Goal: Transaction & Acquisition: Purchase product/service

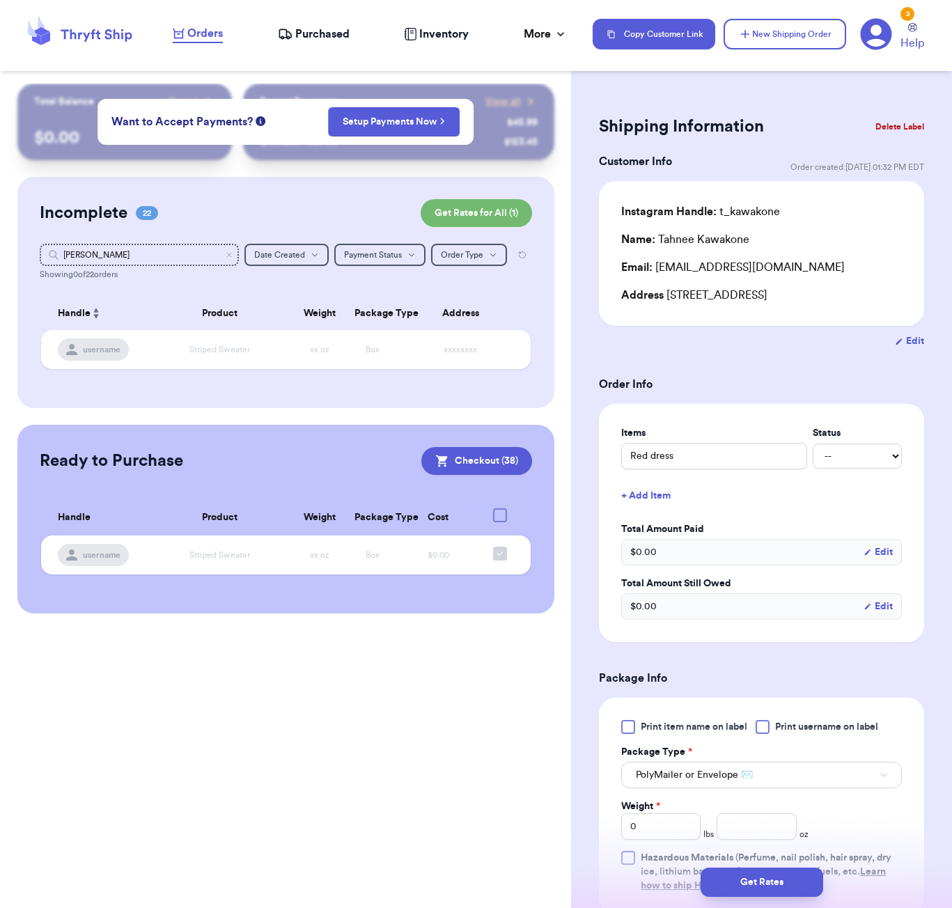
click at [180, 26] on div "Orders" at bounding box center [198, 33] width 50 height 17
click at [334, 31] on span "Purchased" at bounding box center [322, 34] width 54 height 17
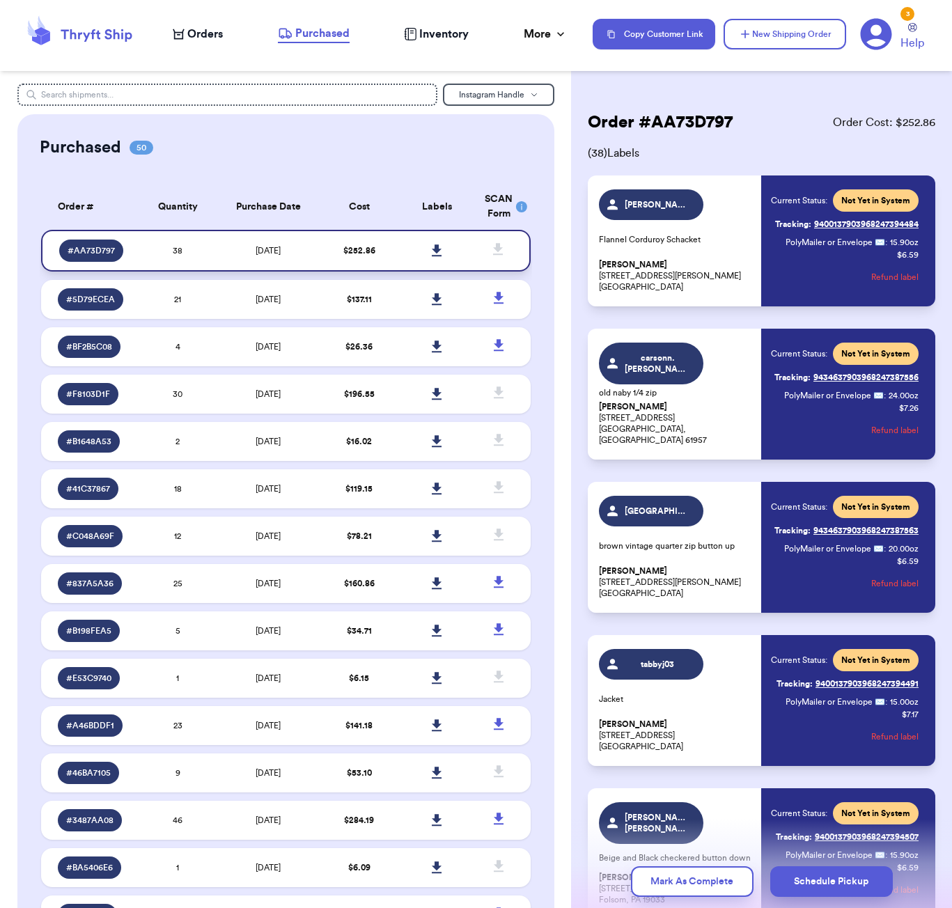
click at [439, 256] on icon at bounding box center [438, 250] width 10 height 12
click at [202, 29] on span "Orders" at bounding box center [205, 34] width 36 height 17
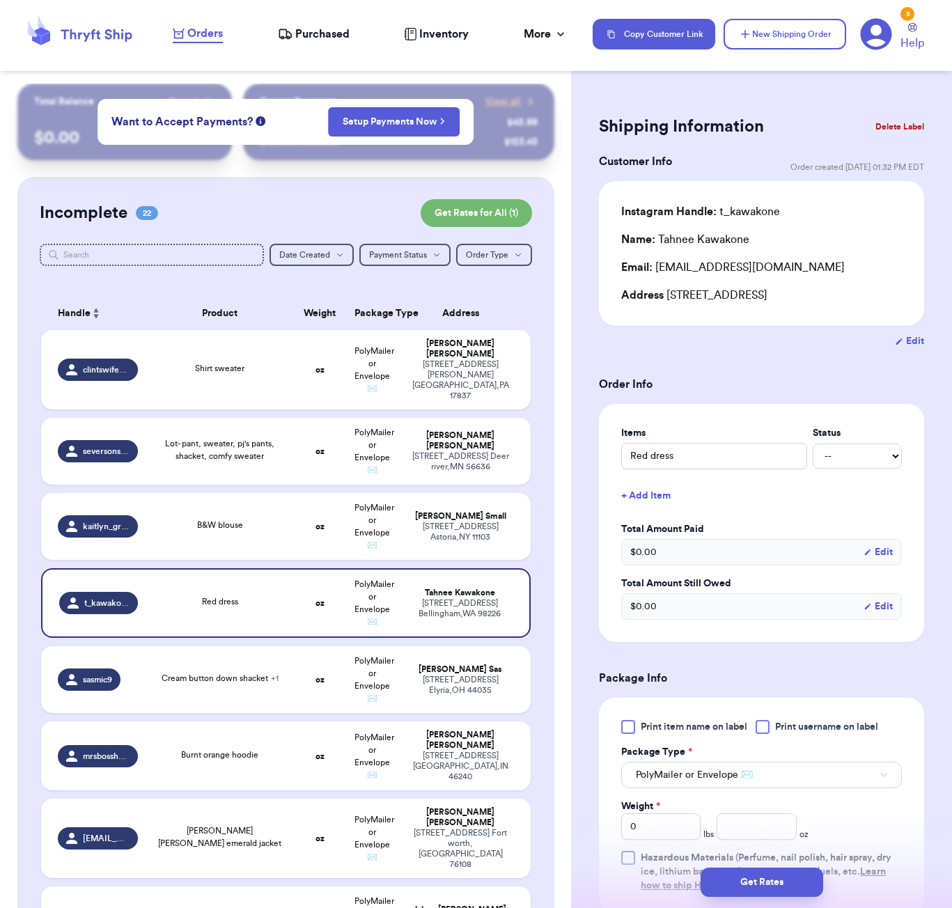
click at [257, 672] on div "Cream button down shacket + 1" at bounding box center [220, 678] width 117 height 13
type input "Cream button down shacket"
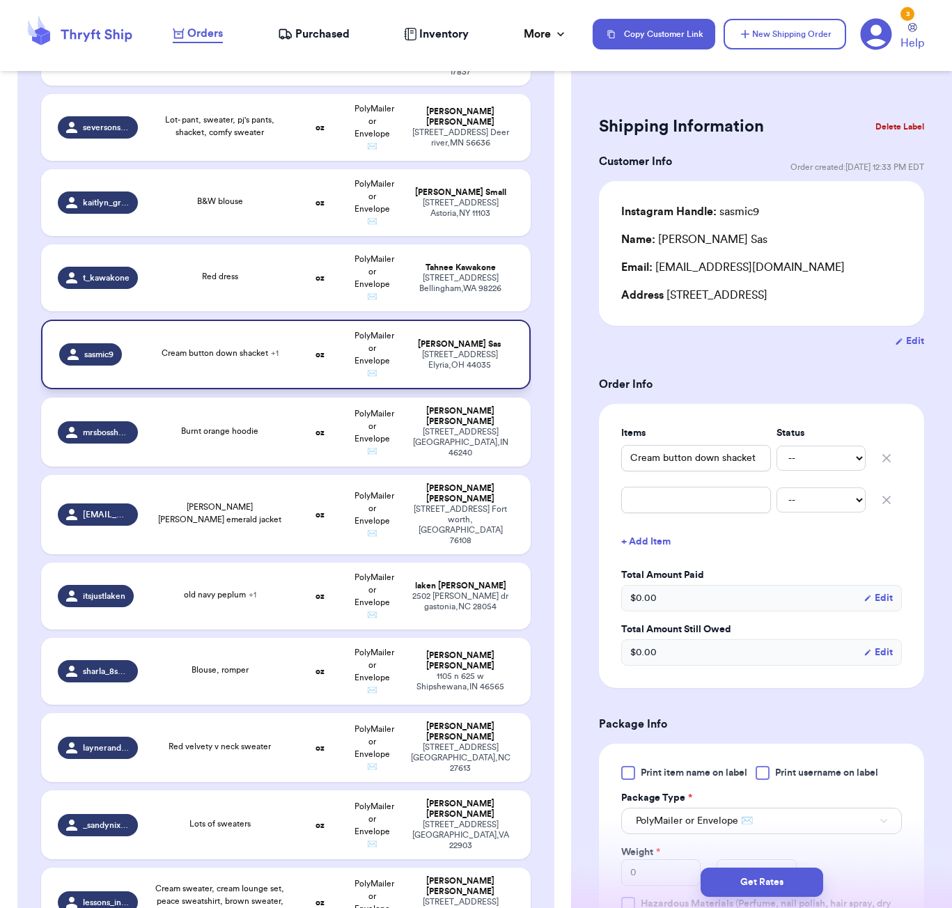
scroll to position [325, 0]
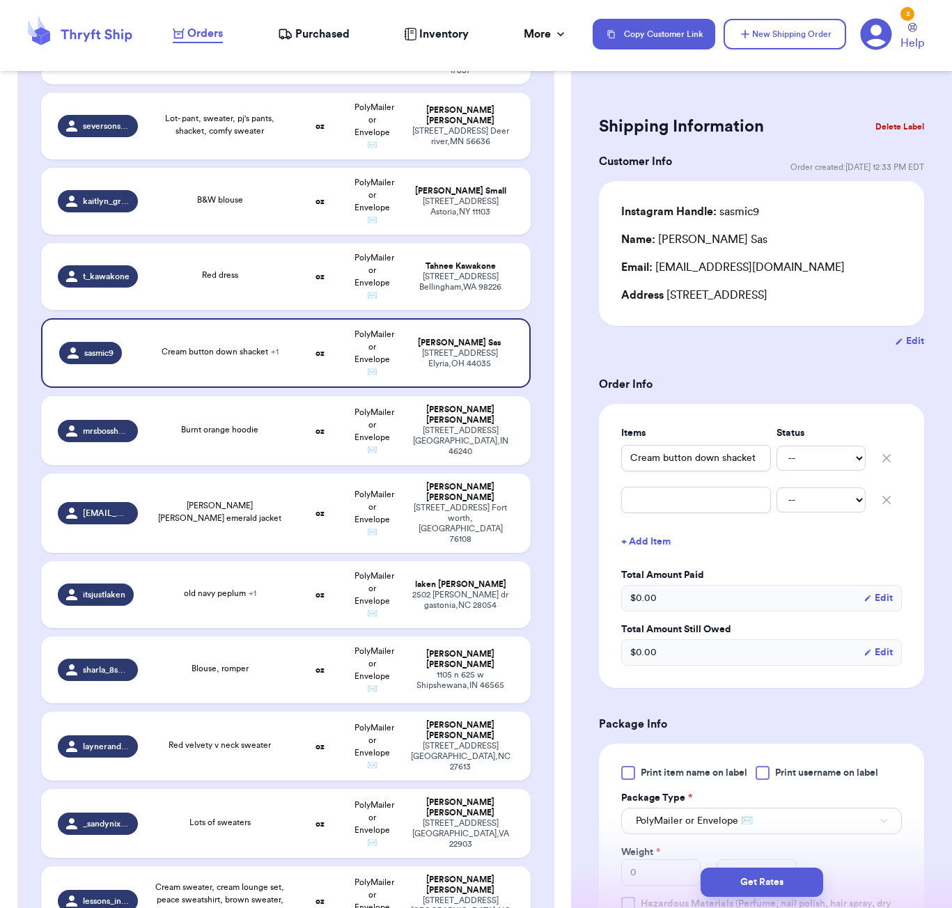
click at [884, 504] on icon "button" at bounding box center [887, 500] width 14 height 14
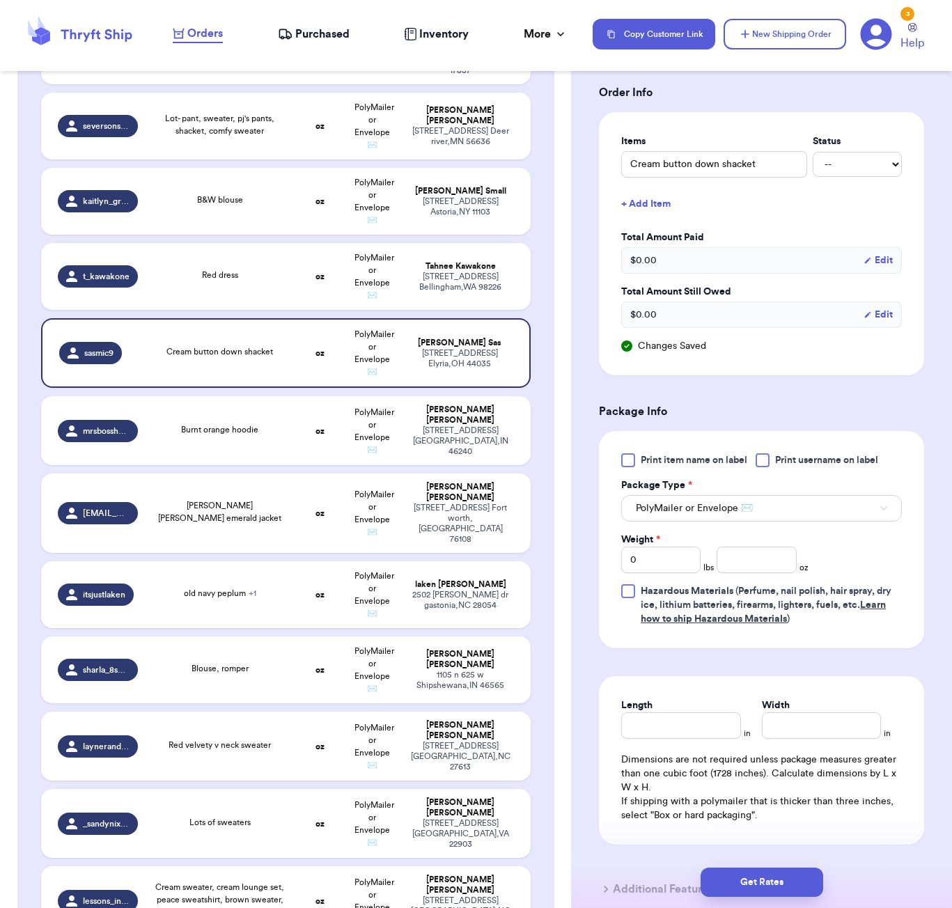
scroll to position [306, 0]
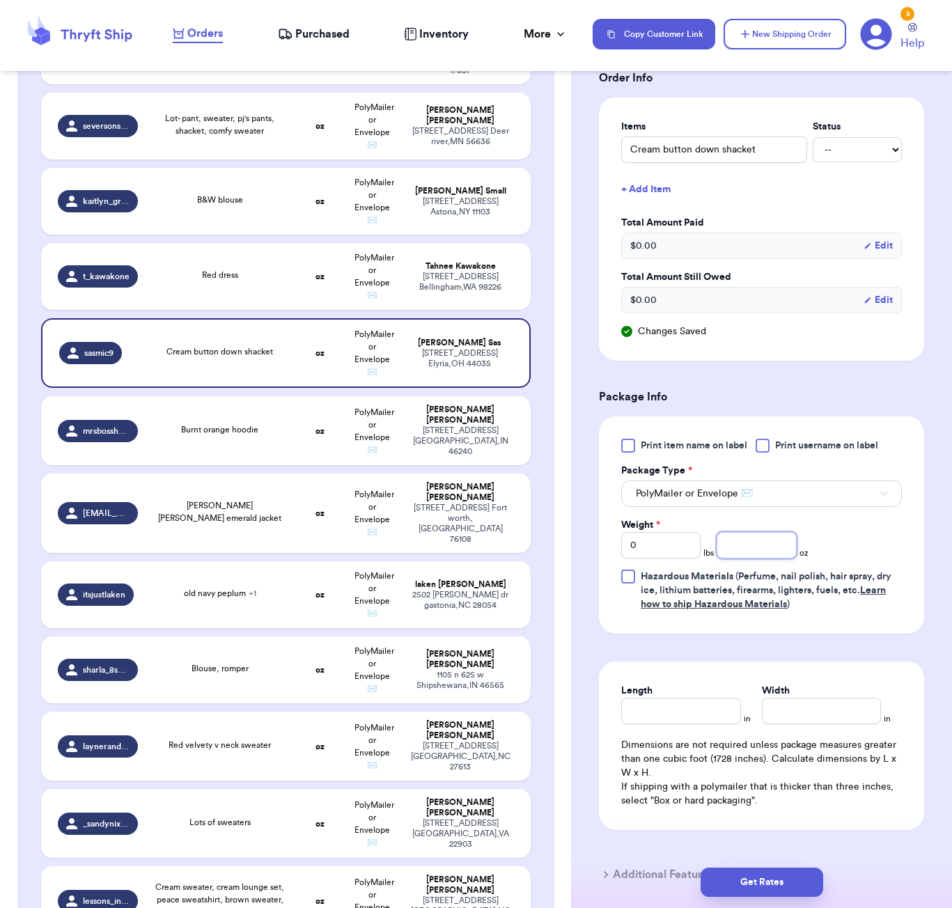
click at [761, 545] on input "number" at bounding box center [756, 545] width 79 height 26
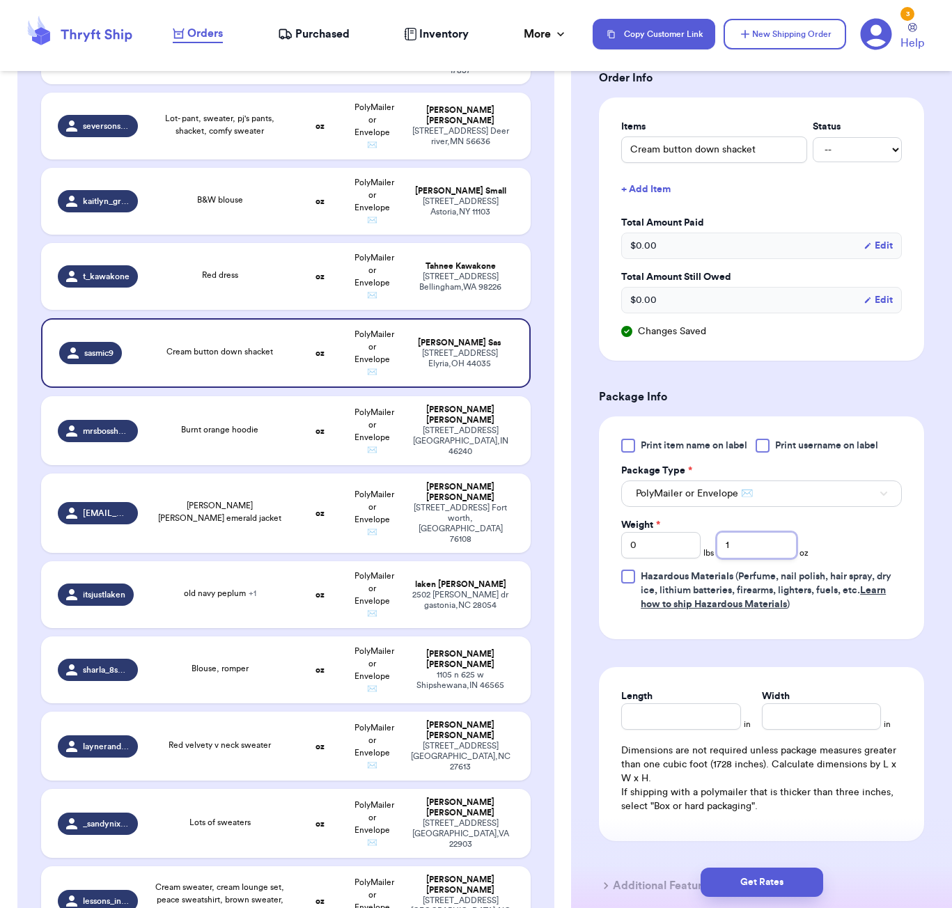
type input "15"
type input "15.9"
click at [807, 880] on button "Get Rates" at bounding box center [762, 882] width 123 height 29
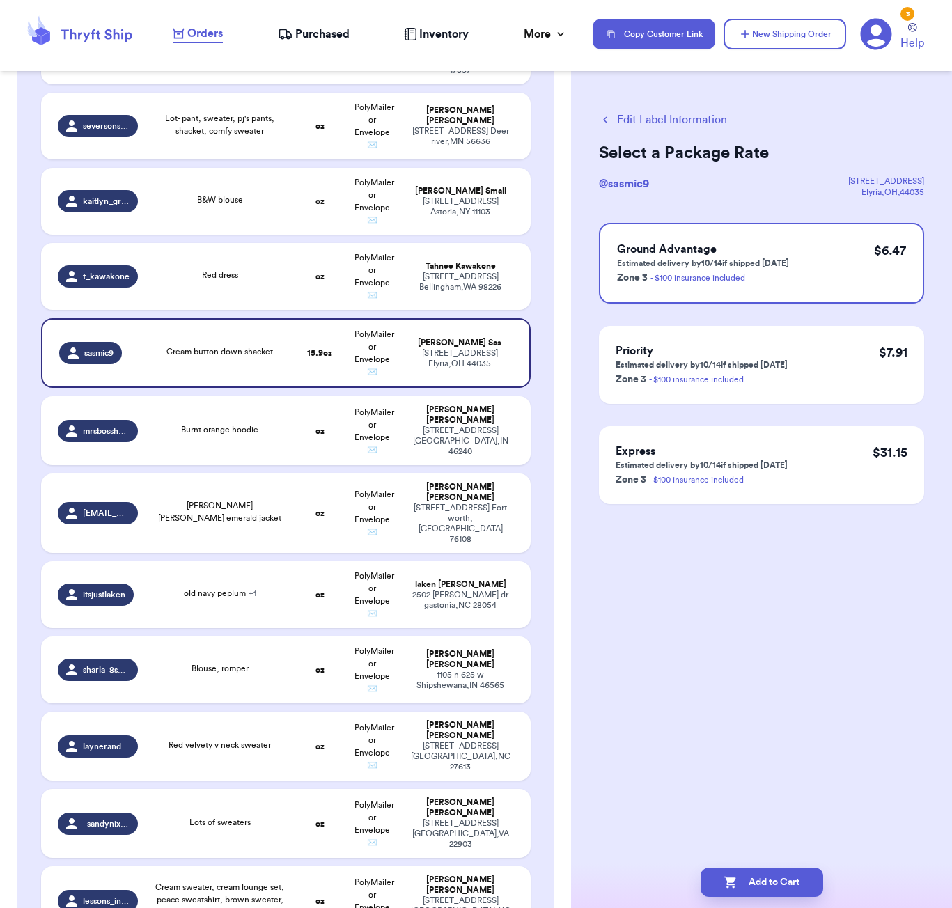
scroll to position [0, 0]
click at [771, 874] on button "Add to Cart" at bounding box center [762, 882] width 123 height 29
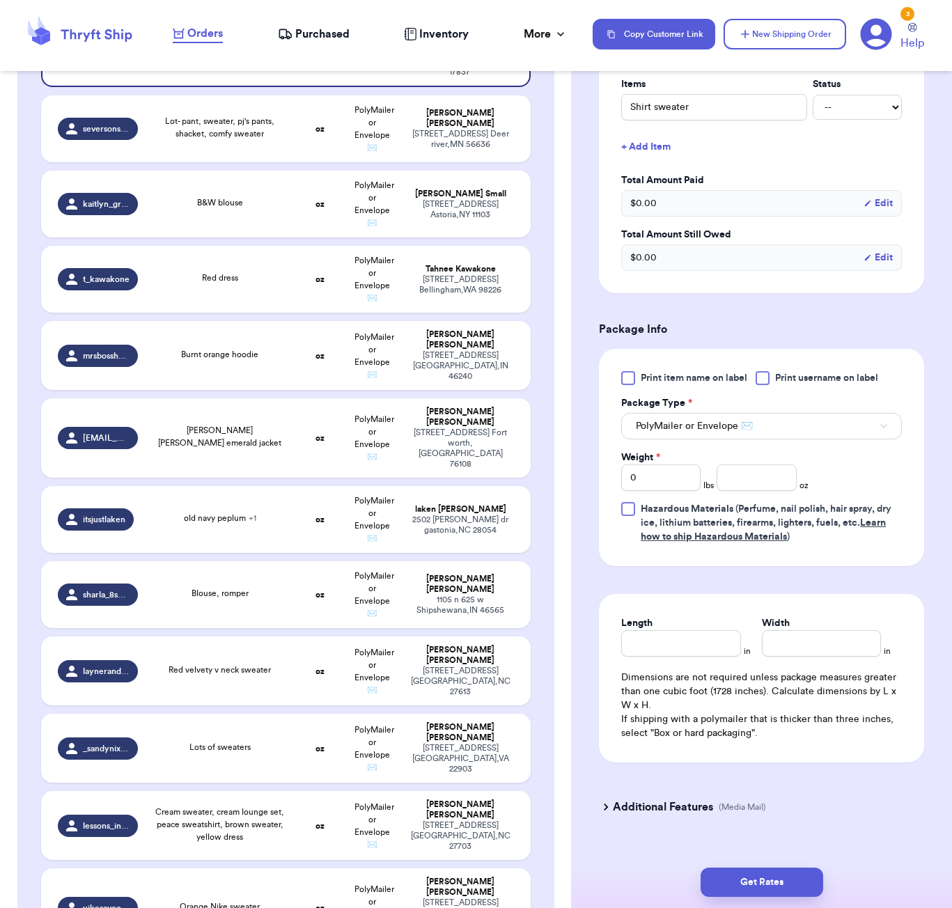
scroll to position [376, 0]
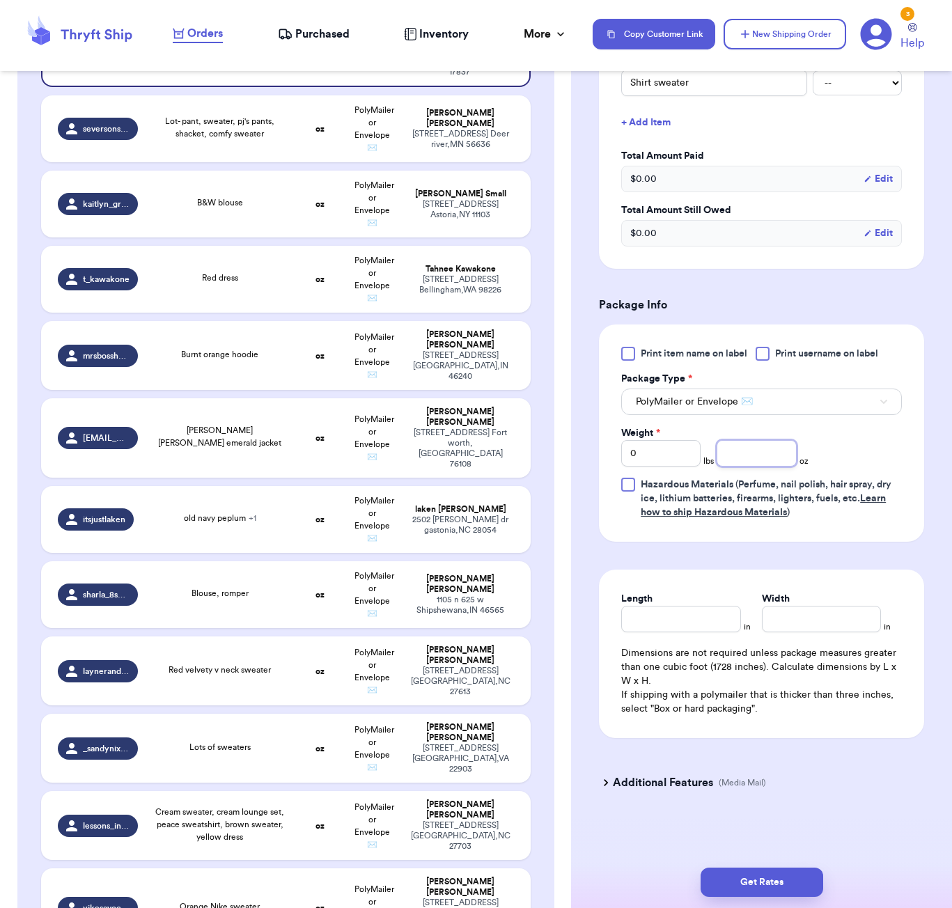
click at [770, 458] on input "number" at bounding box center [756, 453] width 79 height 26
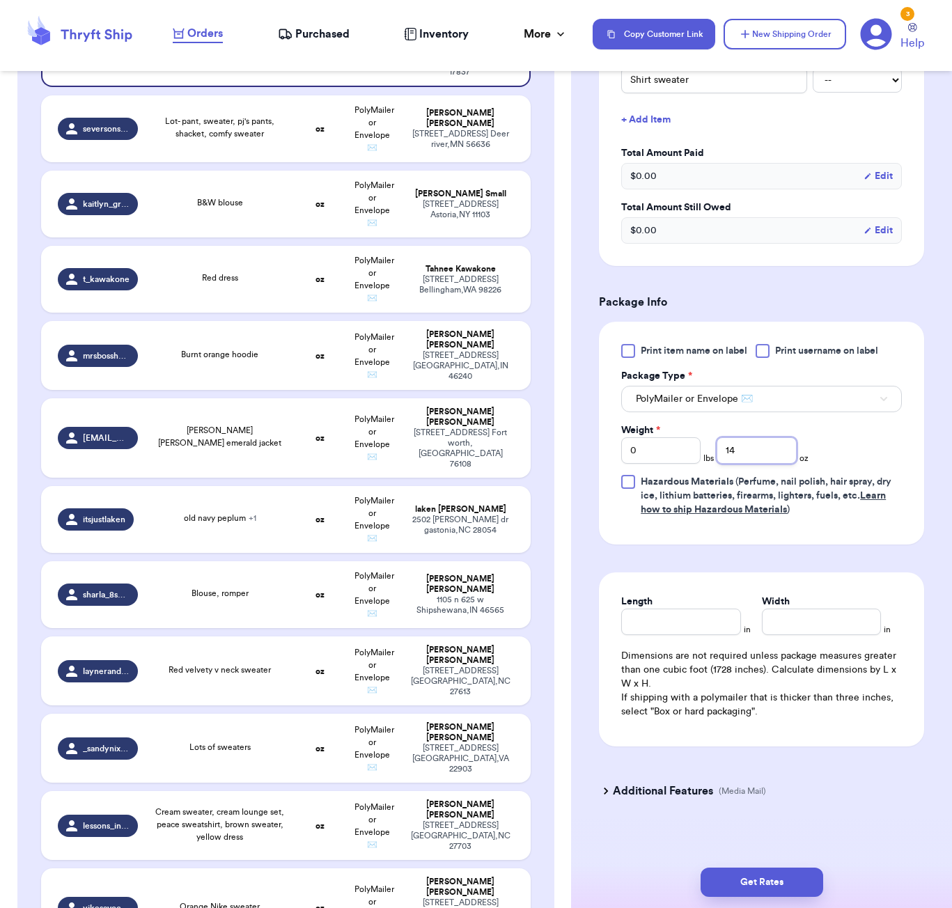
type input "14"
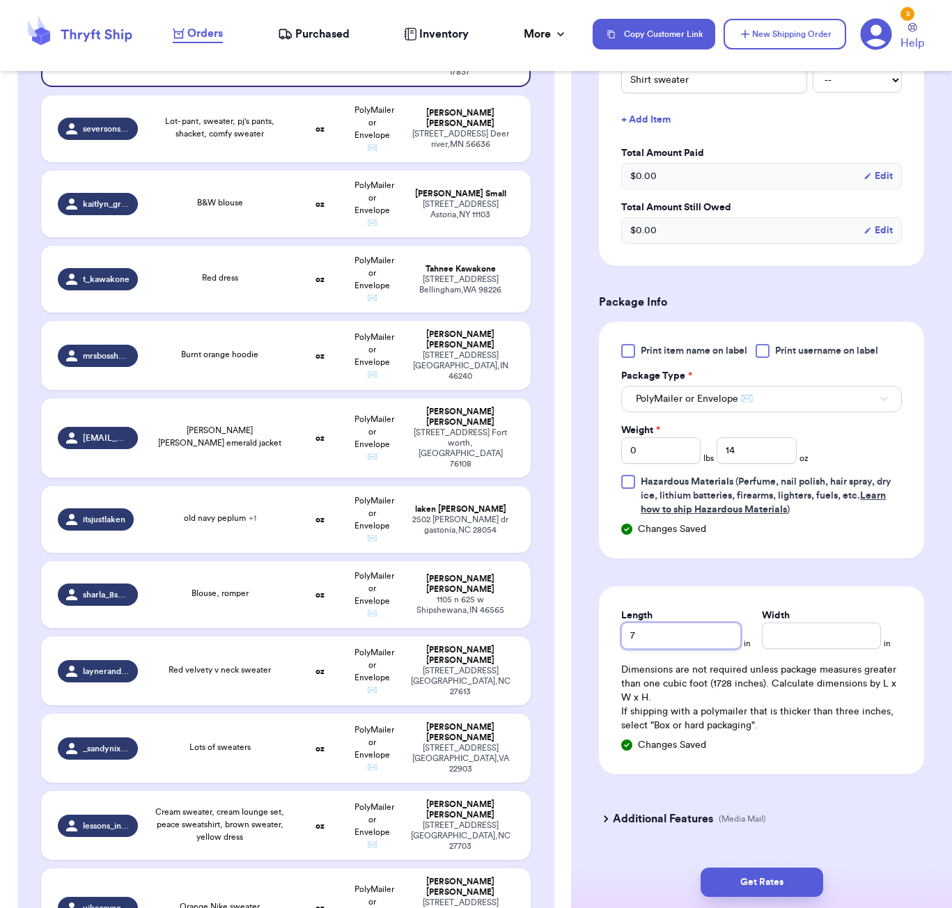
type input "7"
type input "6"
click at [721, 640] on input "7" at bounding box center [680, 636] width 119 height 26
type input "5"
click at [755, 876] on button "Get Rates" at bounding box center [762, 882] width 123 height 29
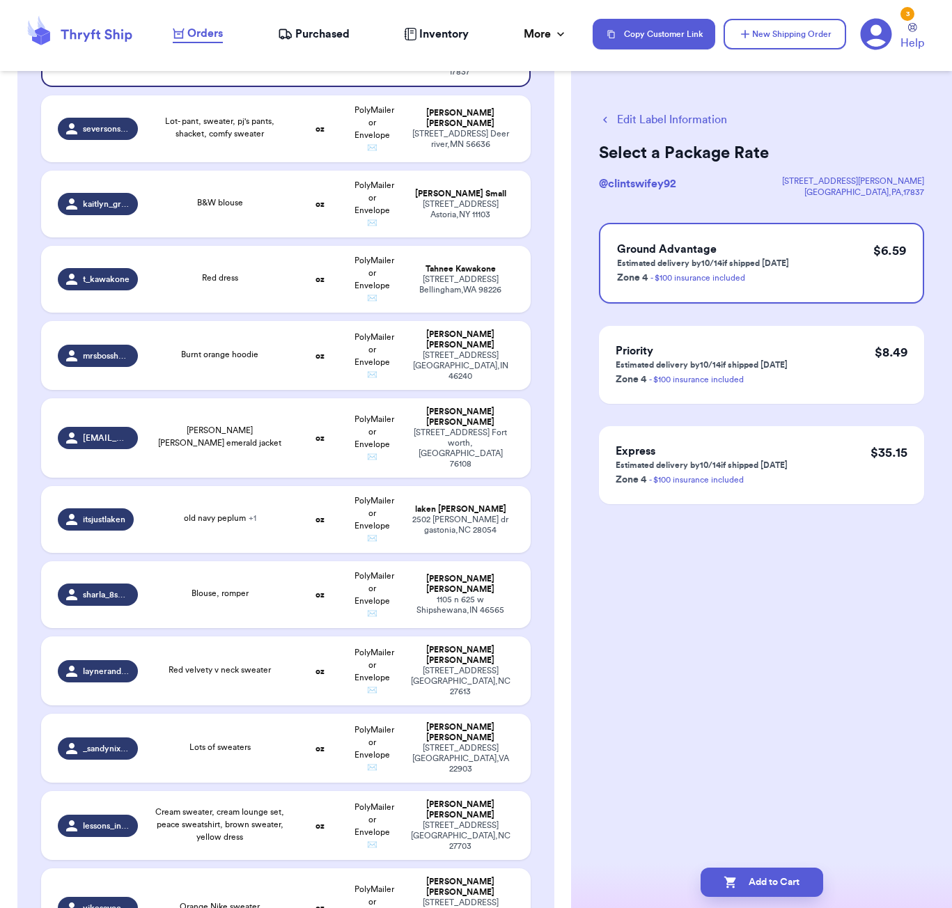
scroll to position [0, 0]
click at [783, 893] on button "Add to Cart" at bounding box center [762, 882] width 123 height 29
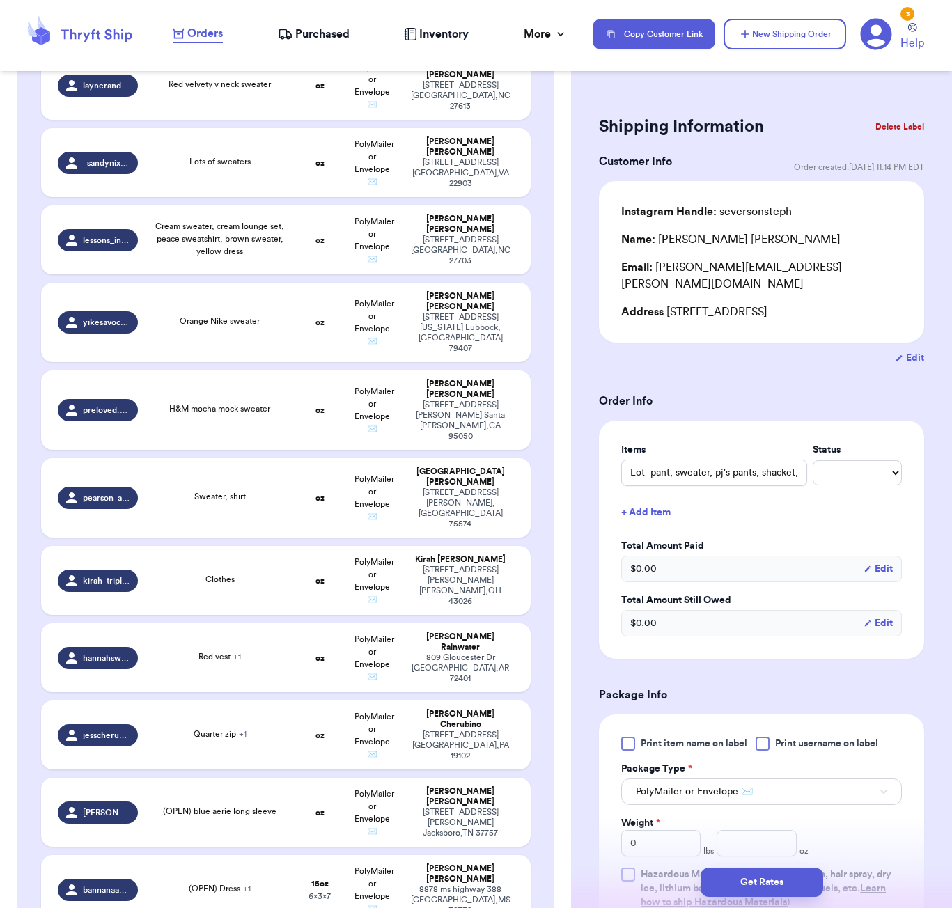
scroll to position [826, 0]
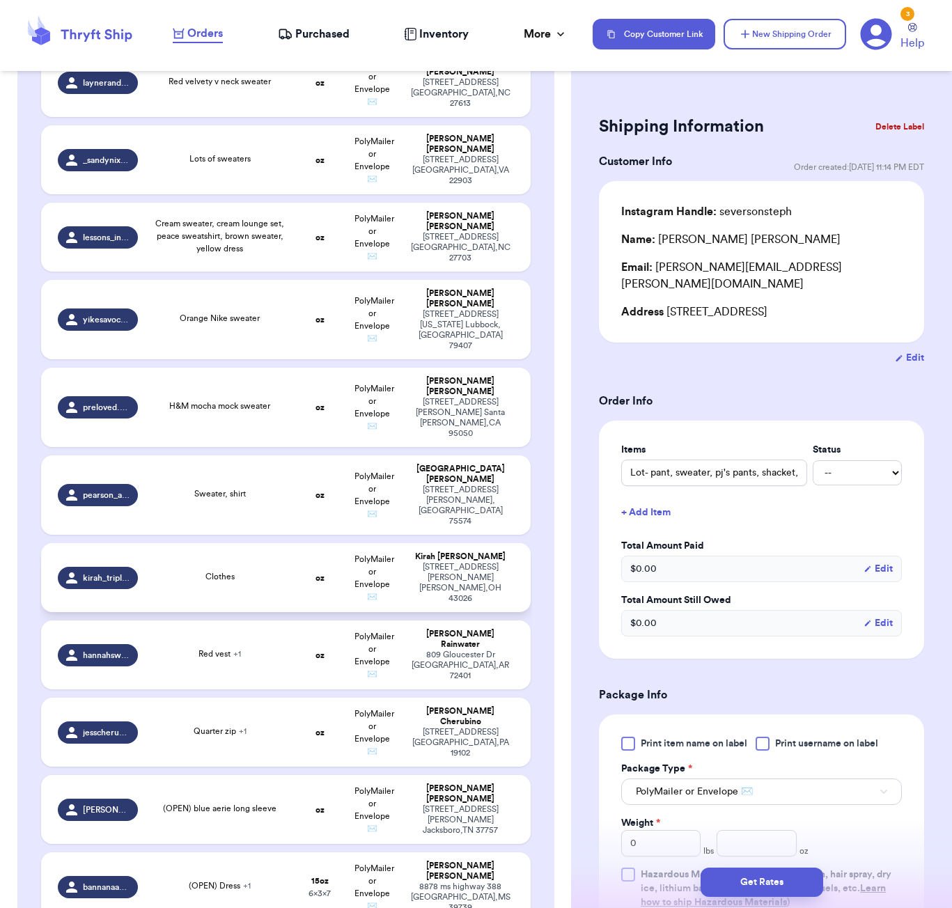
click at [249, 543] on td "Clothes" at bounding box center [220, 577] width 148 height 69
type input "Clothes"
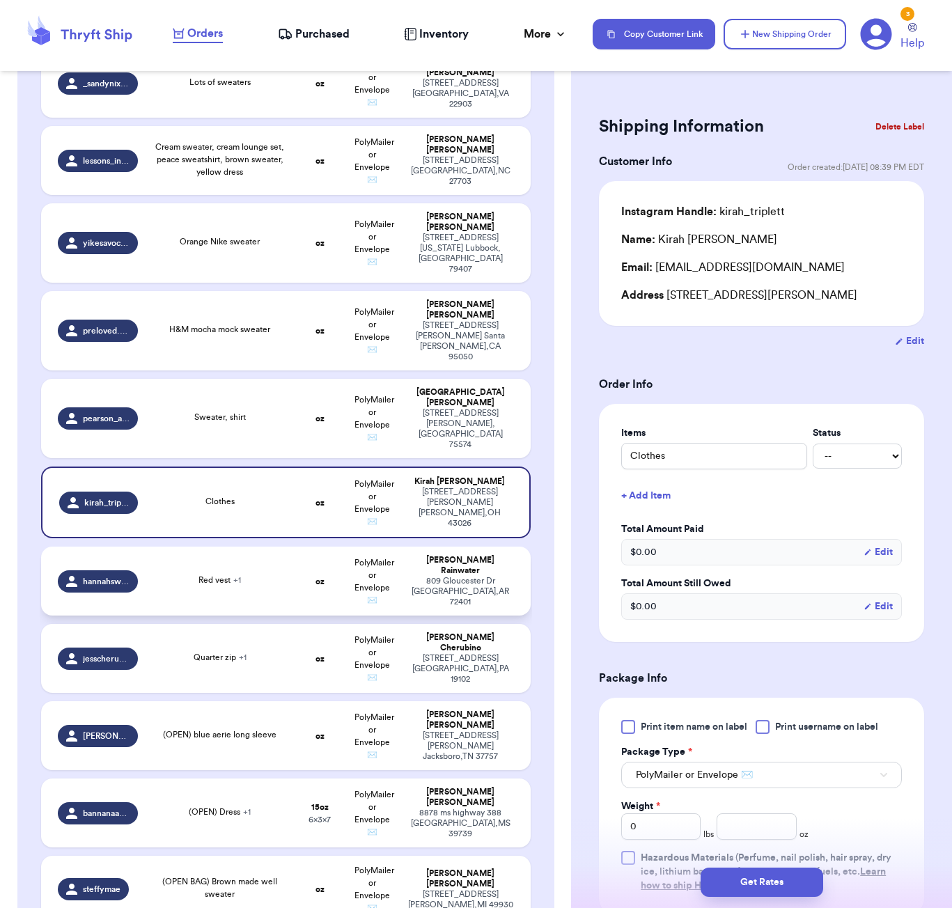
scroll to position [912, 0]
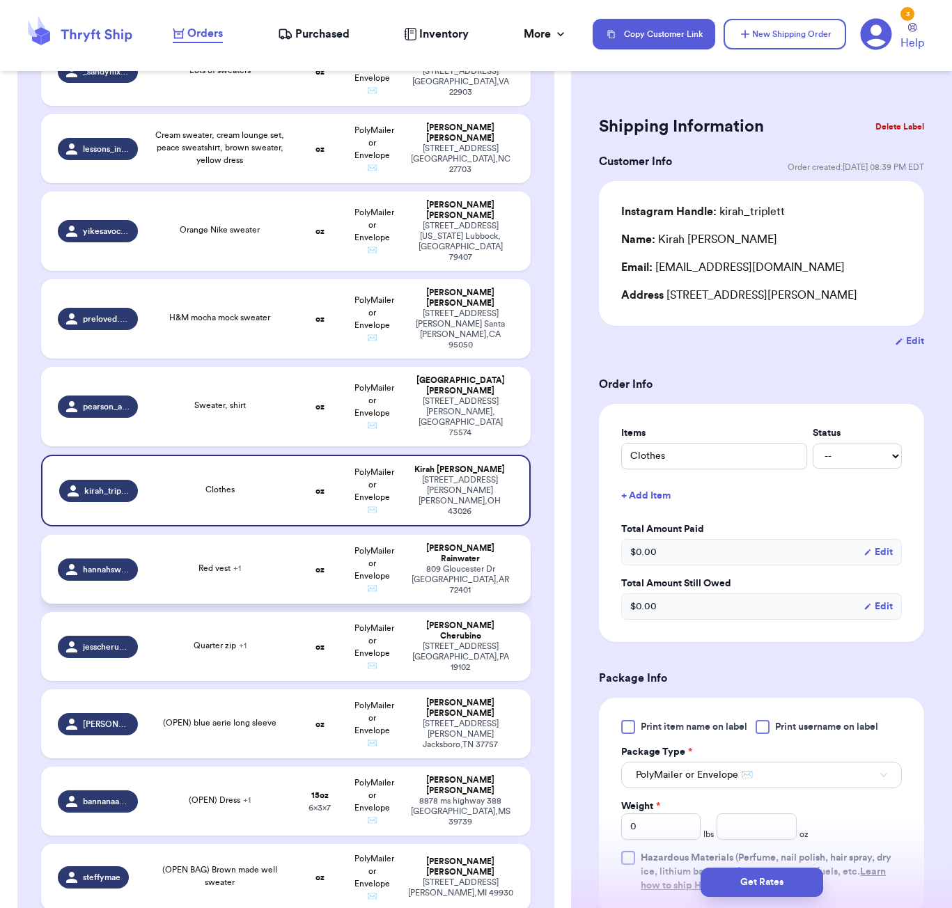
click at [188, 548] on td "Red vest + 1" at bounding box center [220, 569] width 148 height 69
type input "Red vest"
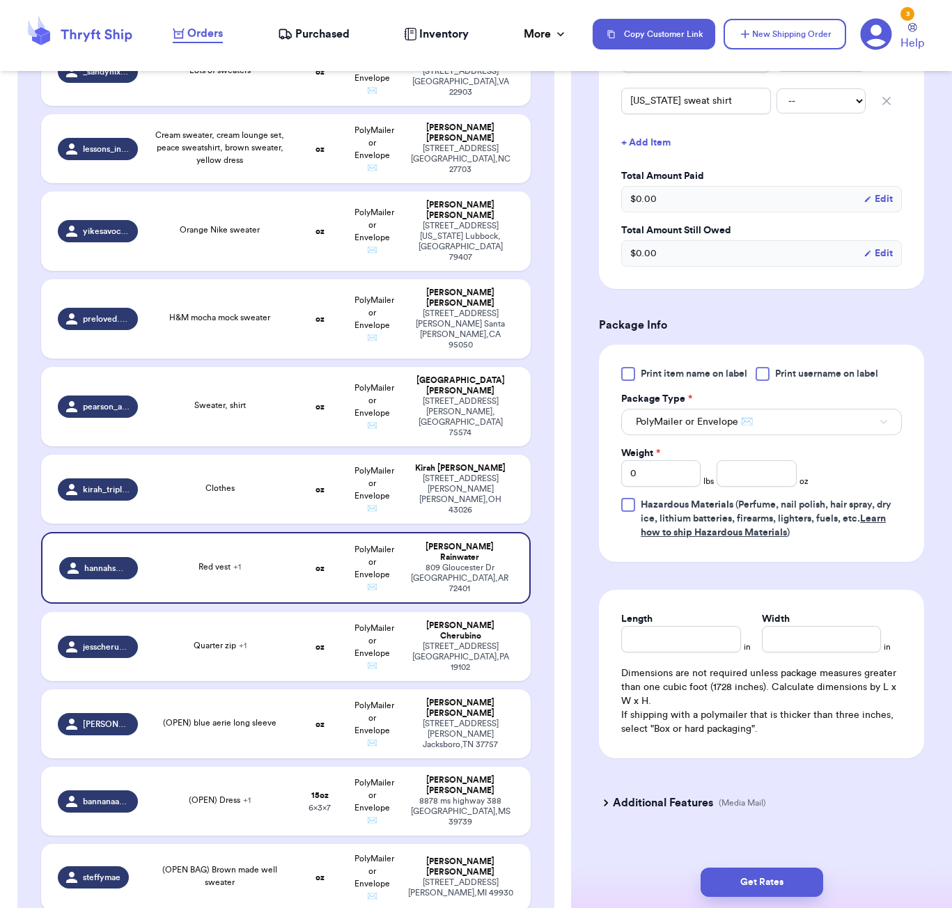
scroll to position [419, 0]
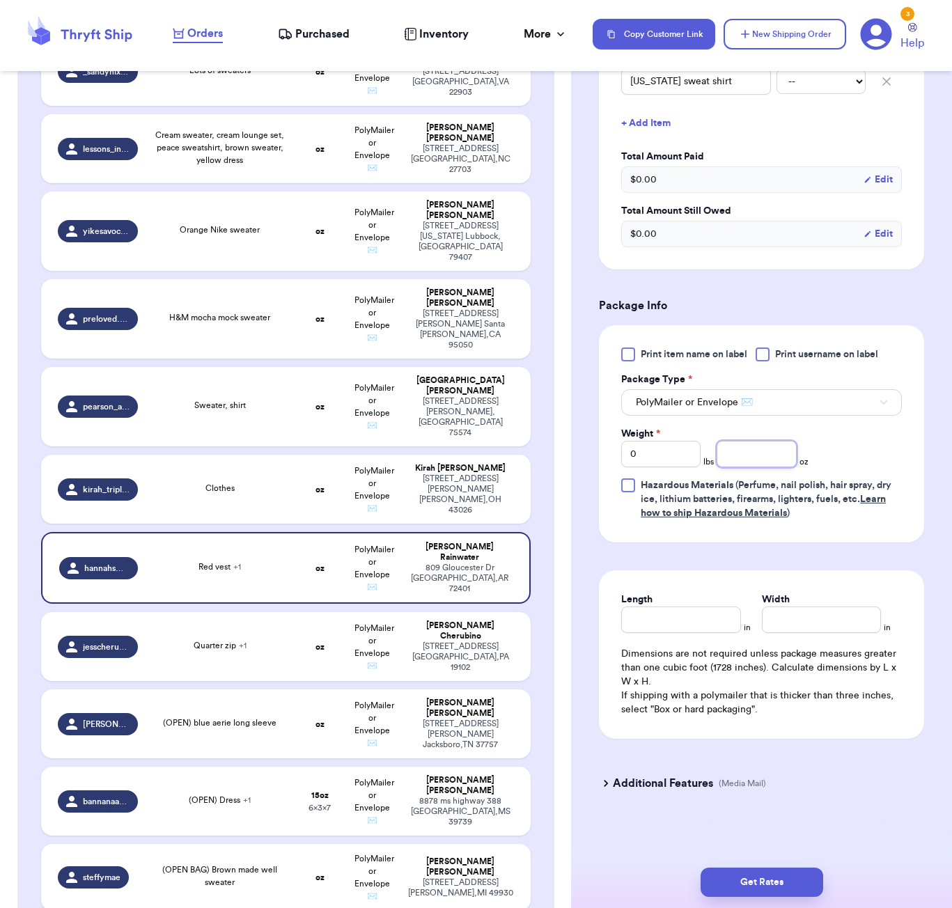
click at [754, 457] on input "number" at bounding box center [756, 454] width 79 height 26
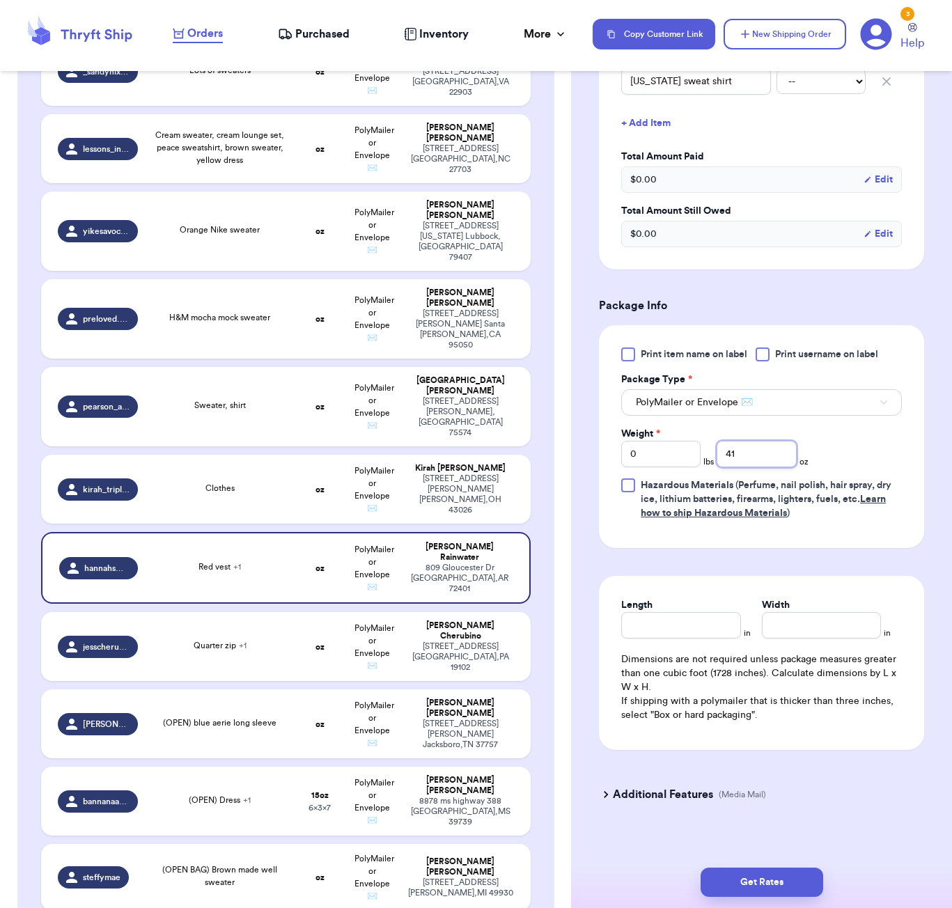
type input "41"
click at [708, 625] on div "Length" at bounding box center [680, 618] width 119 height 40
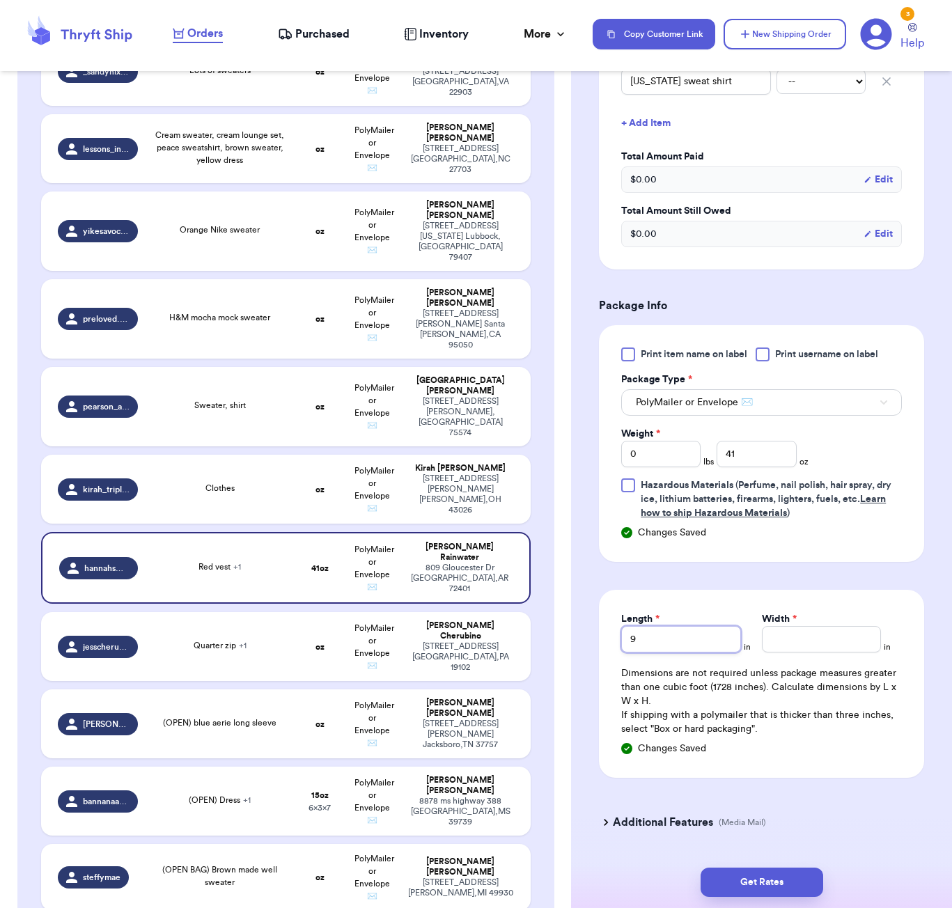
type input "9"
type input "7"
click at [734, 871] on button "Get Rates" at bounding box center [762, 882] width 123 height 29
type input "2"
type input "9"
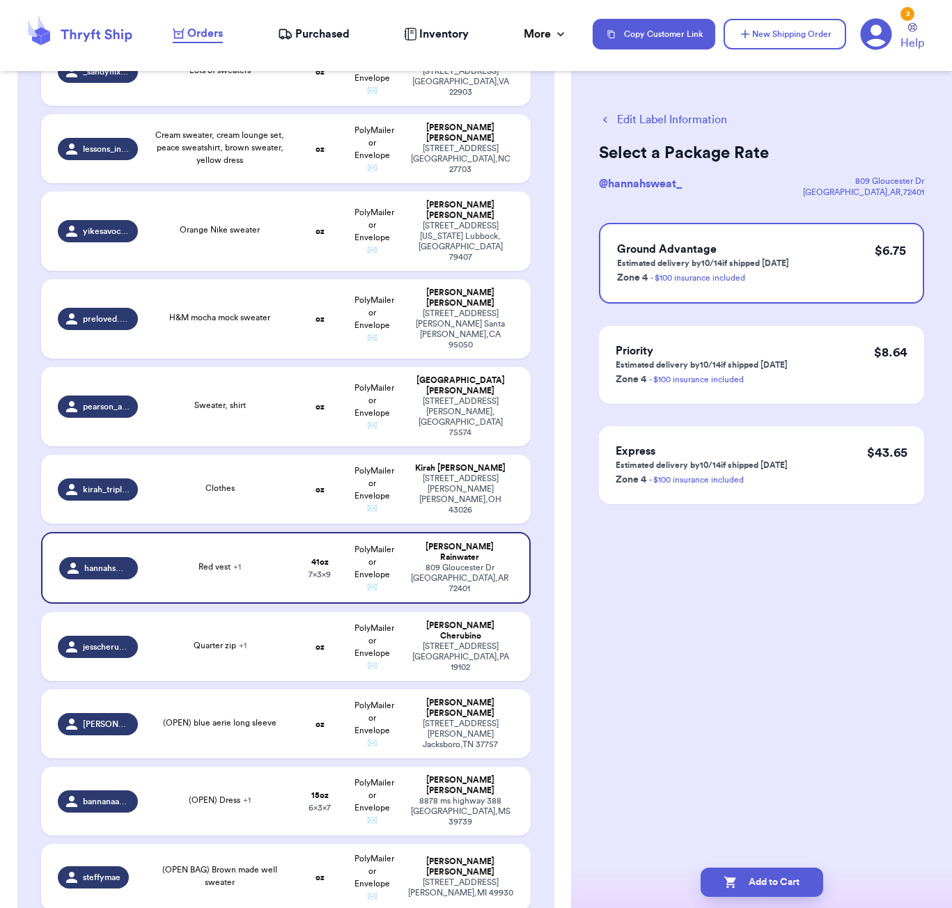
scroll to position [0, 0]
drag, startPoint x: 761, startPoint y: 889, endPoint x: 768, endPoint y: 876, distance: 15.3
click at [760, 889] on button "Add to Cart" at bounding box center [762, 882] width 123 height 29
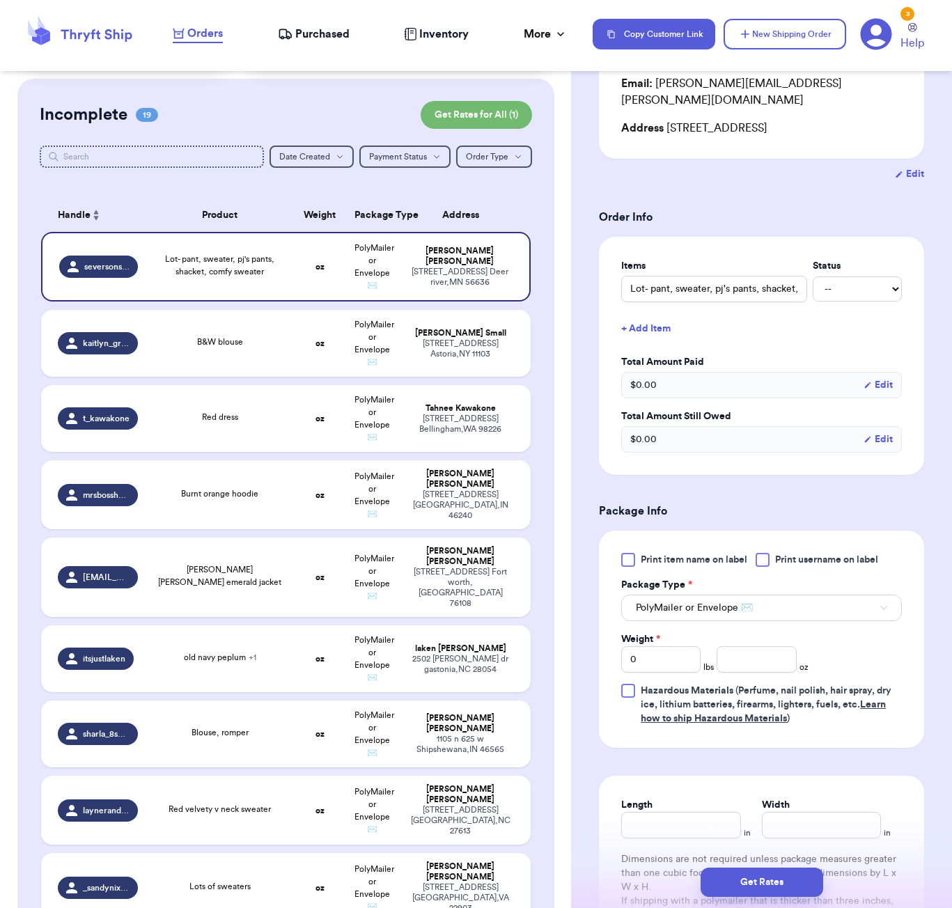
scroll to position [368, 0]
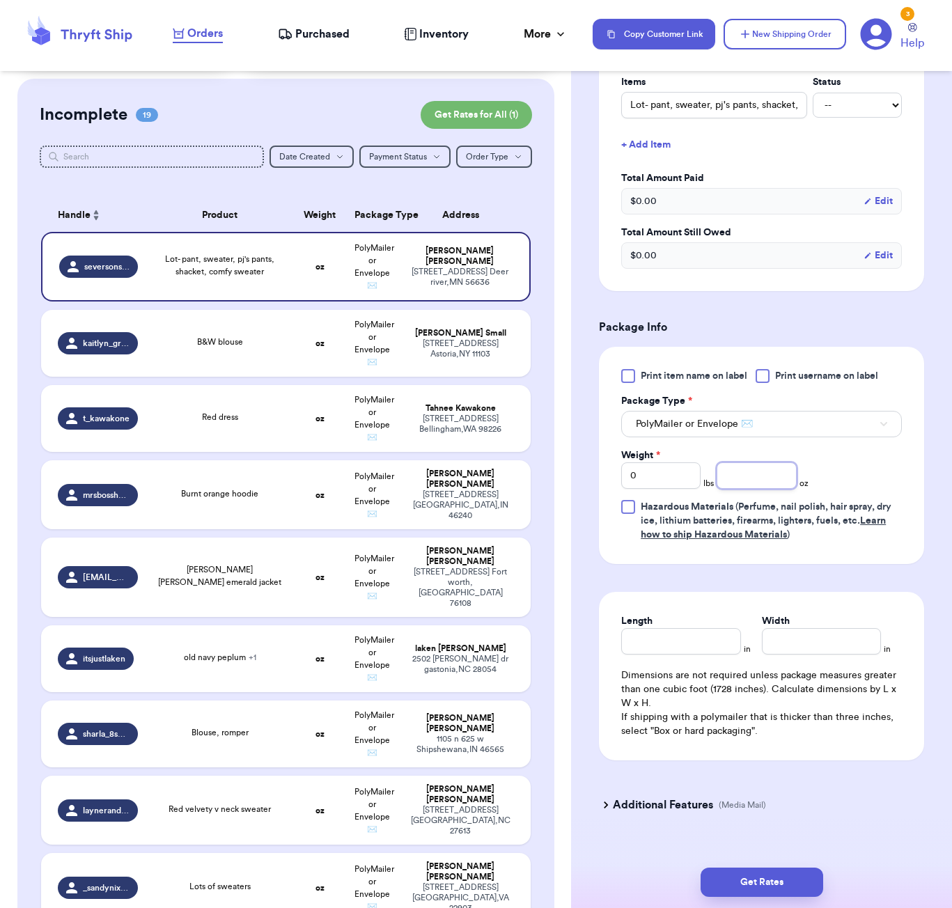
click at [727, 469] on input "number" at bounding box center [756, 475] width 79 height 26
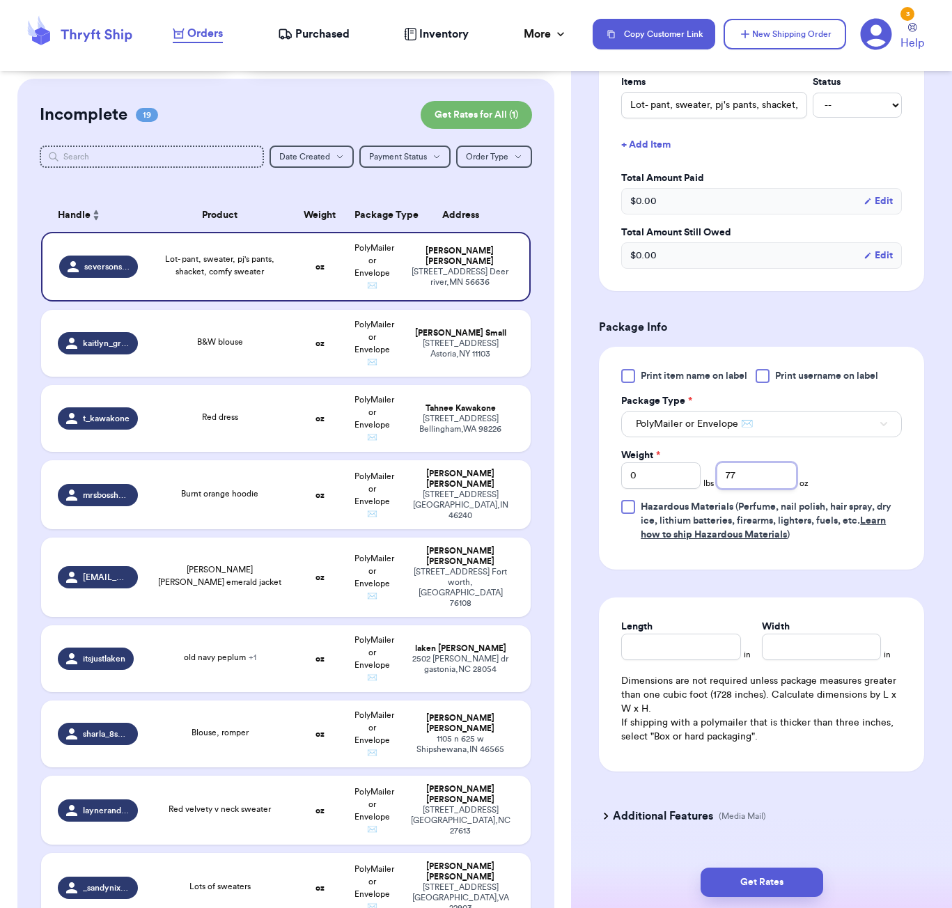
type input "77"
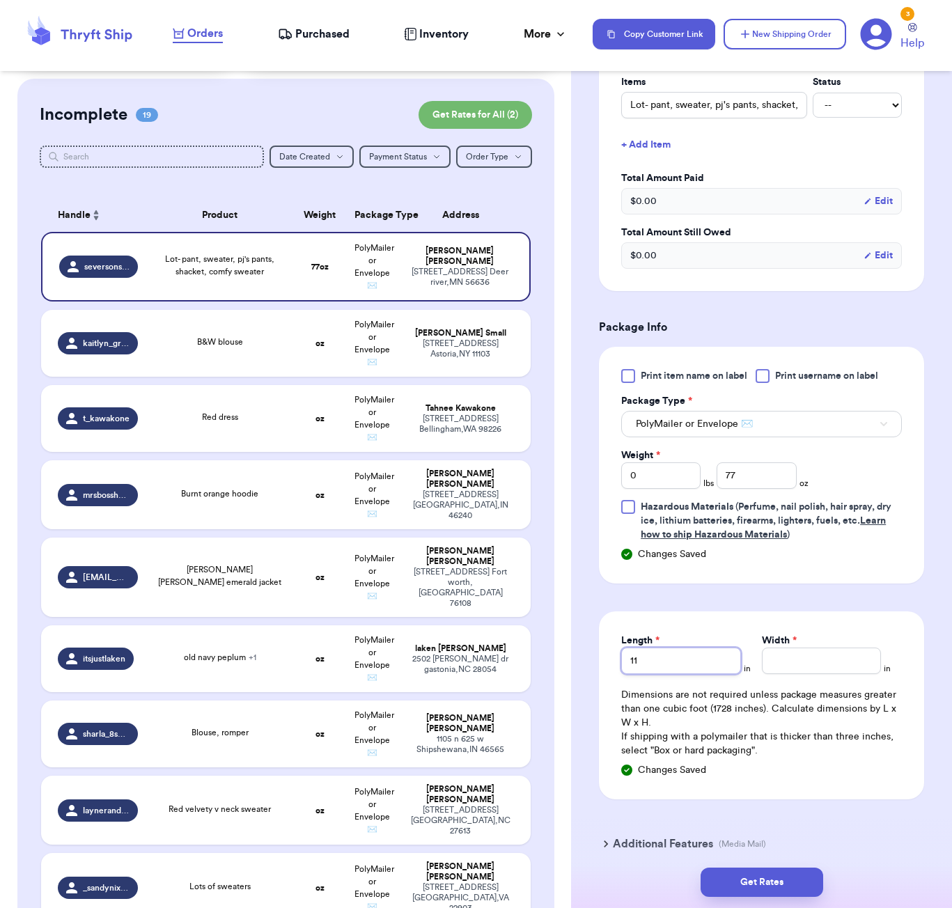
type input "11"
type input "1"
type input "9"
click at [796, 896] on div "Get Rates" at bounding box center [761, 883] width 381 height 52
click at [797, 893] on button "Get Rates" at bounding box center [762, 882] width 123 height 29
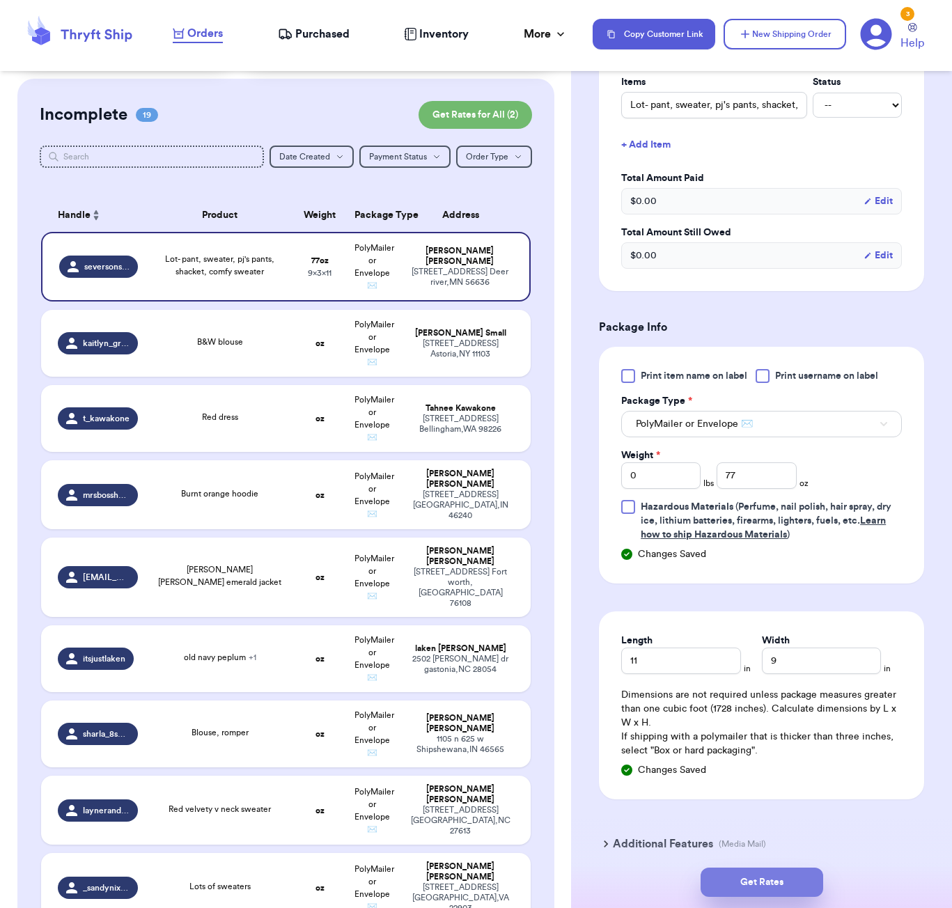
type input "4"
type input "13"
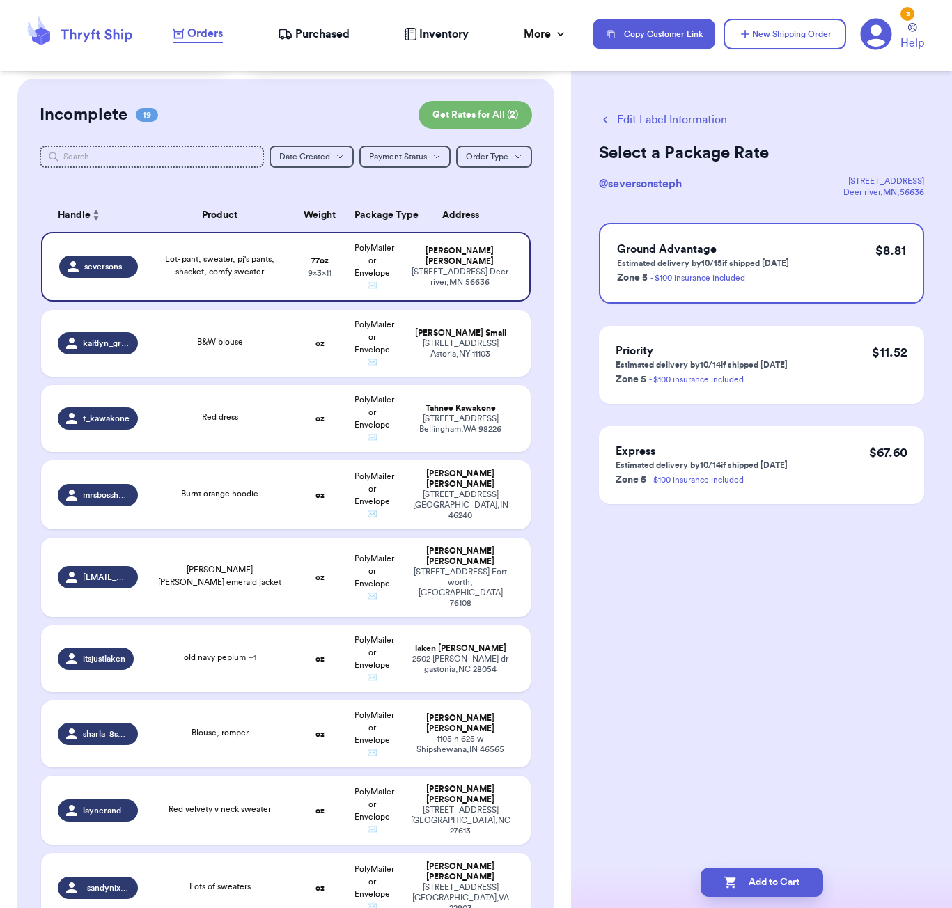
click at [659, 118] on button "Edit Label Information" at bounding box center [663, 119] width 128 height 17
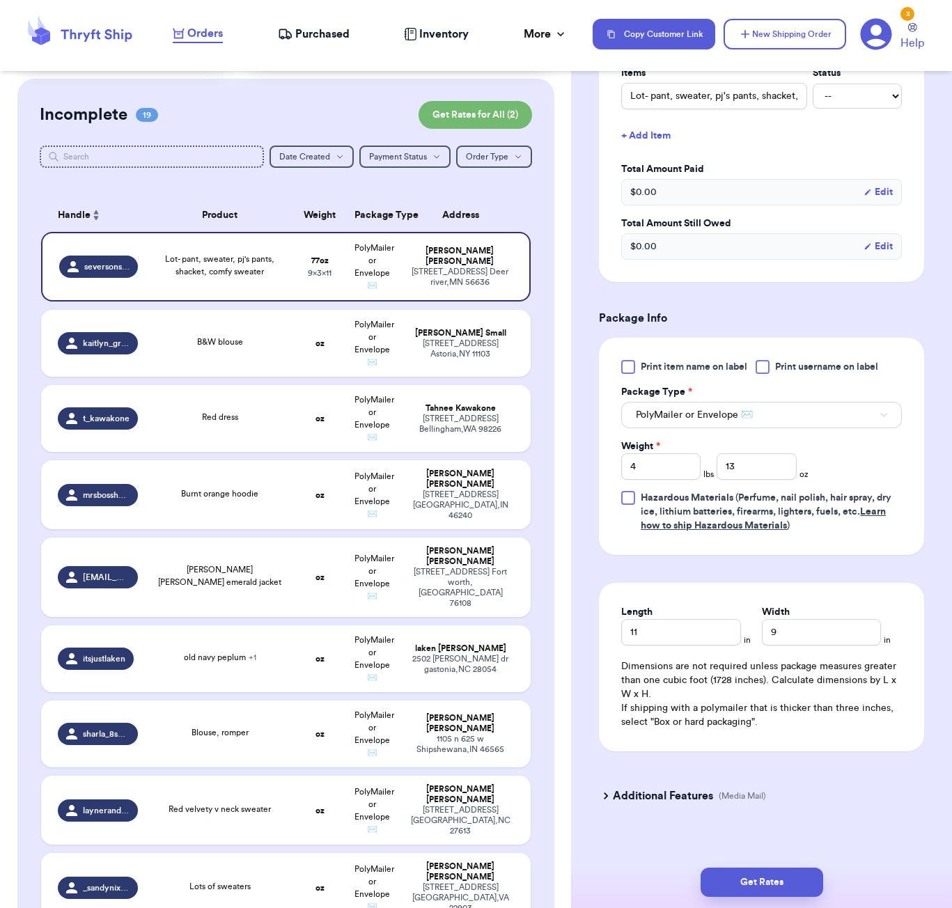
scroll to position [376, 0]
click at [670, 620] on input "11" at bounding box center [680, 633] width 119 height 26
type input "1"
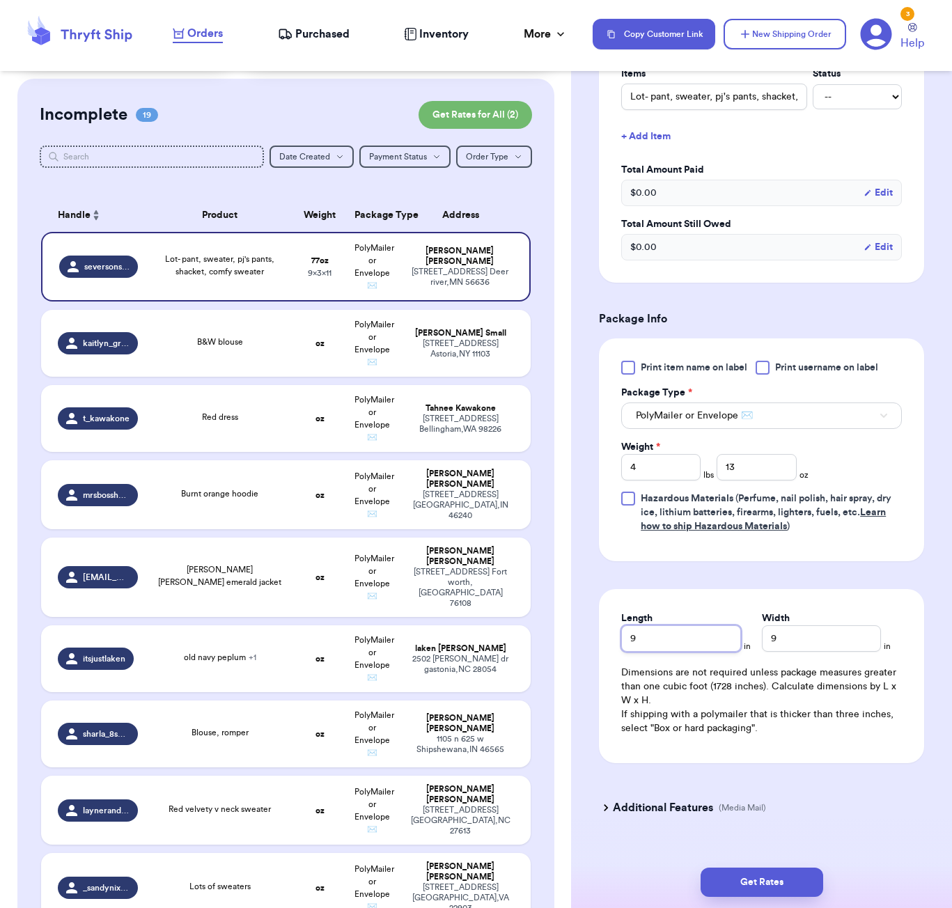
type input "9"
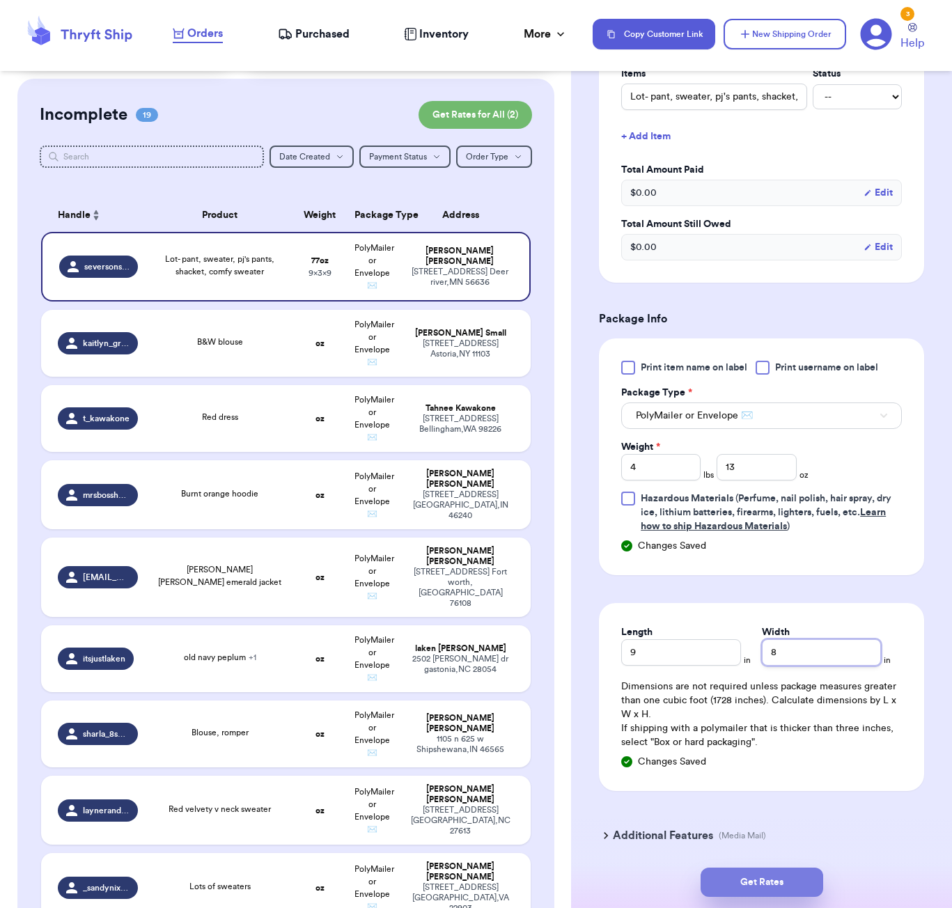
type input "8"
drag, startPoint x: 745, startPoint y: 886, endPoint x: 756, endPoint y: 878, distance: 13.5
click at [745, 882] on button "Get Rates" at bounding box center [762, 882] width 123 height 29
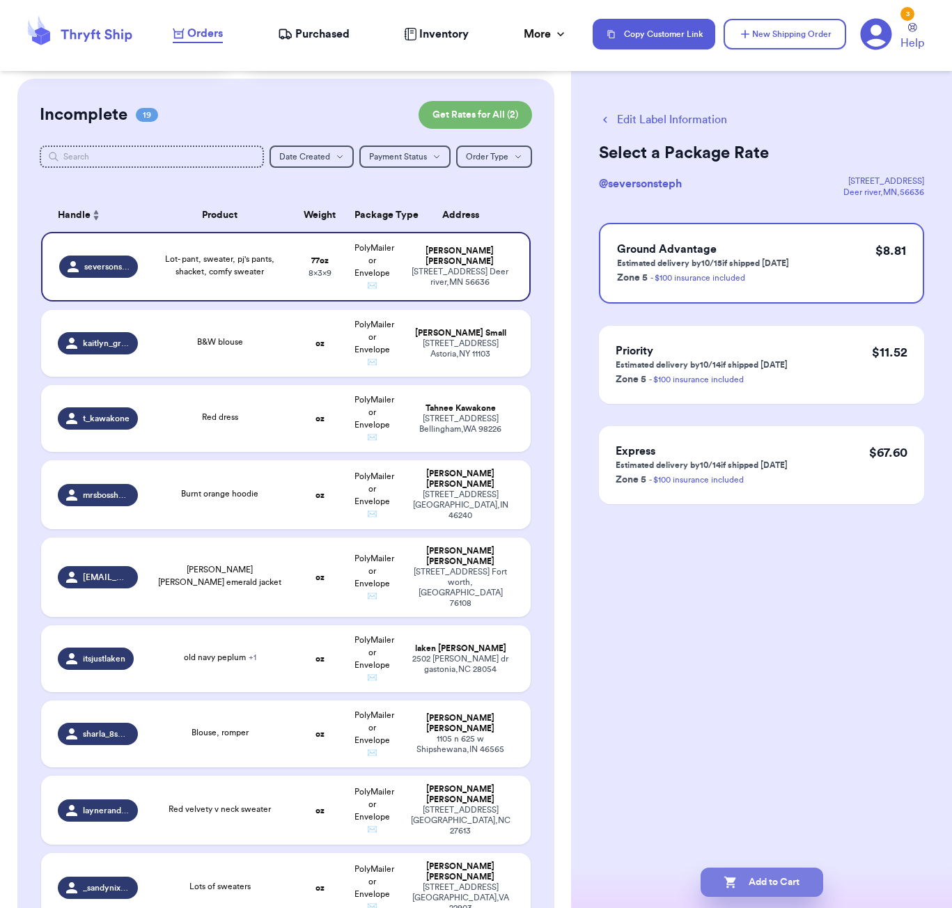
click at [792, 885] on button "Add to Cart" at bounding box center [762, 882] width 123 height 29
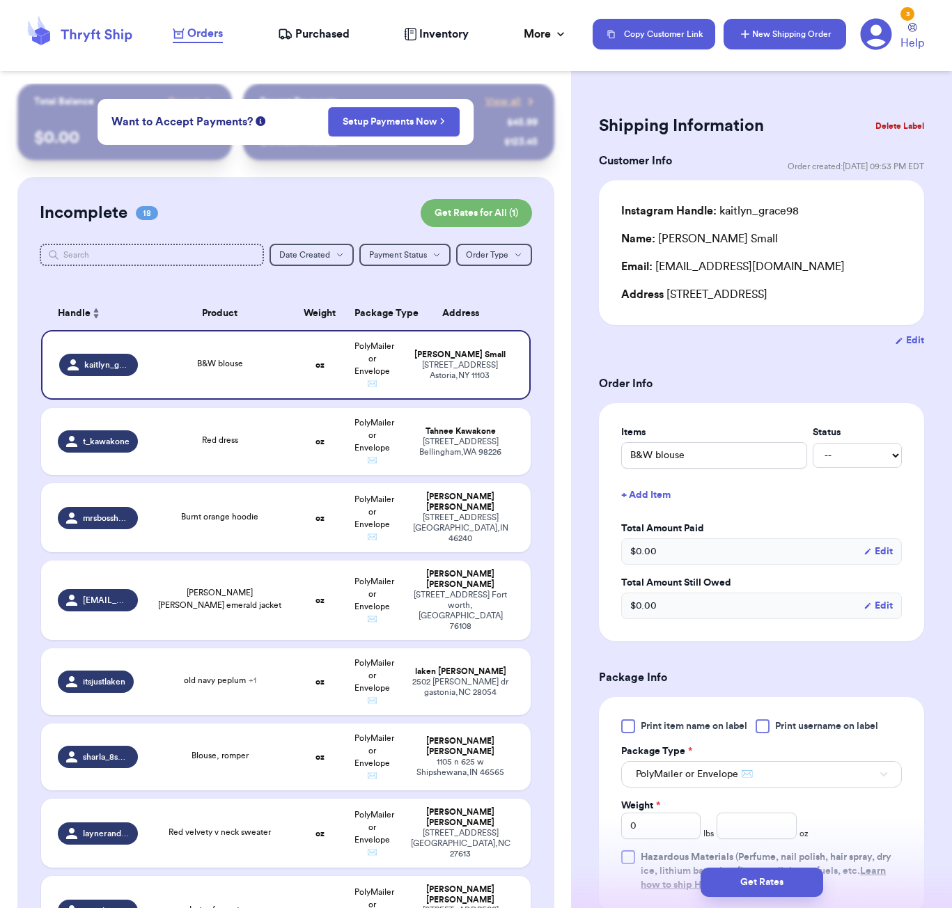
click at [817, 43] on button "New Shipping Order" at bounding box center [785, 34] width 123 height 31
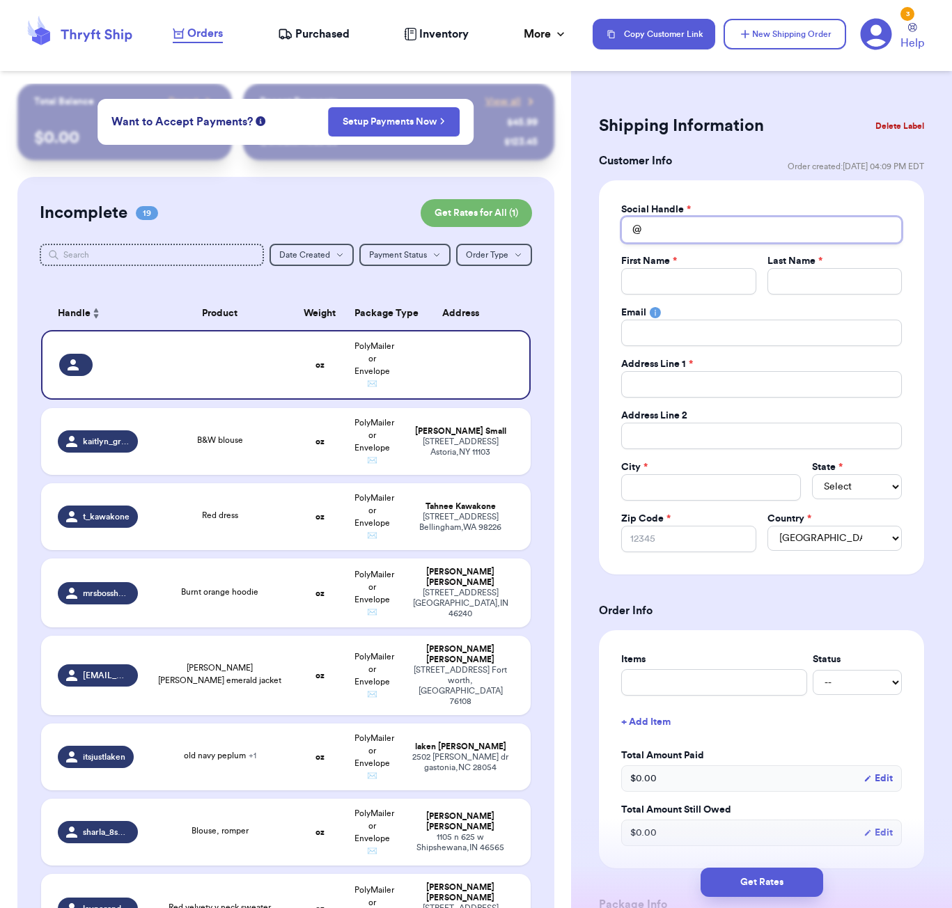
click at [746, 222] on input "Total Amount Paid" at bounding box center [761, 230] width 281 height 26
type input "l"
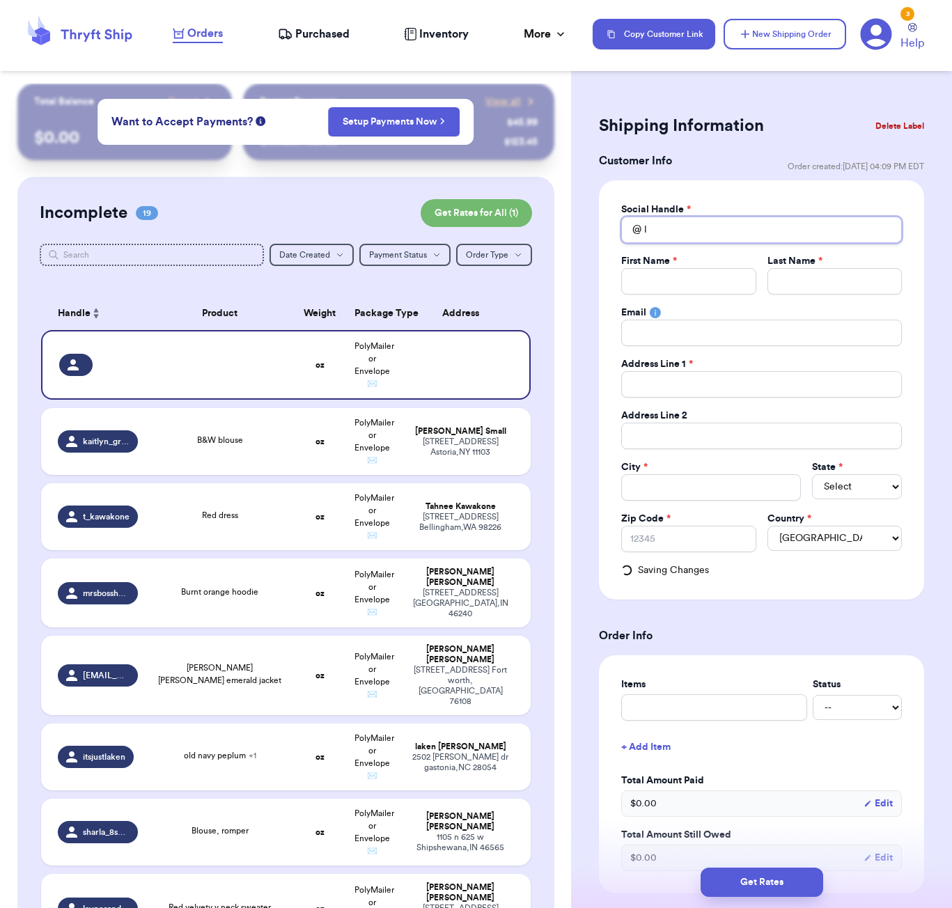
type input "la"
type input "lau"
type input "laur"
type input "laura"
type input "Laura"
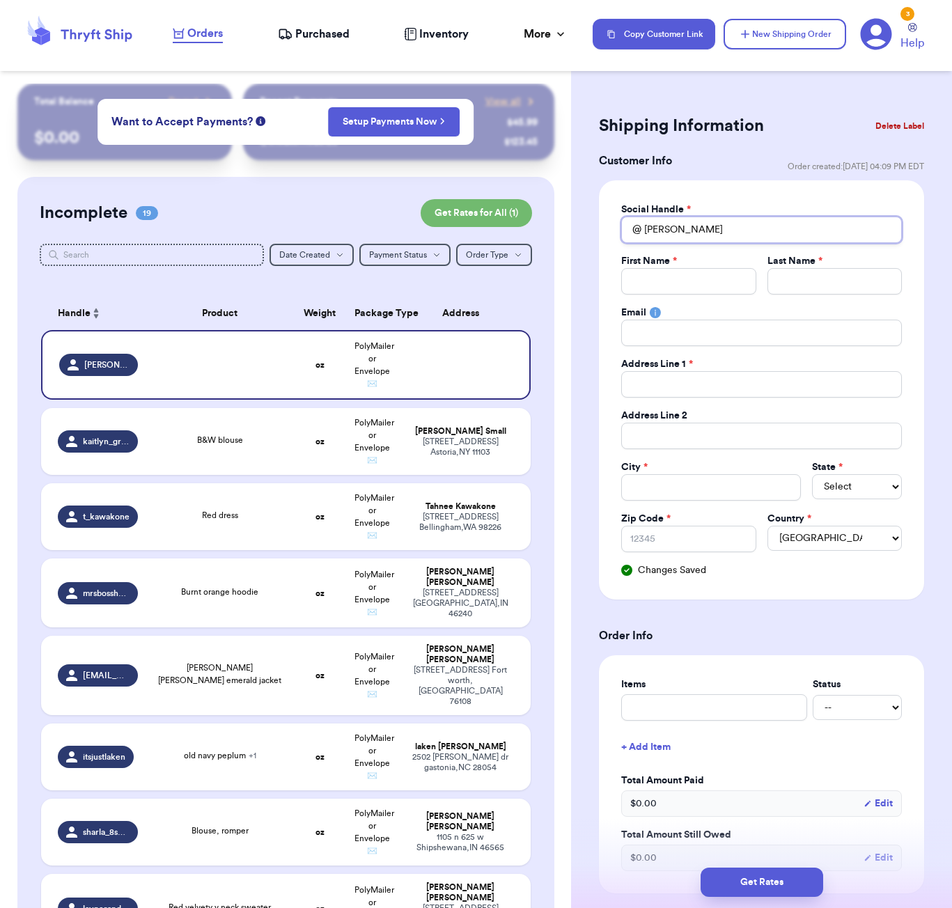
type input "Laur"
type input "Lau"
type input "La"
type input "L"
type input "c"
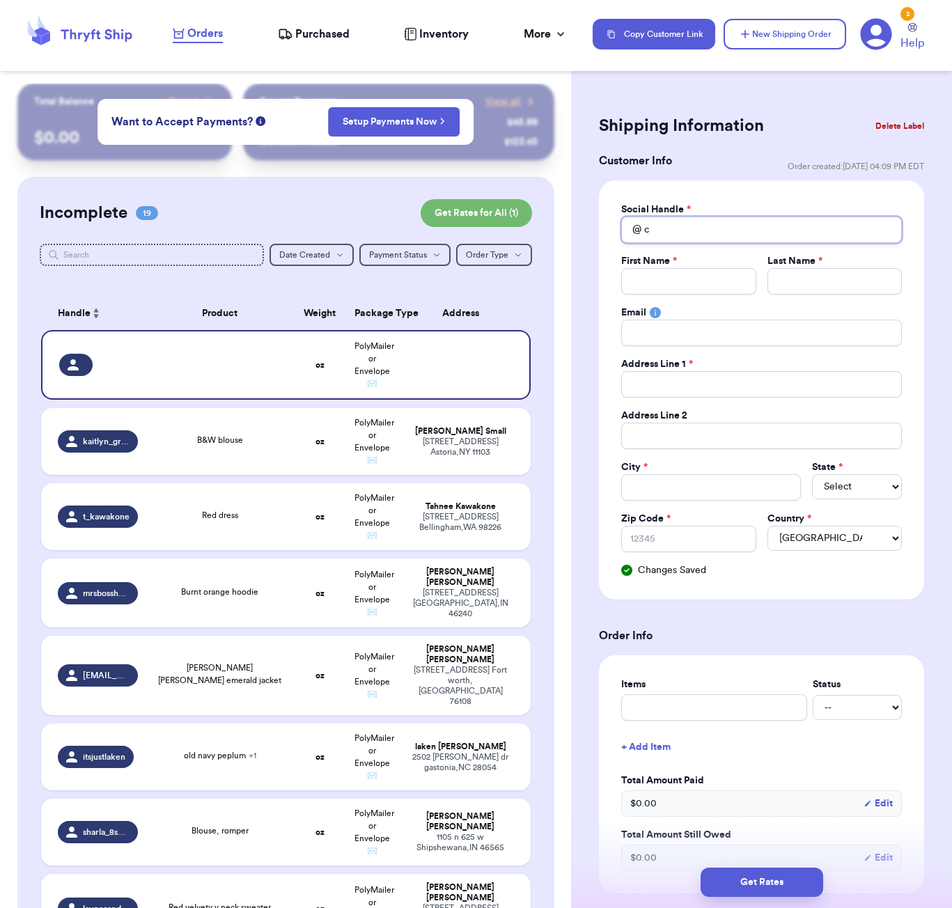
type input "cl"
type input "cli"
type input "clin"
type input "clint"
type input "Clint"
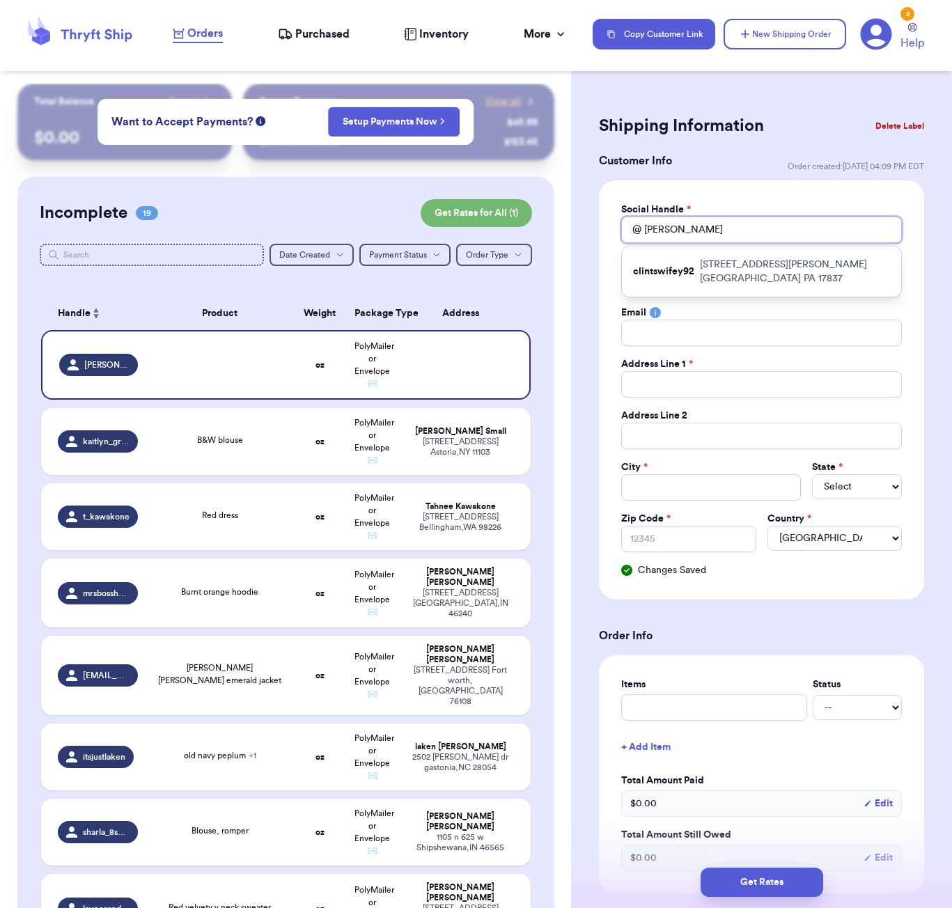
drag, startPoint x: 676, startPoint y: 236, endPoint x: 666, endPoint y: 225, distance: 15.3
click at [665, 225] on input "Clint" at bounding box center [761, 230] width 281 height 26
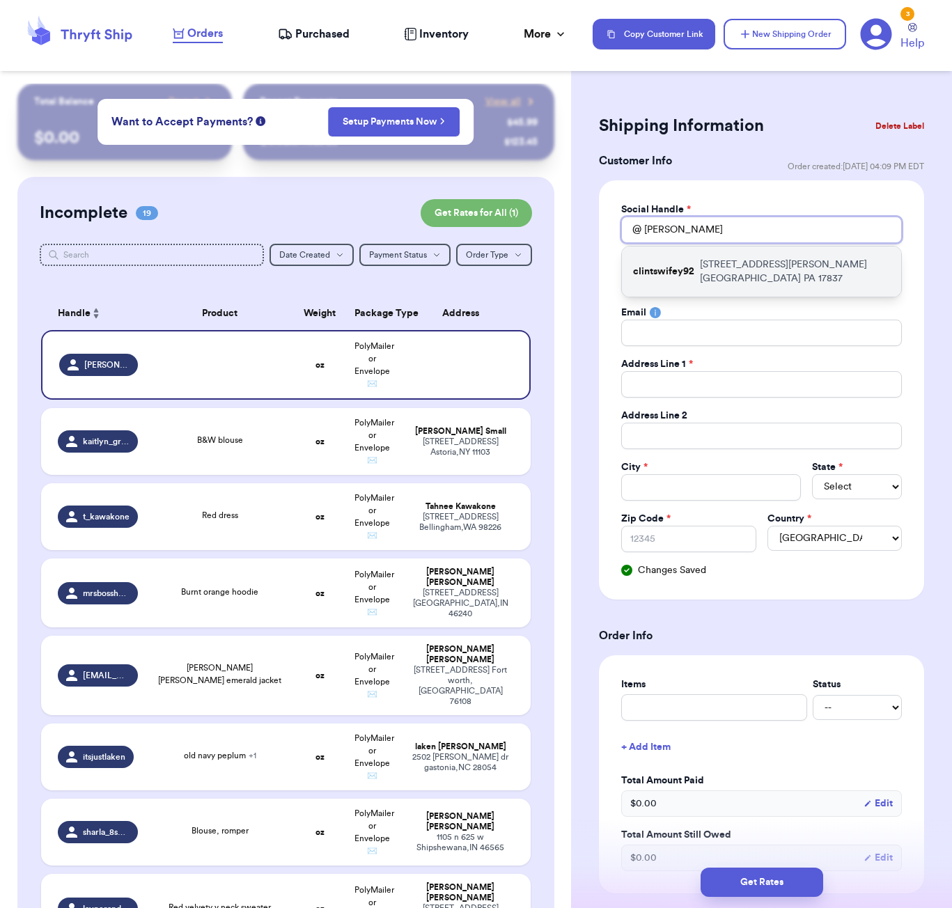
type input "Clint"
click at [720, 256] on div "clintswifey92 116 Haire Ave Lewisburg PA 17837" at bounding box center [761, 272] width 279 height 50
type input "clintswifey92"
type input "Laura"
type input "Leinbach"
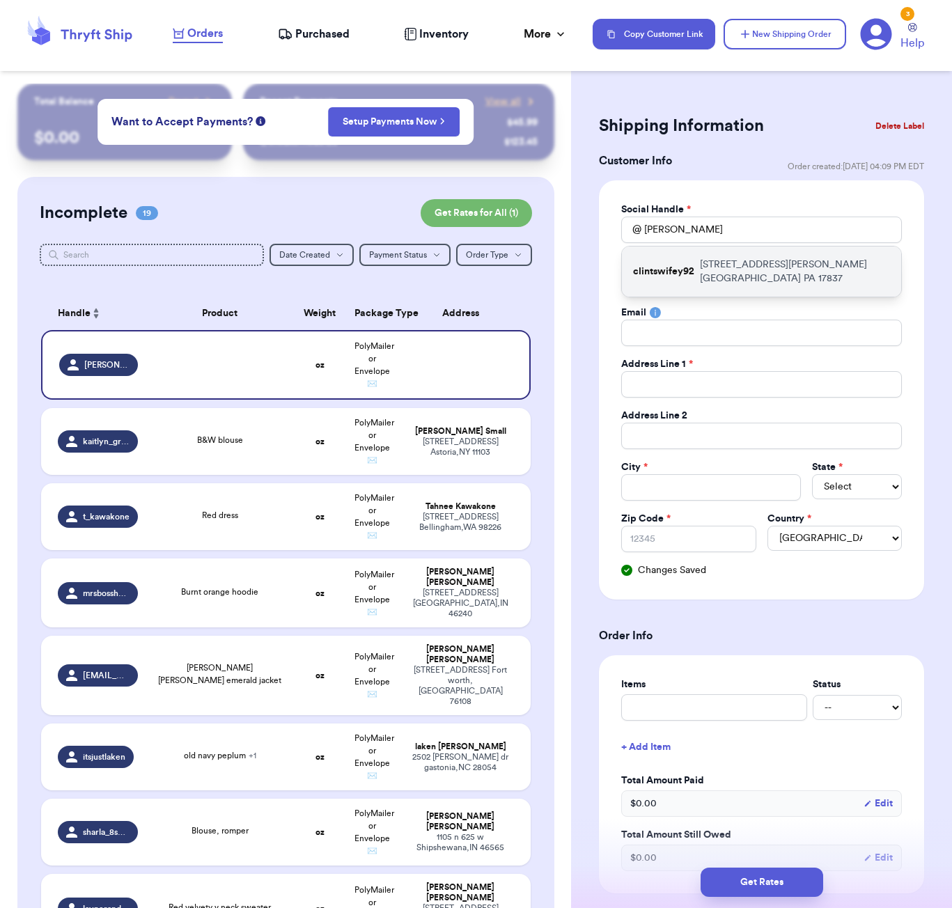
type input "laurajoy92@gmail.com"
type input "[STREET_ADDRESS][PERSON_NAME]"
type input "Lewisburg"
select select "PA"
type input "17837"
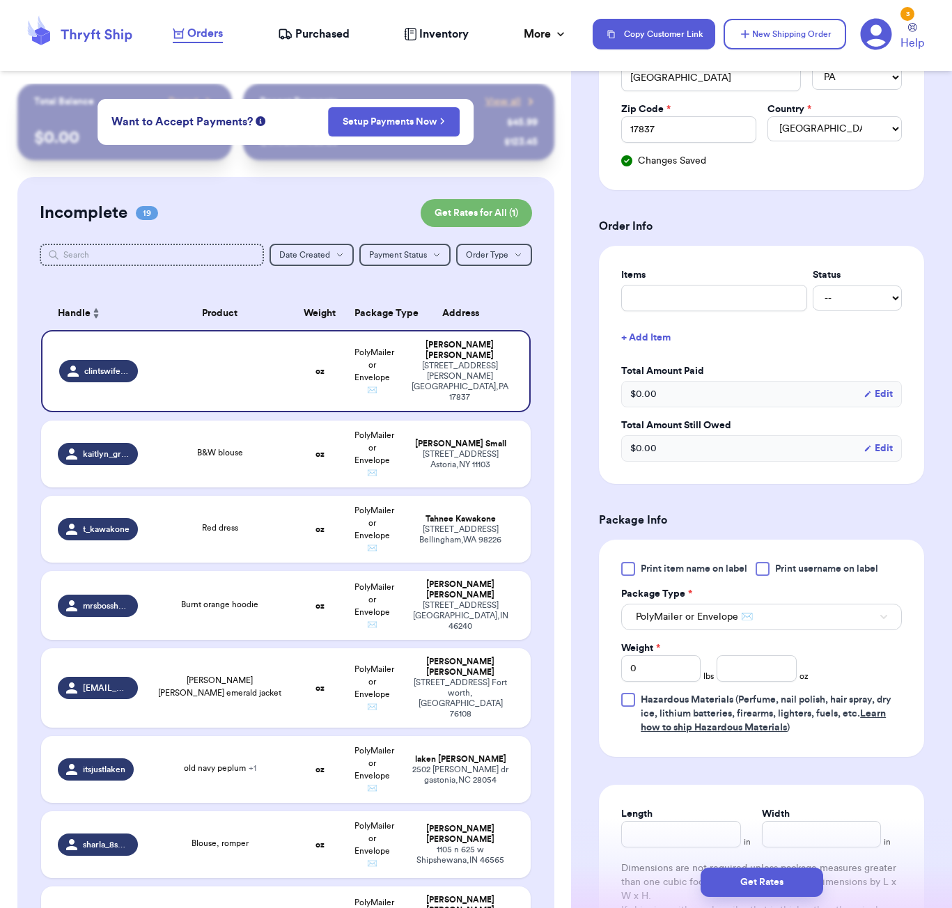
scroll to position [556, 0]
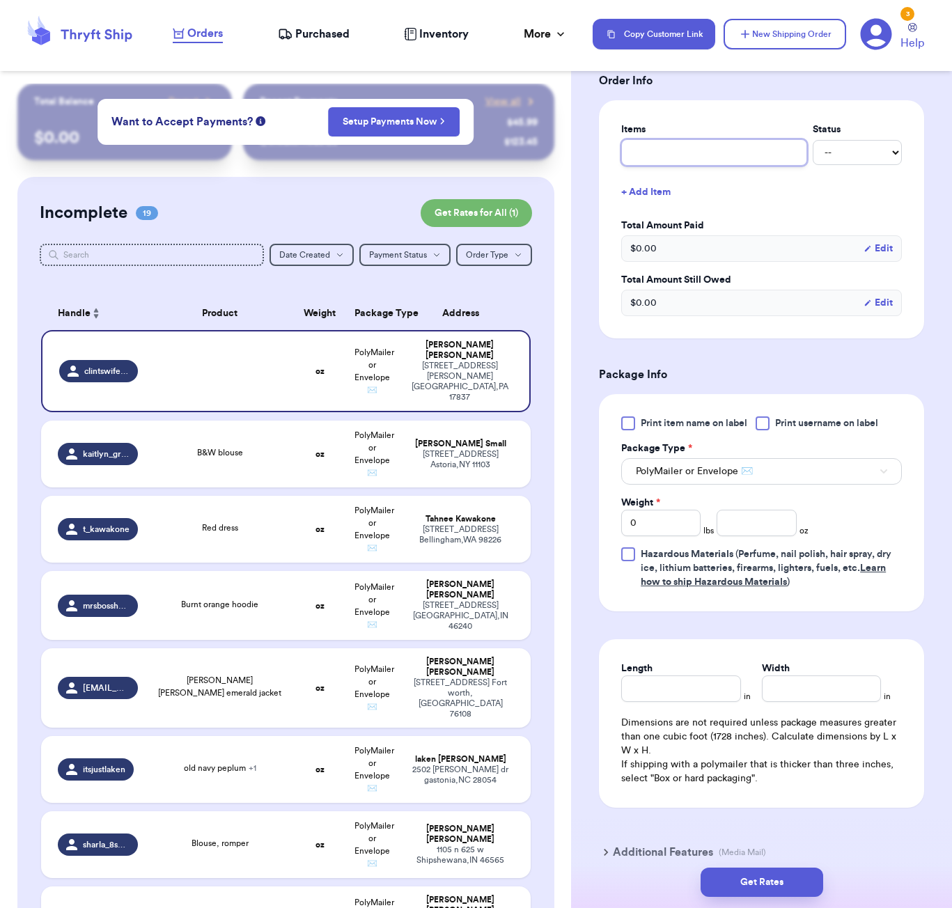
type input "b"
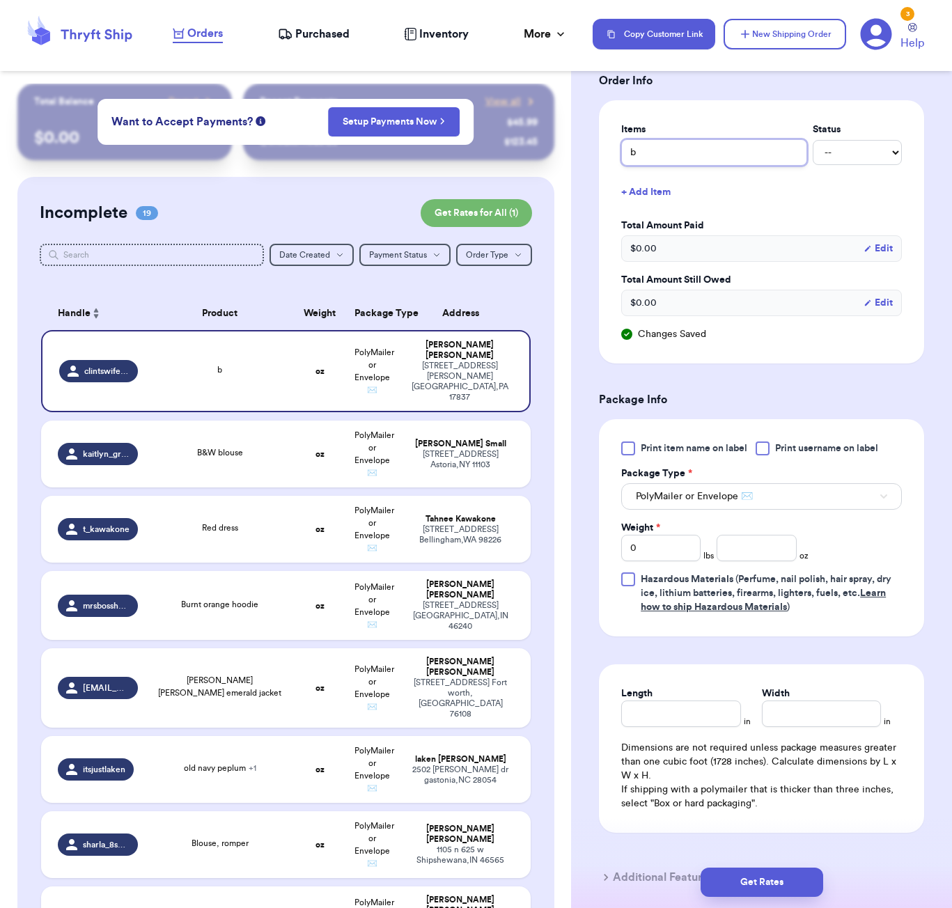
type input "bl"
type input "bla"
type input "blac"
type input "black"
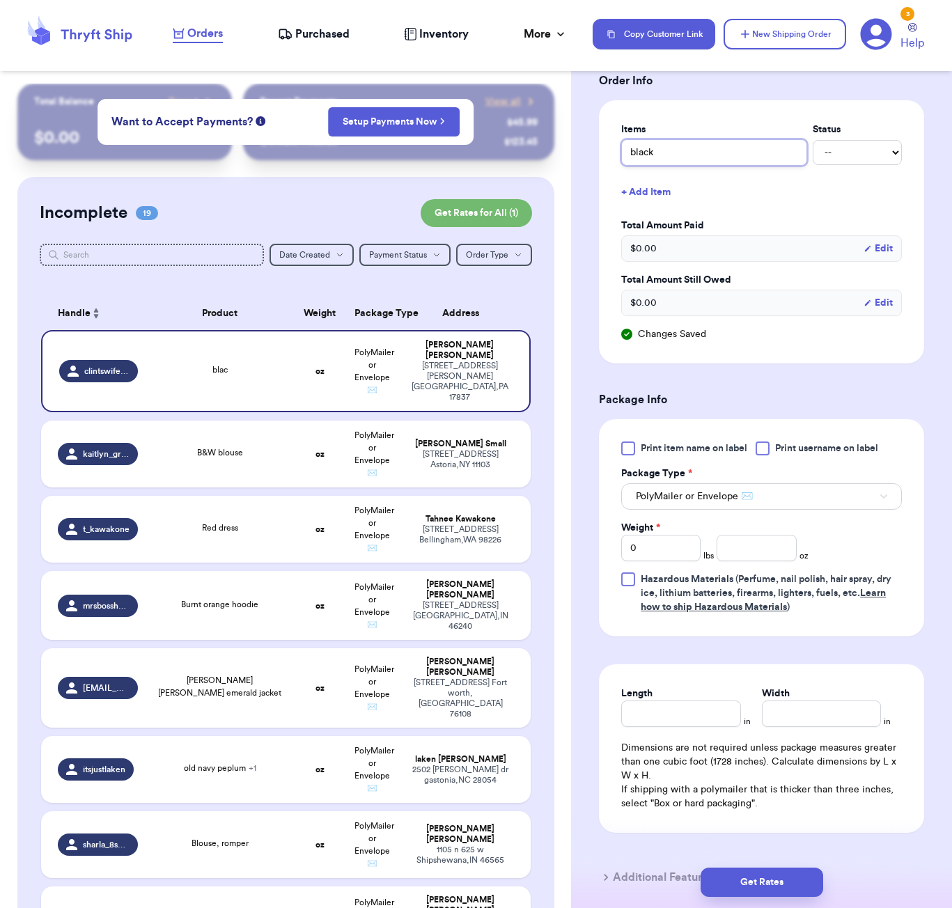
type input "black a"
type input "black an"
type input "black and"
type input "black and c"
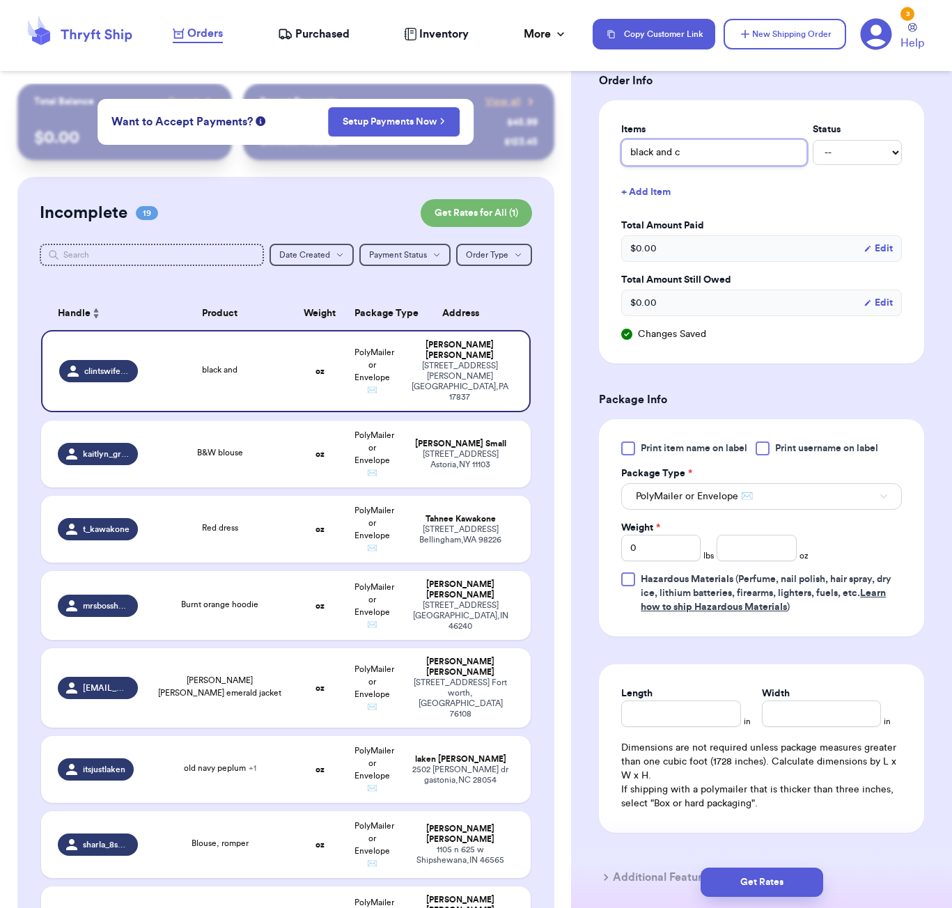
type input "black and cr"
type input "black and cre"
type input "black and crea"
type input "black and cream"
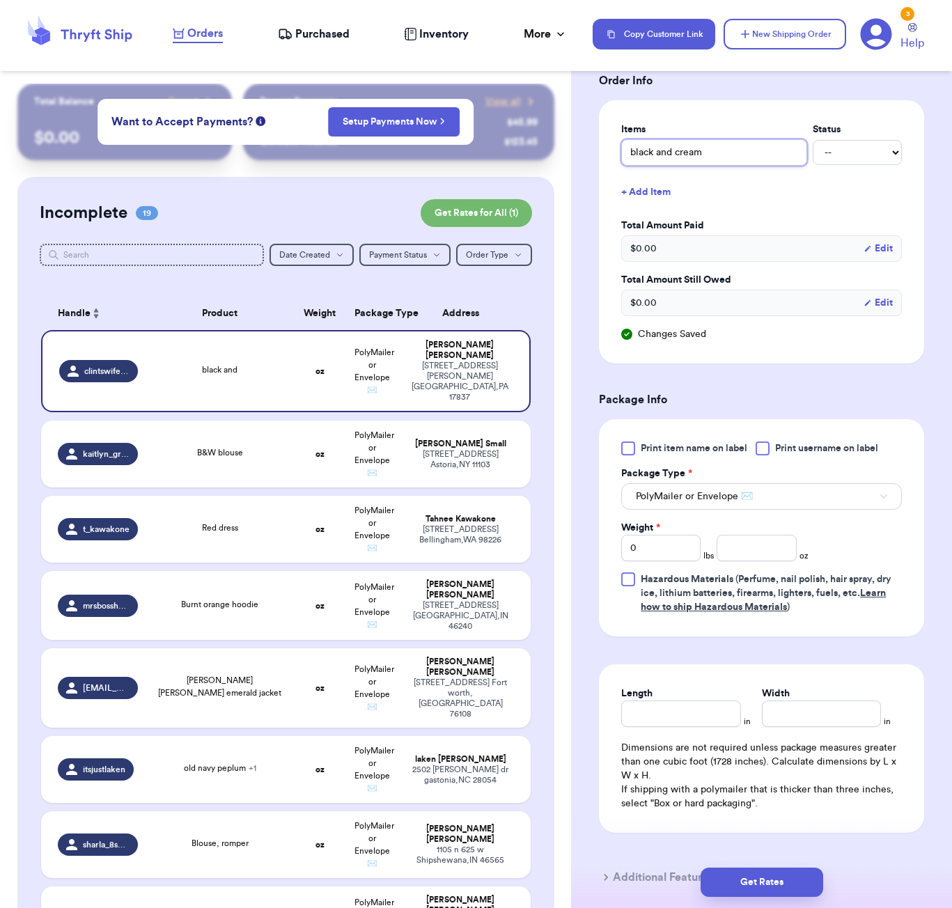
type input "black and cream b"
type input "black and cream bl"
type input "black and cream blo"
type input "black and cream blou"
type input "black and cream blous"
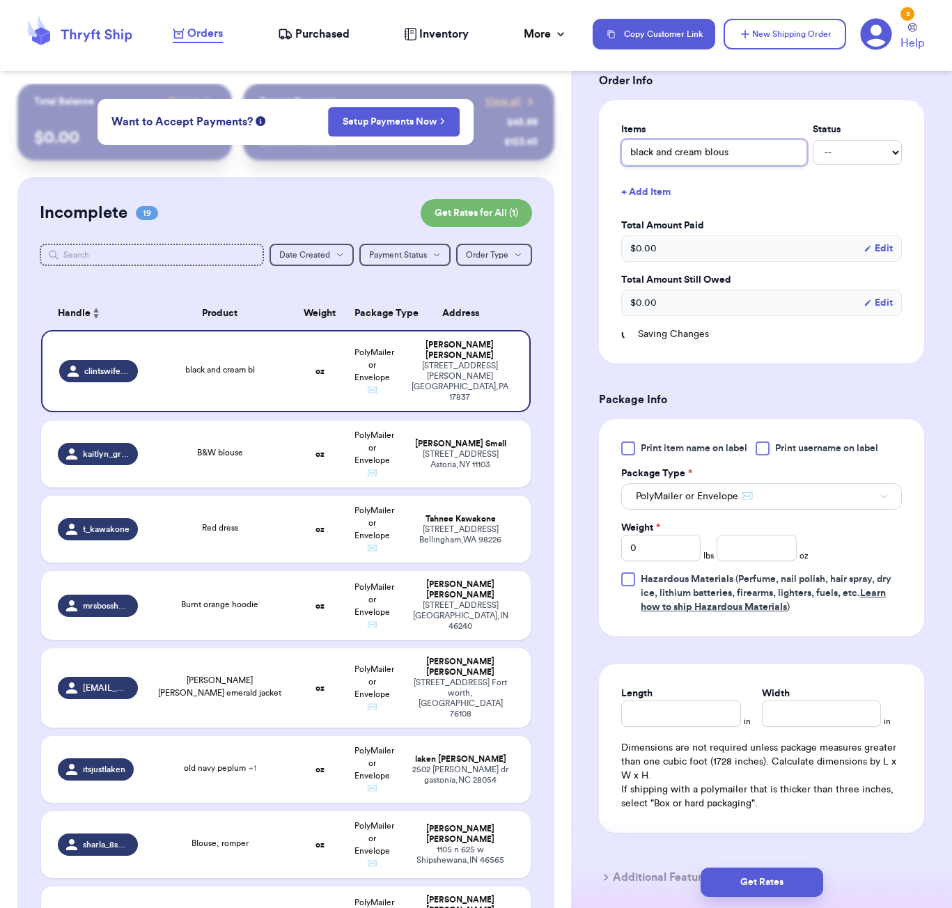
type input "black and cream blouse"
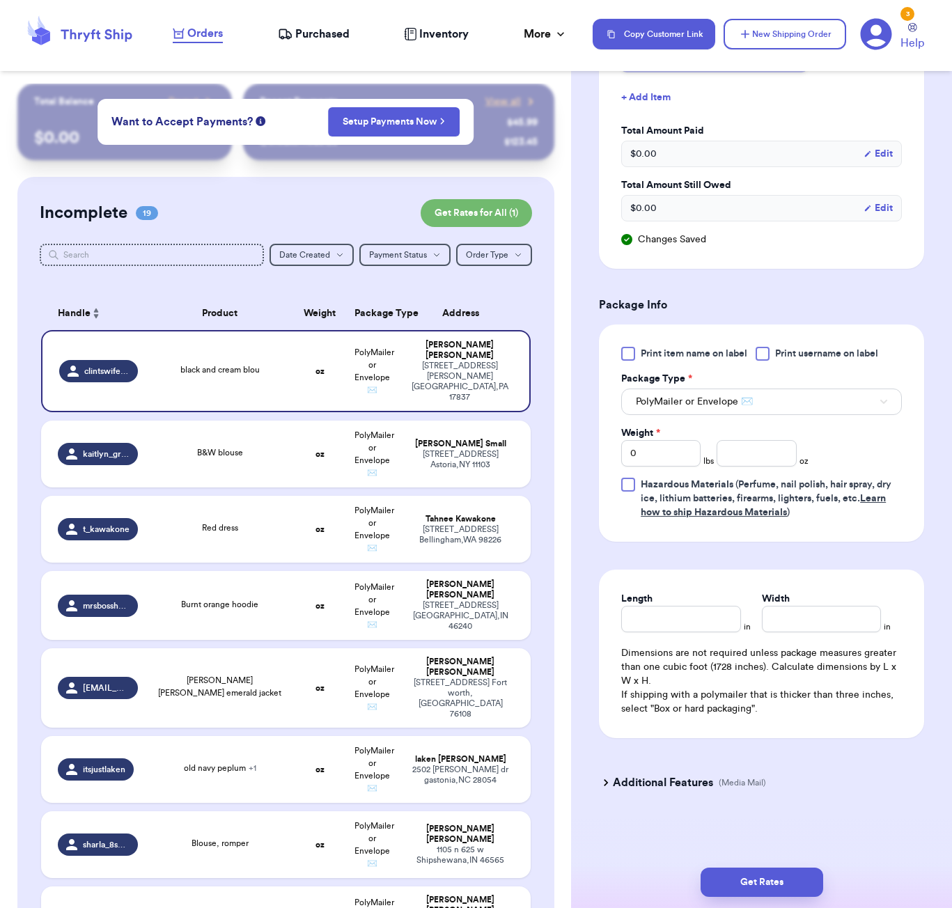
scroll to position [651, 0]
type input "black and cream blouse"
click at [754, 456] on input "number" at bounding box center [756, 453] width 79 height 26
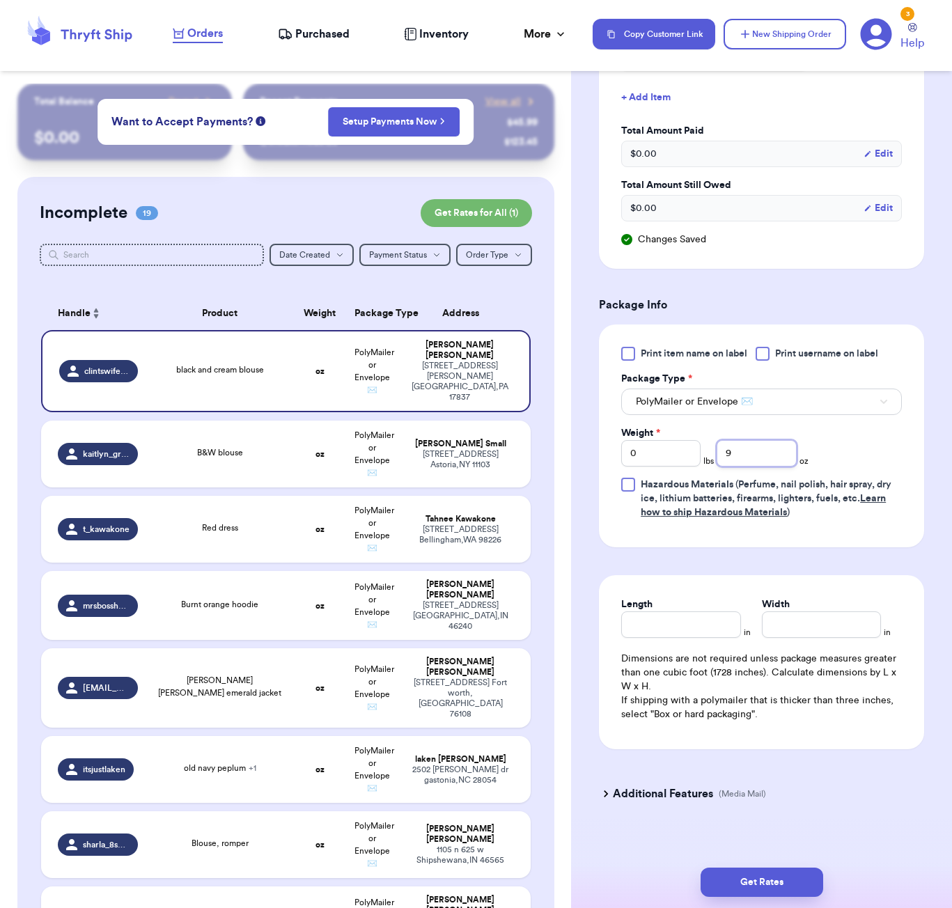
type input "9"
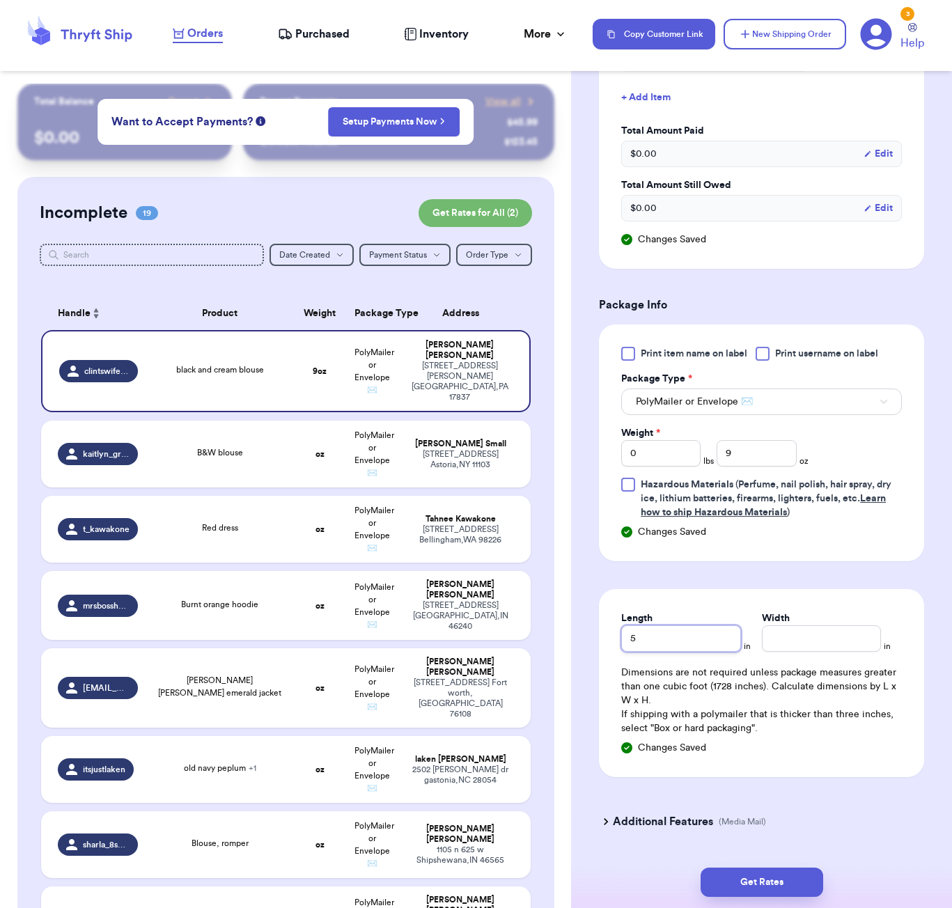
type input "5"
type input "4"
drag, startPoint x: 800, startPoint y: 870, endPoint x: 866, endPoint y: 841, distance: 72.7
click at [800, 871] on button "Get Rates" at bounding box center [762, 882] width 123 height 29
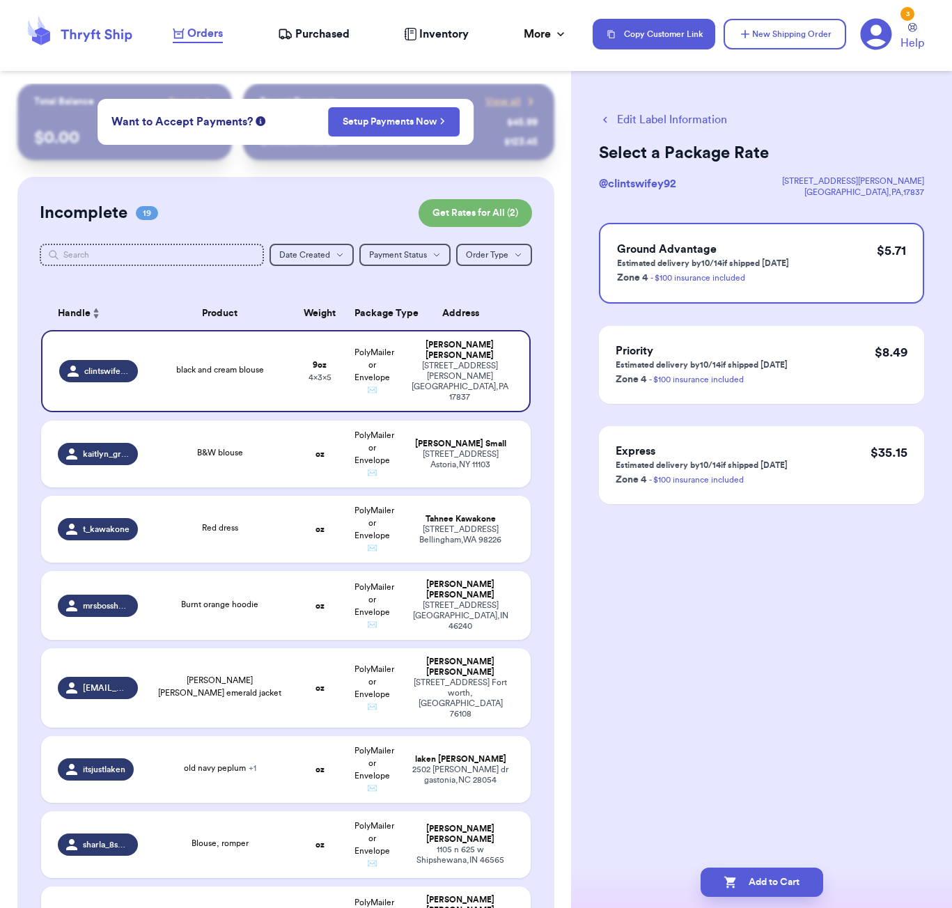
scroll to position [0, 0]
click at [801, 882] on button "Add to Cart" at bounding box center [762, 882] width 123 height 29
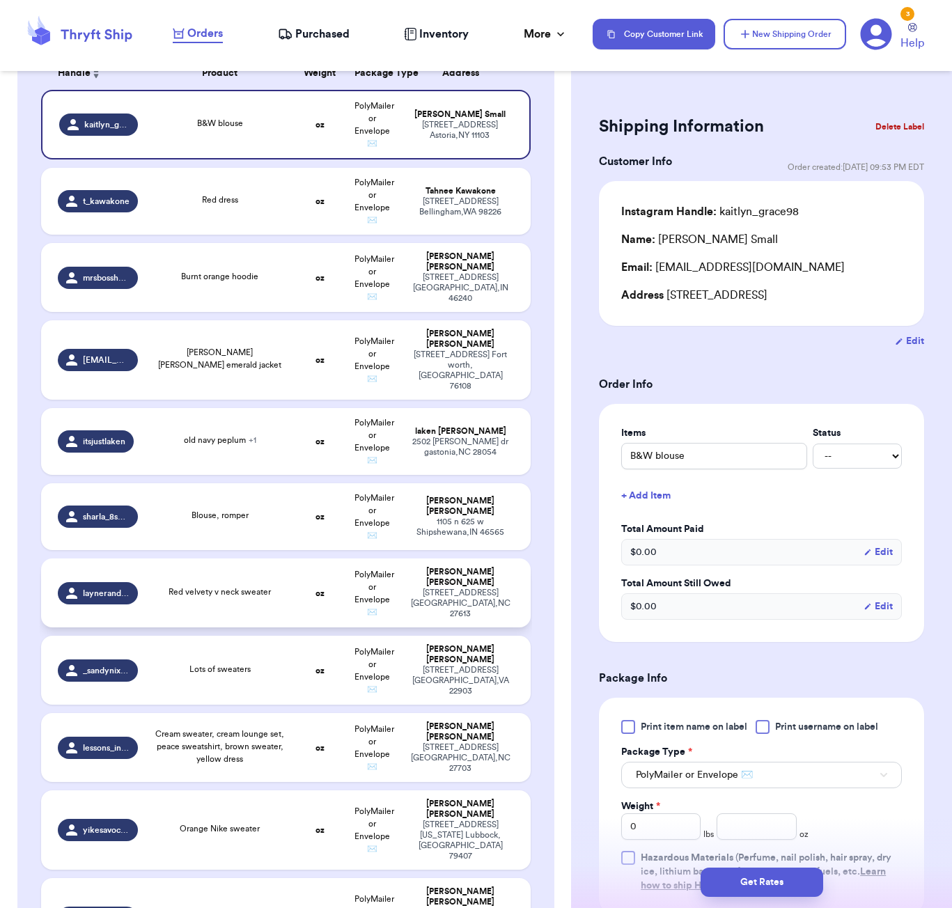
scroll to position [281, 0]
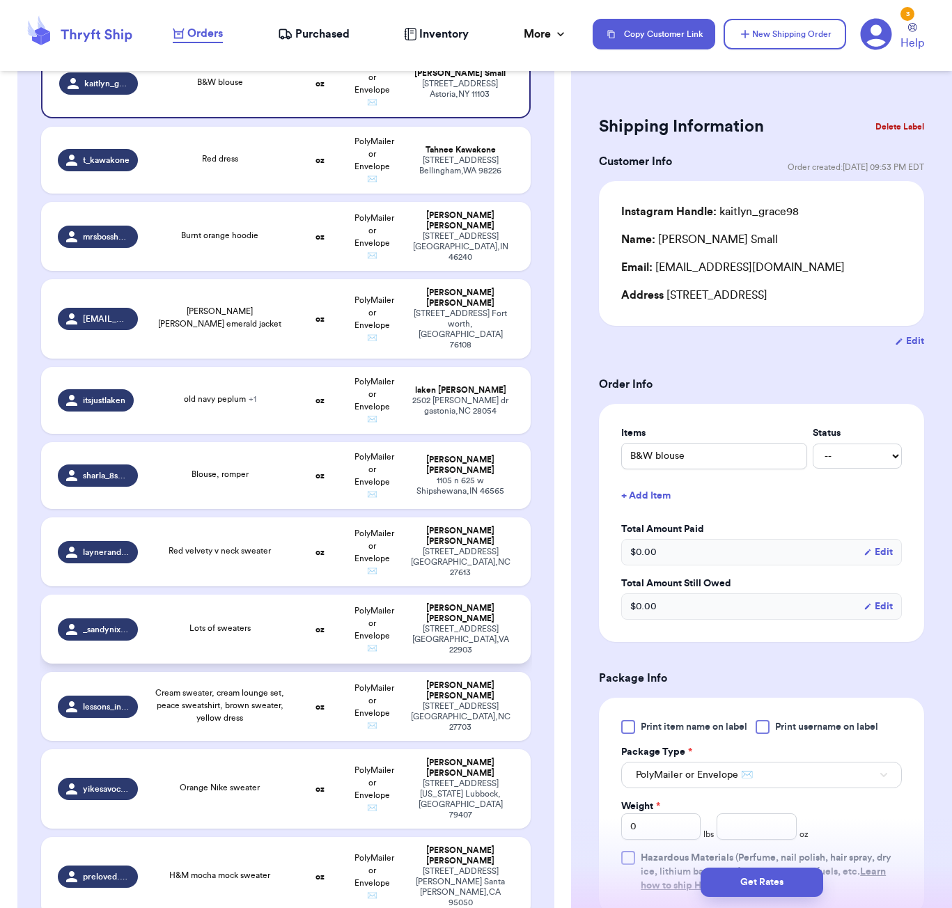
click at [272, 604] on td "Lots of sweaters" at bounding box center [220, 629] width 148 height 69
type input "Lots of sweaters"
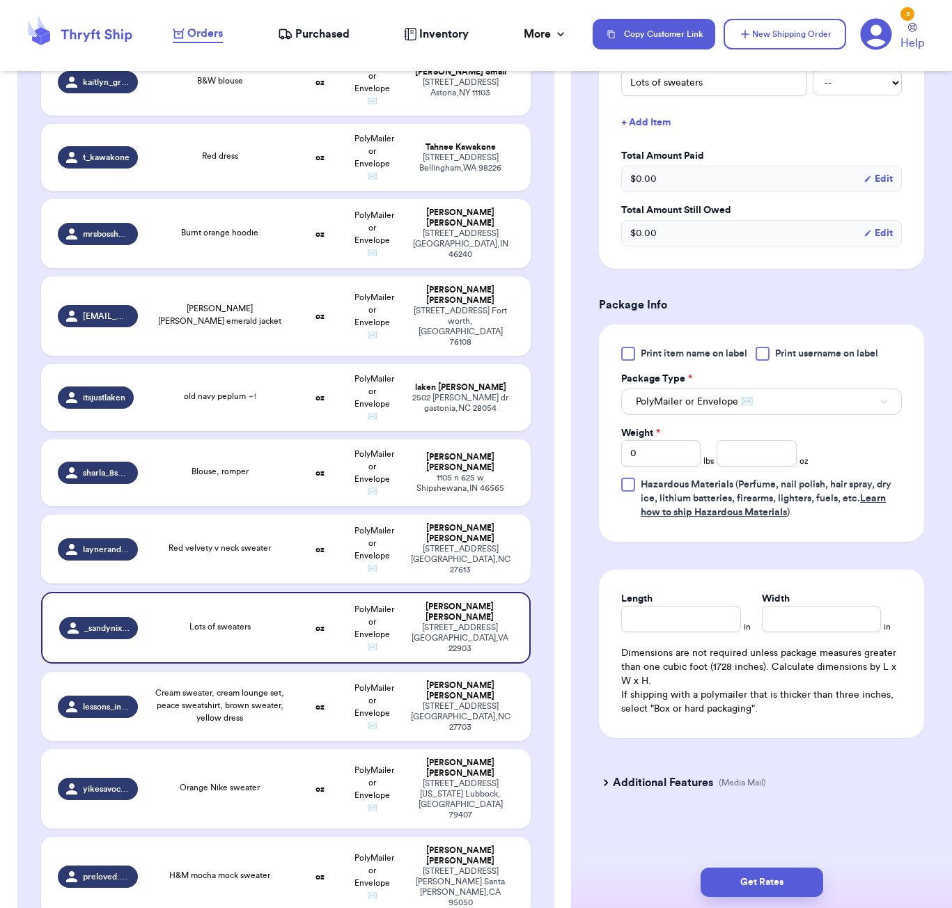
scroll to position [393, 0]
click at [760, 453] on input "number" at bounding box center [756, 453] width 79 height 26
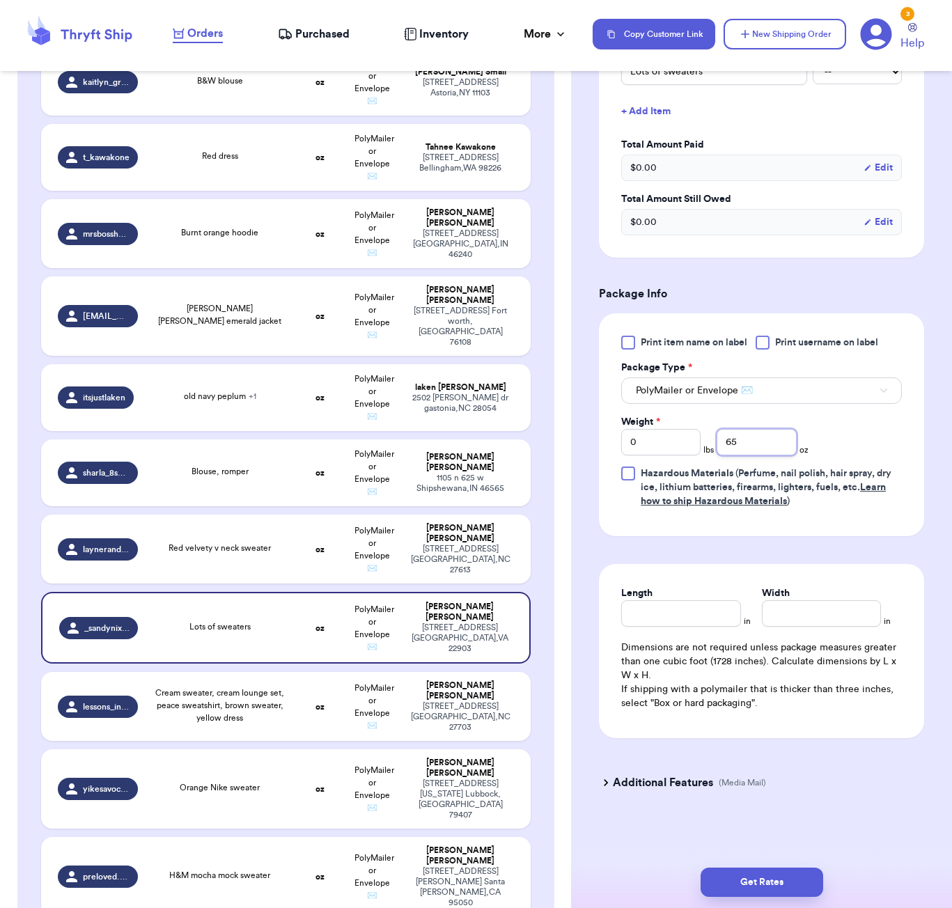
type input "65"
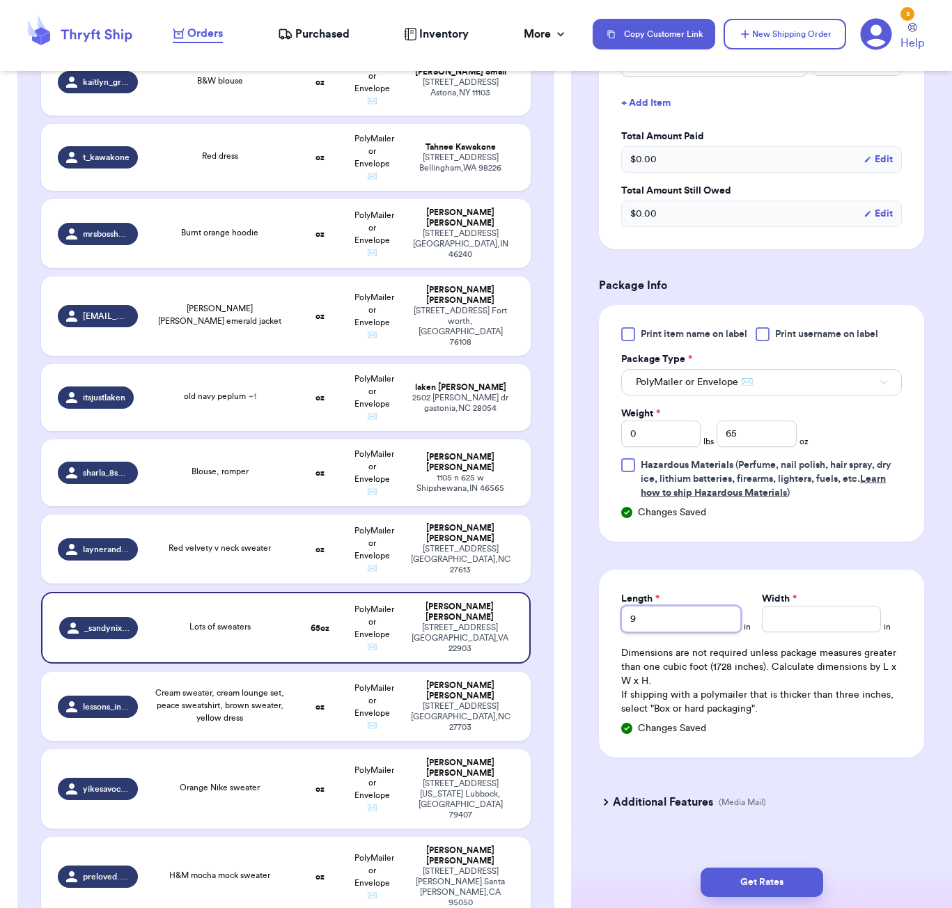
type input "9"
type input "7"
click at [826, 881] on div "Get Rates" at bounding box center [761, 882] width 359 height 29
click at [800, 884] on button "Get Rates" at bounding box center [762, 882] width 123 height 29
type input "4"
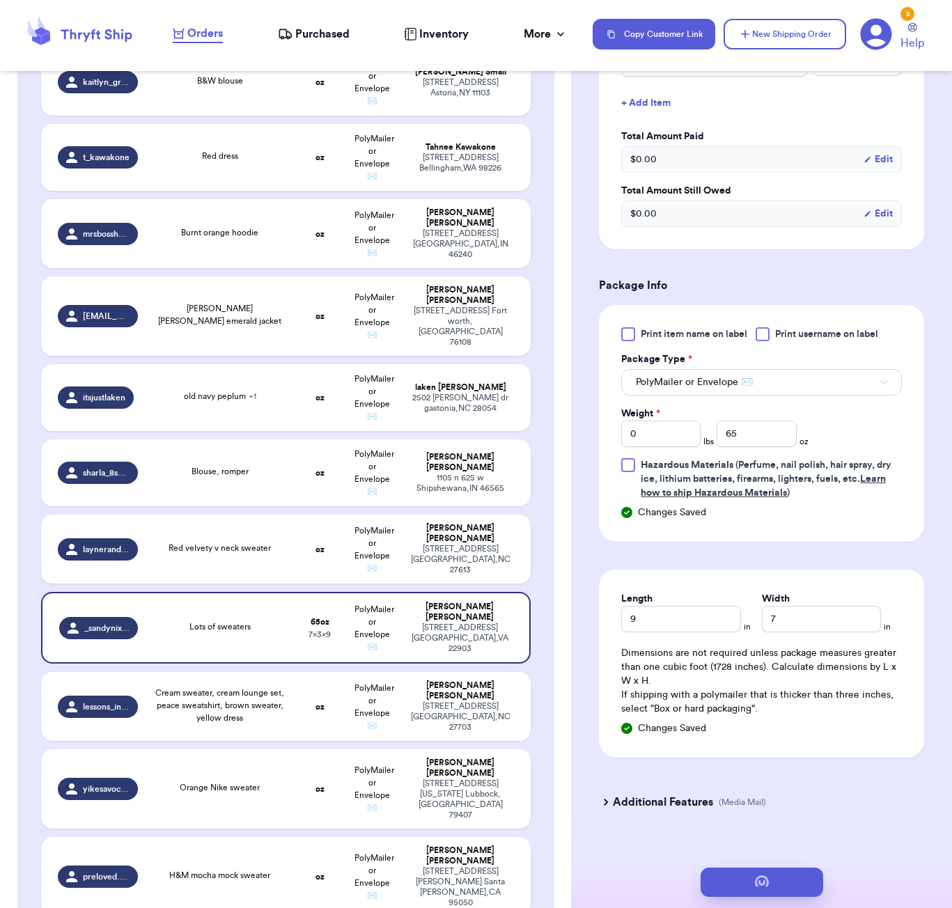
type input "1"
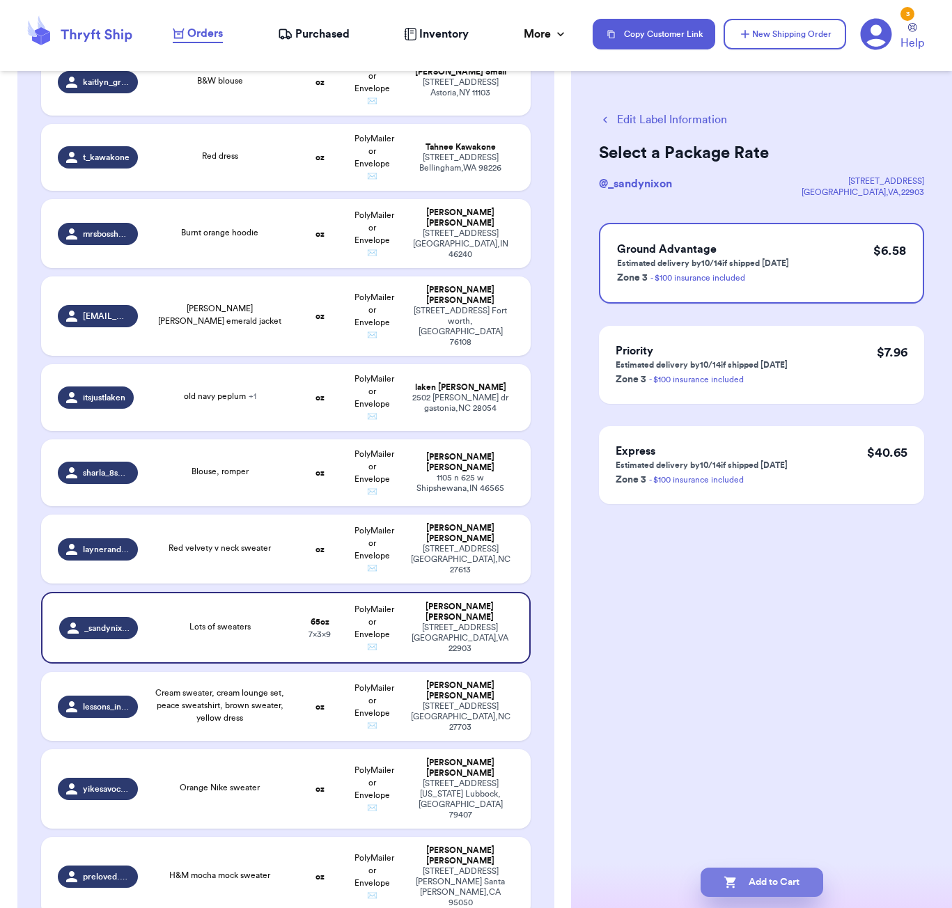
click at [798, 878] on button "Add to Cart" at bounding box center [762, 882] width 123 height 29
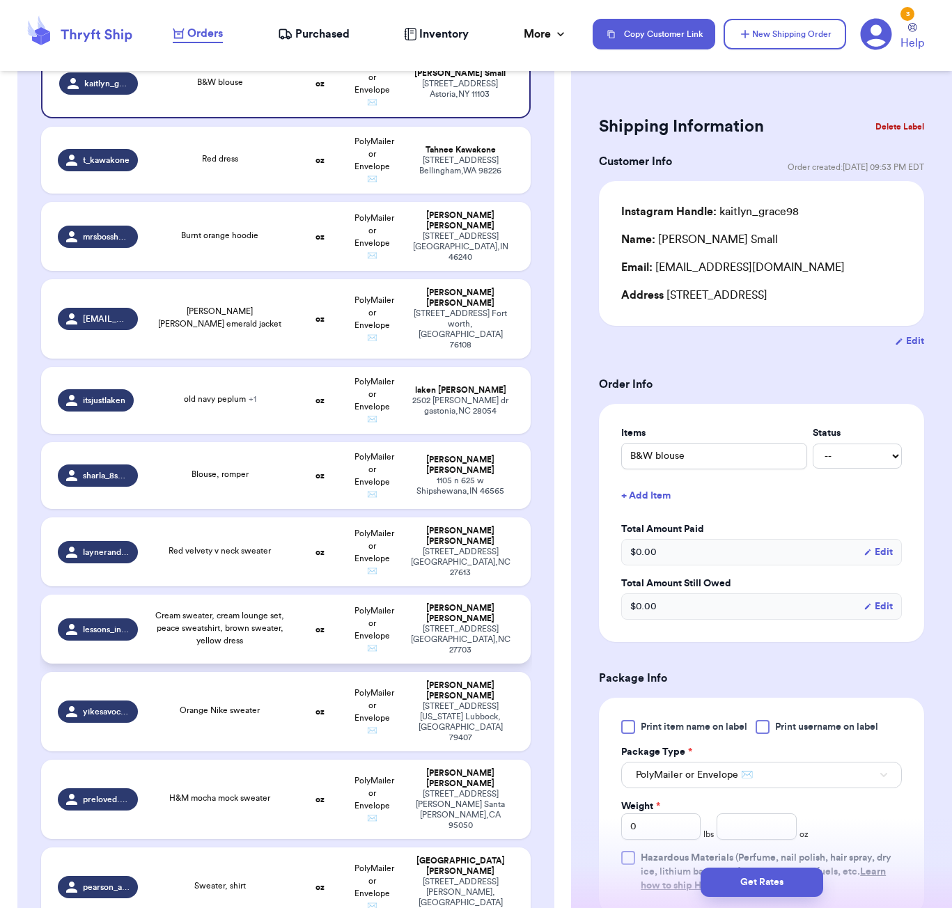
click at [313, 643] on td "oz" at bounding box center [319, 629] width 53 height 69
type input "Cream sweater, cream lounge set, peace sweatshirt, brown sweater, yellow dress"
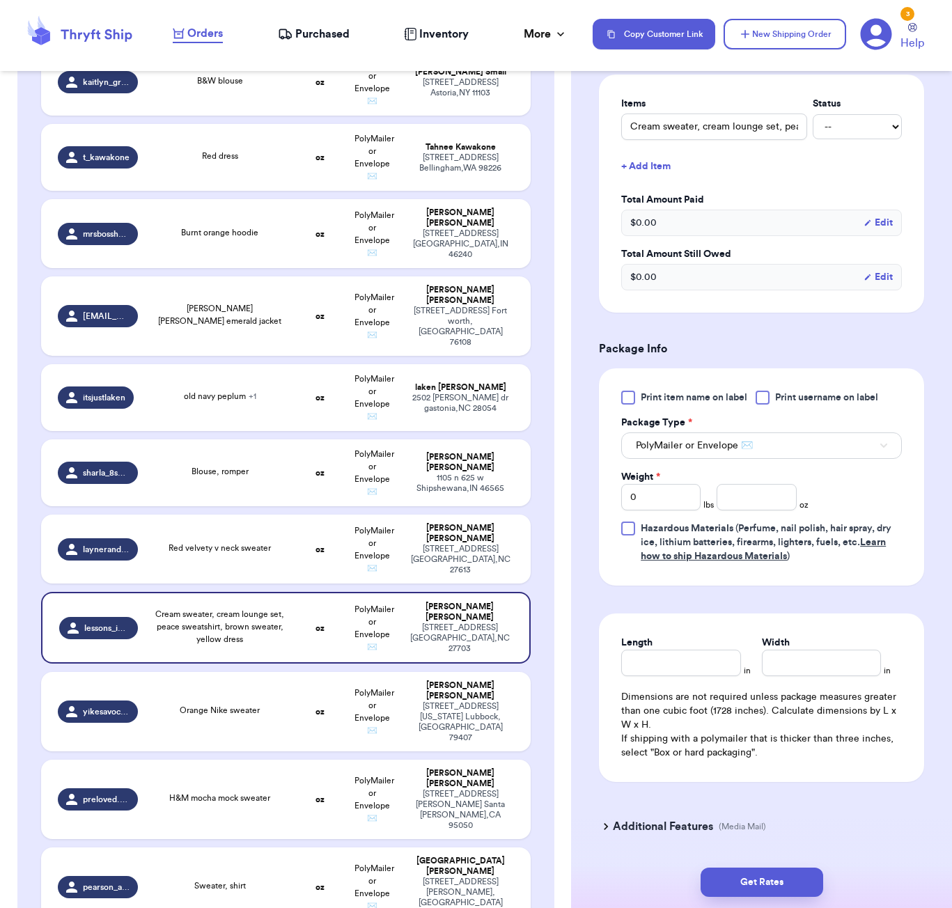
scroll to position [361, 0]
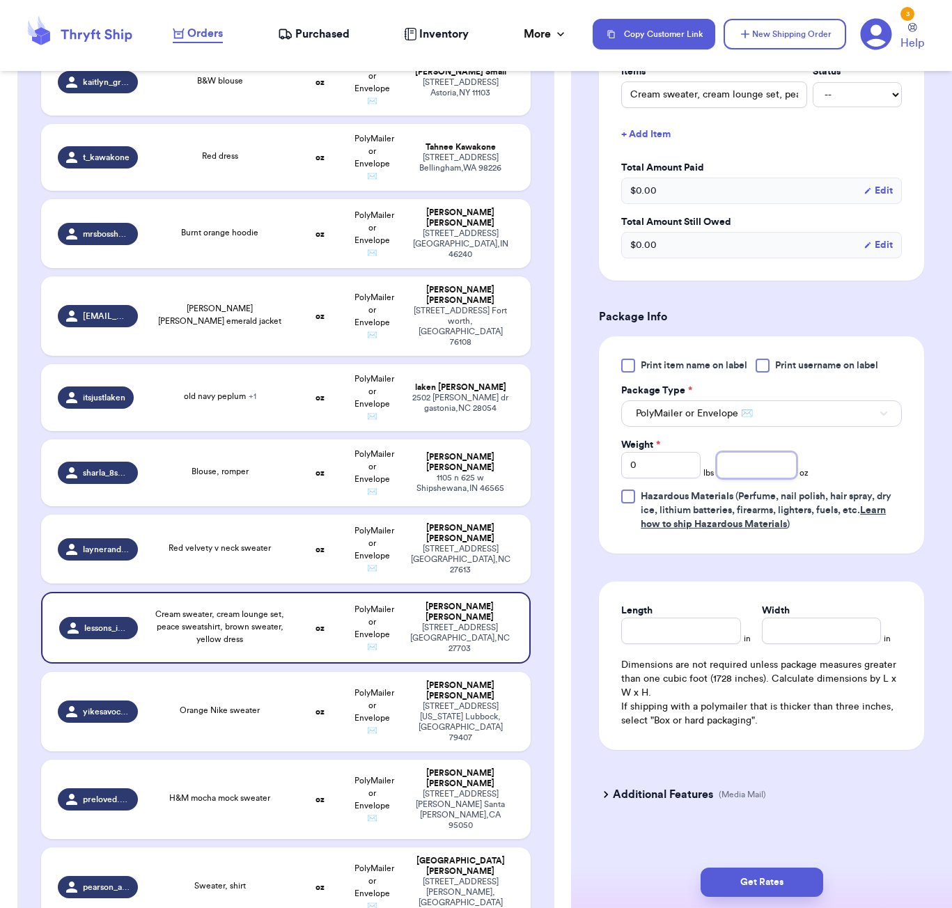
click at [764, 474] on input "number" at bounding box center [756, 465] width 79 height 26
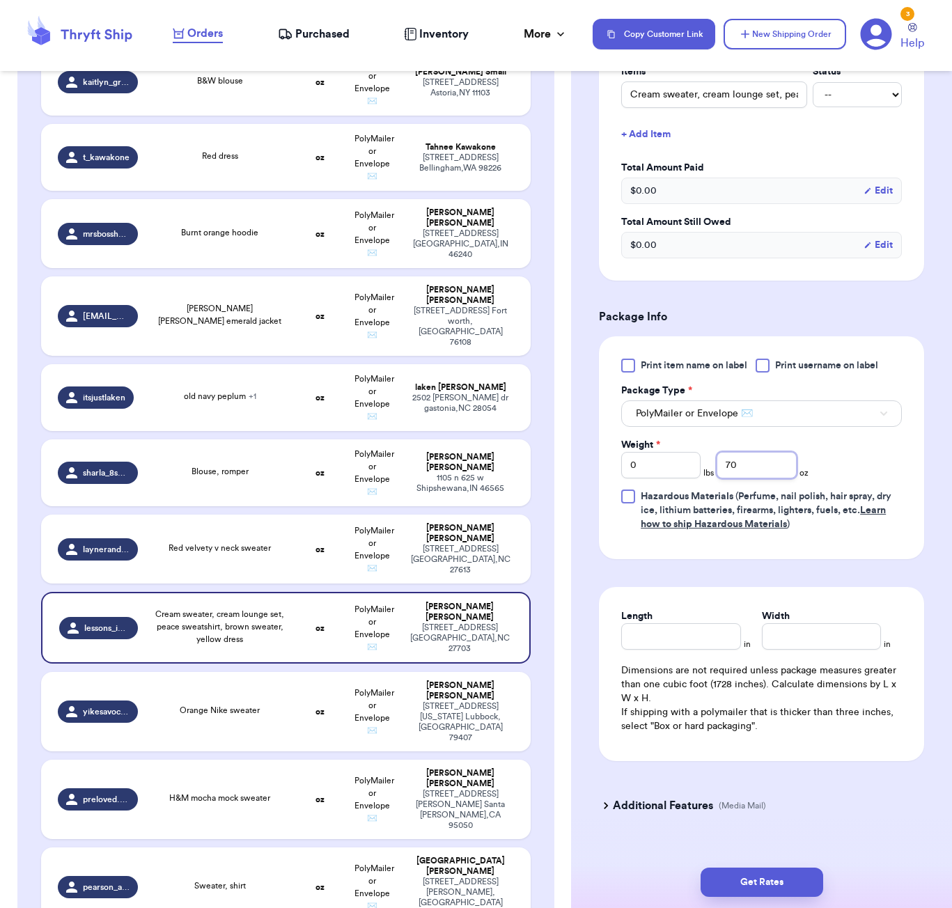
type input "70"
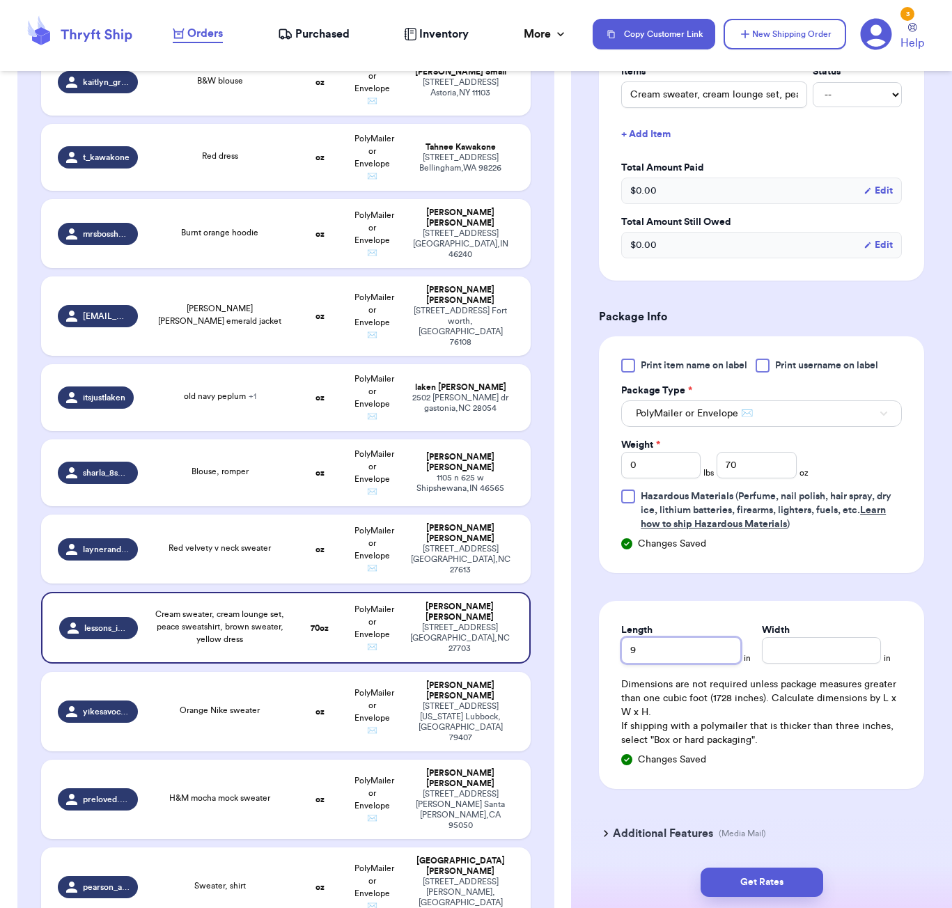
type input "9"
type input "7"
click at [798, 880] on button "Get Rates" at bounding box center [762, 882] width 123 height 29
type input "4"
type input "6"
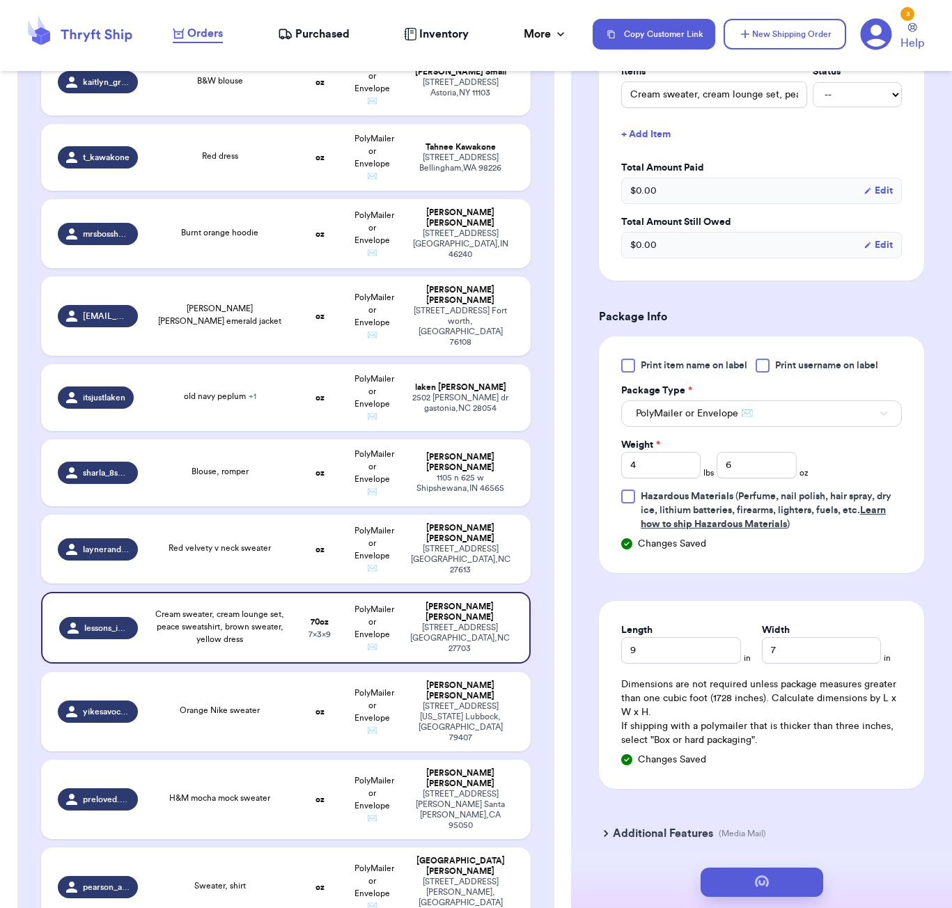
scroll to position [0, 0]
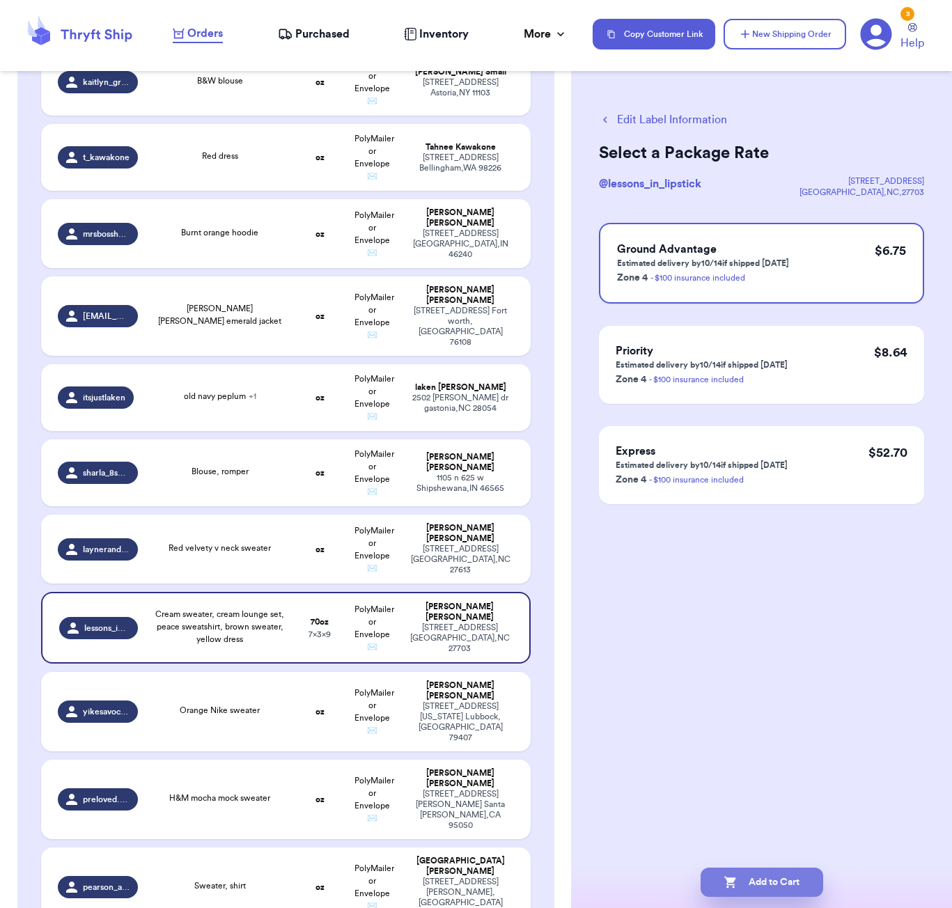
click at [776, 877] on button "Add to Cart" at bounding box center [762, 882] width 123 height 29
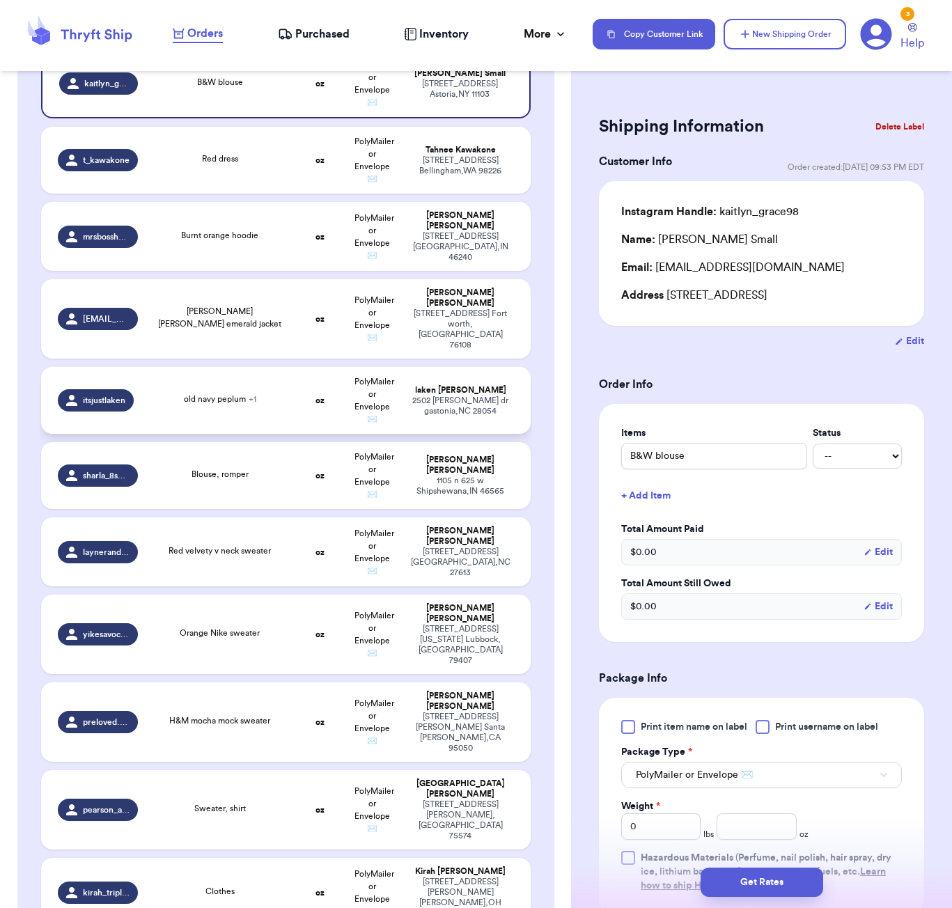
click at [242, 399] on div "old navy peplum + 1" at bounding box center [220, 400] width 131 height 15
type input "old navy peplum"
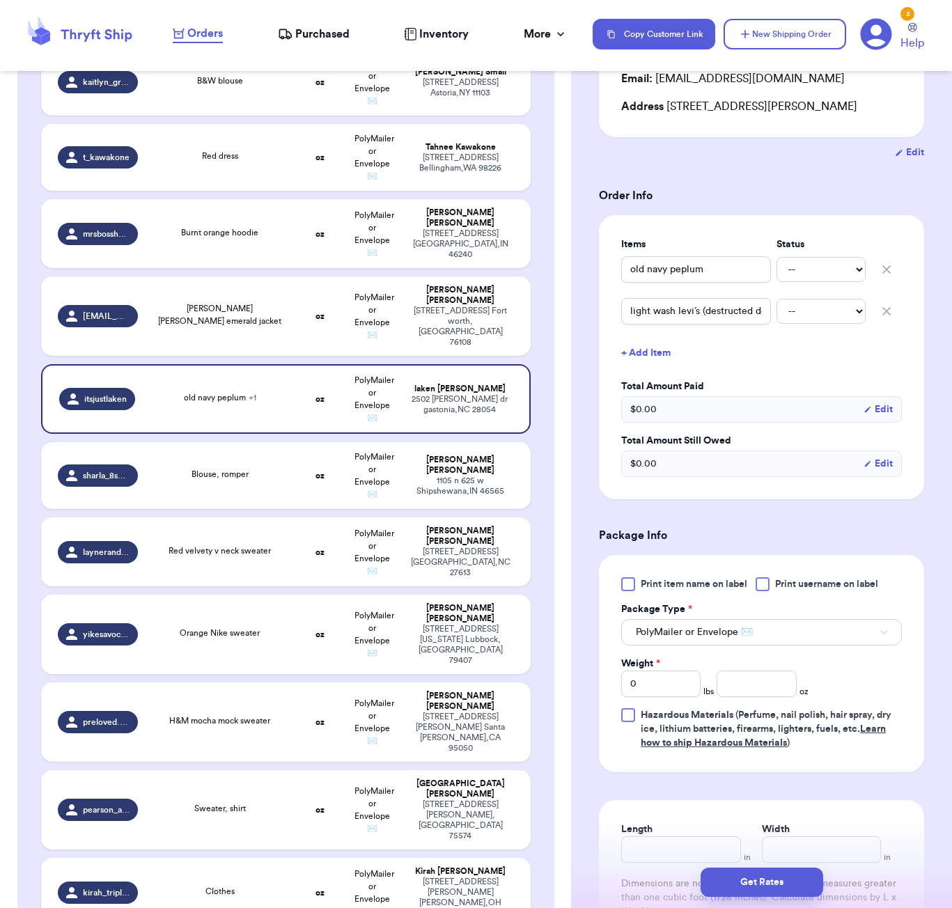
scroll to position [403, 0]
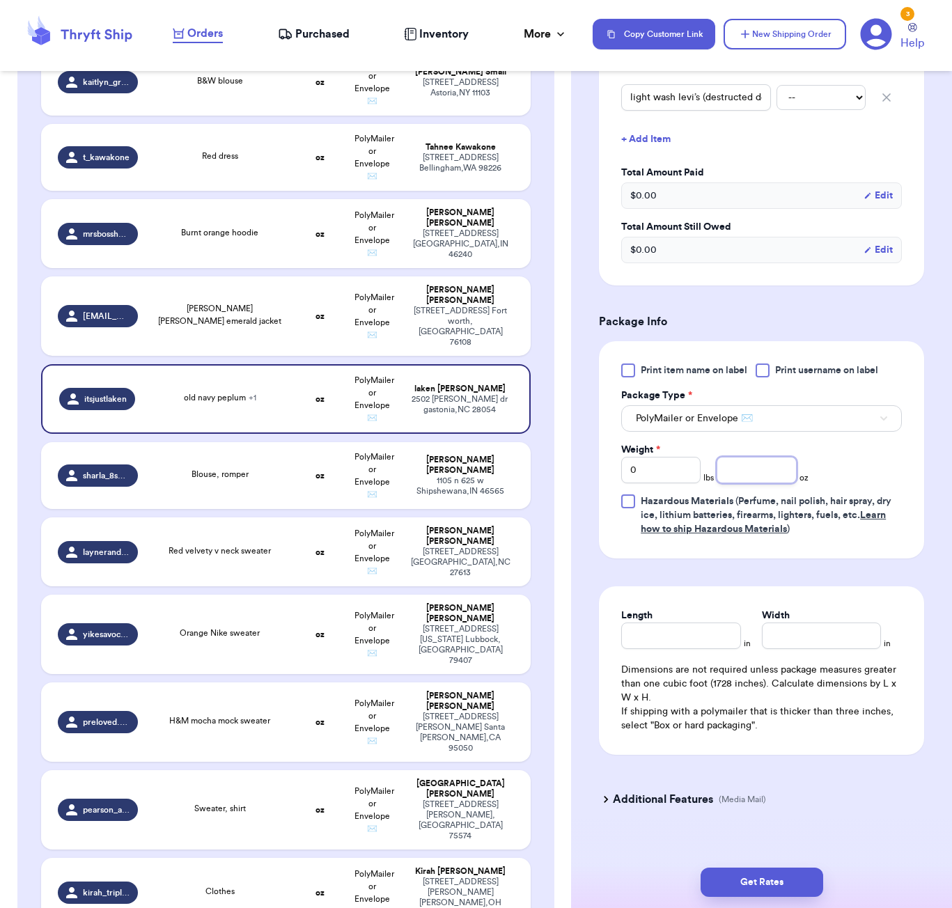
click at [756, 473] on input "number" at bounding box center [756, 470] width 79 height 26
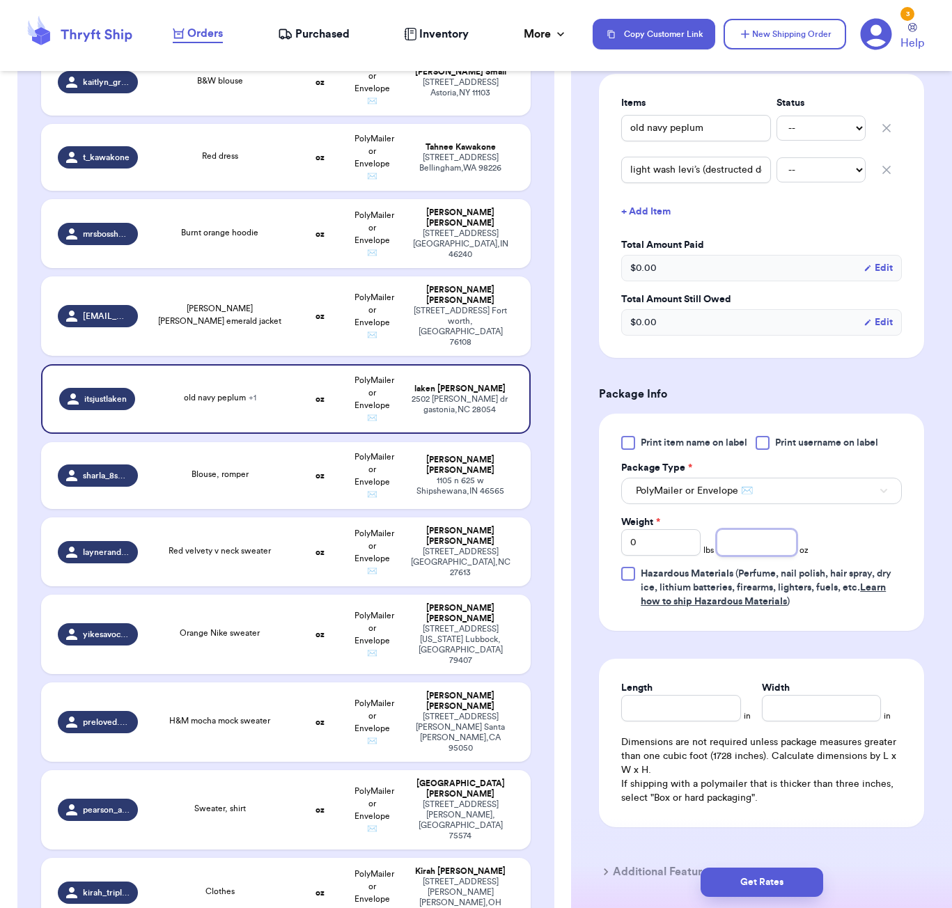
scroll to position [329, 0]
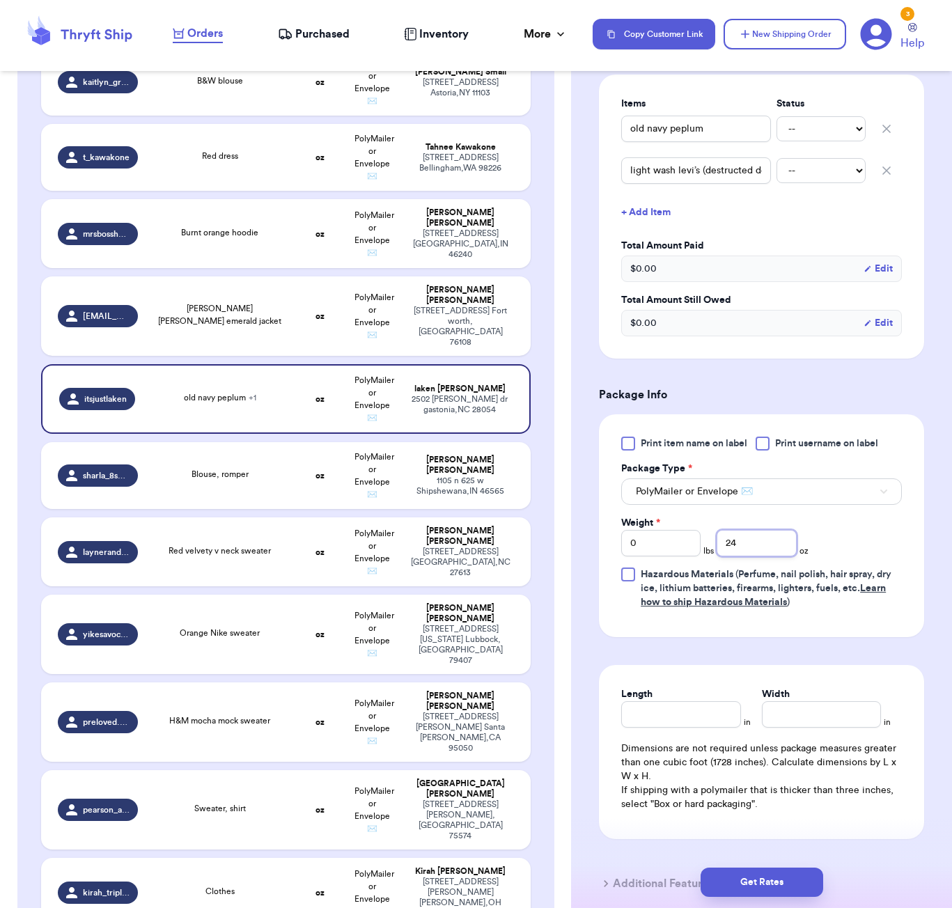
type input "24"
click at [686, 720] on input "Length" at bounding box center [680, 714] width 119 height 26
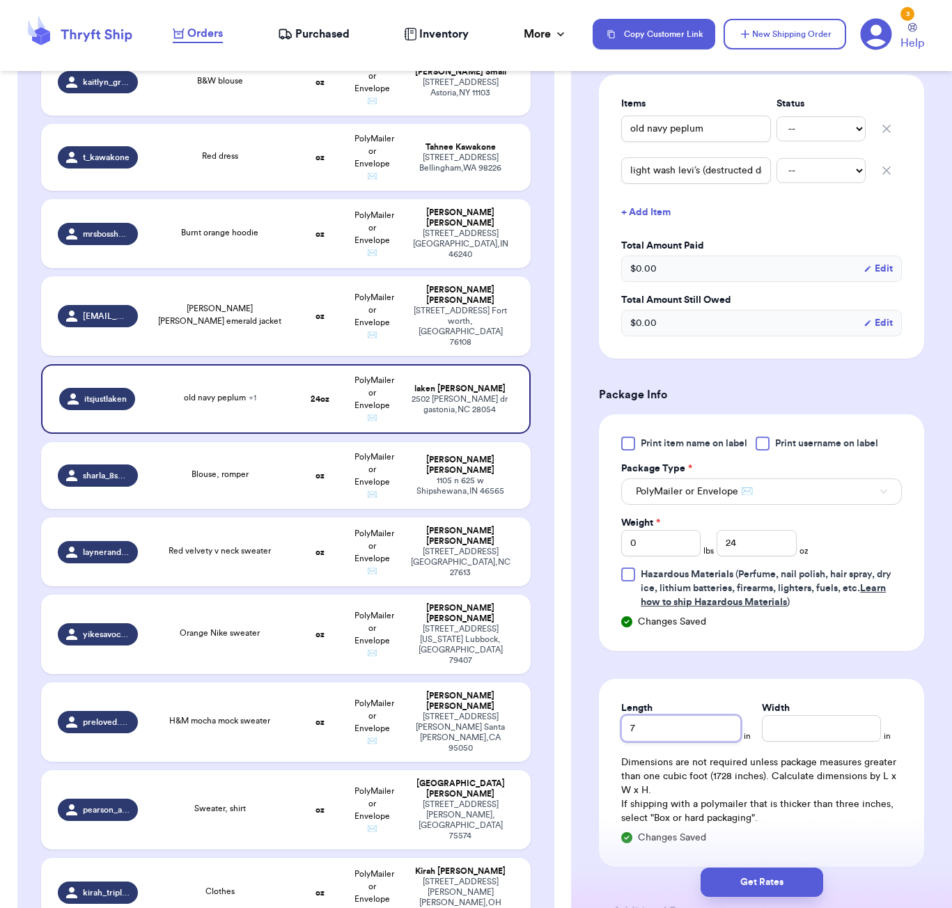
type input "7"
type input "6"
click at [742, 894] on button "Get Rates" at bounding box center [762, 882] width 123 height 29
type input "1"
type input "8"
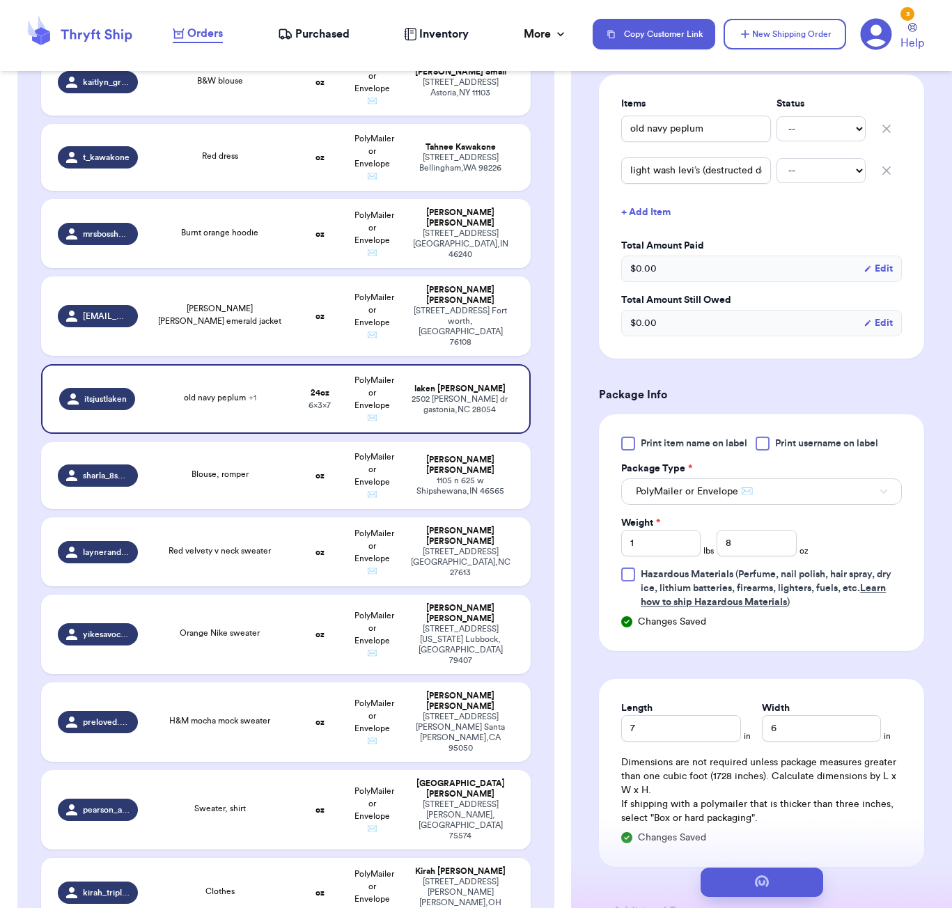
scroll to position [0, 0]
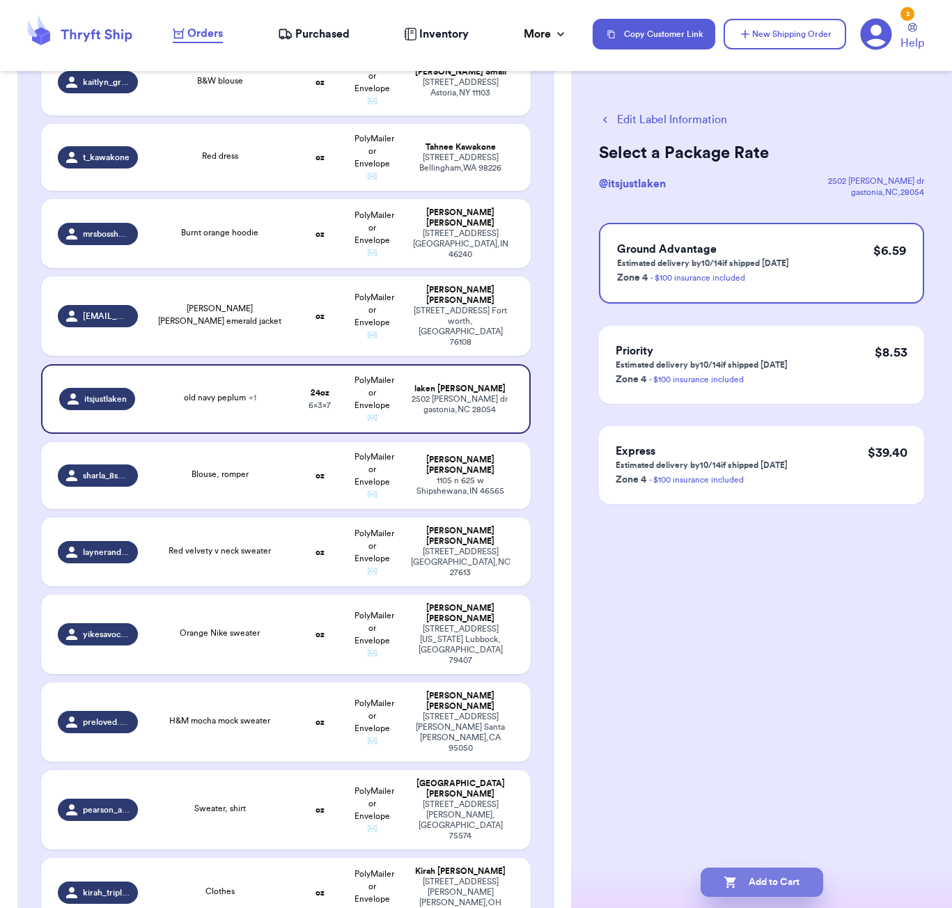
click at [751, 880] on button "Add to Cart" at bounding box center [762, 882] width 123 height 29
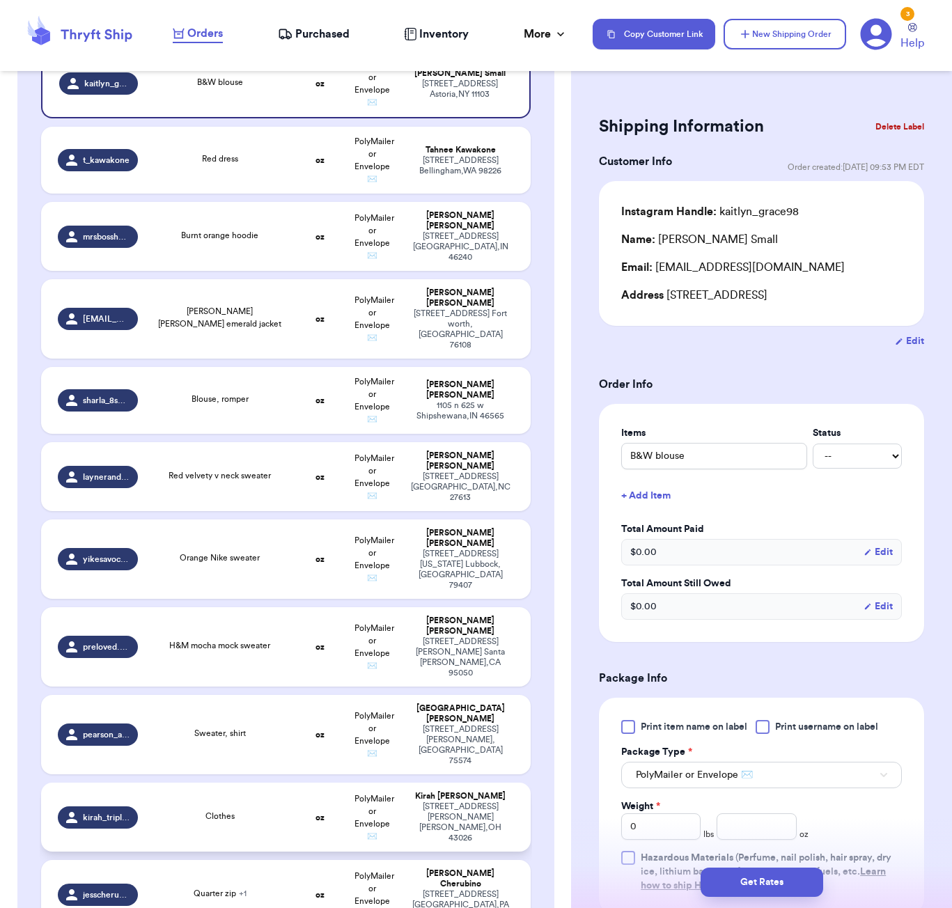
click at [291, 785] on td "Clothes" at bounding box center [220, 817] width 148 height 69
type input "Clothes"
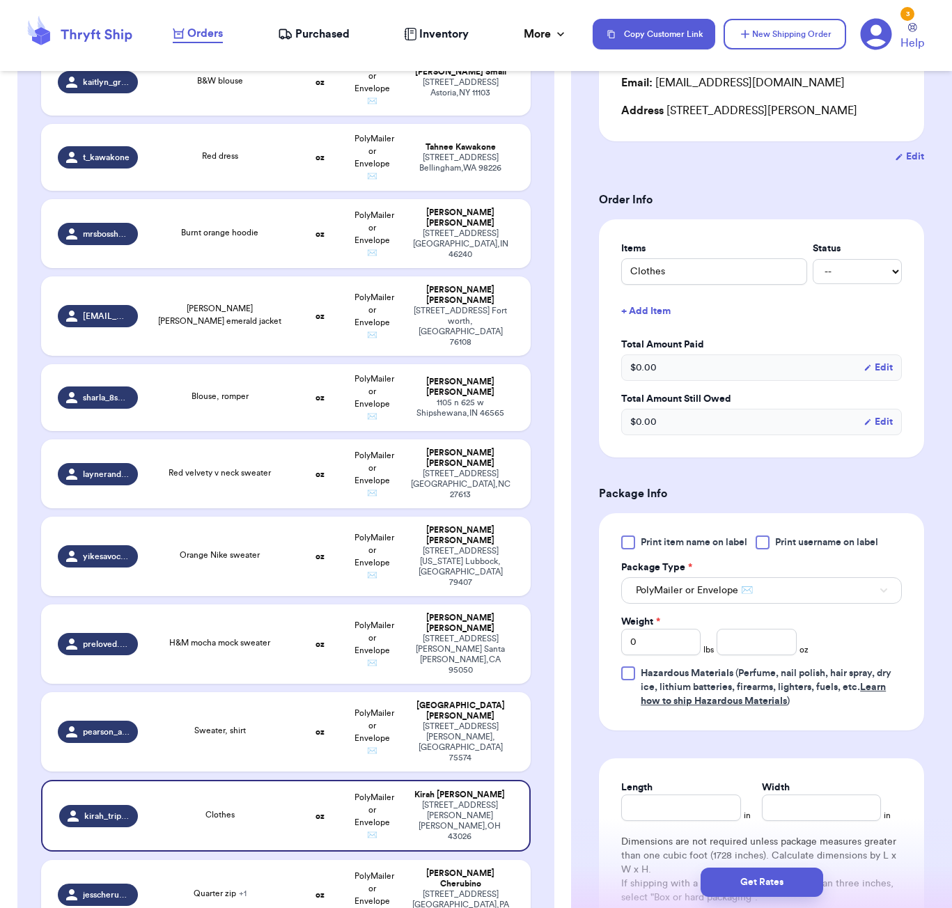
scroll to position [205, 0]
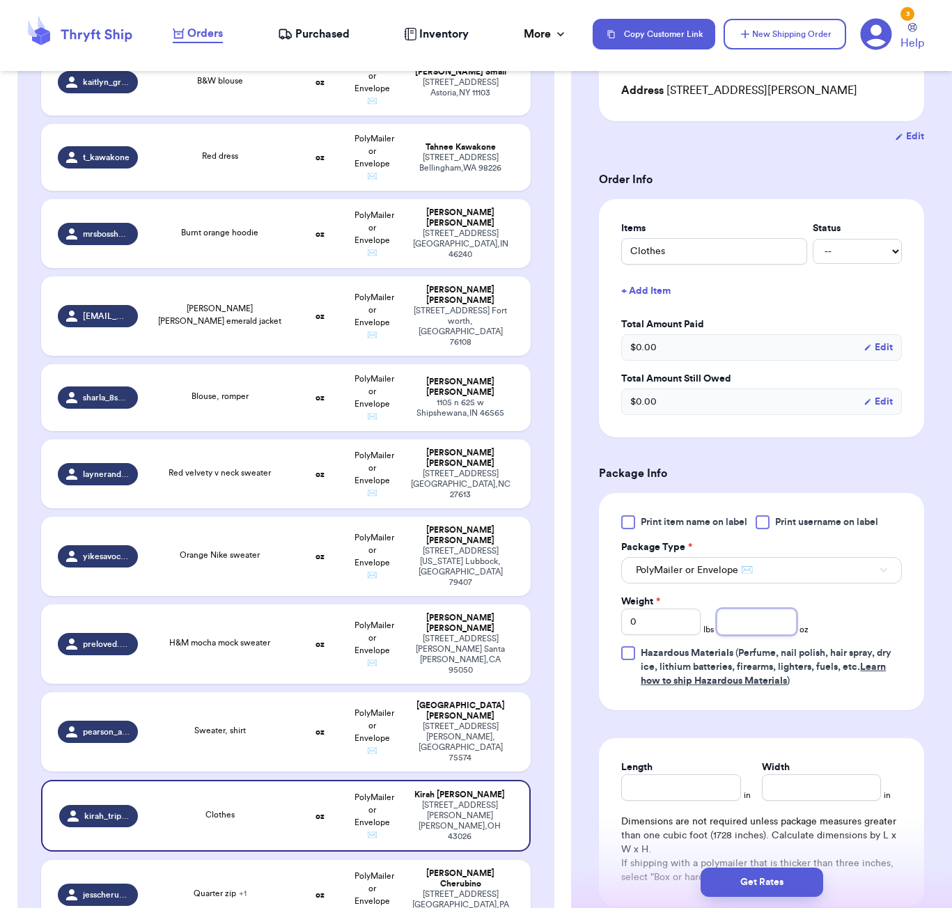
click at [765, 632] on input "number" at bounding box center [756, 622] width 79 height 26
type input "63"
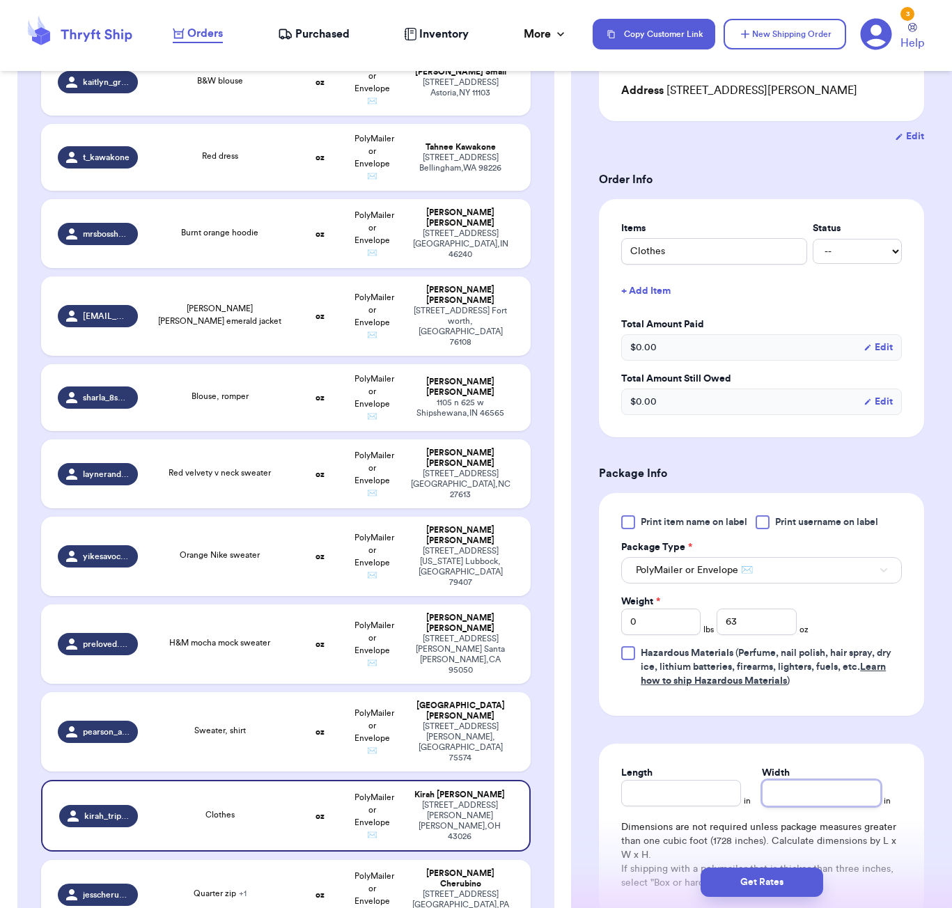
click at [802, 803] on input "Width" at bounding box center [821, 793] width 119 height 26
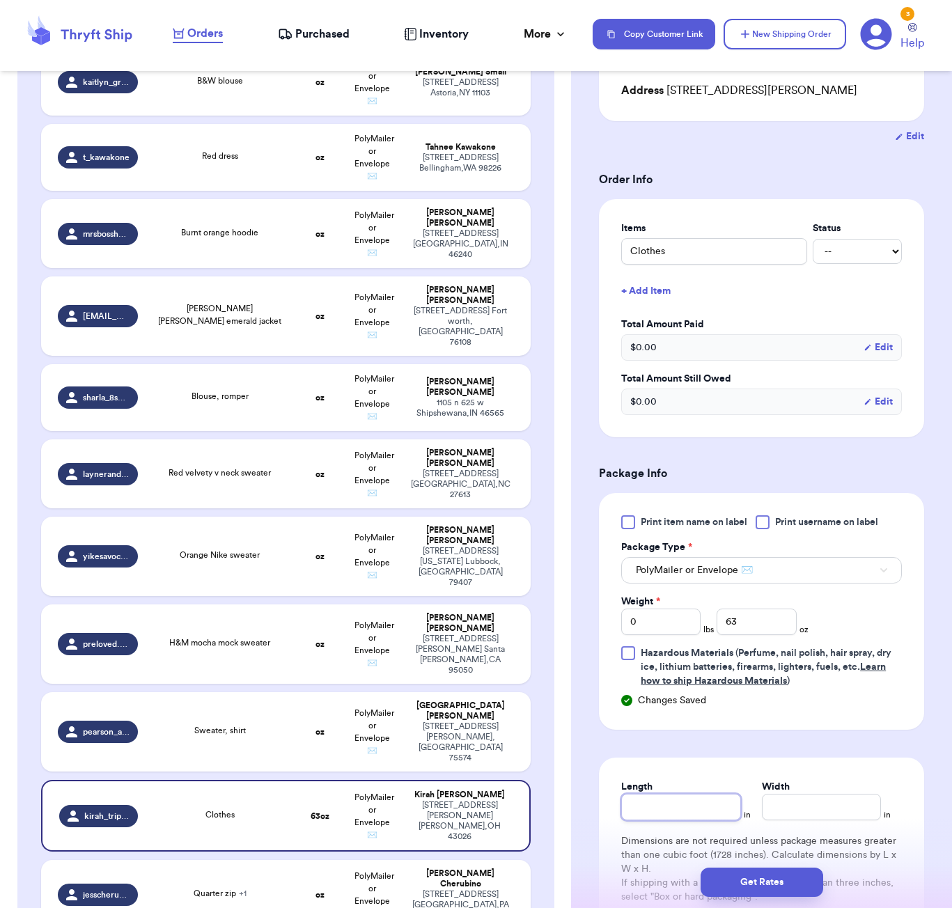
click at [708, 804] on input "Length" at bounding box center [680, 807] width 119 height 26
type input "9"
type input "7"
click at [756, 889] on button "Get Rates" at bounding box center [762, 882] width 123 height 29
type input "3"
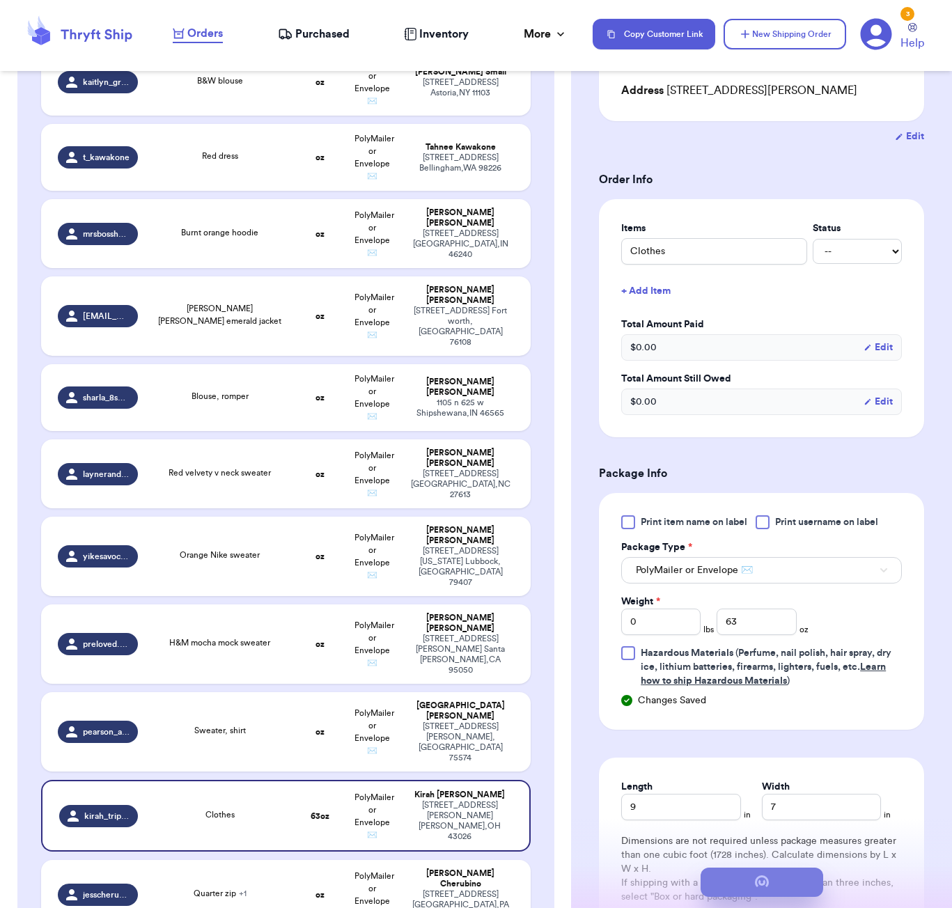
type input "15"
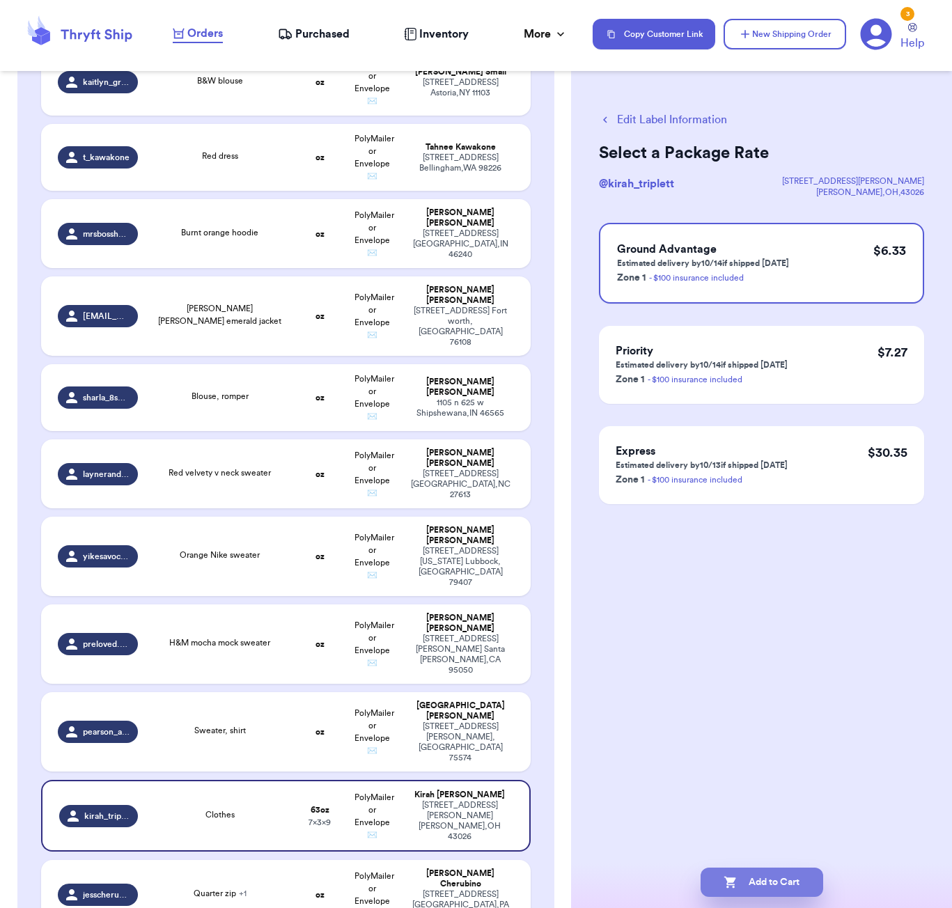
click at [765, 887] on button "Add to Cart" at bounding box center [762, 882] width 123 height 29
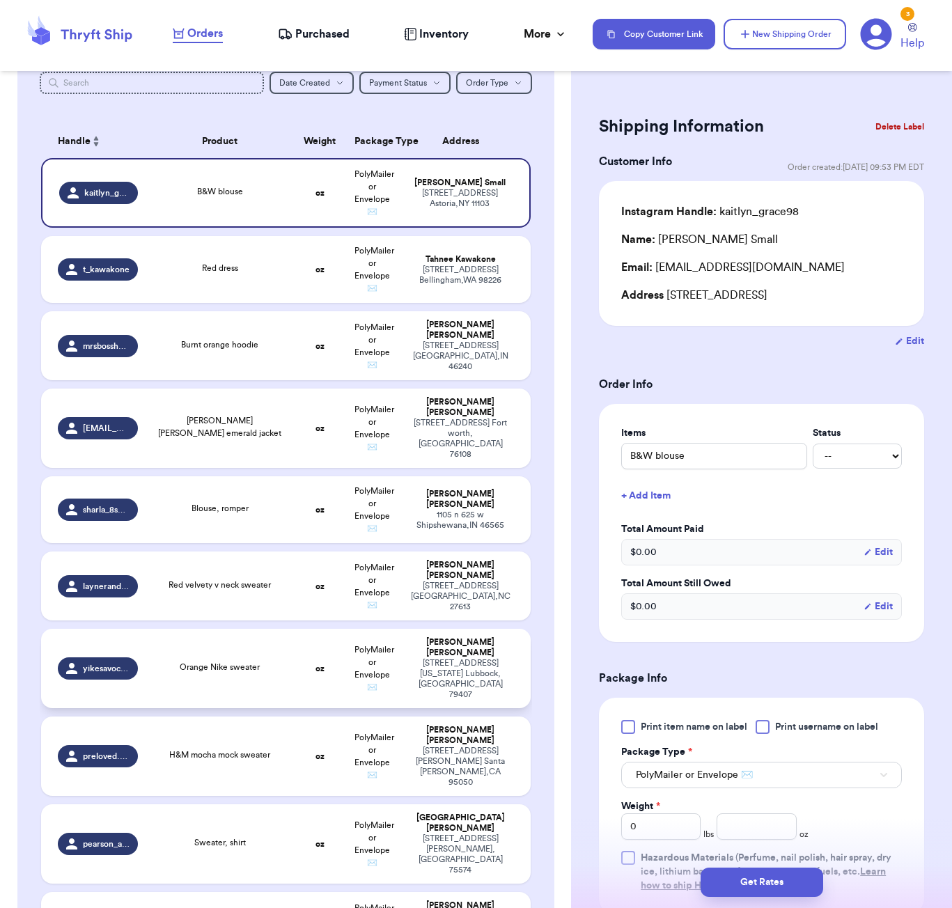
scroll to position [169, 0]
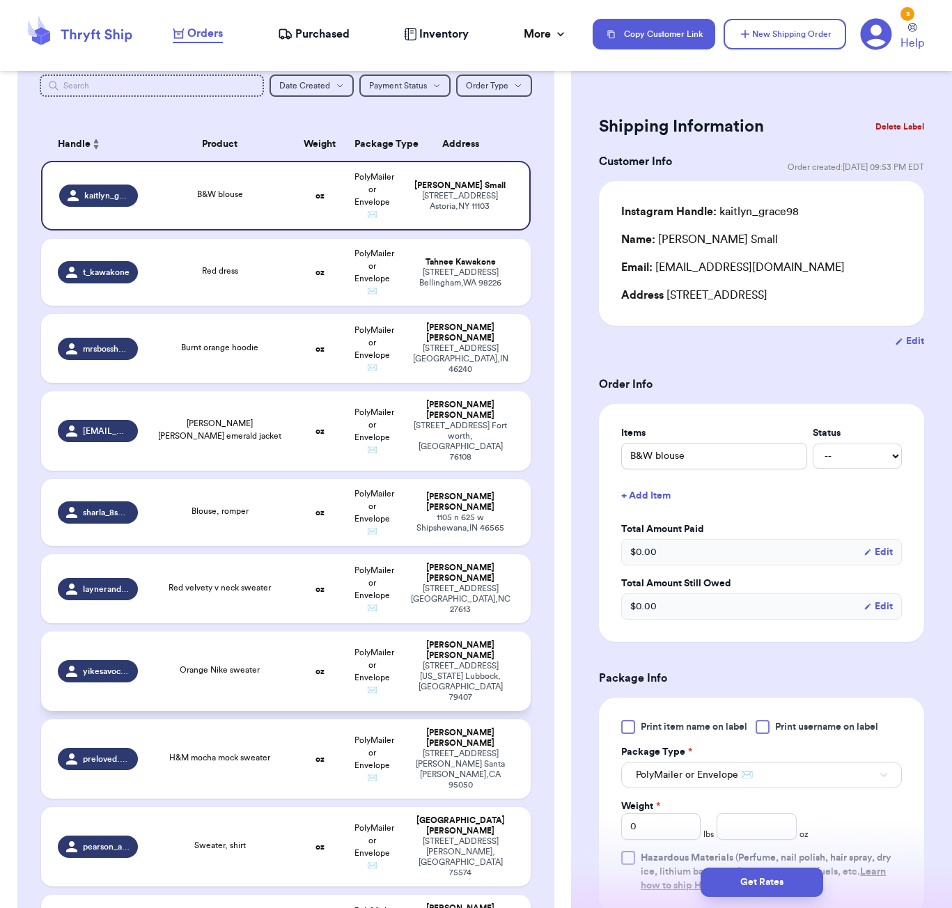
click at [278, 664] on div "Orange Nike sweater" at bounding box center [220, 671] width 131 height 15
type input "Orange Nike sweater"
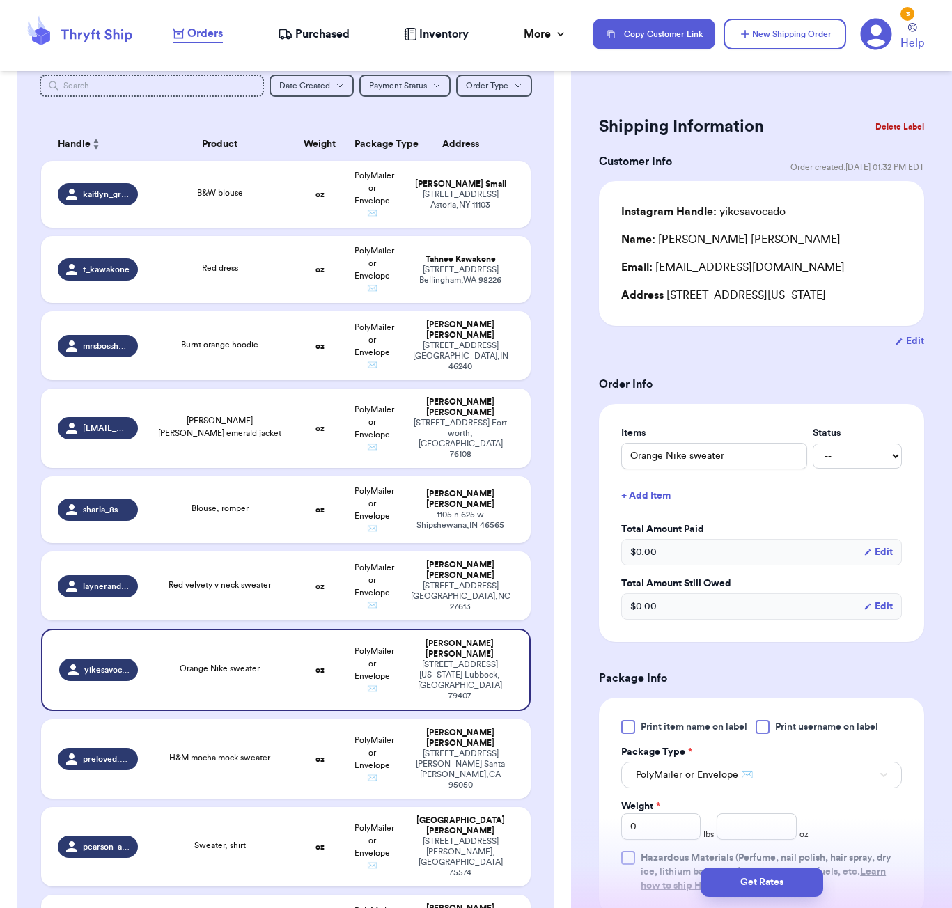
click at [892, 121] on button "Delete Label" at bounding box center [900, 126] width 60 height 31
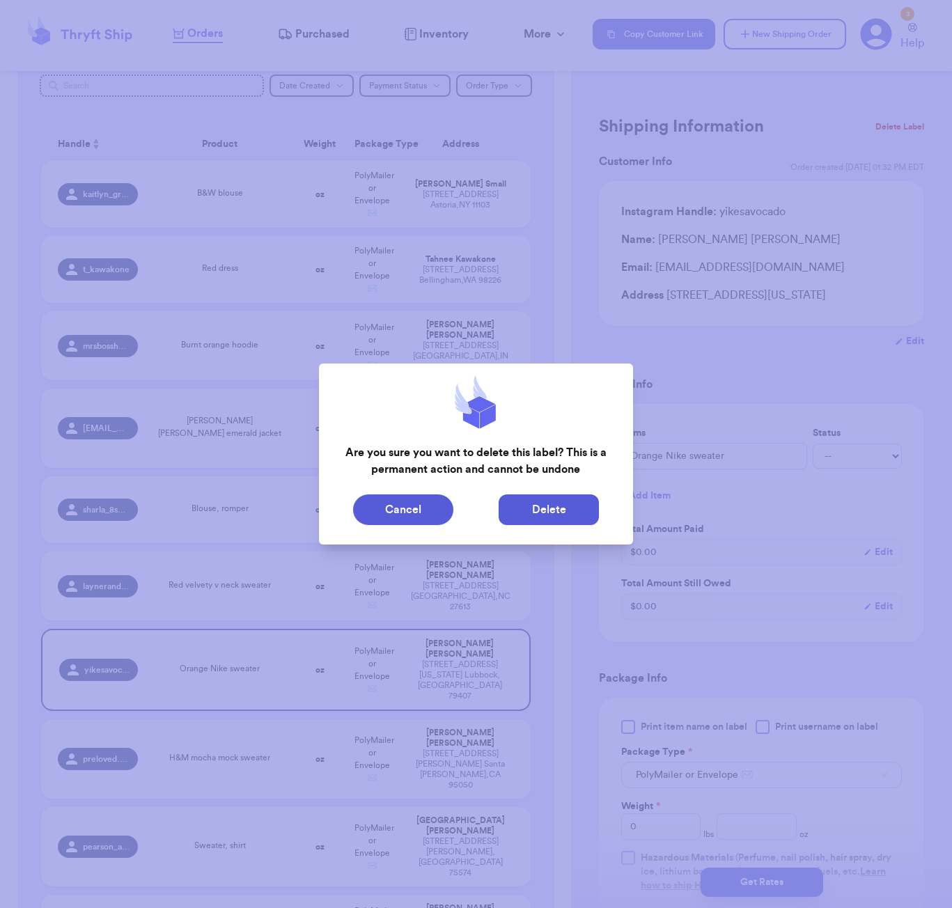
click at [545, 514] on button "Delete" at bounding box center [549, 510] width 100 height 31
type input "B&W blouse"
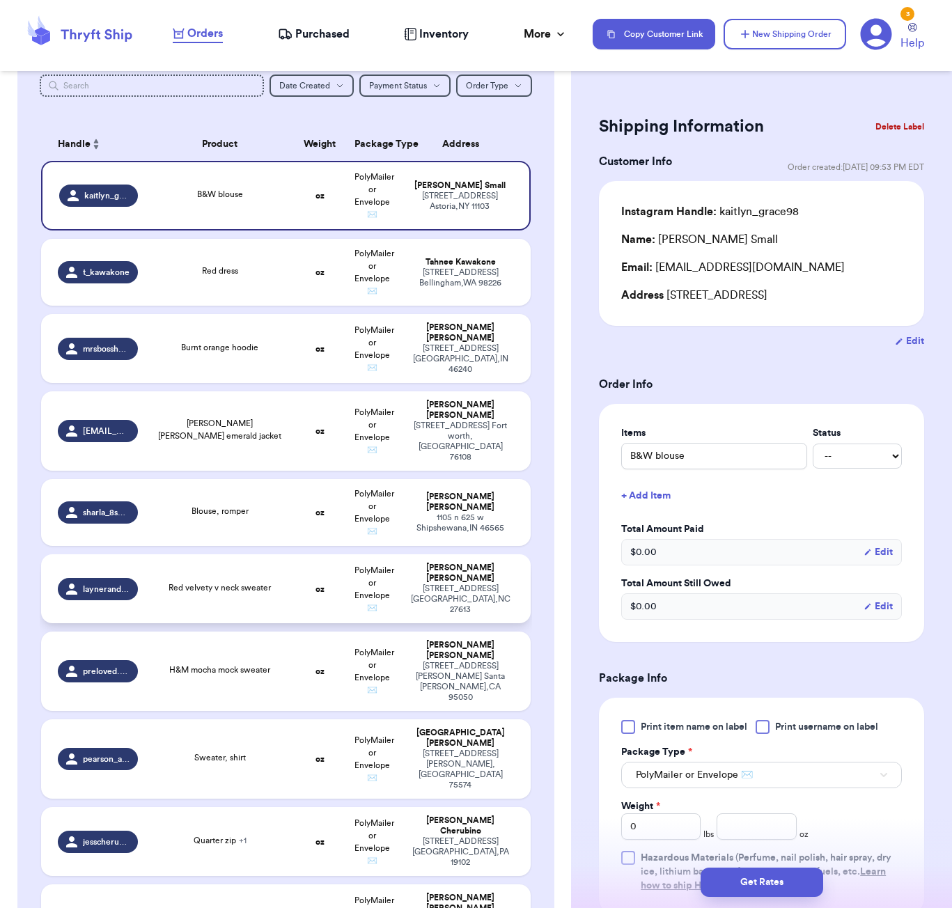
click at [238, 594] on td "Red velvety v neck sweater" at bounding box center [220, 588] width 148 height 69
type input "Red velvety v neck sweater"
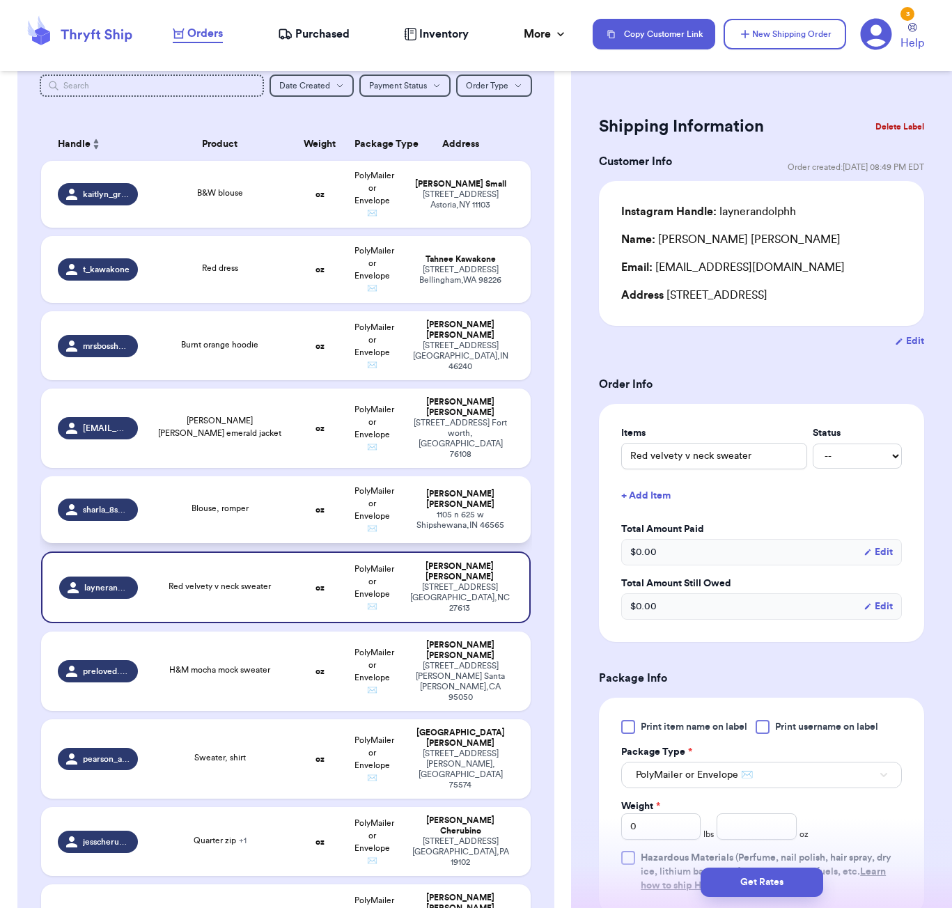
click at [250, 504] on div "Blouse, romper" at bounding box center [220, 509] width 131 height 15
type input "Blouse, romper"
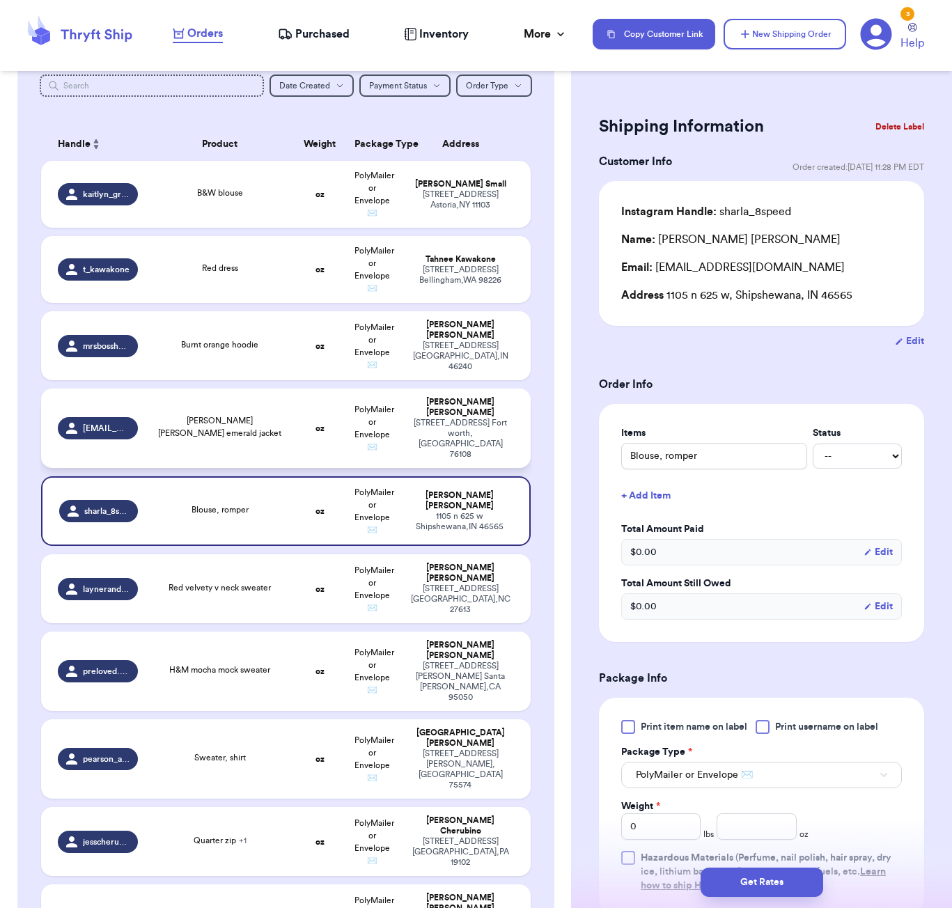
click at [262, 442] on td "[PERSON_NAME] [PERSON_NAME] emerald jacket" at bounding box center [220, 428] width 148 height 79
type input "[PERSON_NAME] [PERSON_NAME] emerald jacket"
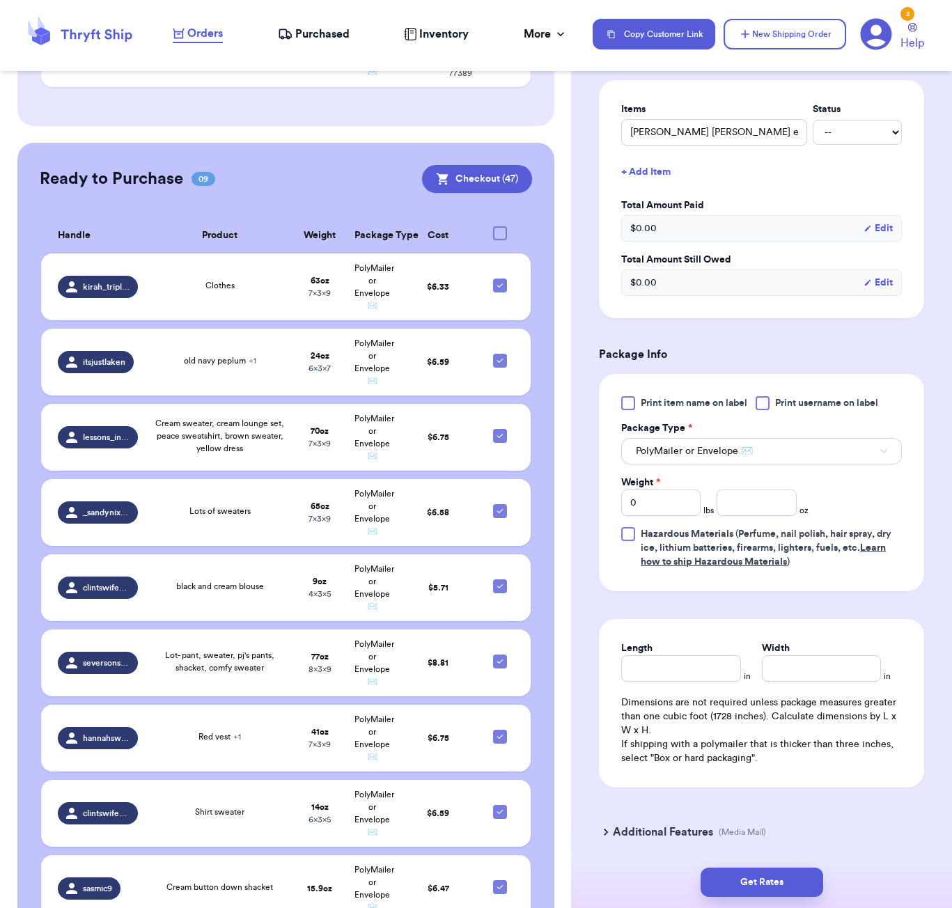
scroll to position [393, 0]
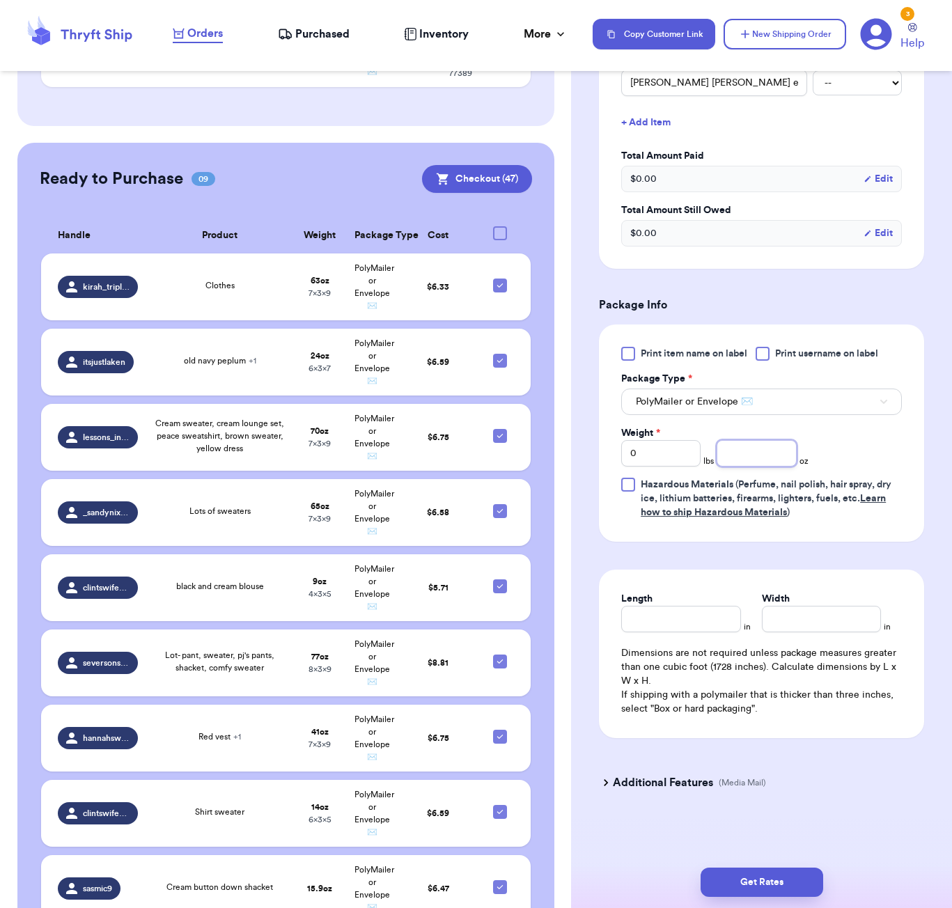
click at [746, 454] on input "number" at bounding box center [756, 453] width 79 height 26
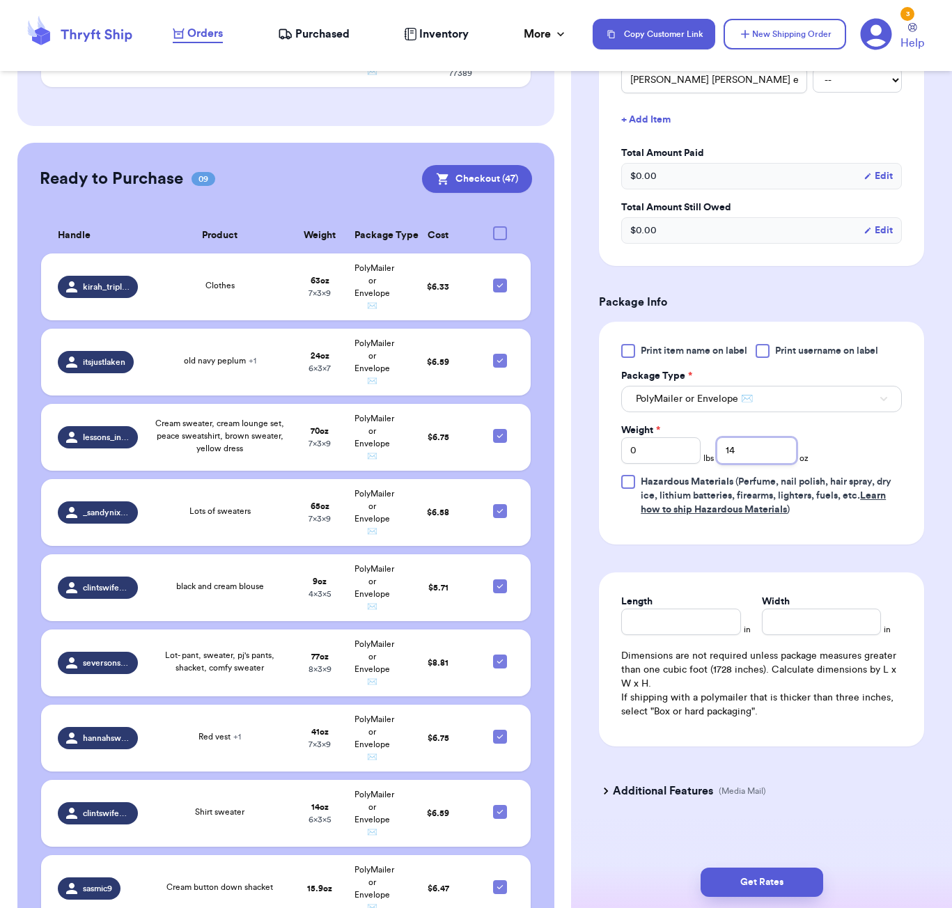
type input "14"
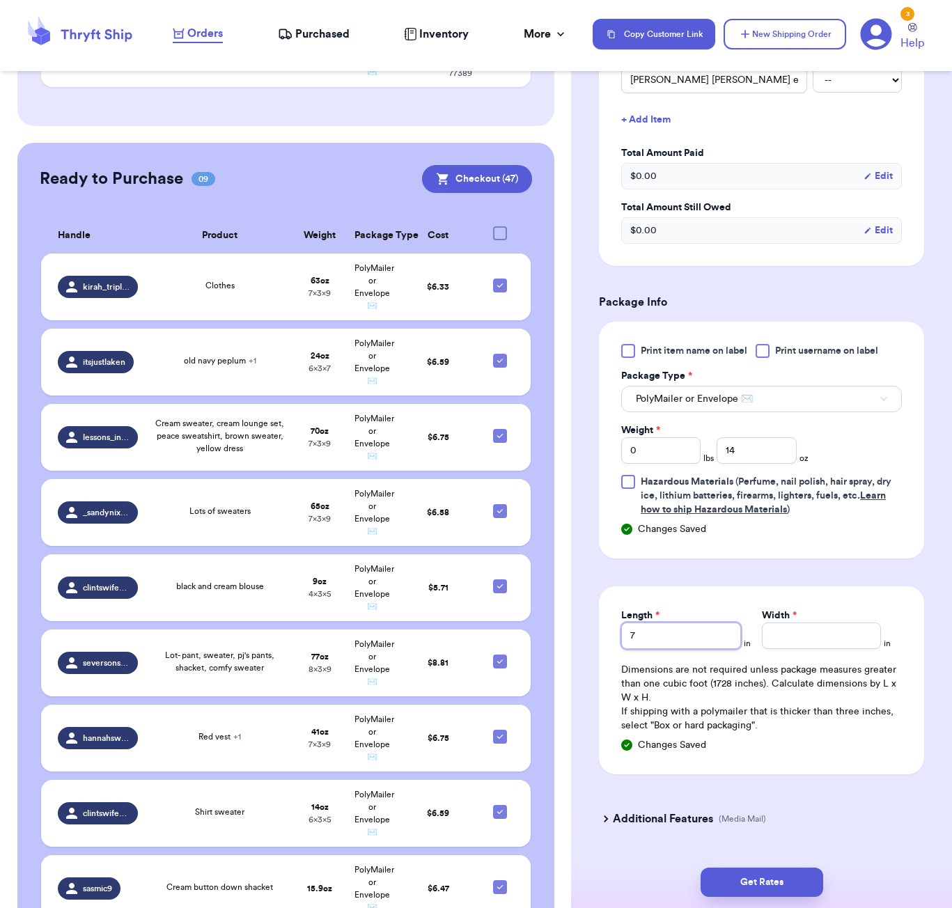
type input "7"
type input "6"
click at [723, 885] on button "Get Rates" at bounding box center [762, 882] width 123 height 29
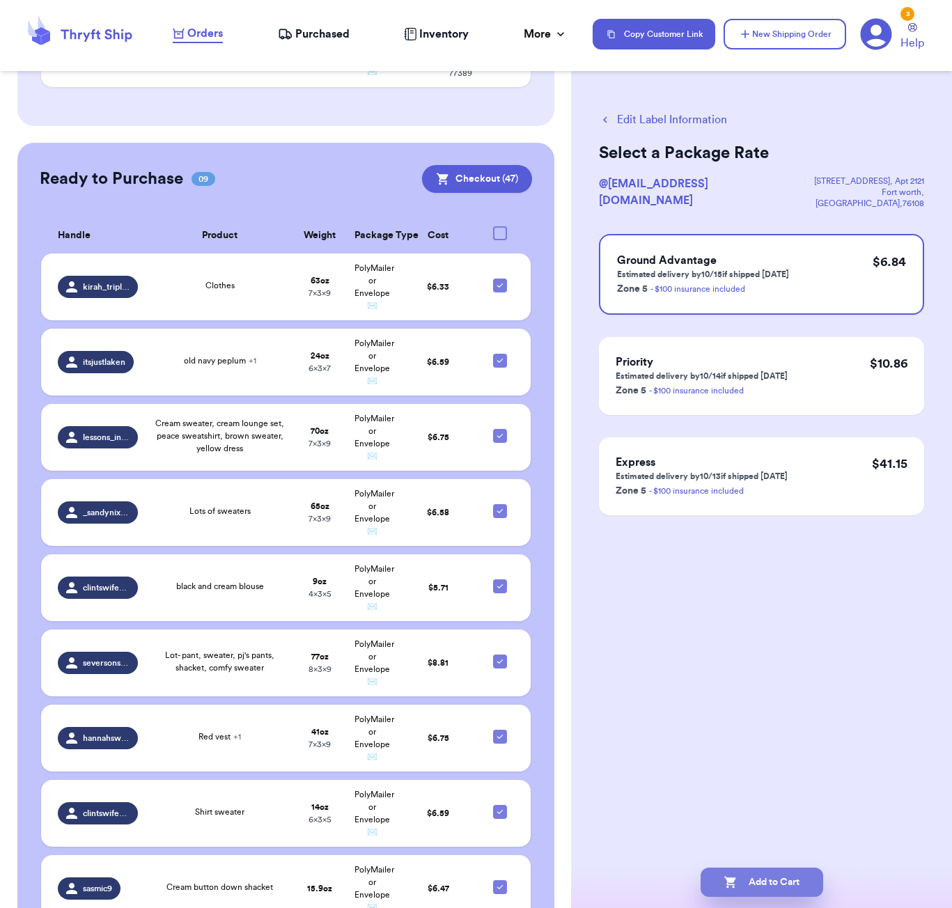
click at [754, 885] on button "Add to Cart" at bounding box center [762, 882] width 123 height 29
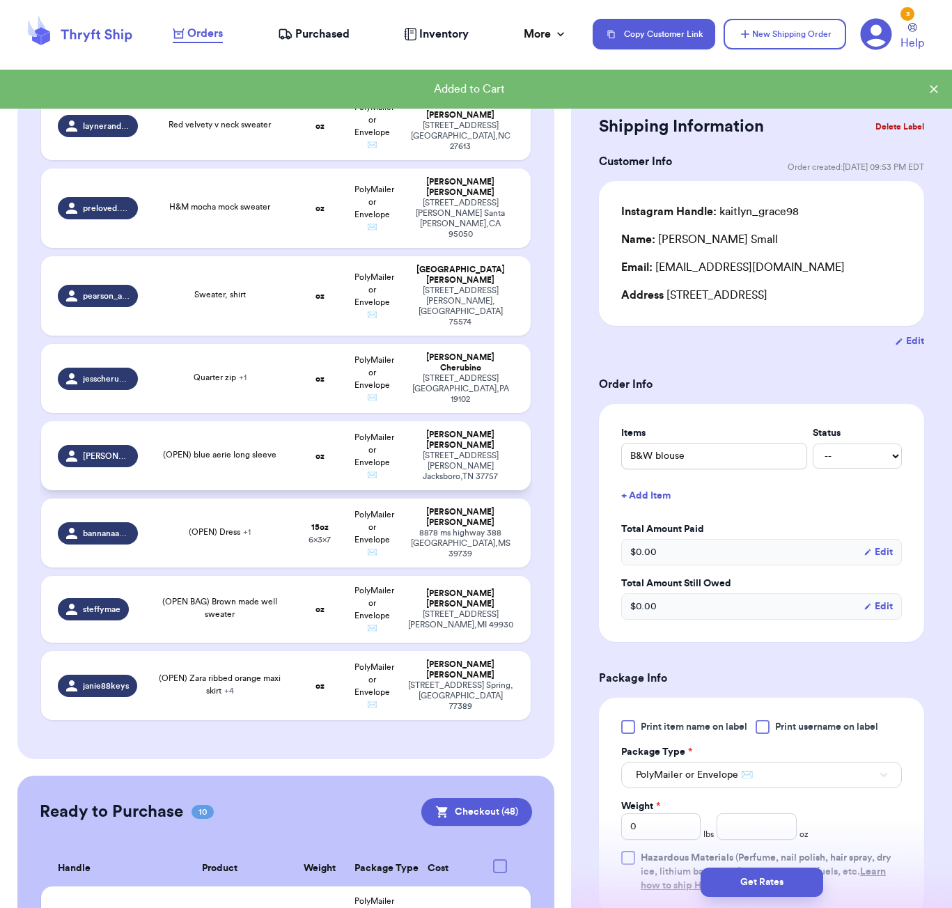
scroll to position [541, 0]
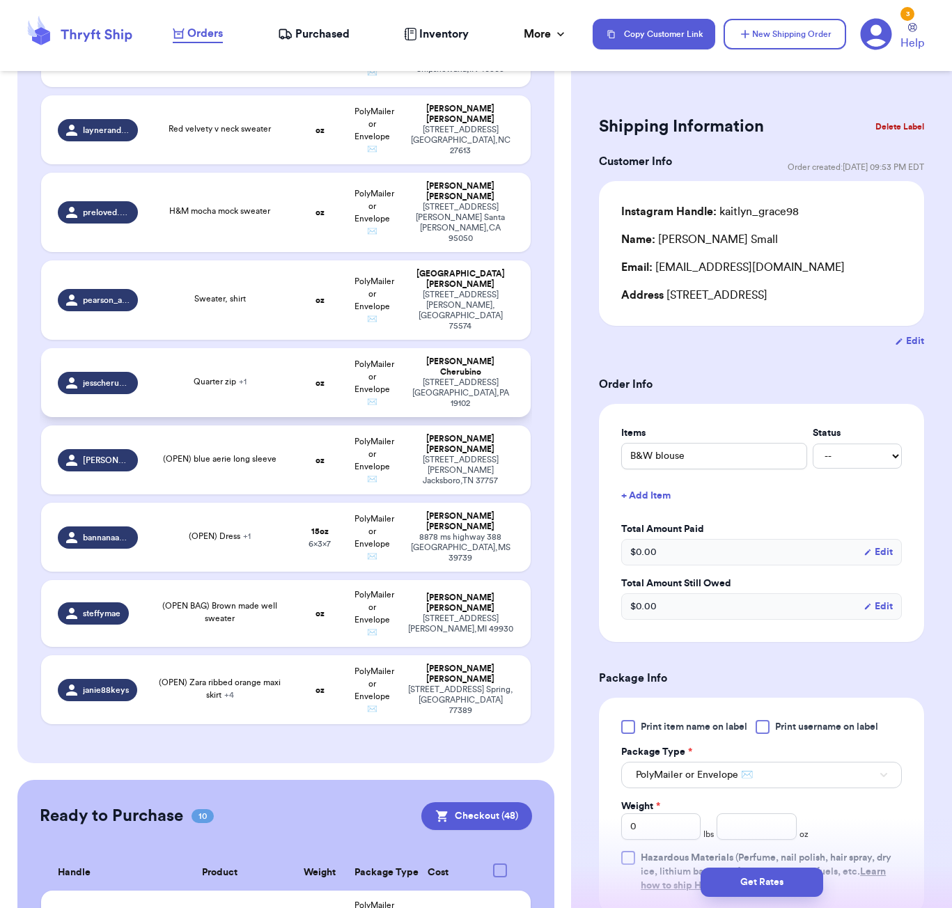
click at [274, 373] on td "Quarter zip + 1" at bounding box center [220, 382] width 148 height 69
type input "shorts and mock neck"
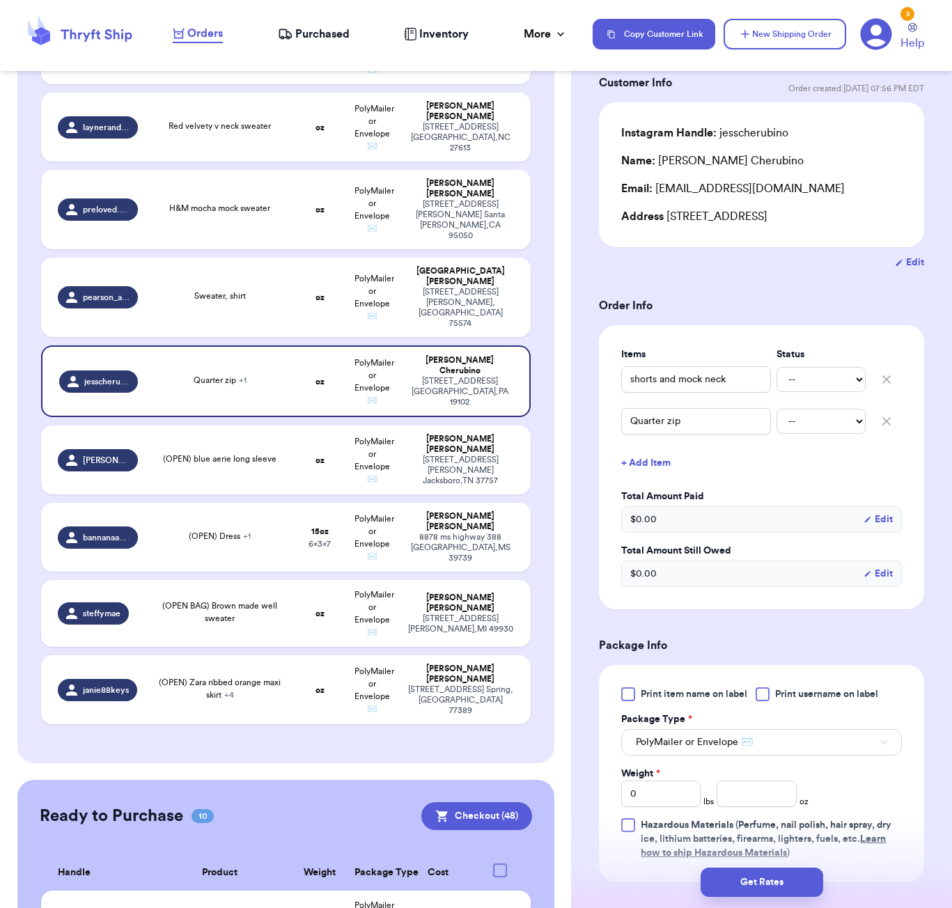
scroll to position [292, 0]
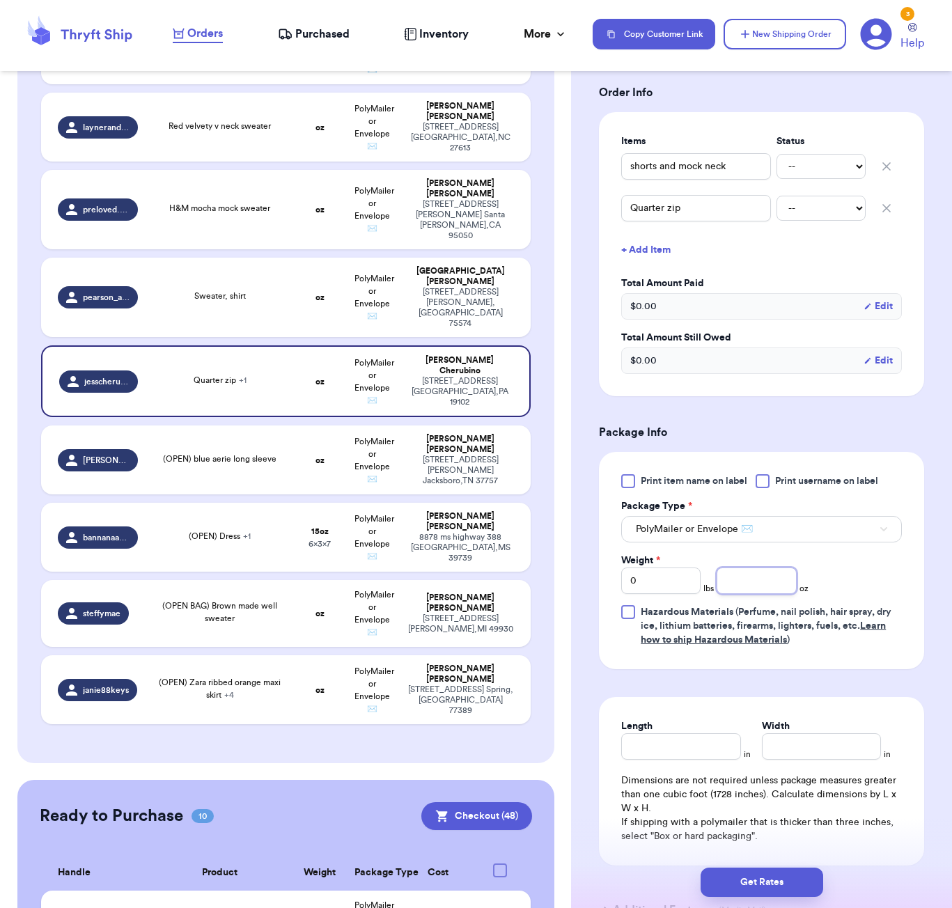
click at [743, 580] on input "number" at bounding box center [756, 581] width 79 height 26
type input "36"
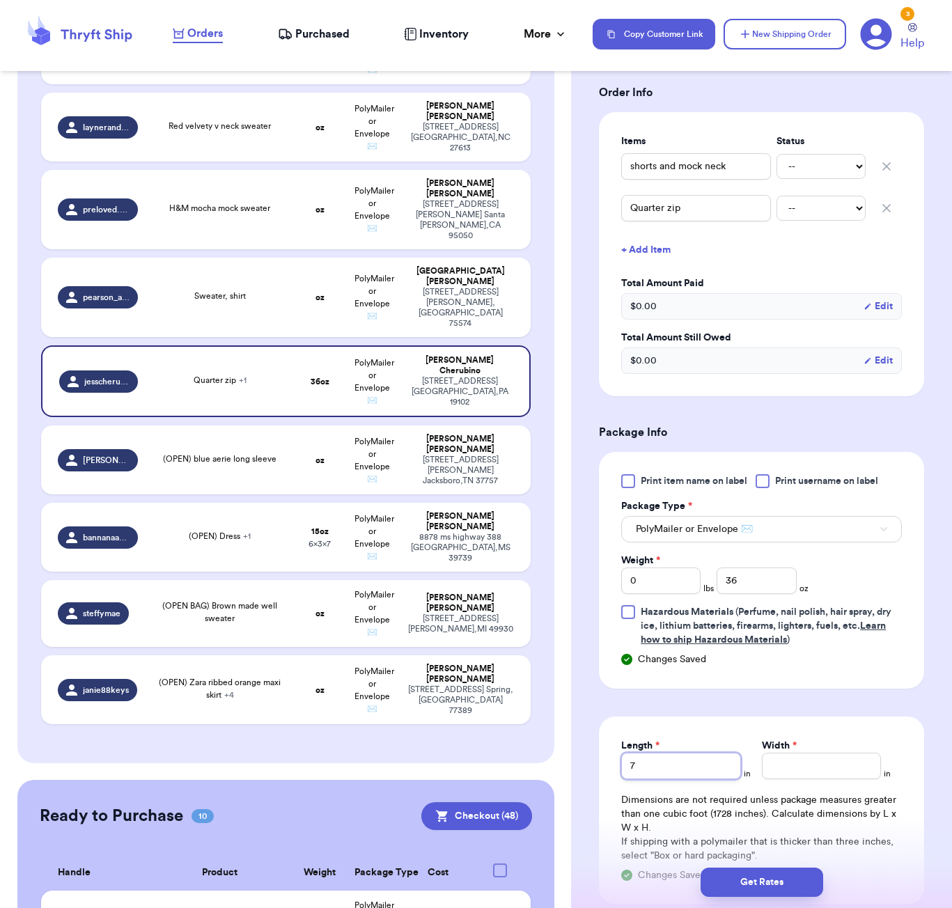
type input "7"
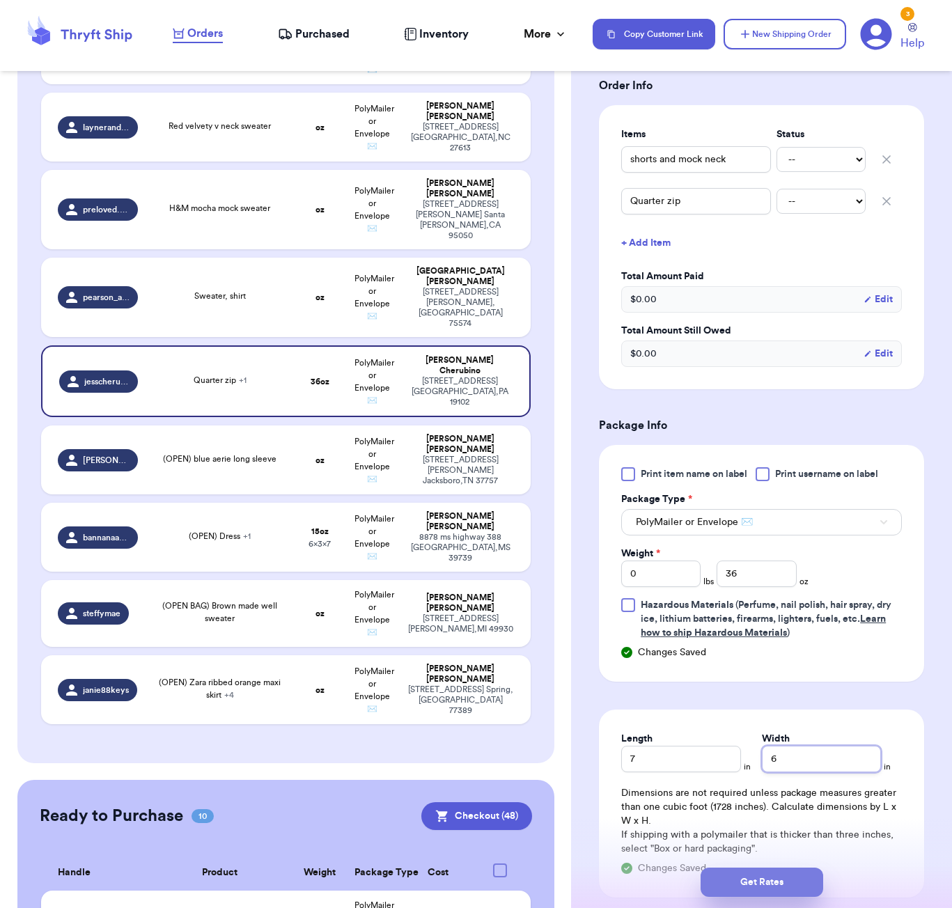
type input "6"
click at [726, 877] on button "Get Rates" at bounding box center [762, 882] width 123 height 29
type input "2"
type input "4"
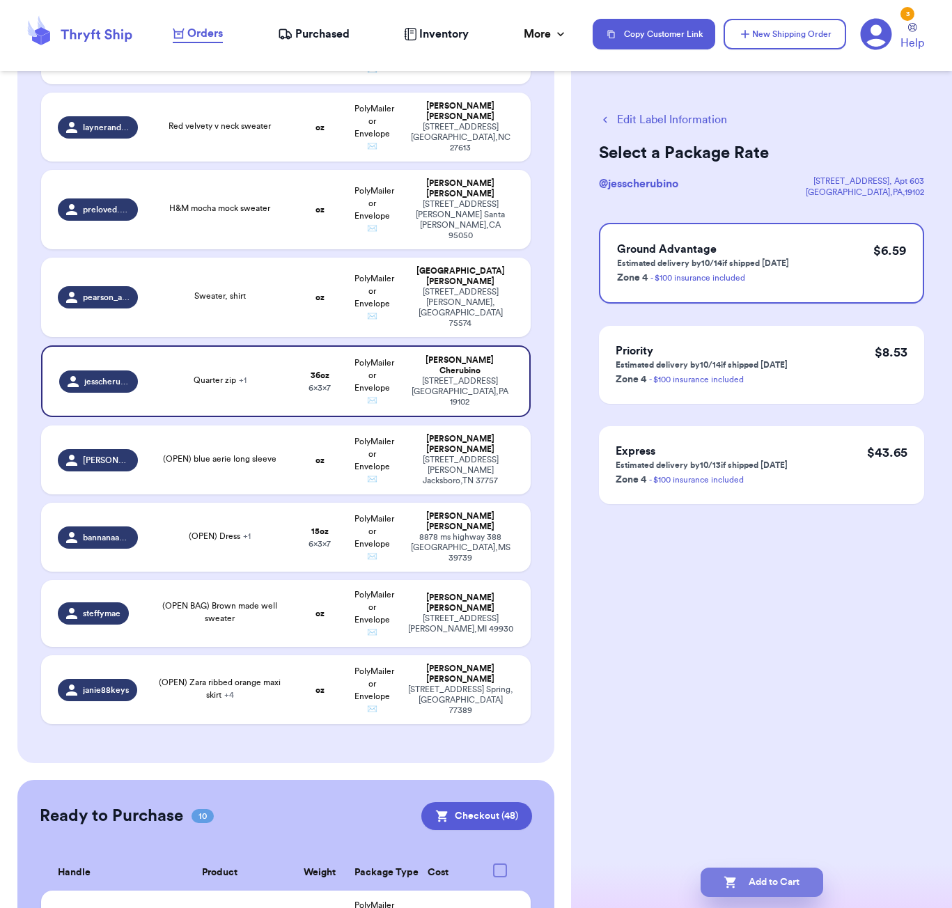
click at [751, 882] on button "Add to Cart" at bounding box center [762, 882] width 123 height 29
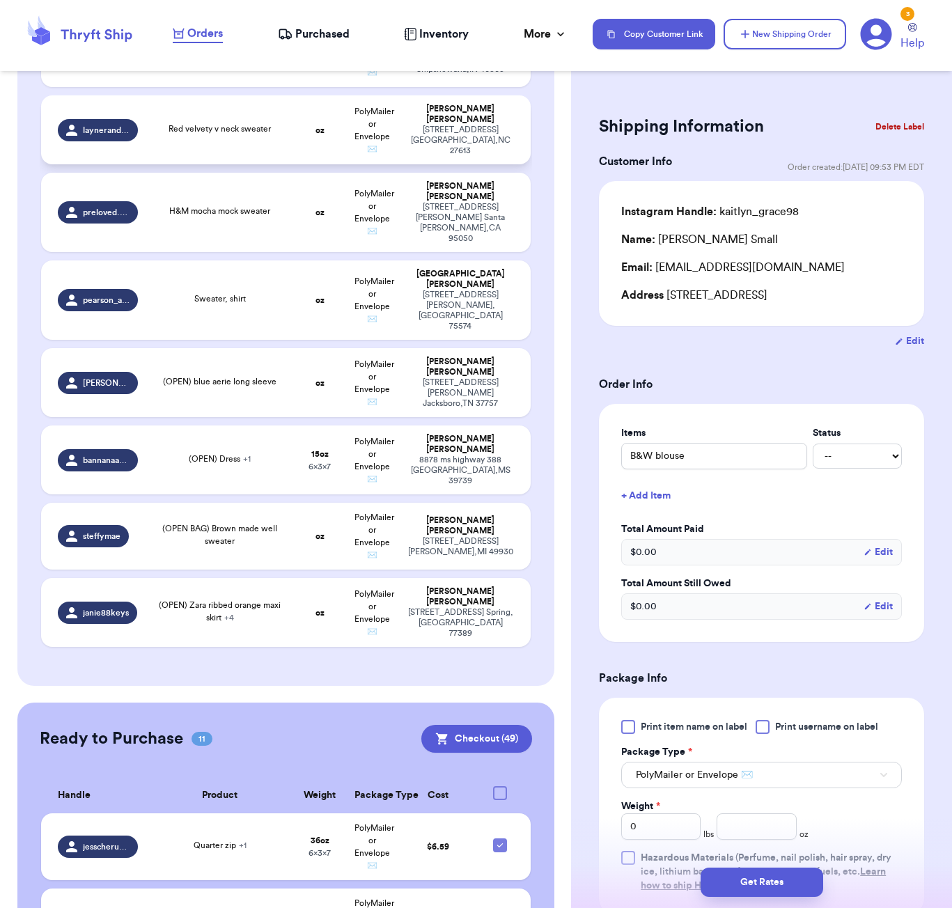
click at [302, 143] on td "oz" at bounding box center [319, 129] width 53 height 69
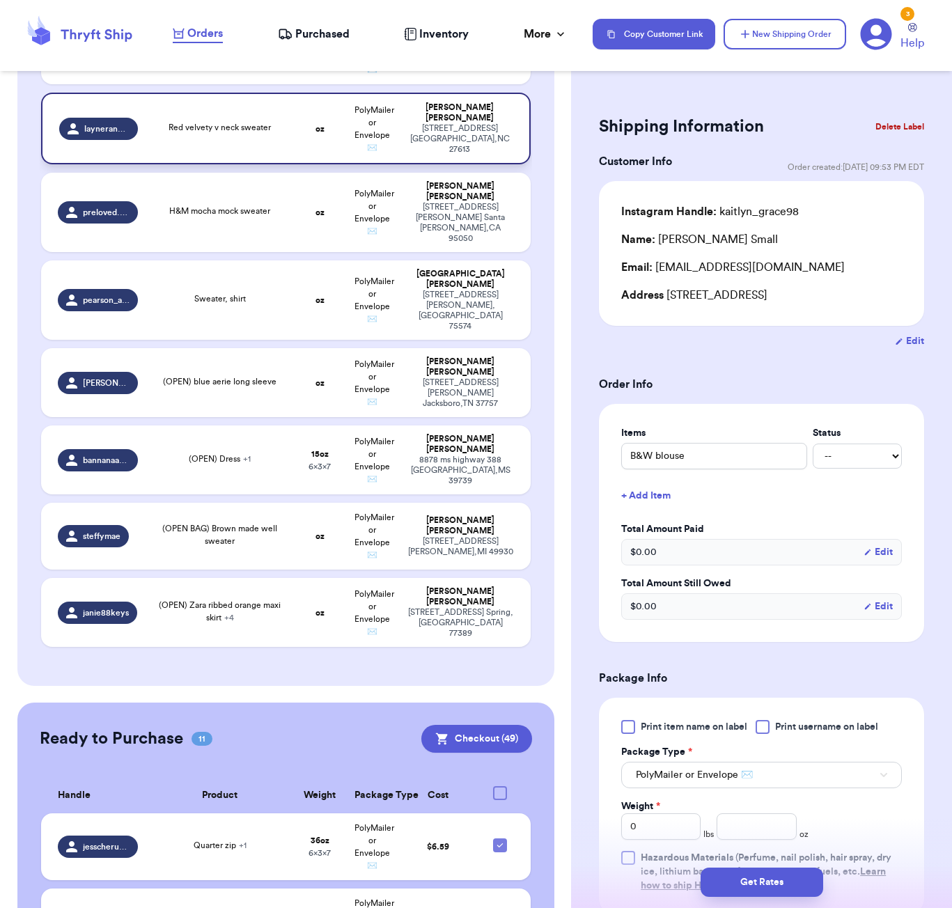
type input "Red velvety v neck sweater"
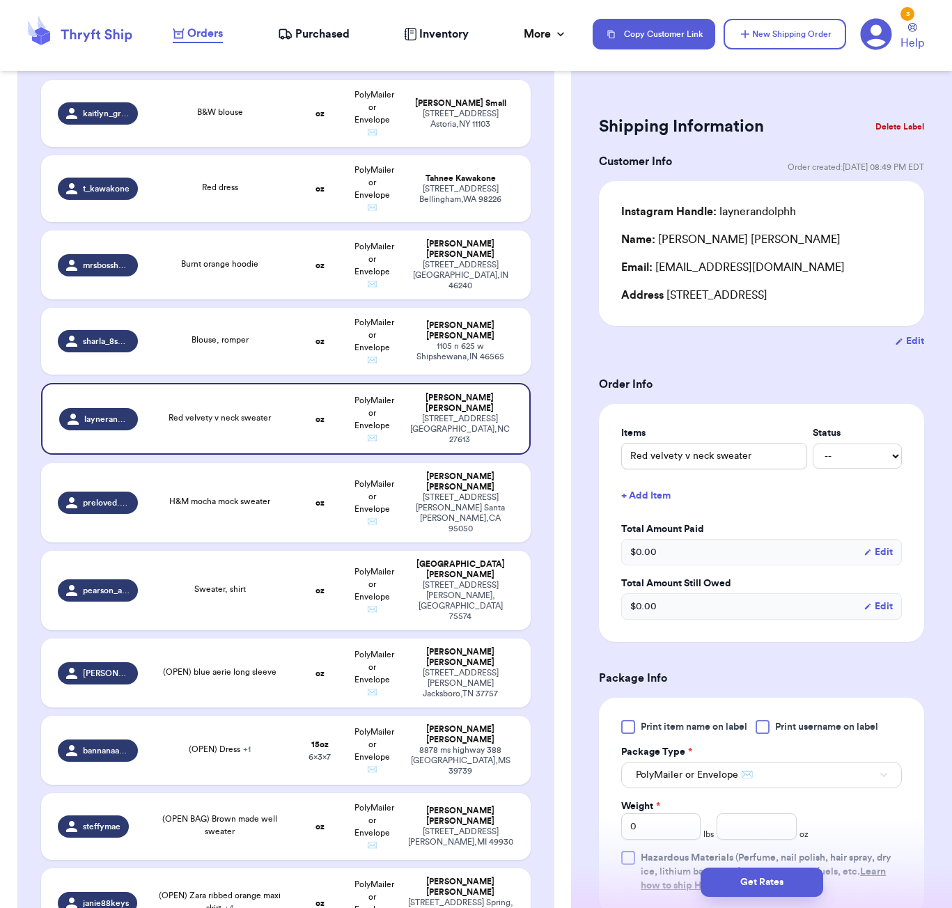
scroll to position [265, 0]
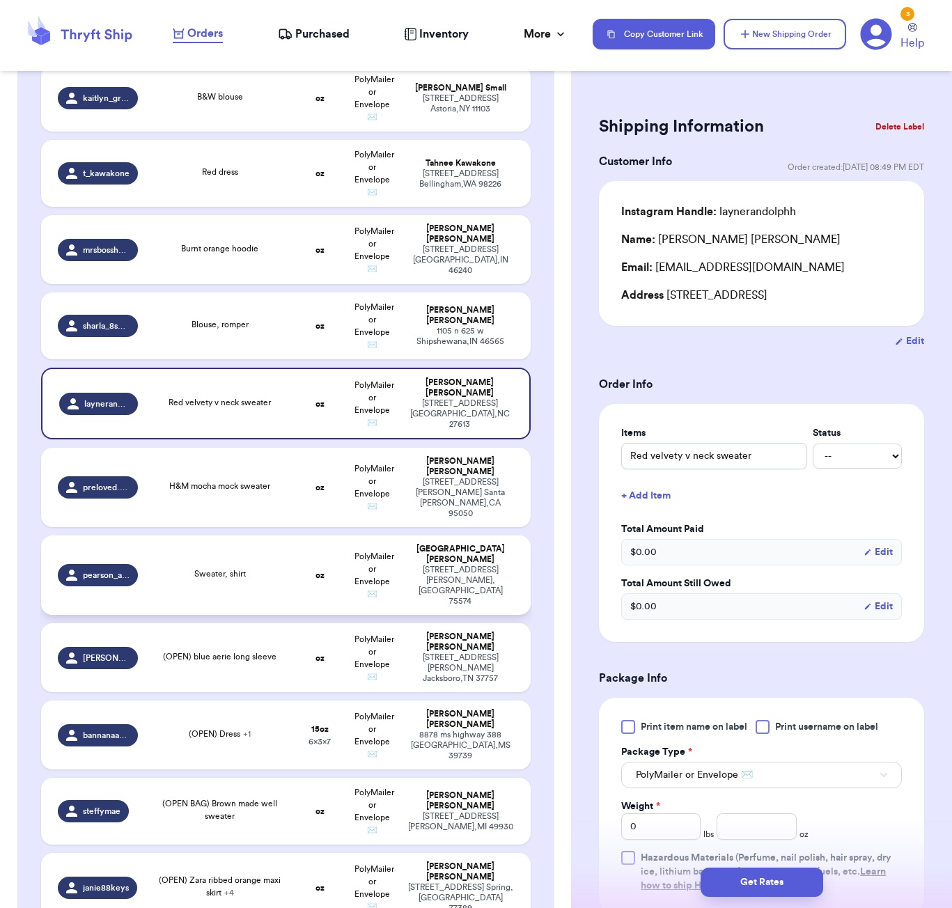
click at [203, 570] on span "Sweater, shirt" at bounding box center [220, 574] width 52 height 8
type input "Sweater, shirt"
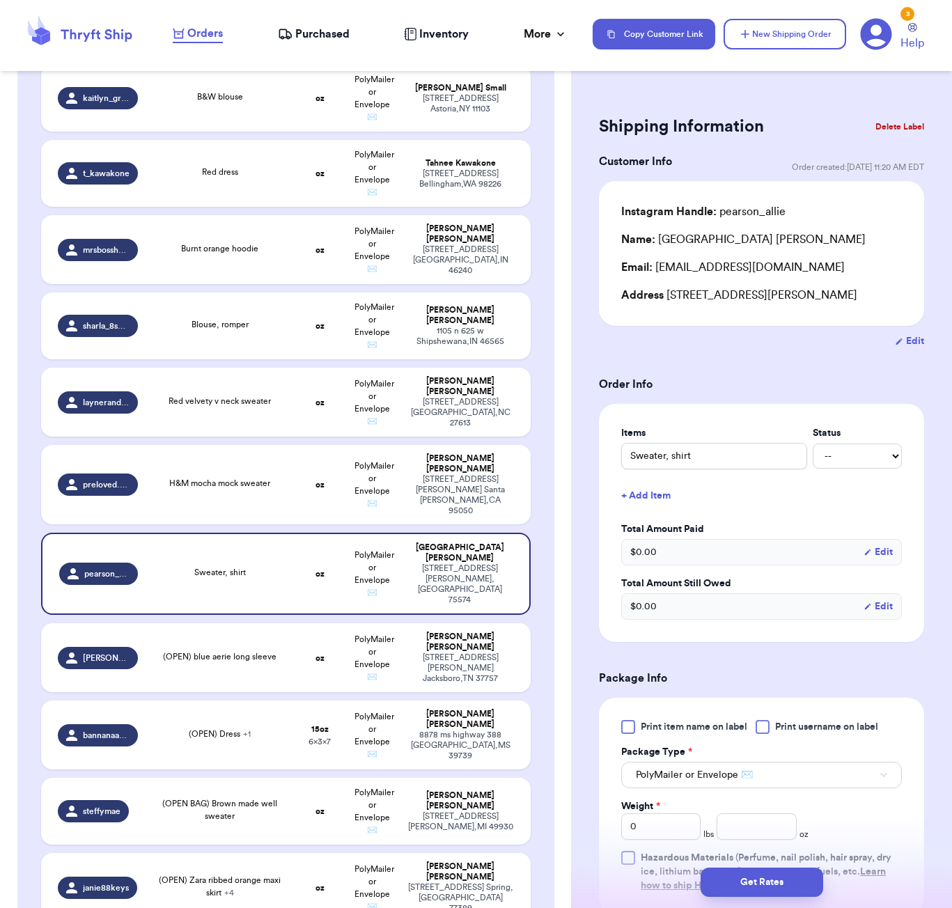
click at [644, 493] on button "+ Add Item" at bounding box center [762, 496] width 292 height 31
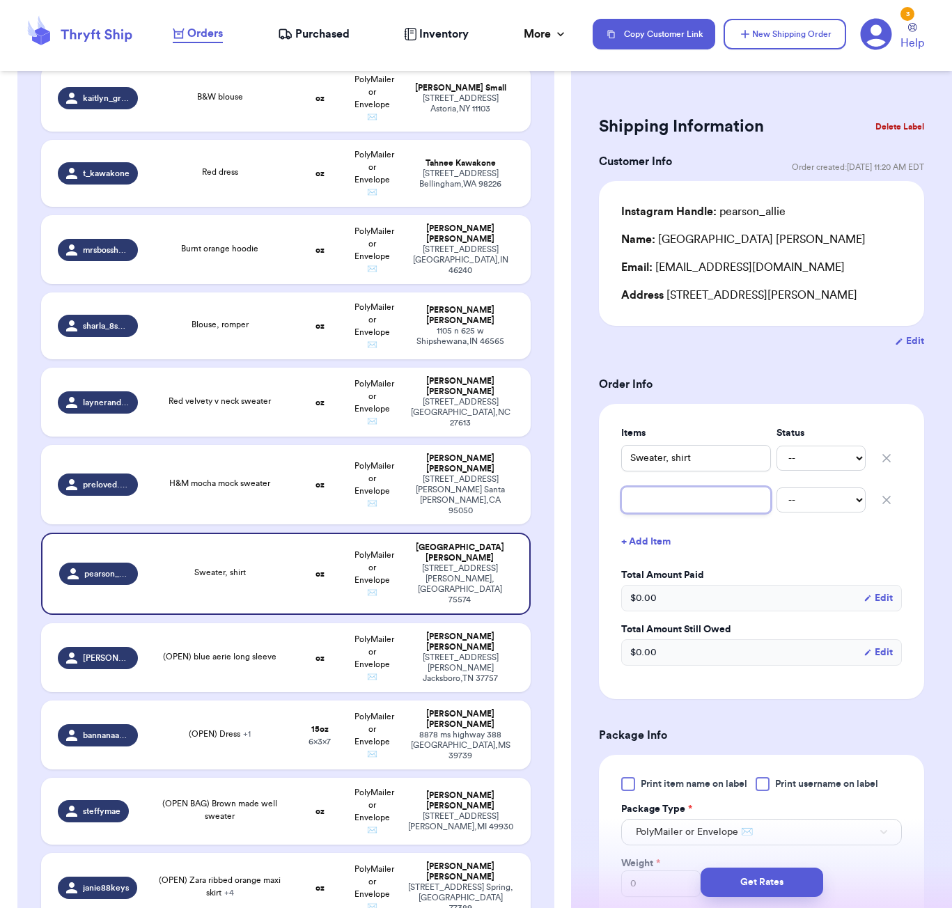
click at [672, 501] on input "text" at bounding box center [696, 500] width 150 height 26
type input "m"
type input "ma"
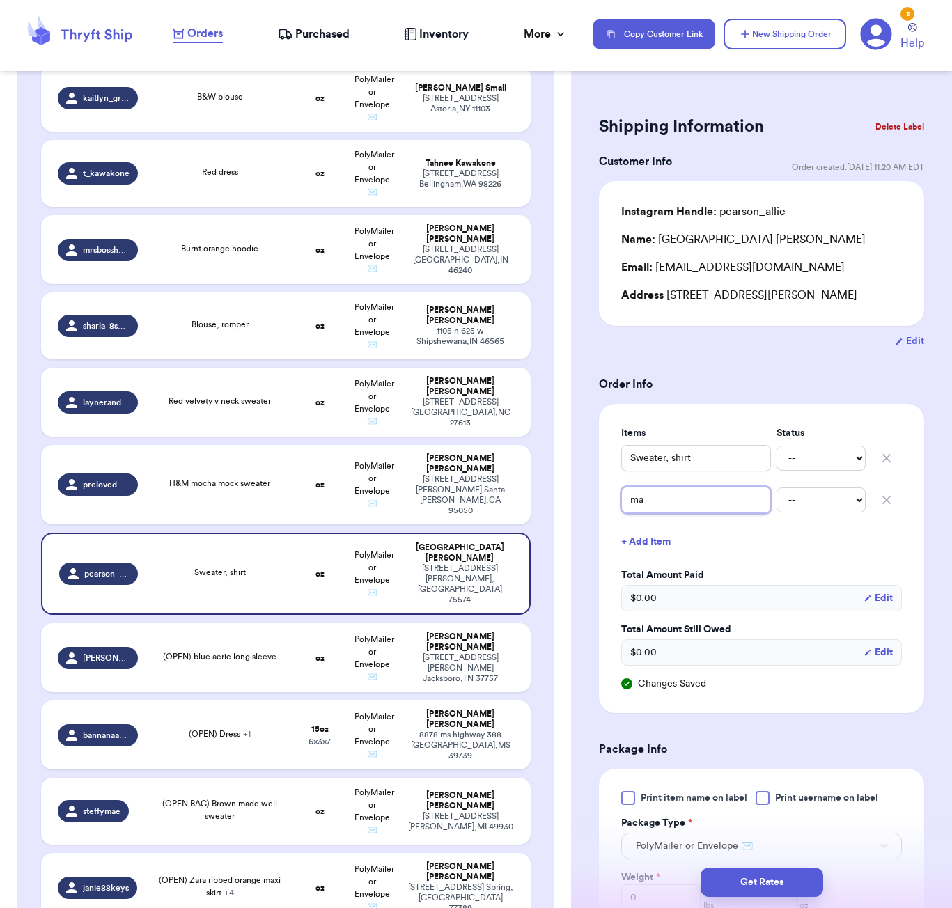
type input "mad"
type input "made"
type input "madew"
type input "madewl"
type input "madewll"
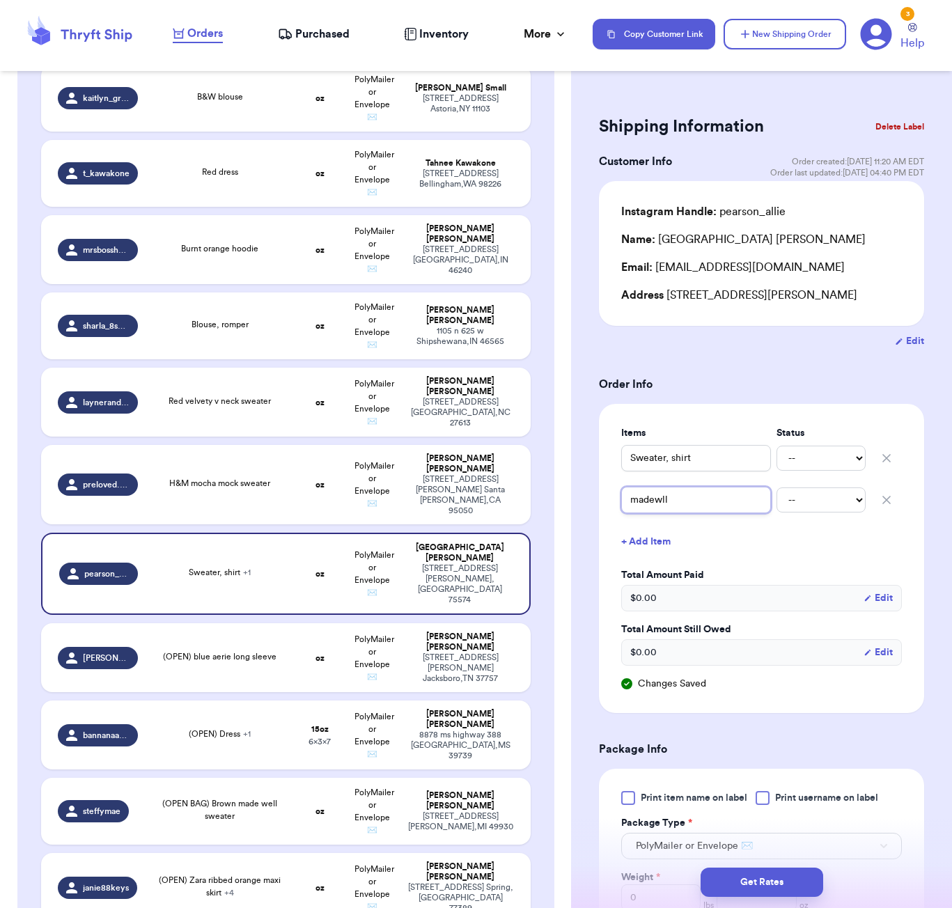
type input "madewll"
type input "madewll t"
type input "madewll ta"
type input "madewll tan"
type input "madewll tanj"
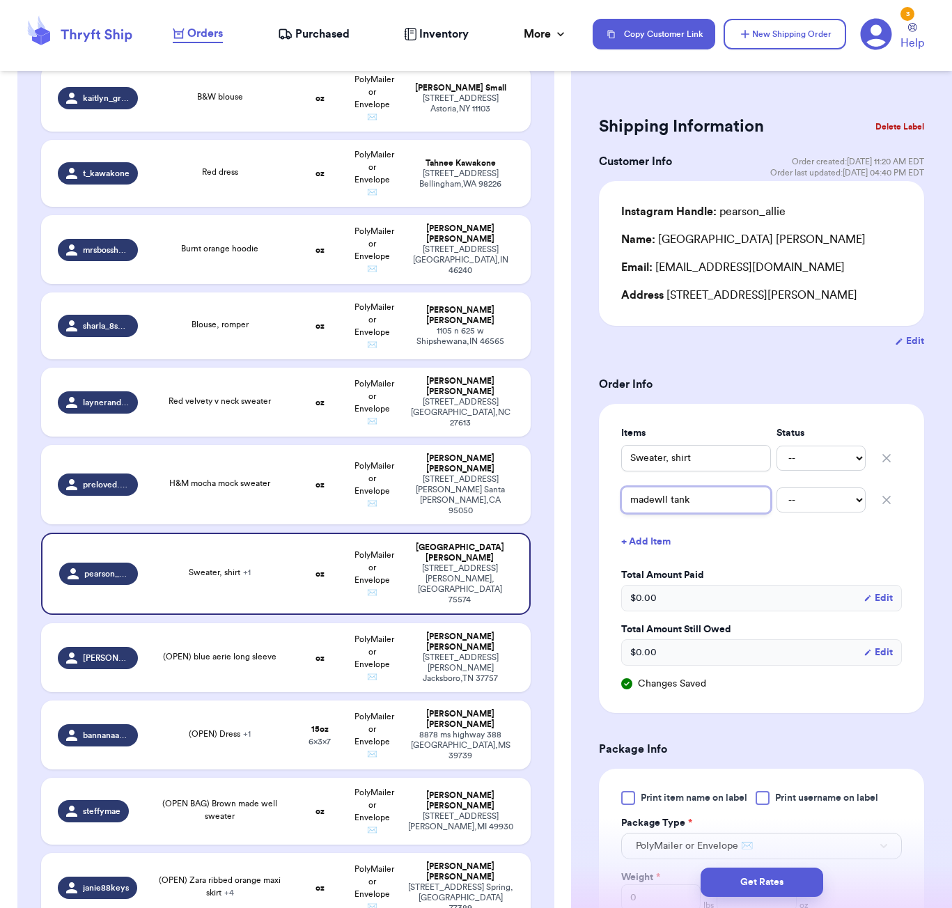
click at [664, 499] on input "madewll tank" at bounding box center [696, 500] width 150 height 26
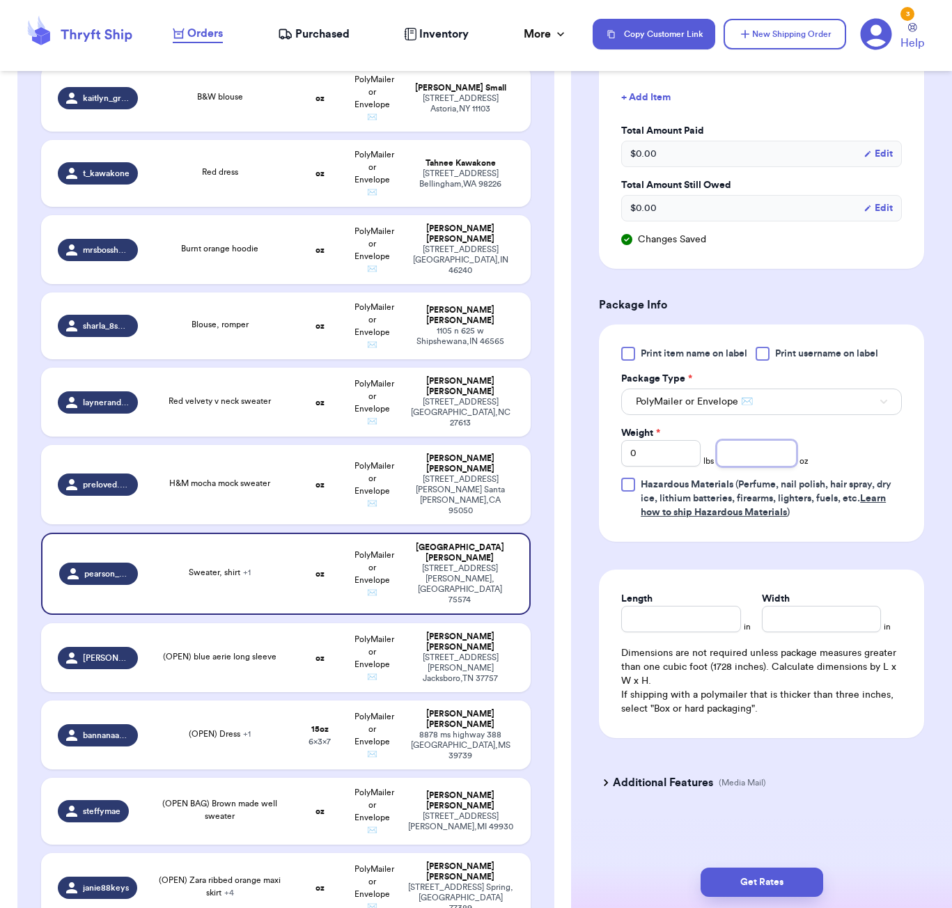
click at [743, 449] on input "number" at bounding box center [756, 453] width 79 height 26
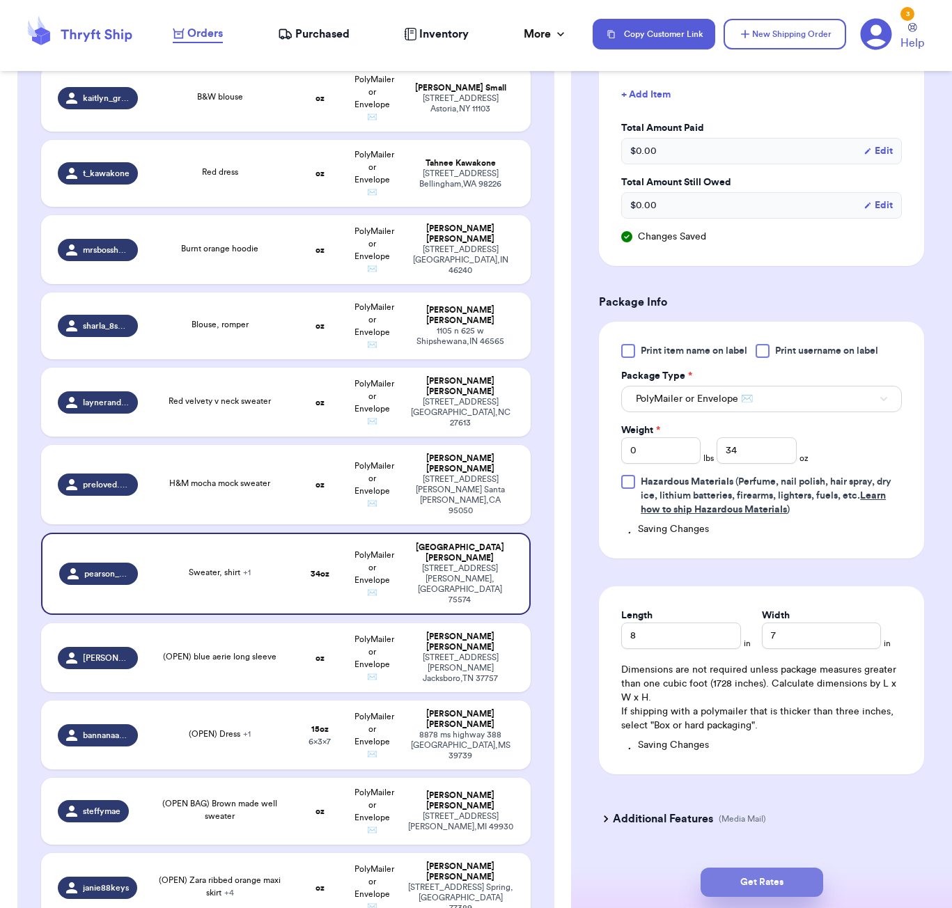
click at [744, 882] on button "Get Rates" at bounding box center [762, 882] width 123 height 29
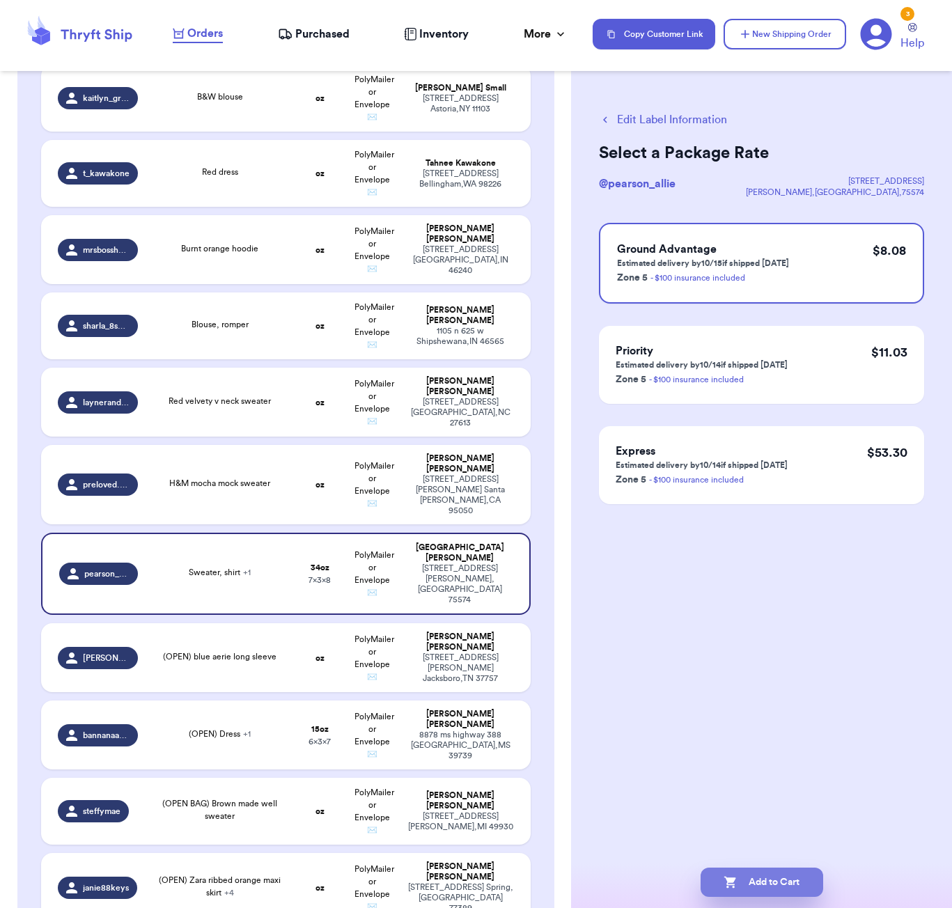
click at [715, 878] on button "Add to Cart" at bounding box center [762, 882] width 123 height 29
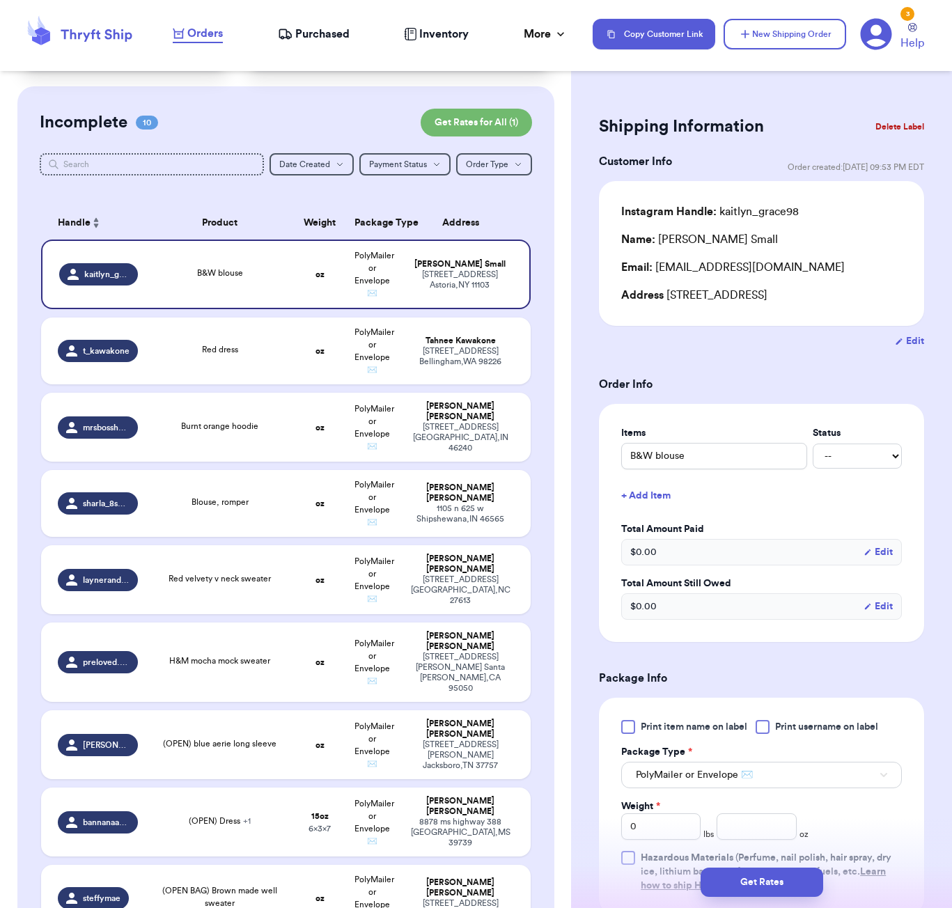
scroll to position [56, 0]
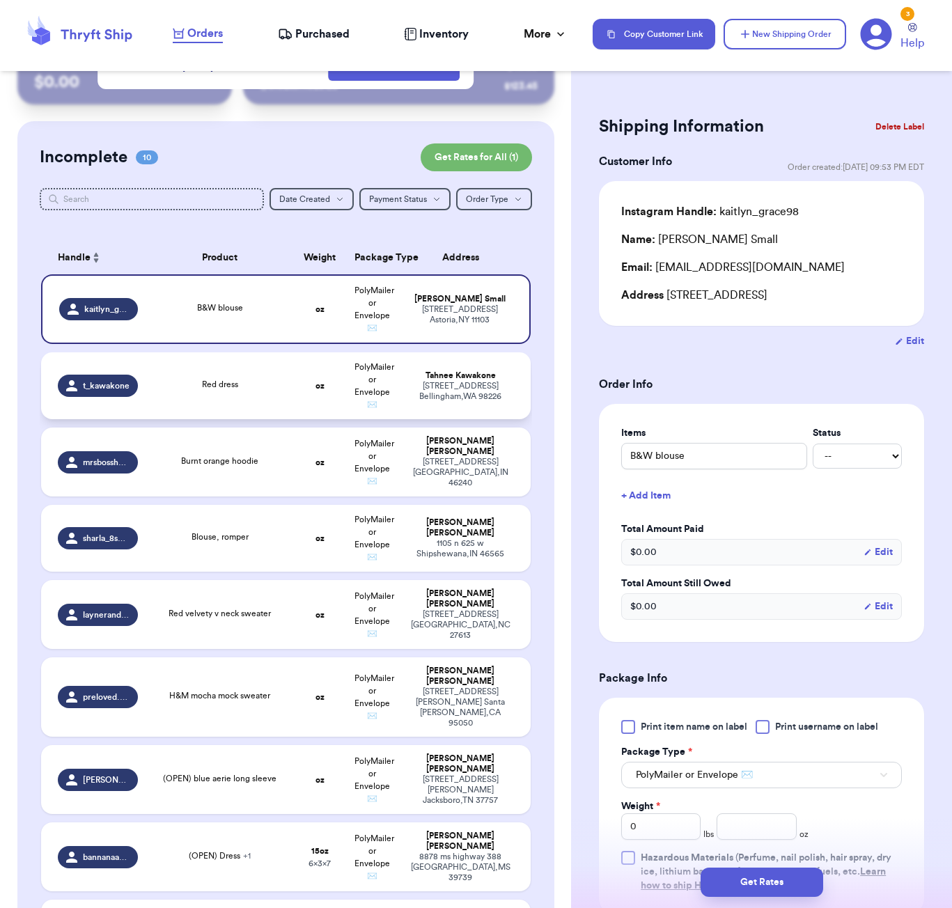
click at [282, 394] on div "Red dress" at bounding box center [220, 385] width 131 height 15
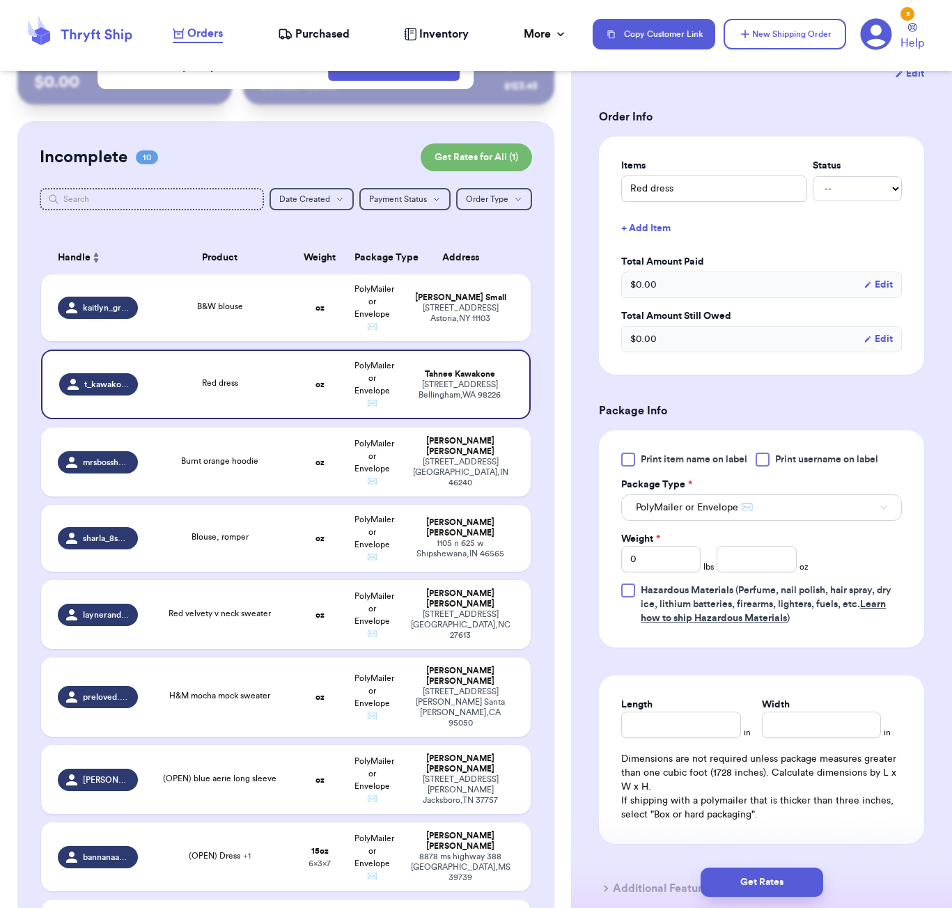
scroll to position [334, 0]
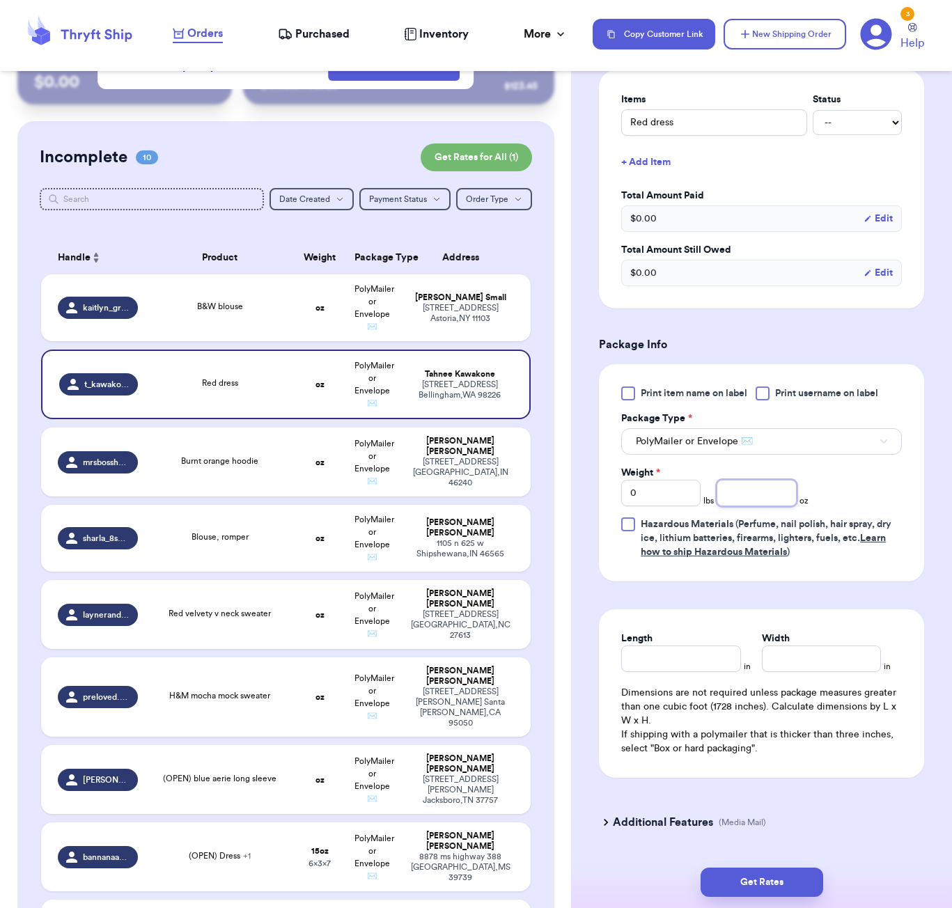
click at [754, 502] on input "number" at bounding box center [756, 493] width 79 height 26
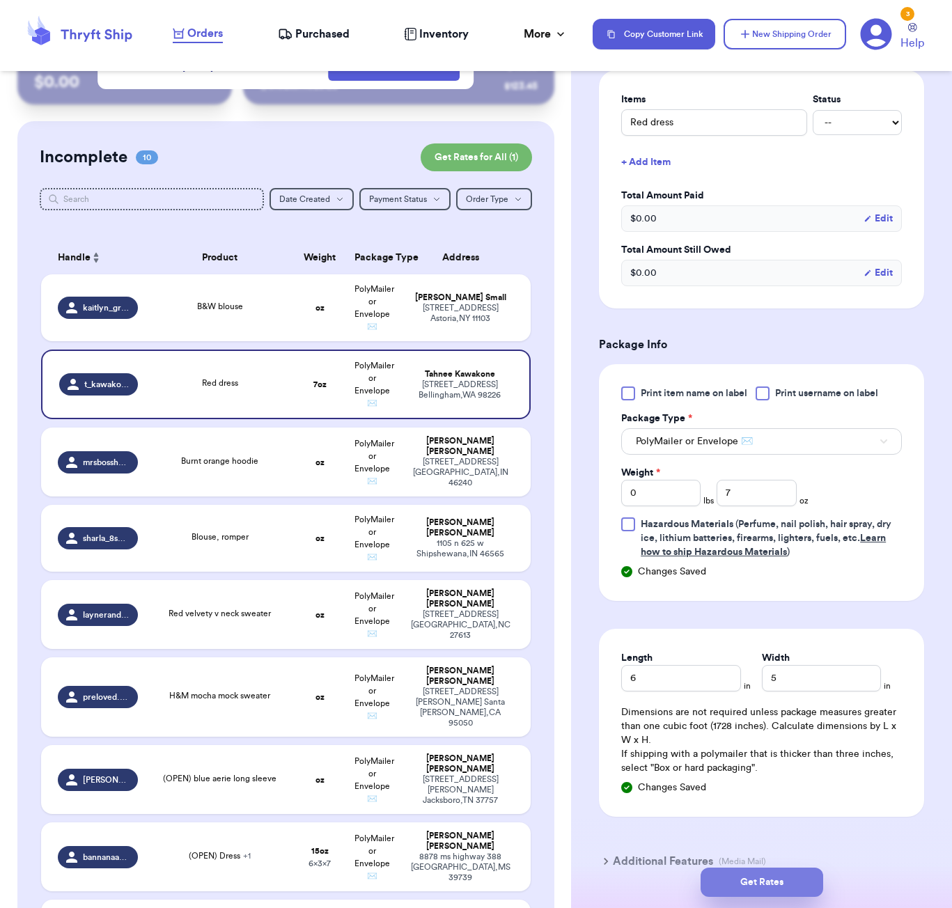
click at [780, 873] on button "Get Rates" at bounding box center [762, 882] width 123 height 29
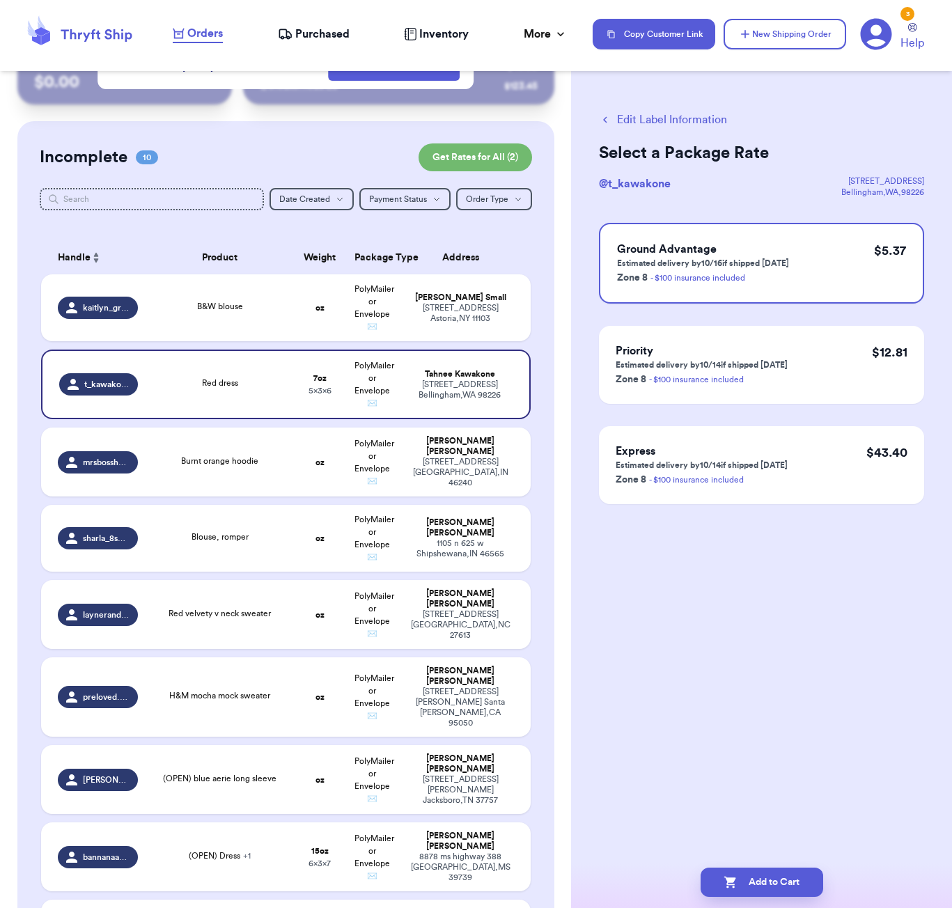
scroll to position [0, 0]
click at [789, 894] on button "Add to Cart" at bounding box center [762, 882] width 123 height 29
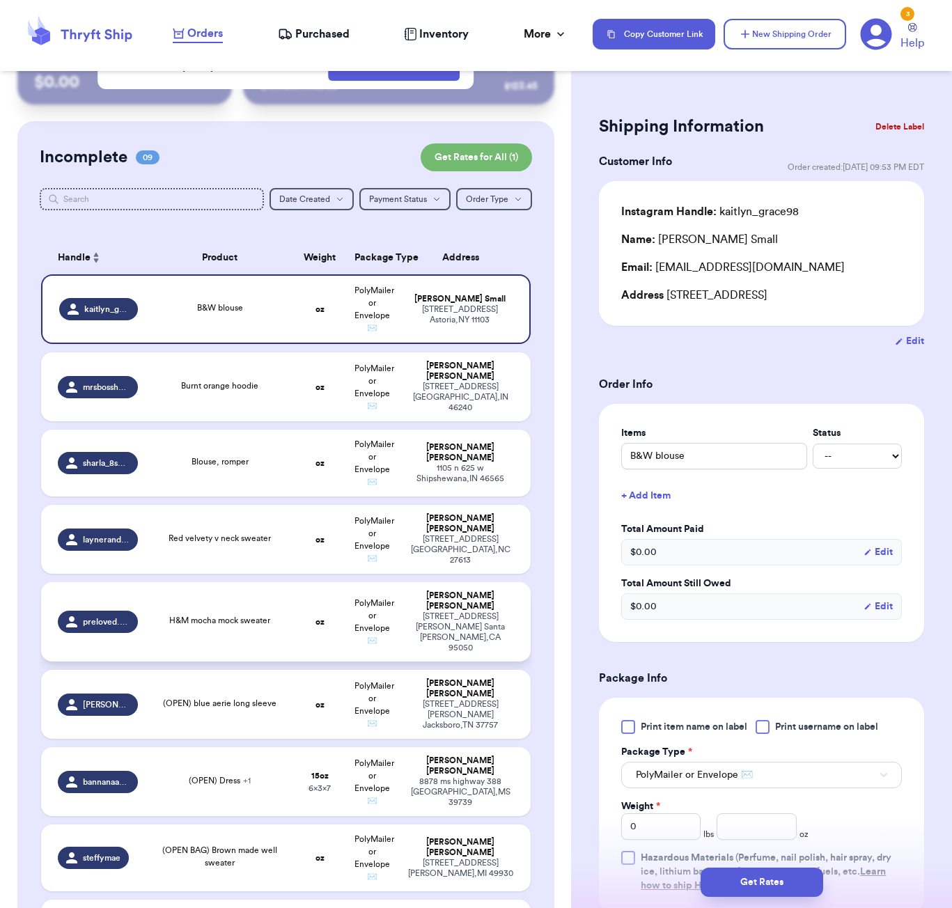
click at [320, 631] on td "oz" at bounding box center [319, 621] width 53 height 79
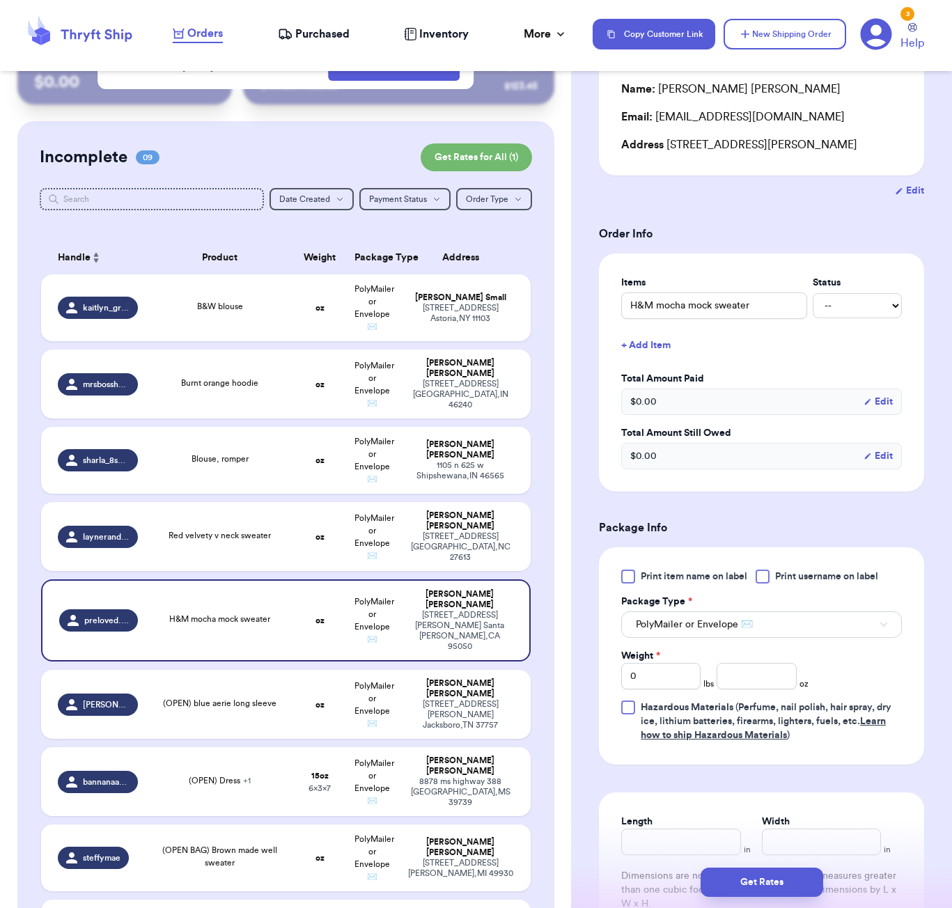
scroll to position [164, 0]
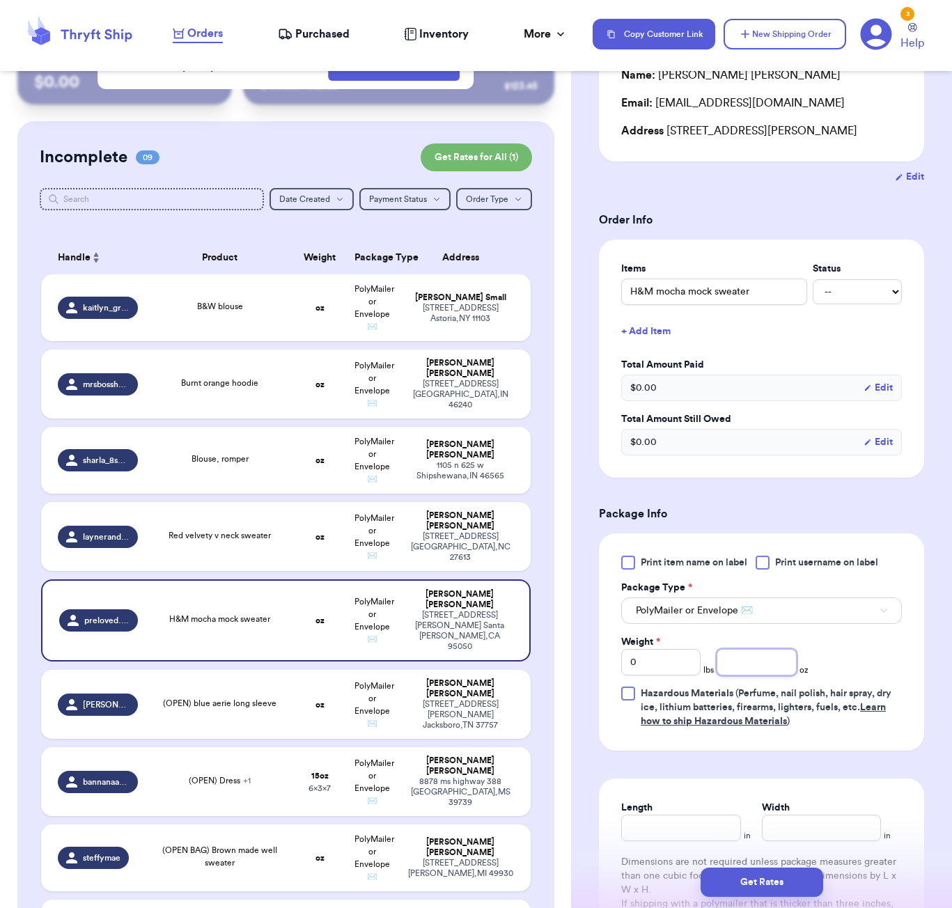
click at [749, 676] on input "number" at bounding box center [756, 662] width 79 height 26
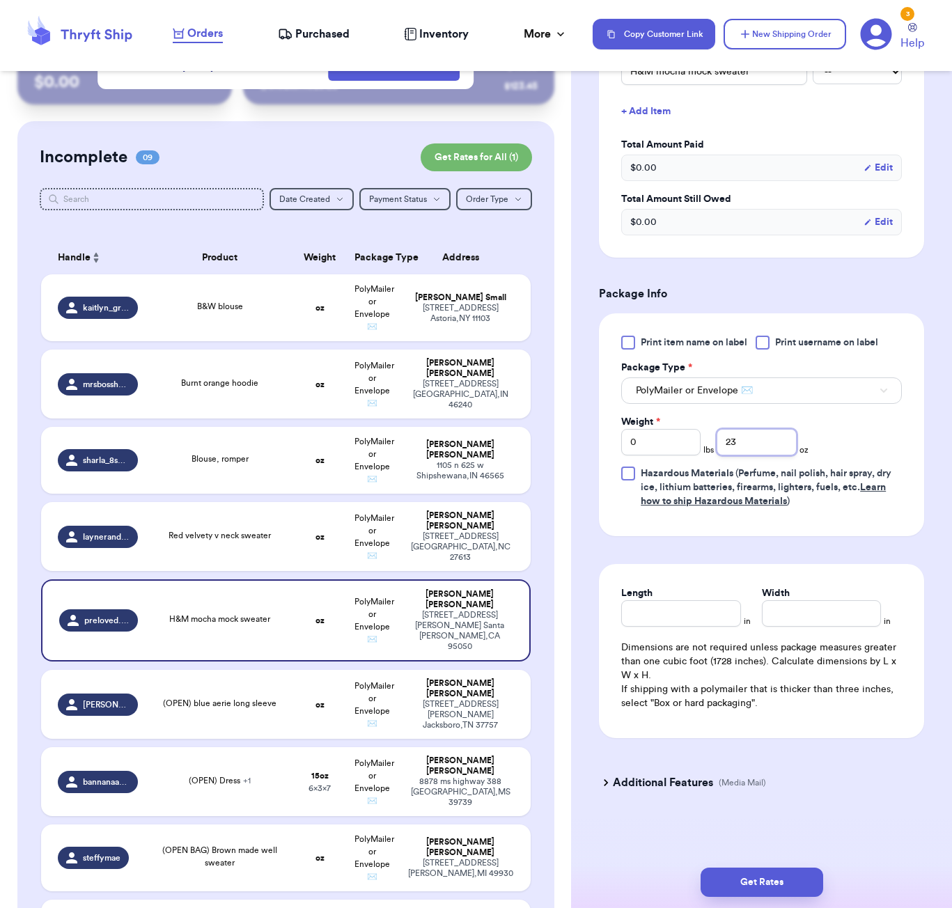
scroll to position [404, 0]
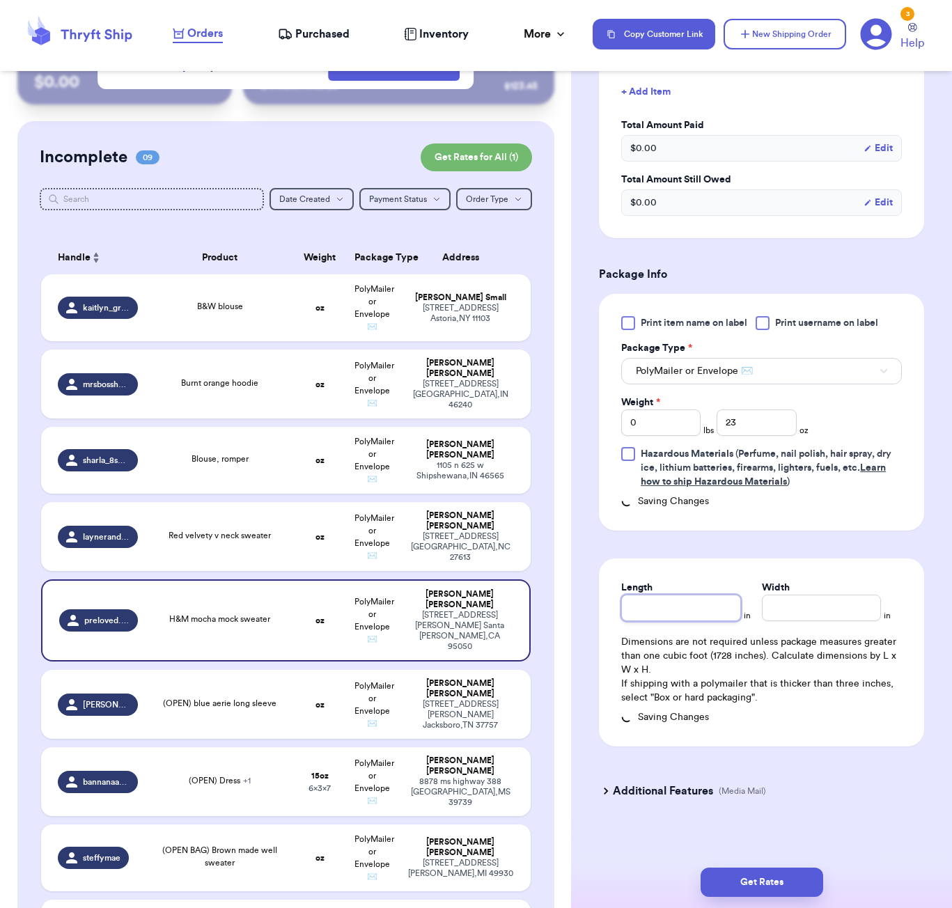
click at [696, 609] on div "Length" at bounding box center [680, 601] width 119 height 40
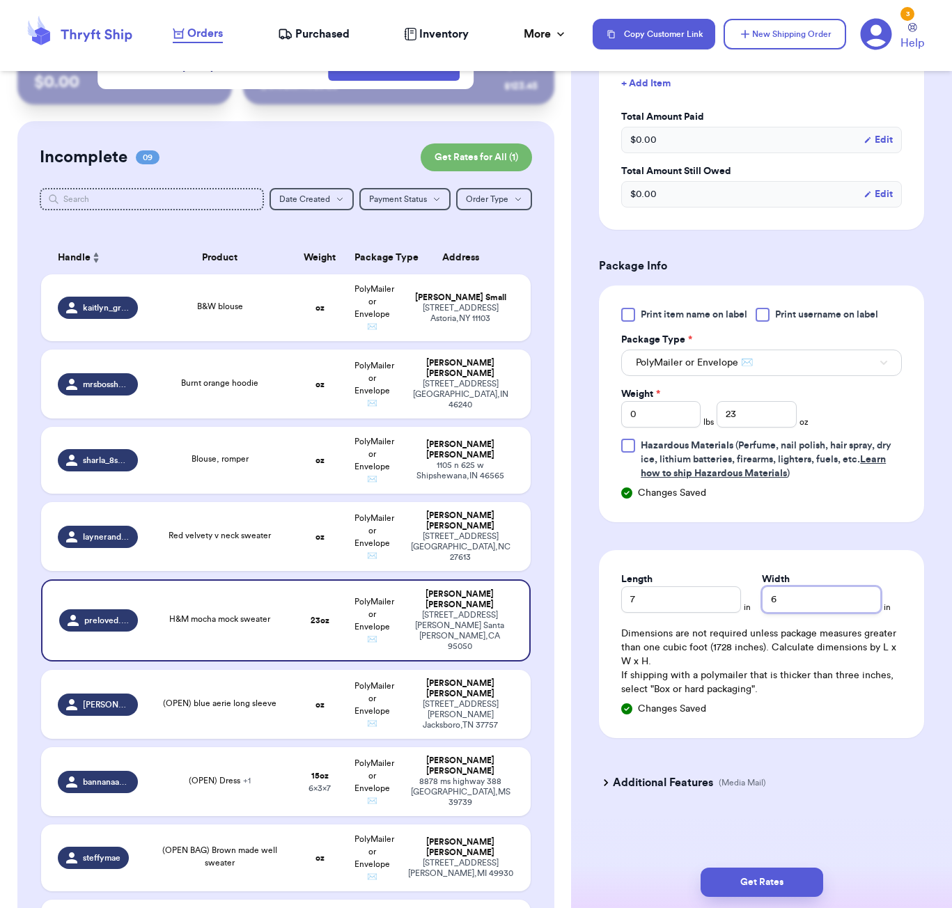
scroll to position [0, 0]
click at [765, 879] on button "Get Rates" at bounding box center [762, 882] width 123 height 29
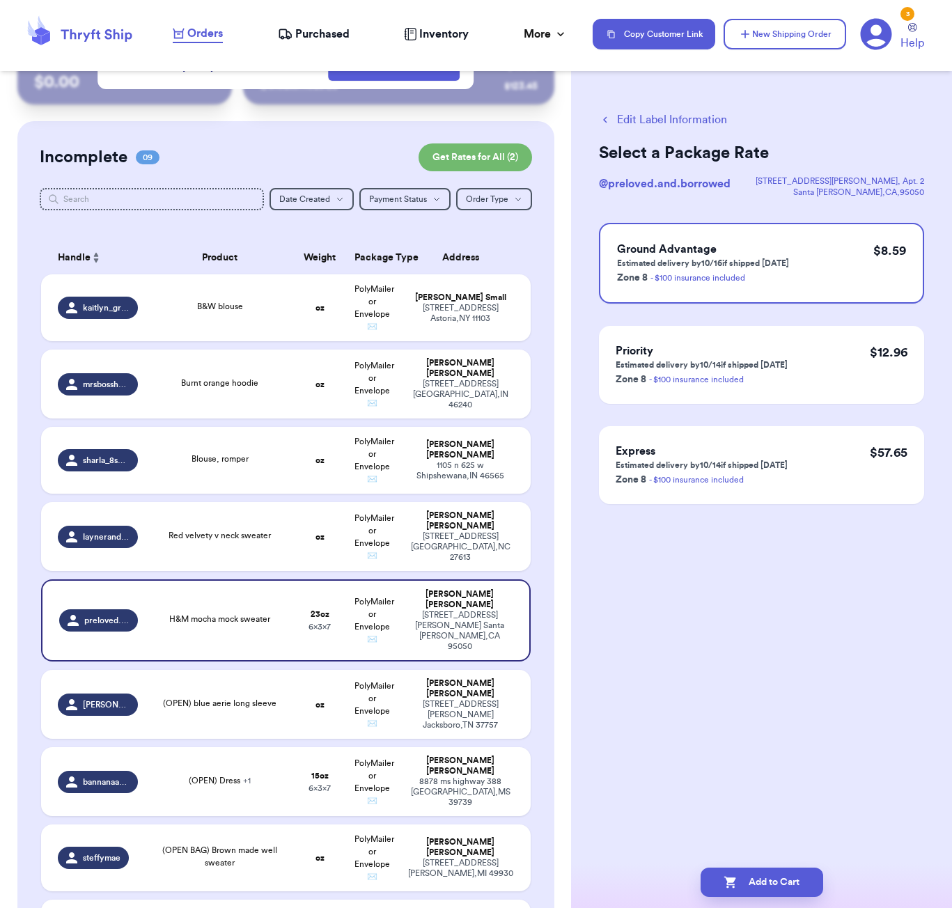
click at [650, 118] on button "Edit Label Information" at bounding box center [663, 119] width 128 height 17
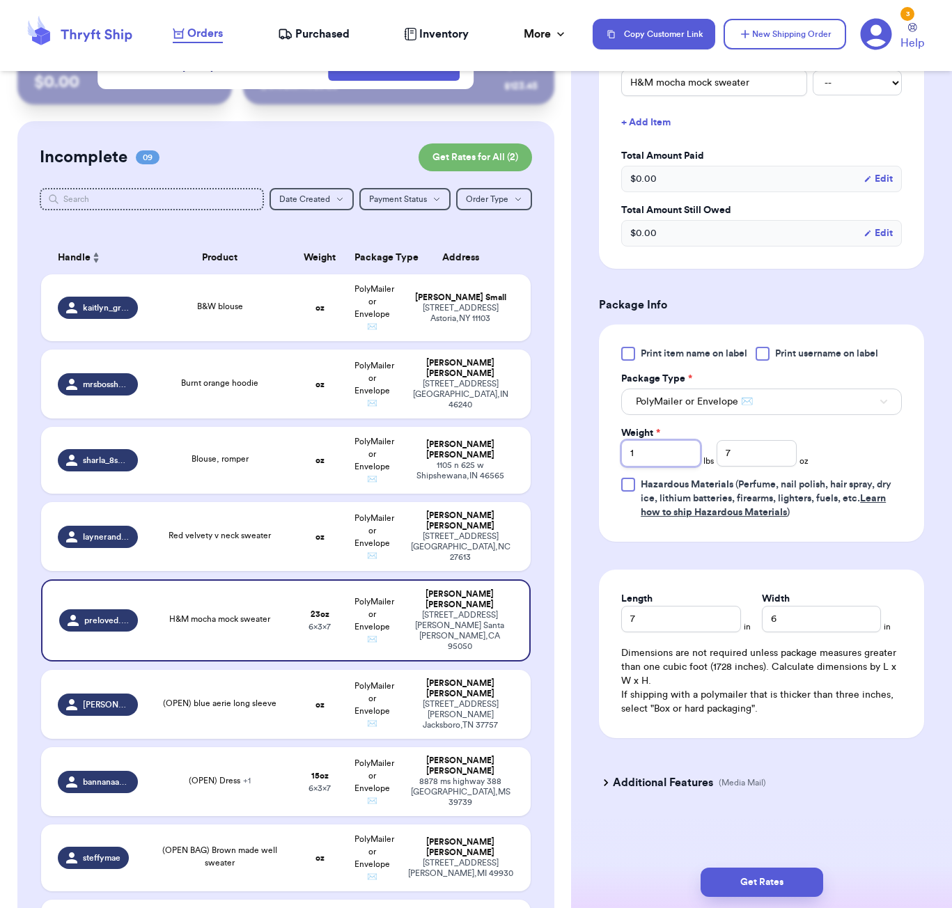
scroll to position [393, 0]
click at [678, 451] on input "1" at bounding box center [660, 453] width 79 height 26
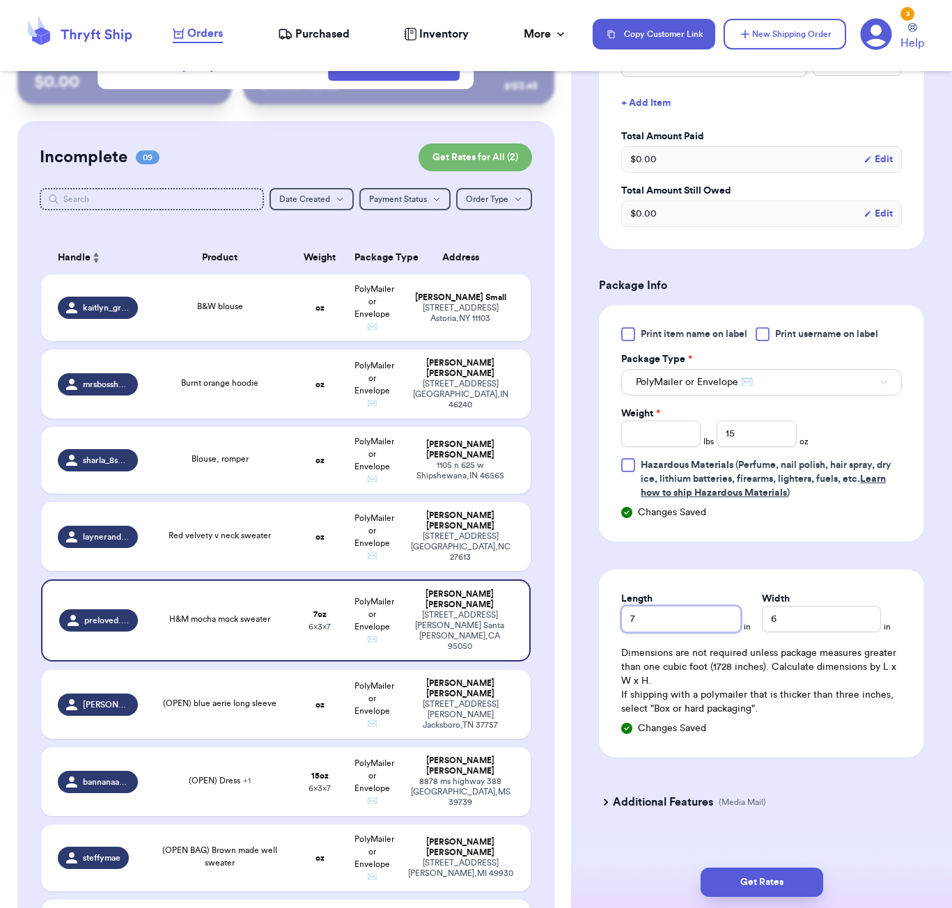
click at [677, 632] on input "7" at bounding box center [680, 619] width 119 height 26
click at [752, 889] on button "Get Rates" at bounding box center [762, 882] width 123 height 29
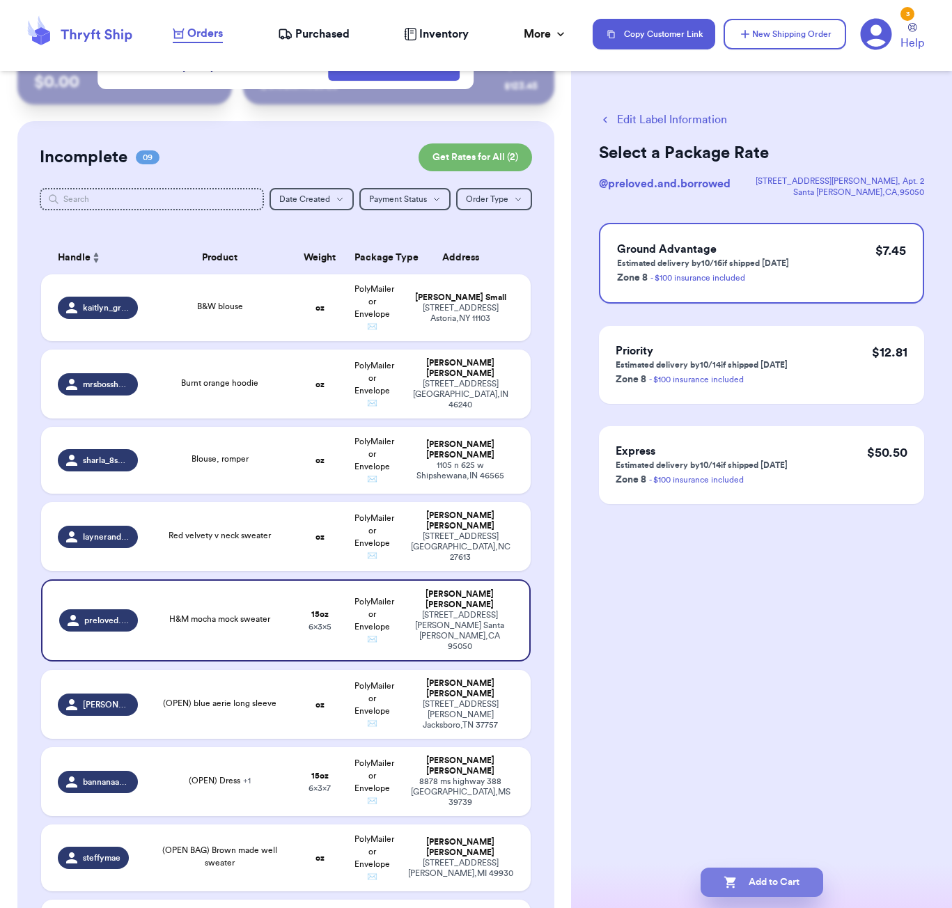
click at [753, 887] on button "Add to Cart" at bounding box center [762, 882] width 123 height 29
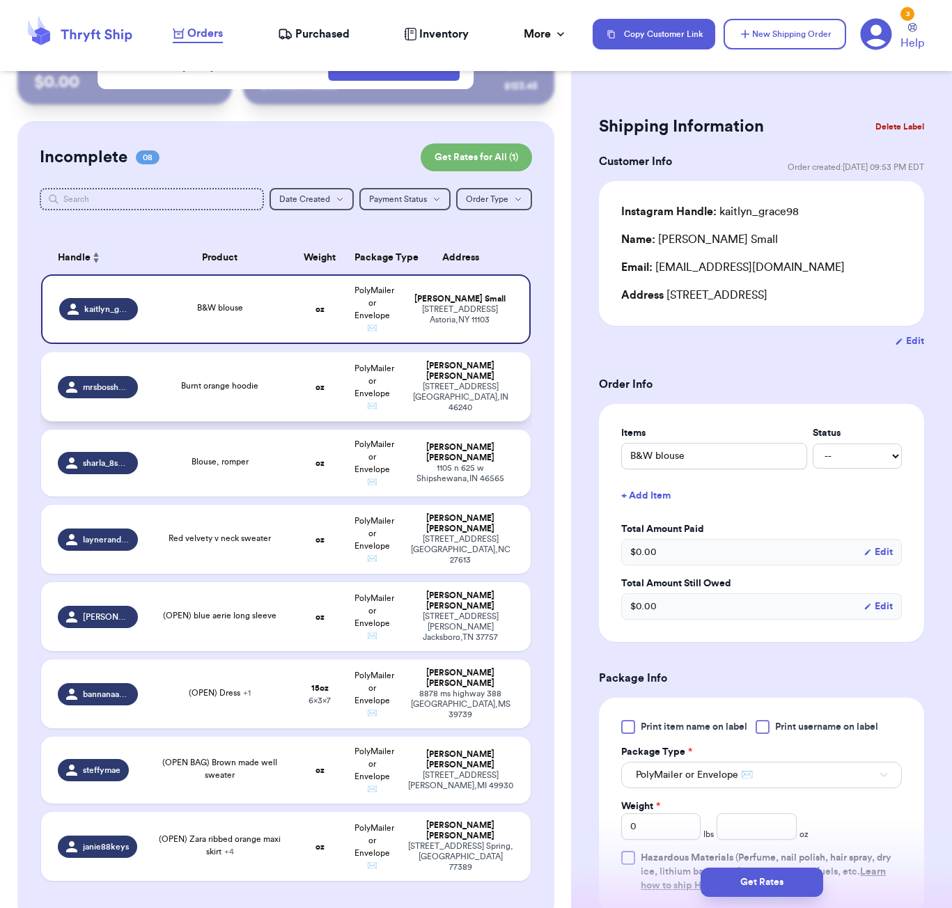
click at [255, 403] on td "Burnt orange hoodie" at bounding box center [220, 386] width 148 height 69
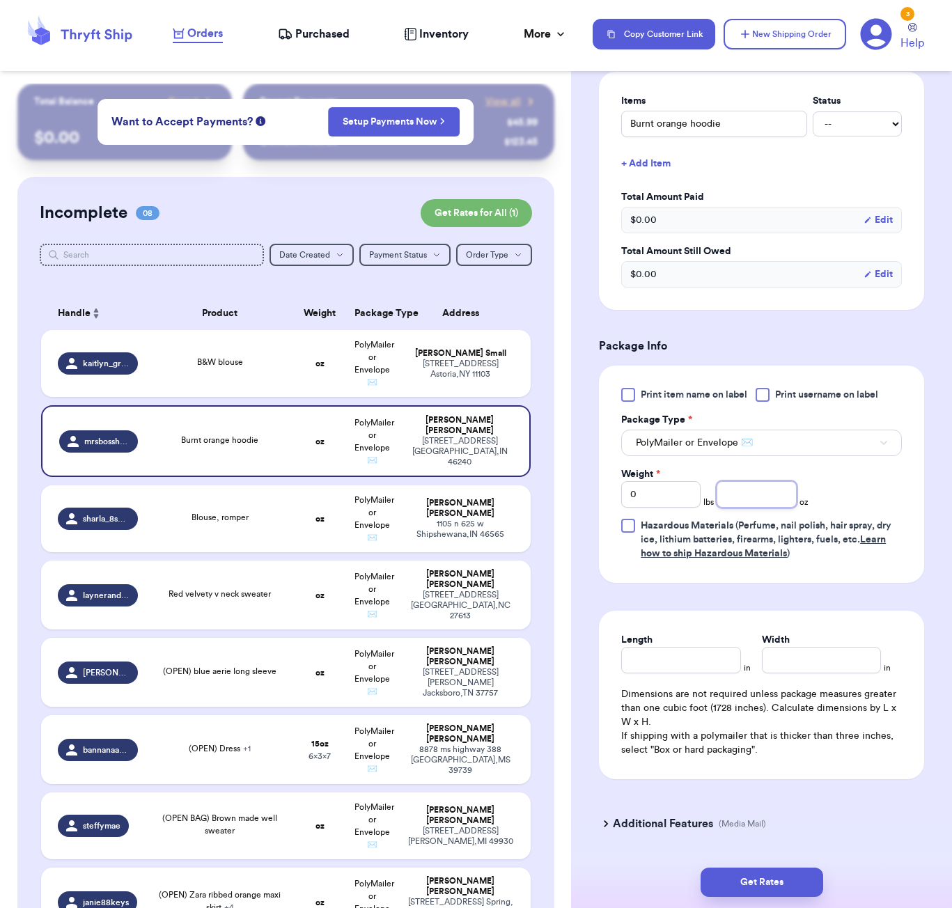
scroll to position [335, 0]
click at [741, 491] on input "number" at bounding box center [756, 493] width 79 height 26
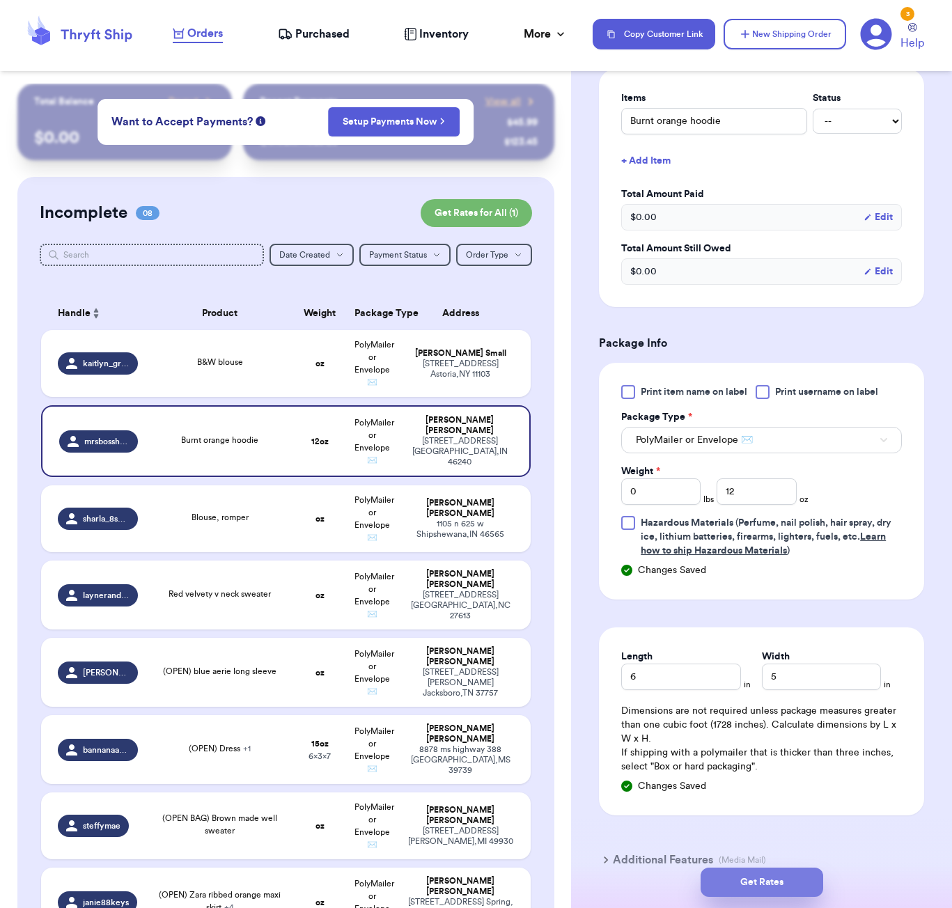
click at [787, 896] on button "Get Rates" at bounding box center [762, 882] width 123 height 29
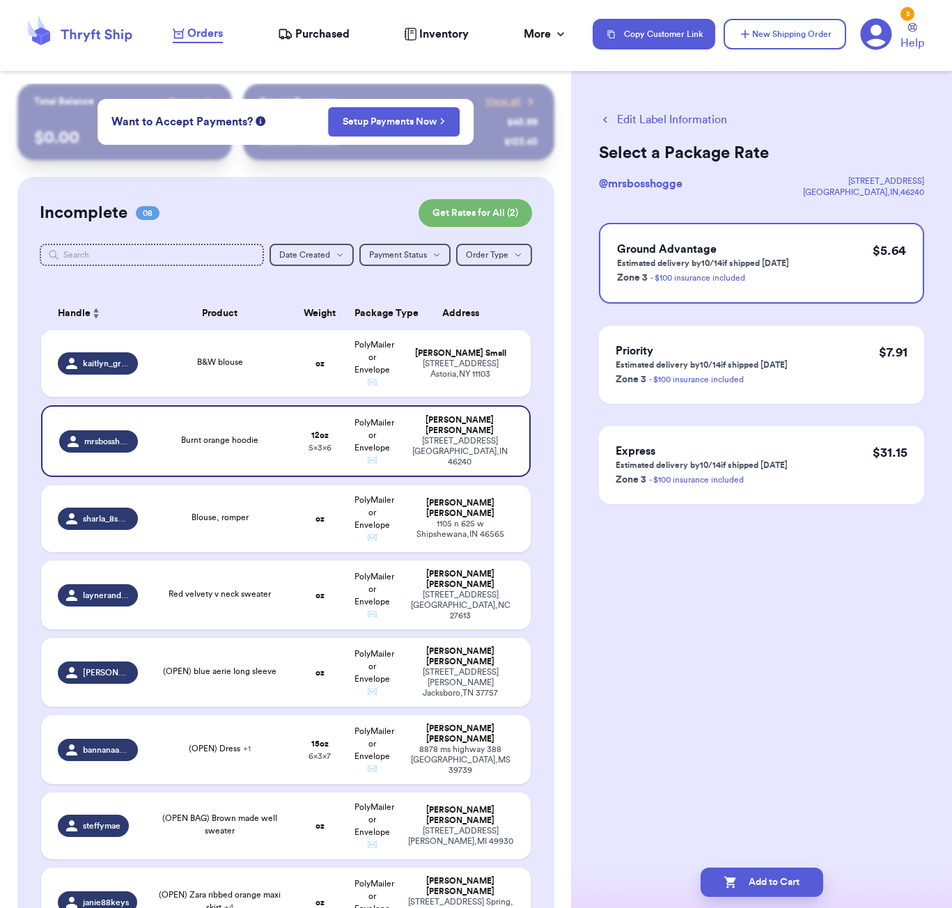
scroll to position [0, 0]
click at [768, 886] on button "Add to Cart" at bounding box center [762, 882] width 123 height 29
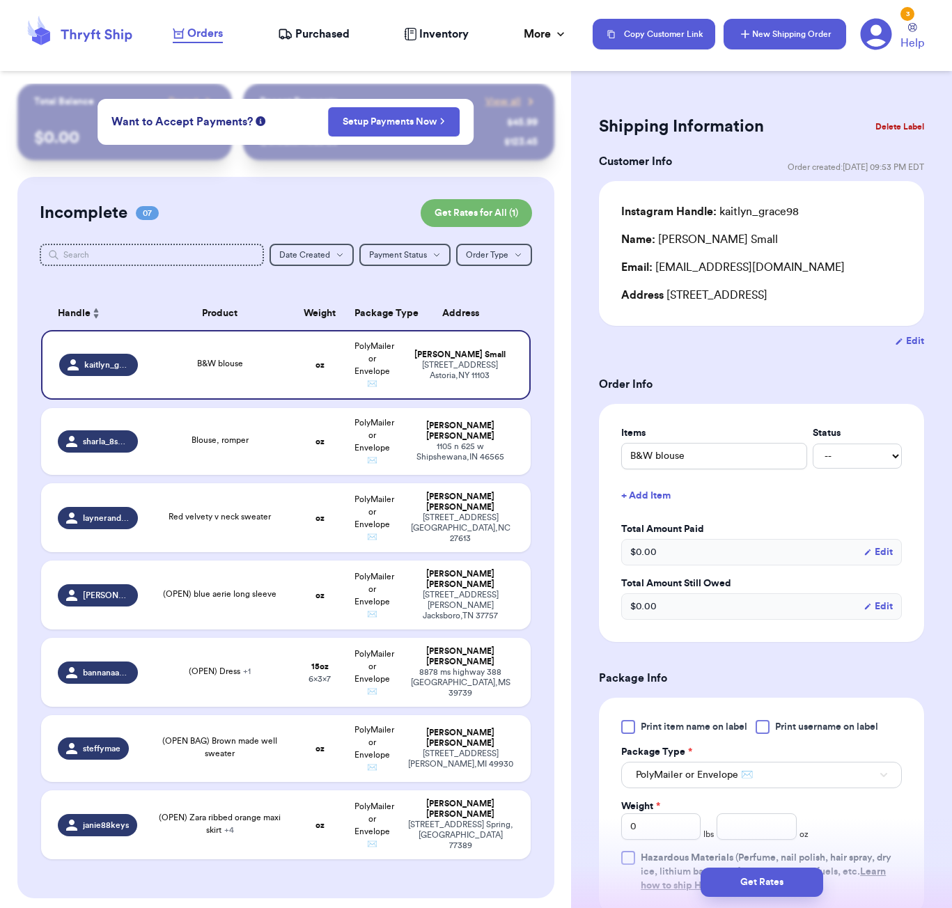
drag, startPoint x: 773, startPoint y: 23, endPoint x: 763, endPoint y: 31, distance: 12.4
click at [773, 23] on button "New Shipping Order" at bounding box center [785, 34] width 123 height 31
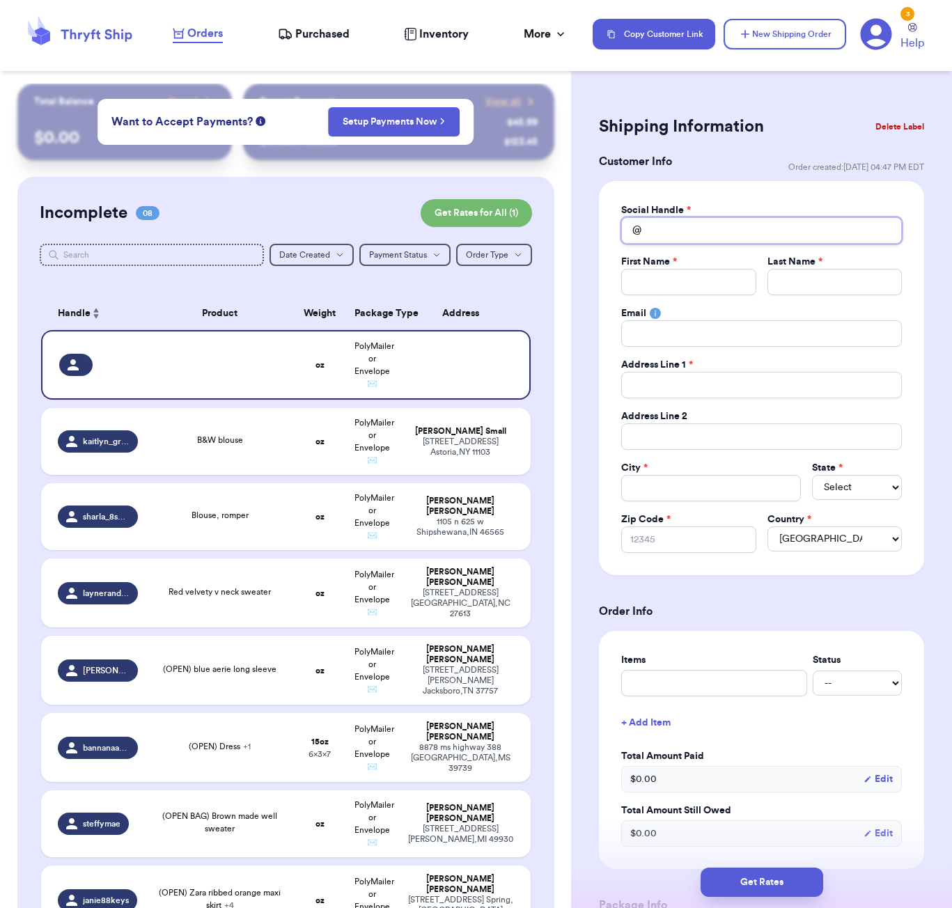
click at [671, 231] on input "Total Amount Paid" at bounding box center [761, 230] width 281 height 26
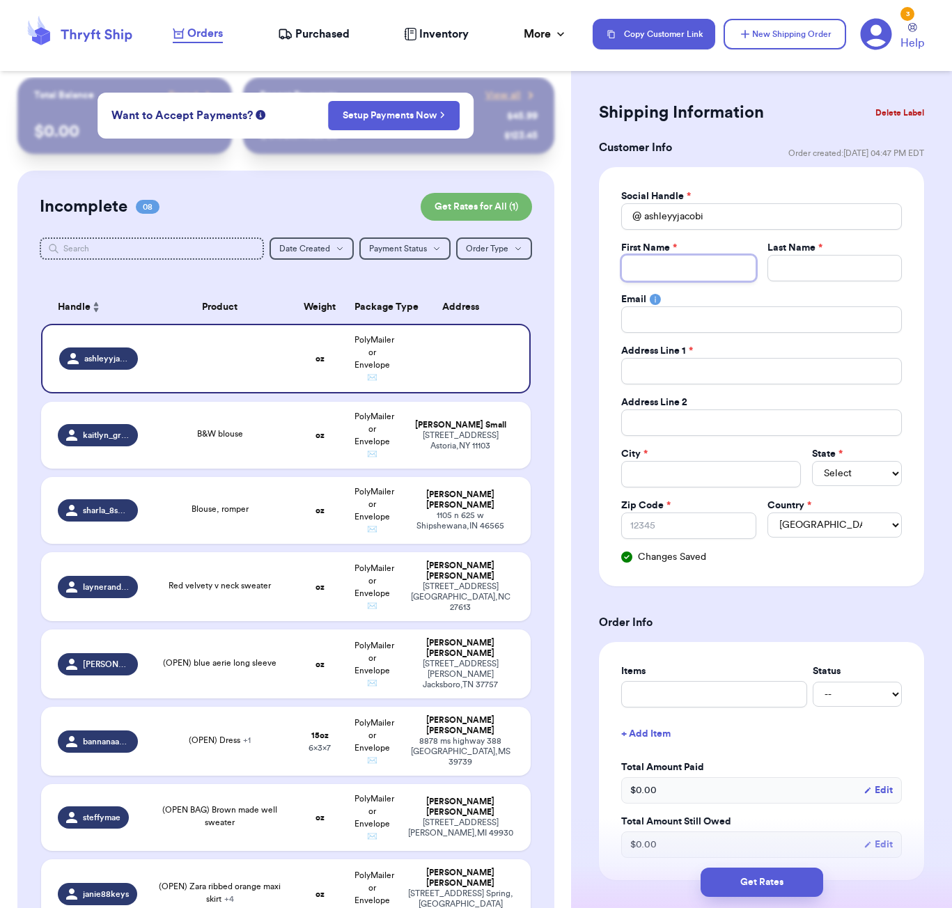
scroll to position [14, 0]
click at [715, 215] on input "ashleyyjacobi" at bounding box center [761, 216] width 281 height 26
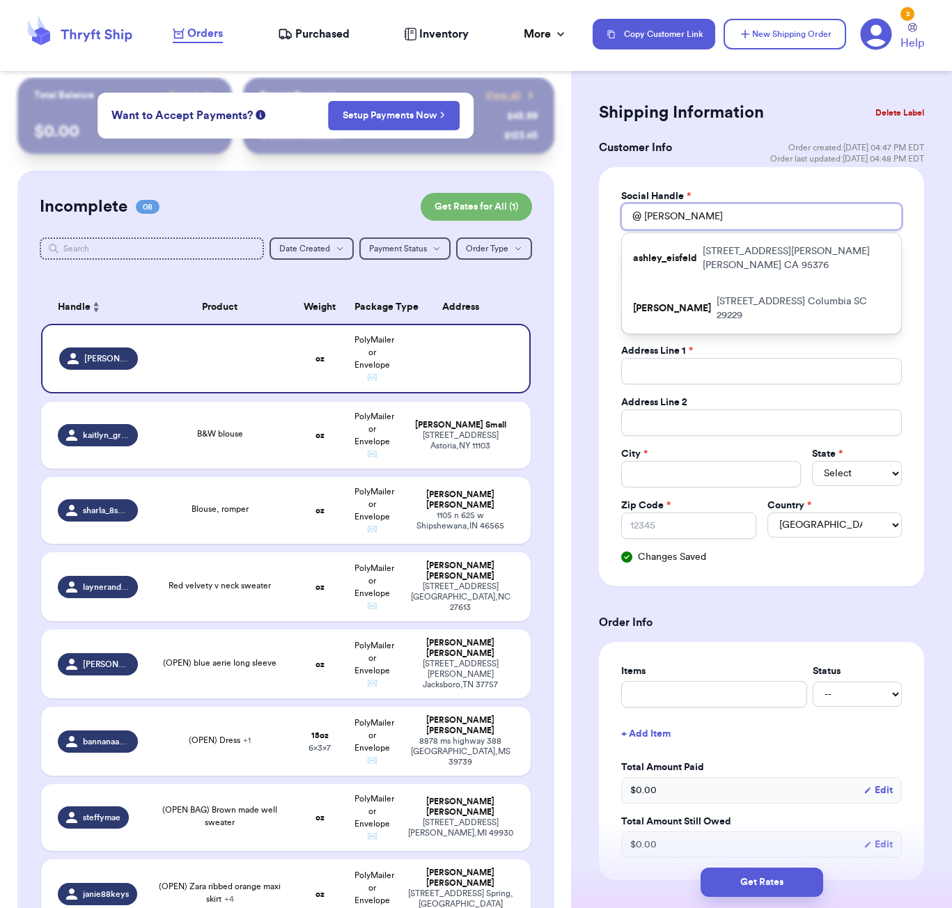
scroll to position [19, 0]
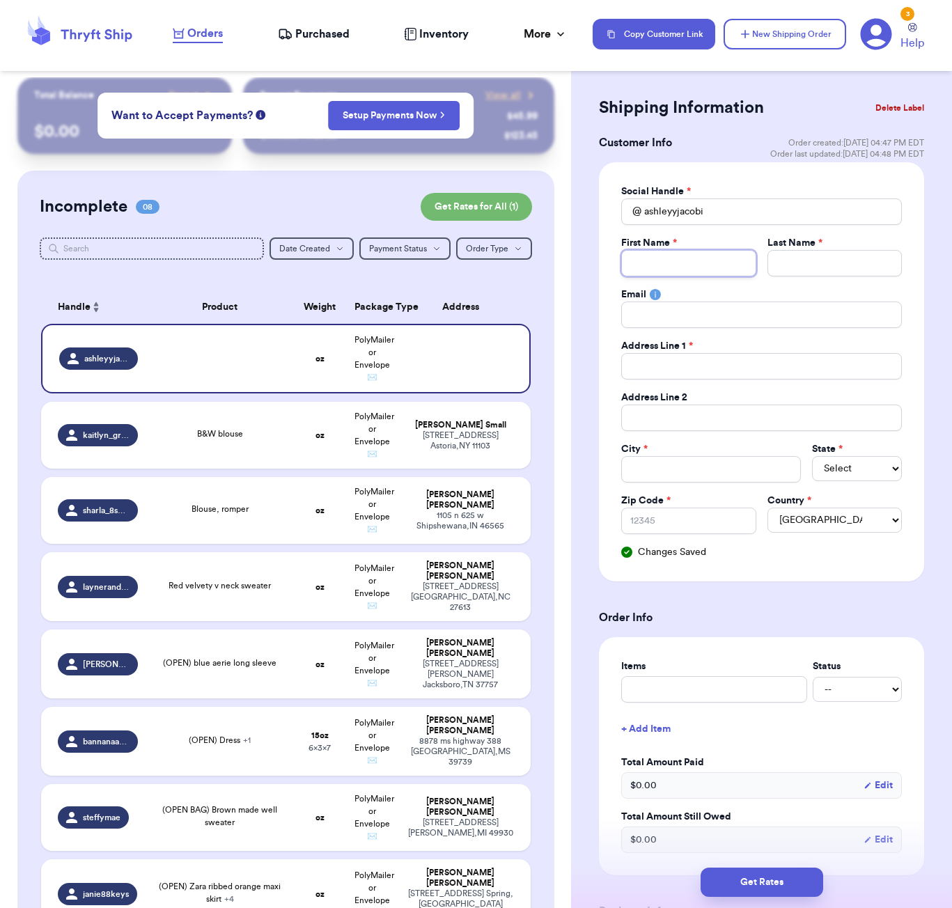
click at [673, 272] on input "Total Amount Paid" at bounding box center [688, 263] width 134 height 26
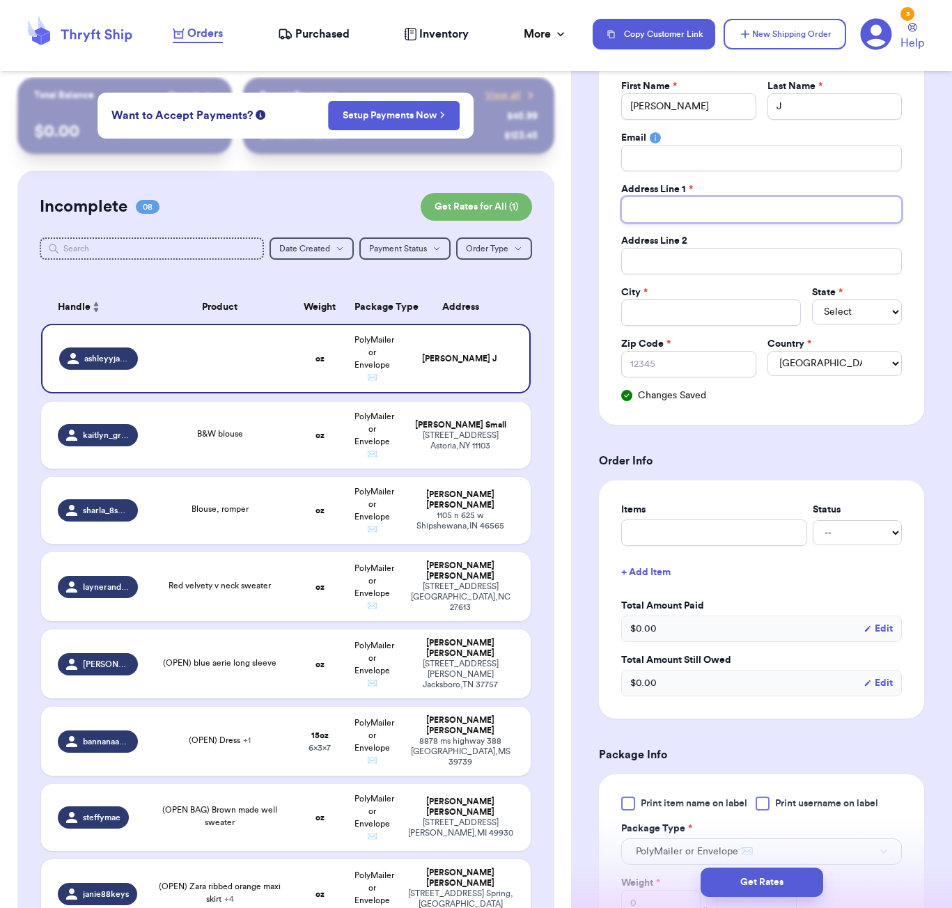
scroll to position [358, 0]
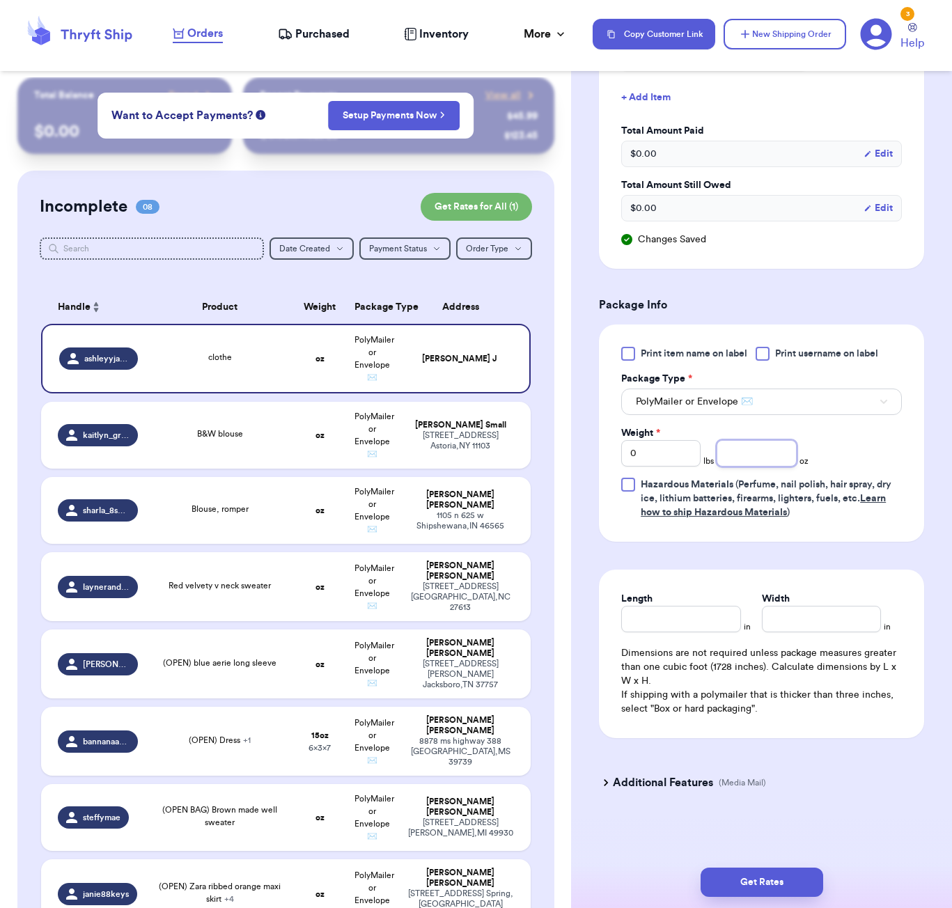
click at [748, 451] on input "number" at bounding box center [756, 453] width 79 height 26
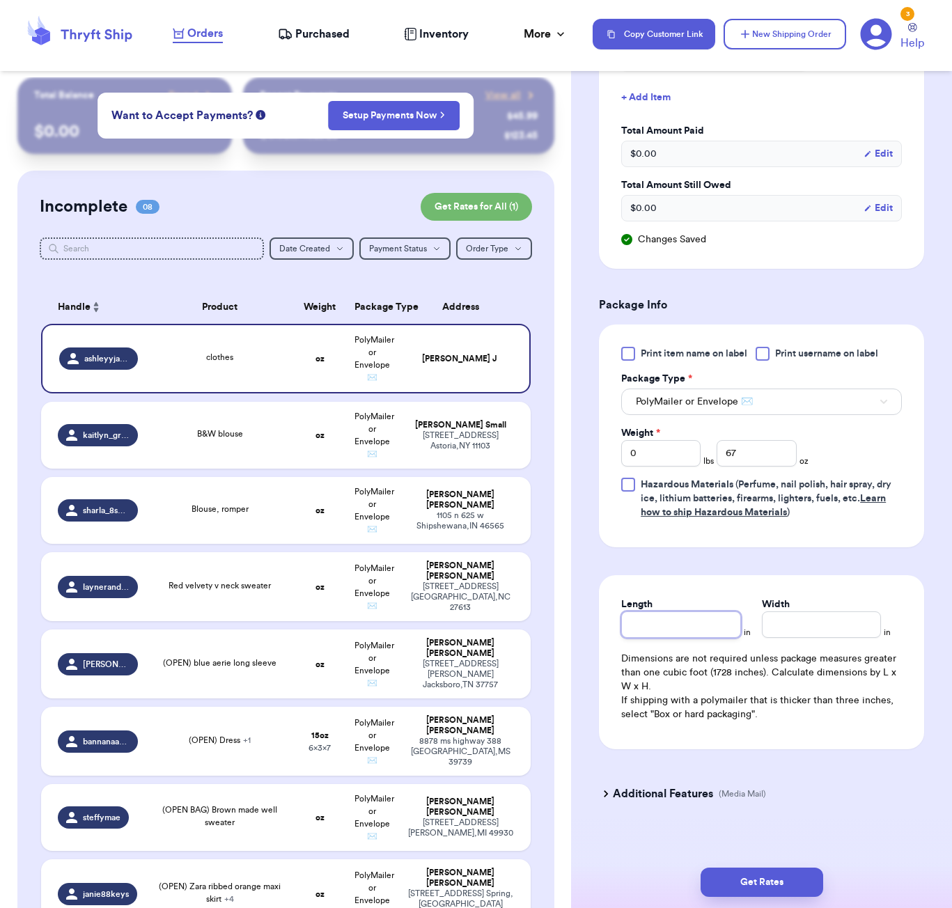
click at [709, 630] on input "Length" at bounding box center [680, 625] width 119 height 26
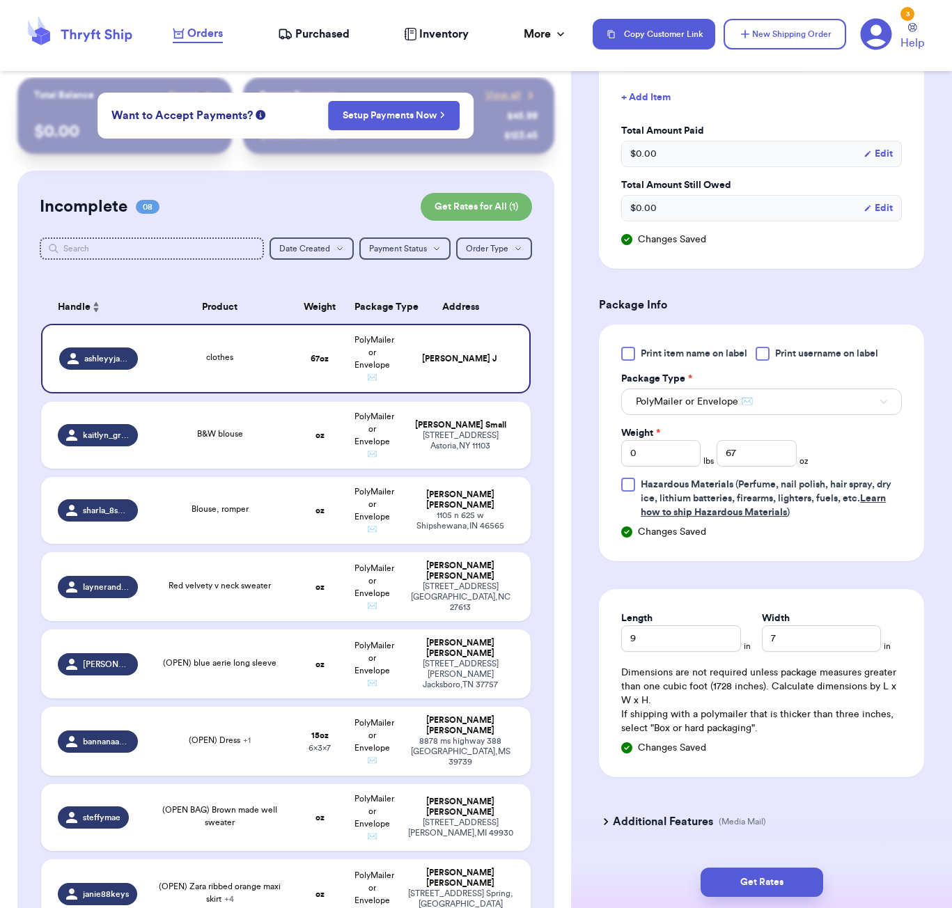
click at [490, 302] on th "Address" at bounding box center [465, 306] width 132 height 33
click at [257, 460] on td "B&W blouse" at bounding box center [220, 435] width 148 height 67
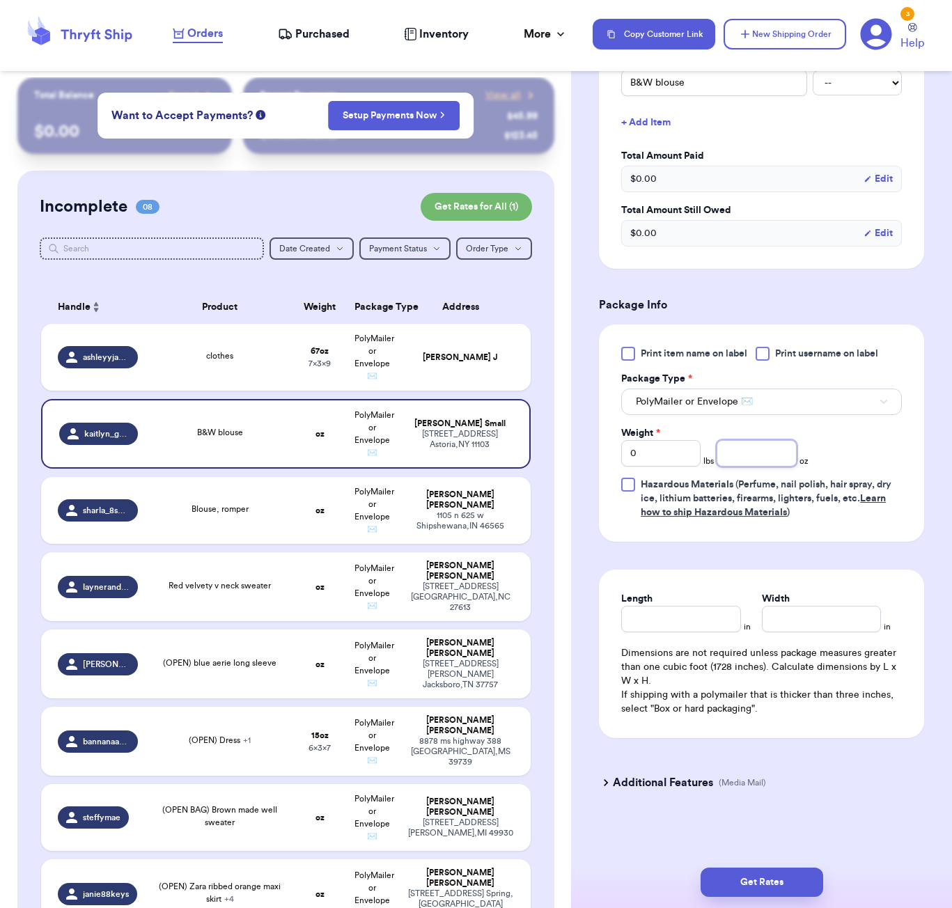
click at [765, 452] on input "number" at bounding box center [756, 453] width 79 height 26
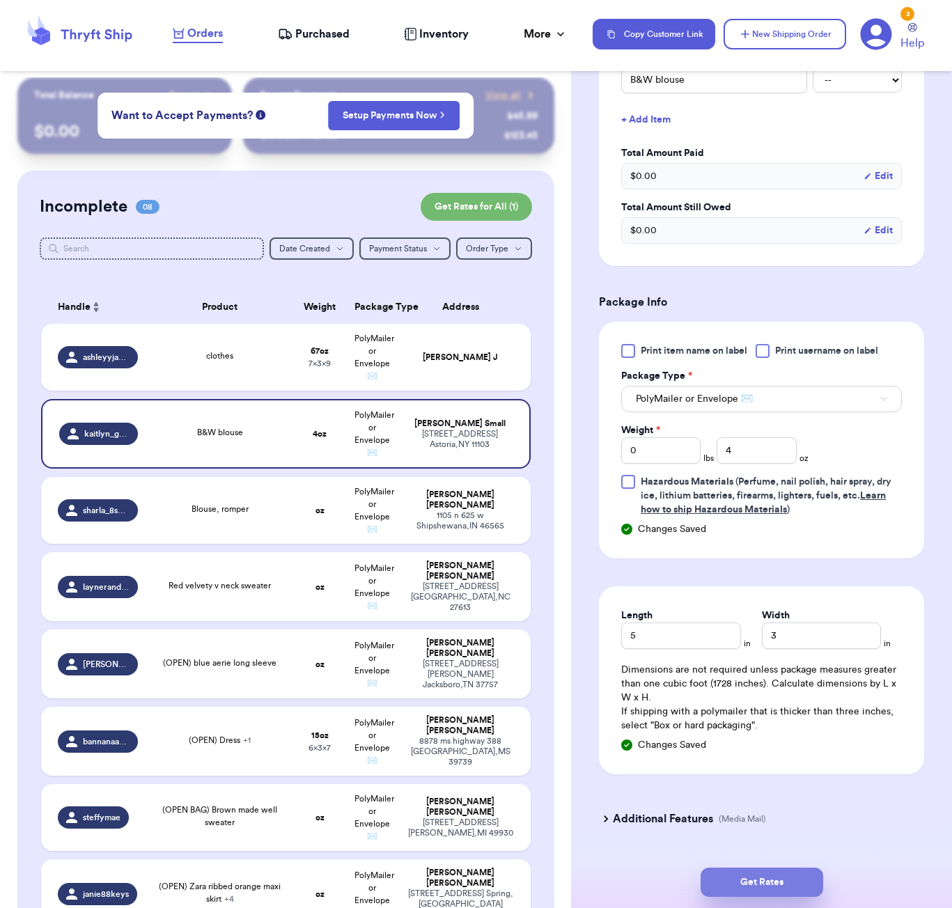
click at [776, 878] on button "Get Rates" at bounding box center [762, 882] width 123 height 29
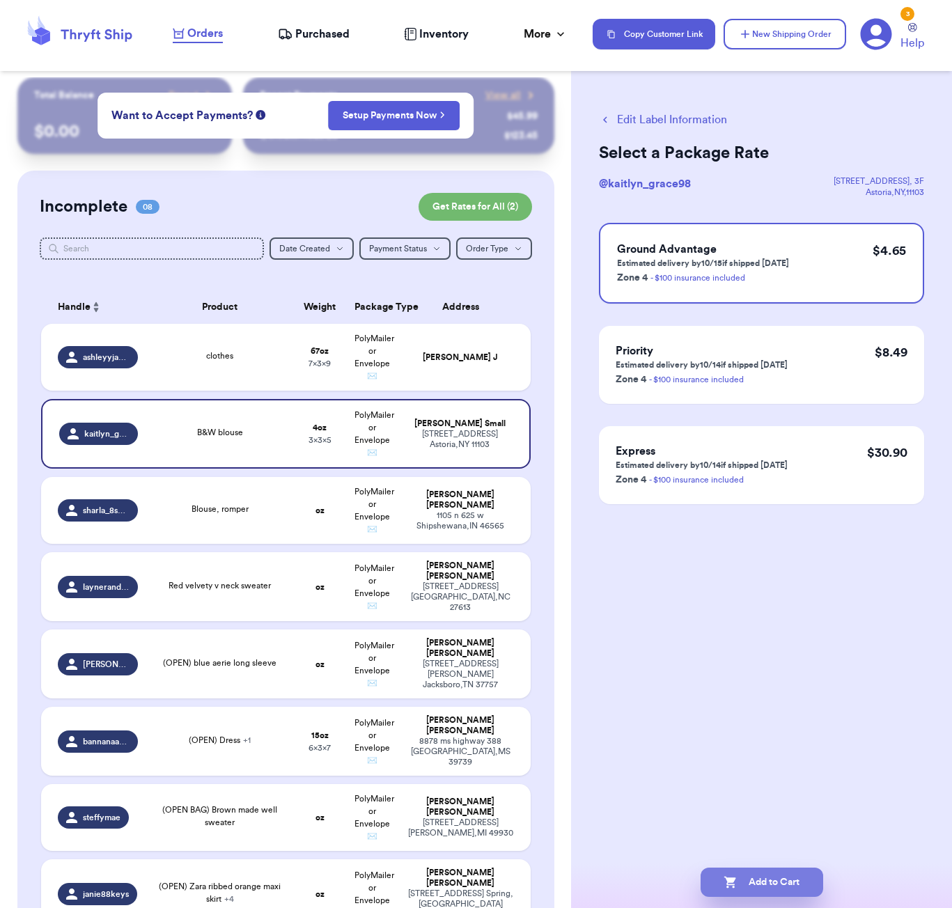
click at [777, 878] on button "Add to Cart" at bounding box center [762, 882] width 123 height 29
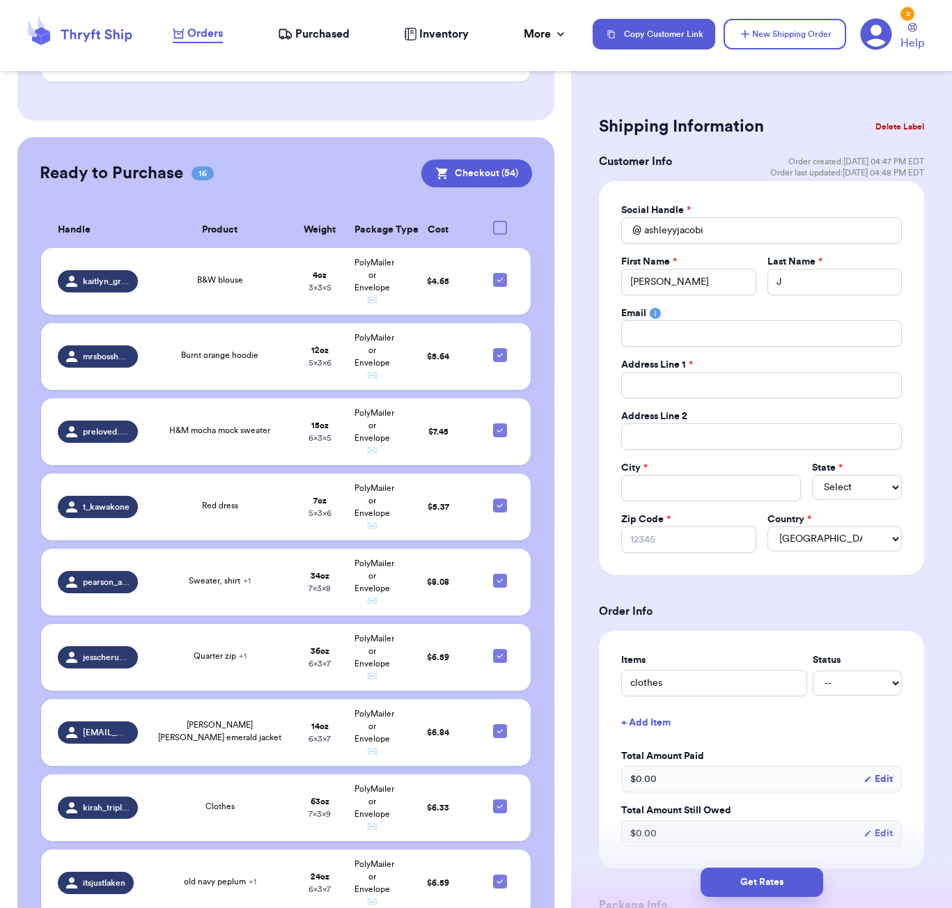
scroll to position [761, 0]
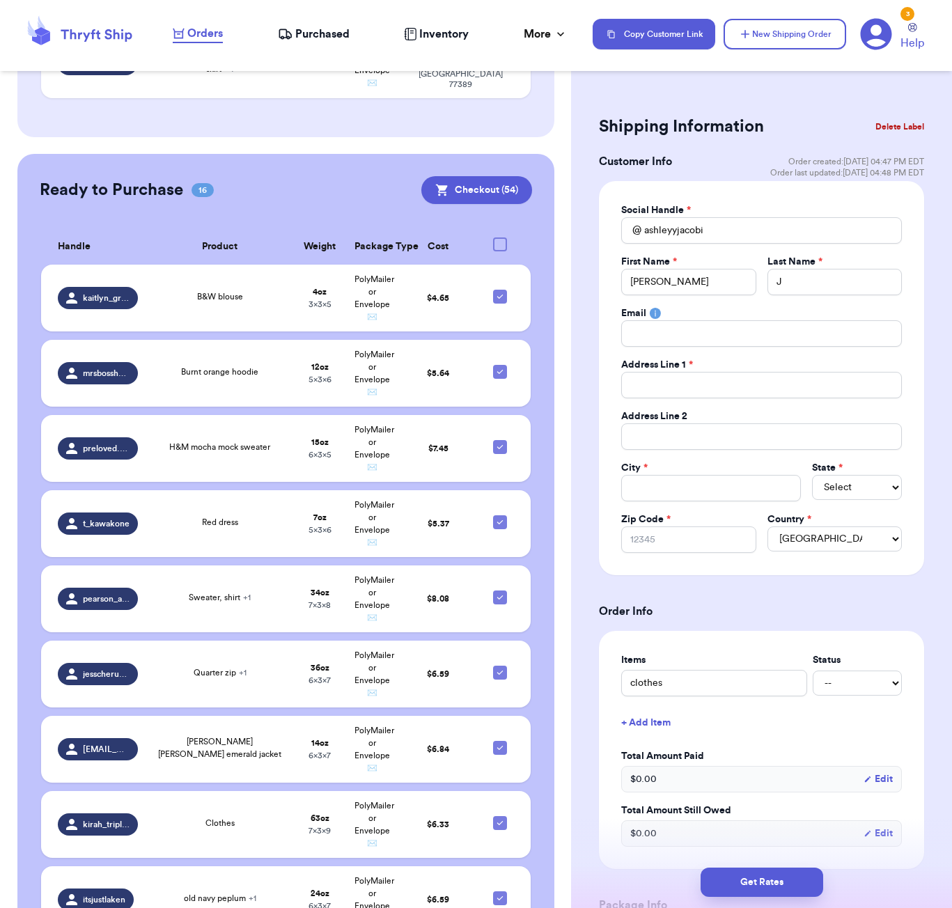
click at [501, 240] on div at bounding box center [500, 245] width 14 height 14
click at [500, 238] on input "checkbox" at bounding box center [499, 237] width 1 height 1
click at [501, 238] on div at bounding box center [500, 245] width 14 height 14
click at [500, 237] on input "checkbox" at bounding box center [499, 237] width 1 height 1
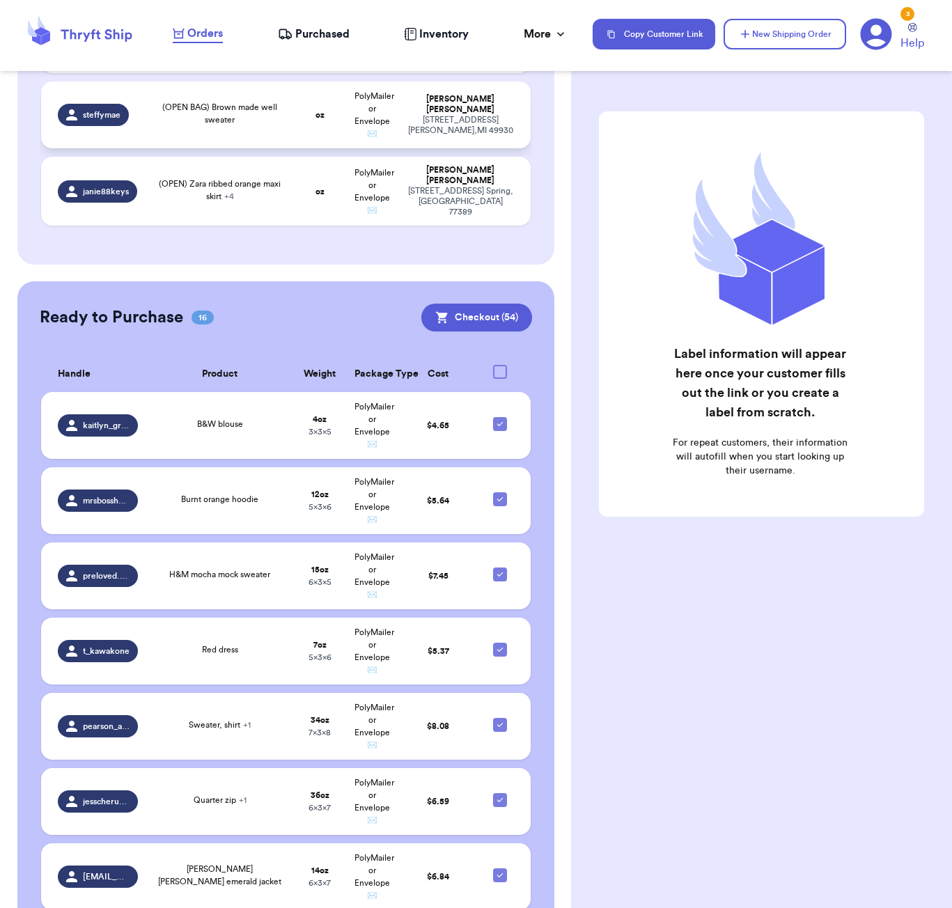
scroll to position [639, 0]
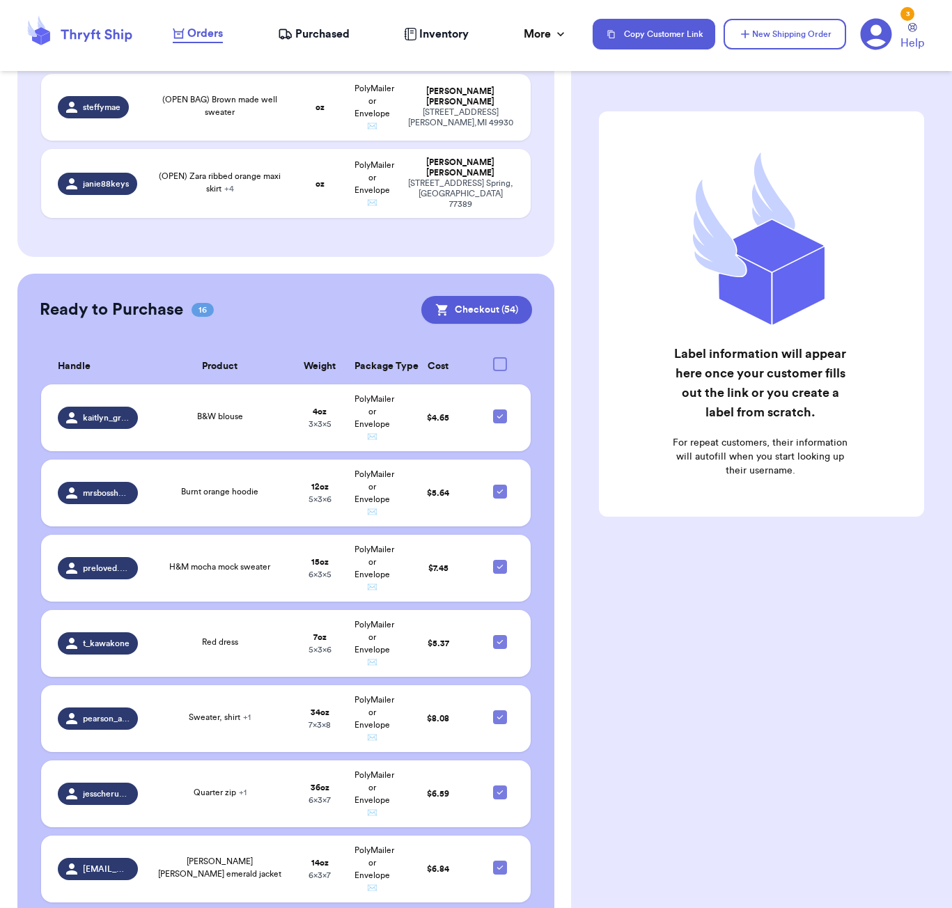
click at [497, 357] on div at bounding box center [500, 364] width 14 height 14
click at [499, 357] on input "checkbox" at bounding box center [499, 357] width 1 height 1
checkbox input "false"
click at [499, 414] on icon at bounding box center [500, 416] width 11 height 11
click at [499, 410] on input "checkbox" at bounding box center [499, 409] width 1 height 1
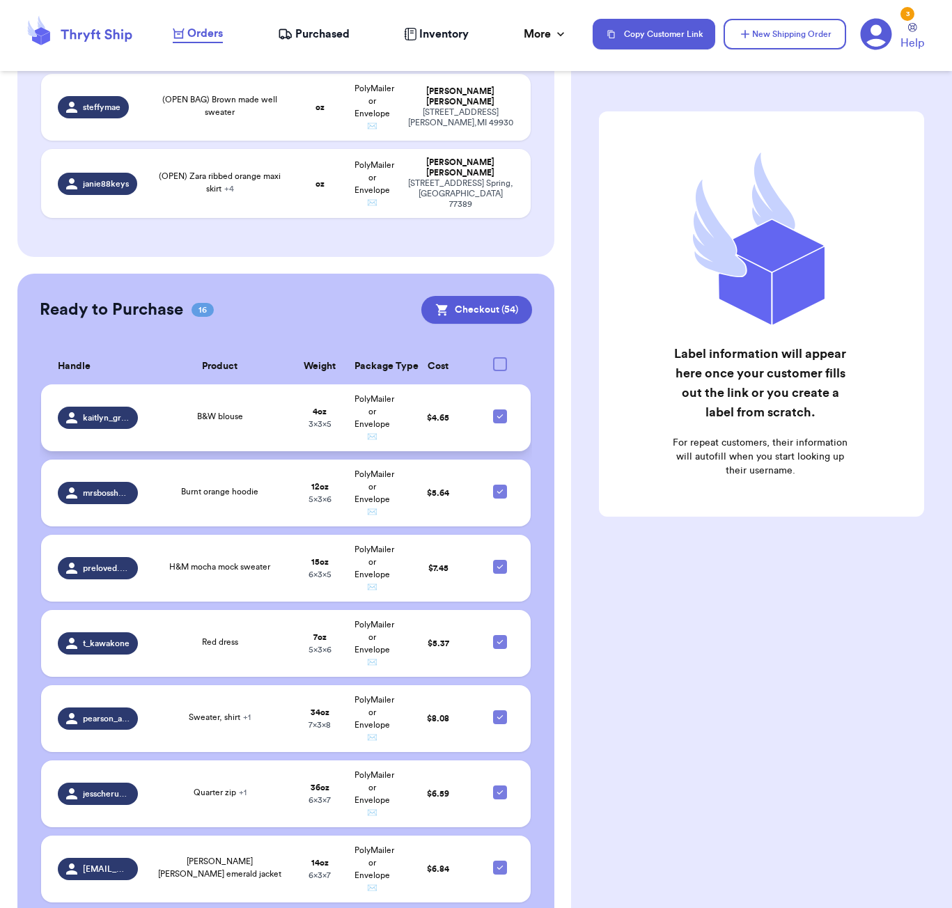
checkbox input "false"
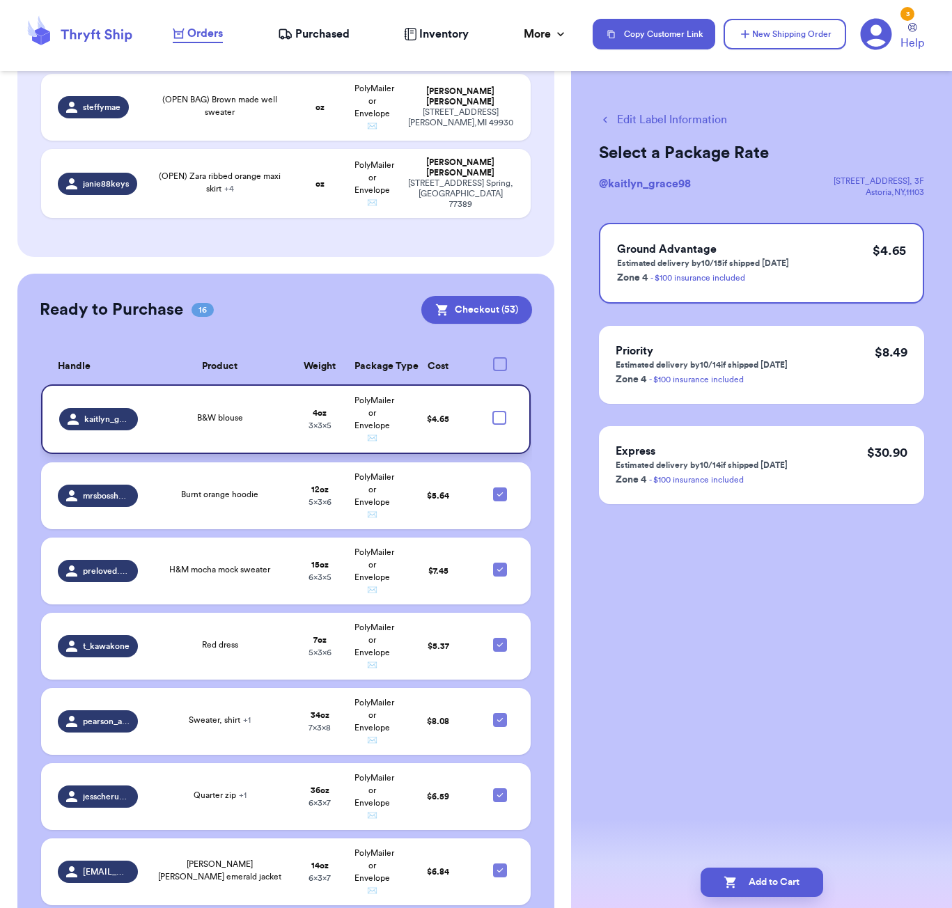
click at [499, 361] on div at bounding box center [500, 364] width 14 height 14
click at [499, 357] on input "checkbox" at bounding box center [499, 357] width 1 height 1
checkbox input "false"
checkbox input "true"
click at [499, 359] on div at bounding box center [500, 364] width 14 height 14
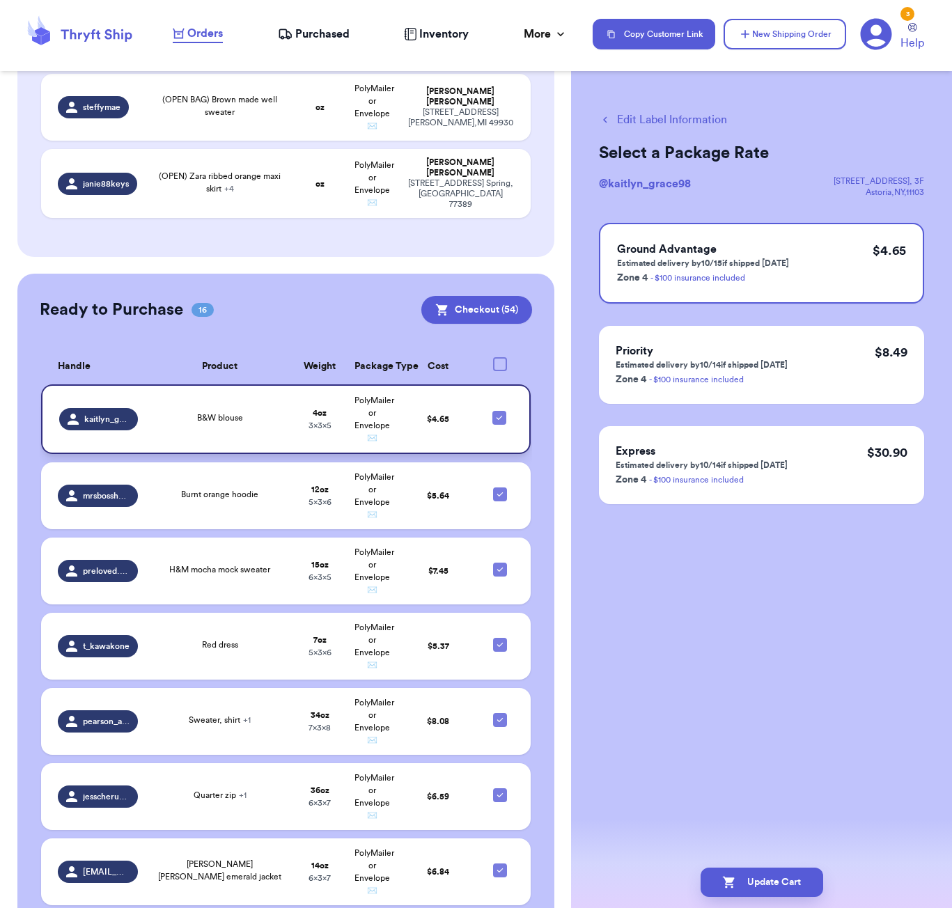
click at [499, 357] on input "checkbox" at bounding box center [499, 357] width 1 height 1
checkbox input "false"
click at [501, 424] on td at bounding box center [504, 419] width 53 height 70
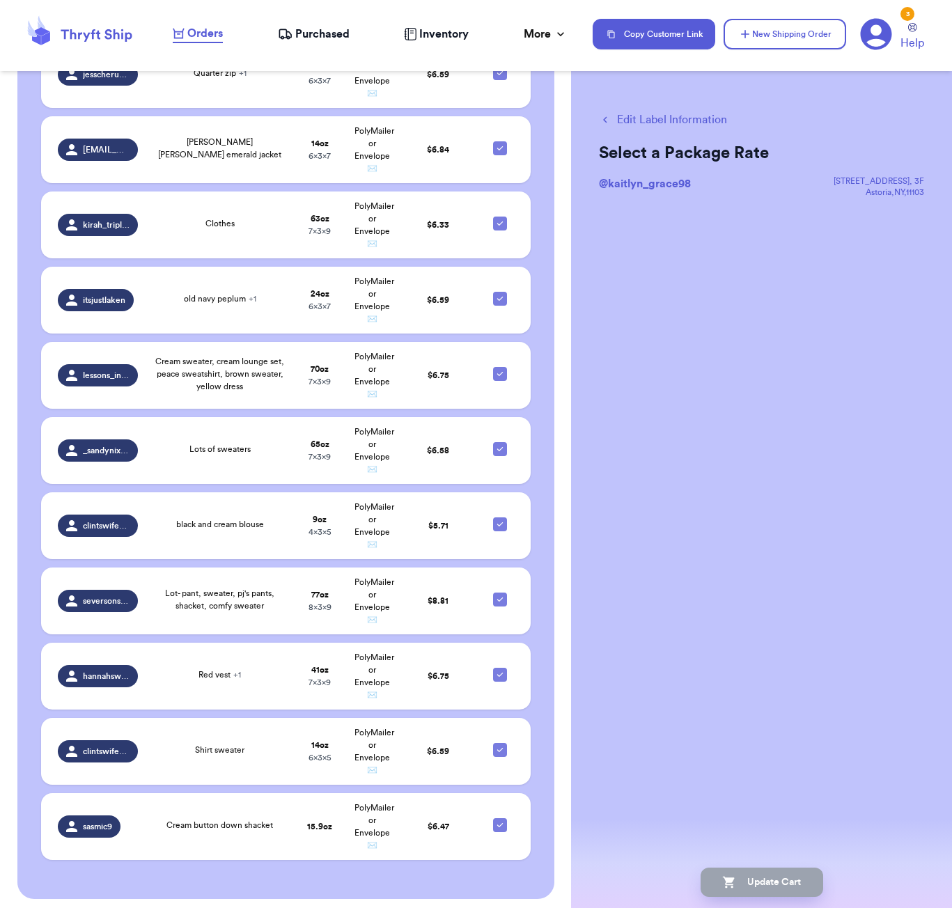
scroll to position [1360, 0]
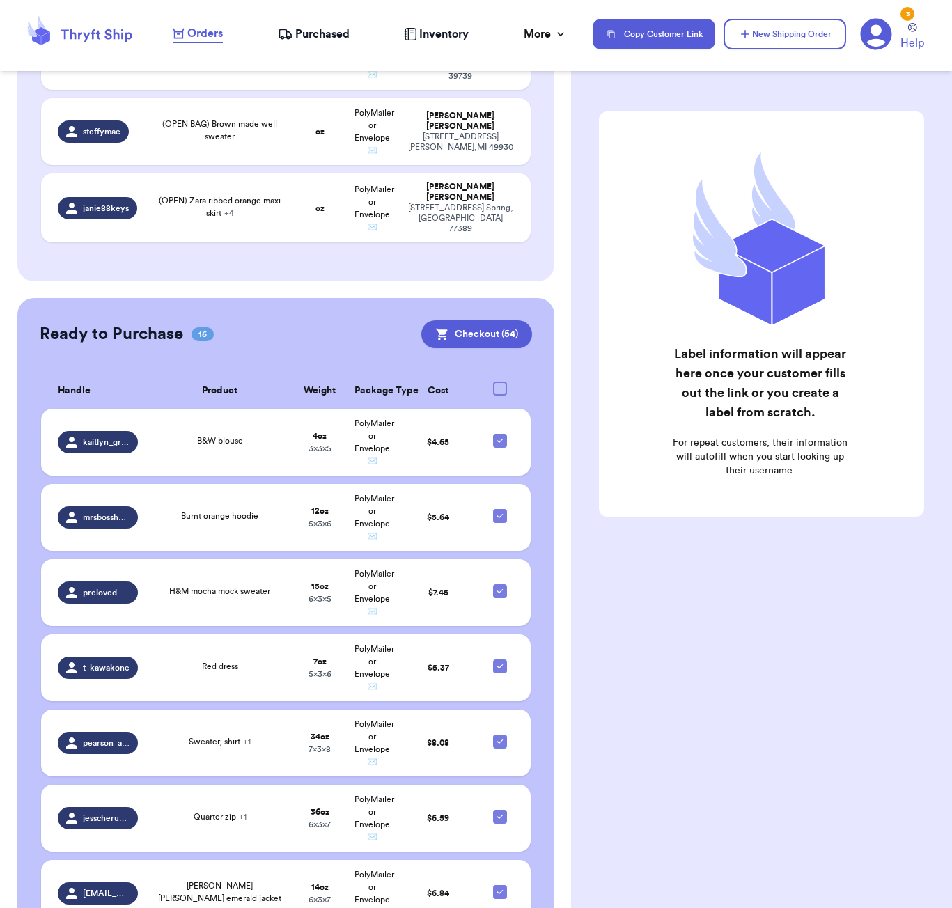
scroll to position [570, 0]
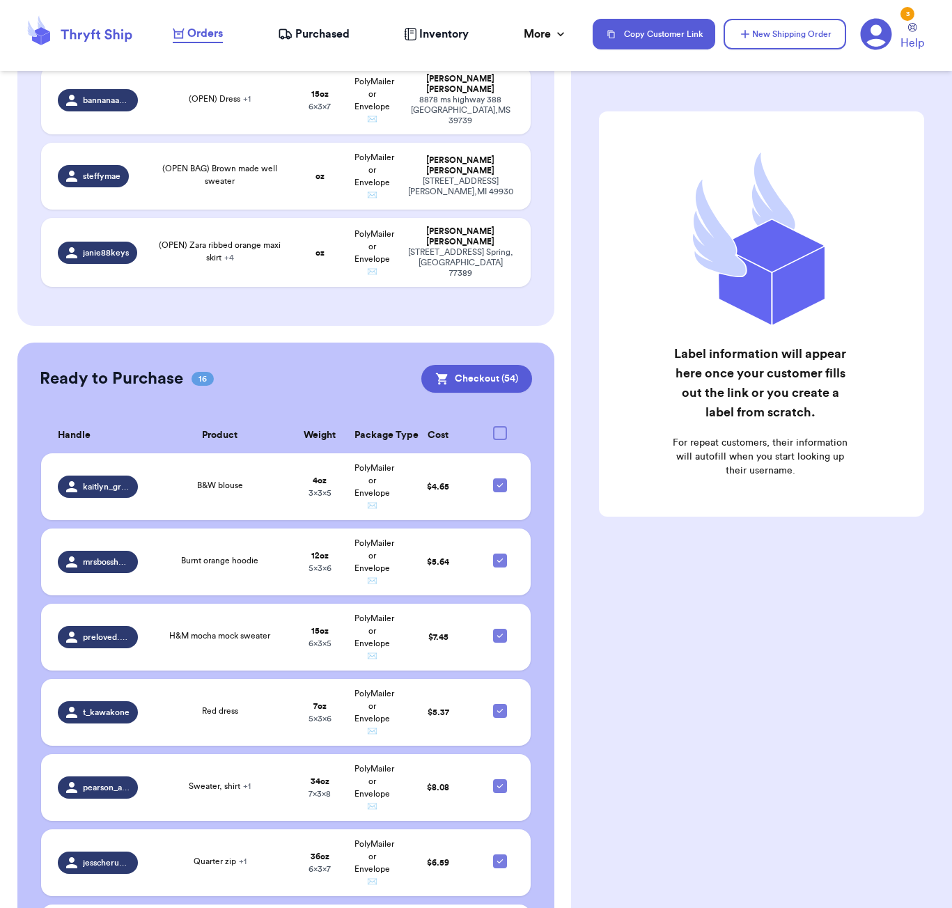
click at [499, 428] on div at bounding box center [500, 433] width 14 height 14
click at [499, 426] on input "checkbox" at bounding box center [499, 426] width 1 height 1
click at [499, 428] on div at bounding box center [500, 433] width 14 height 14
click at [499, 426] on input "checkbox" at bounding box center [499, 426] width 1 height 1
click at [497, 426] on div at bounding box center [500, 433] width 14 height 14
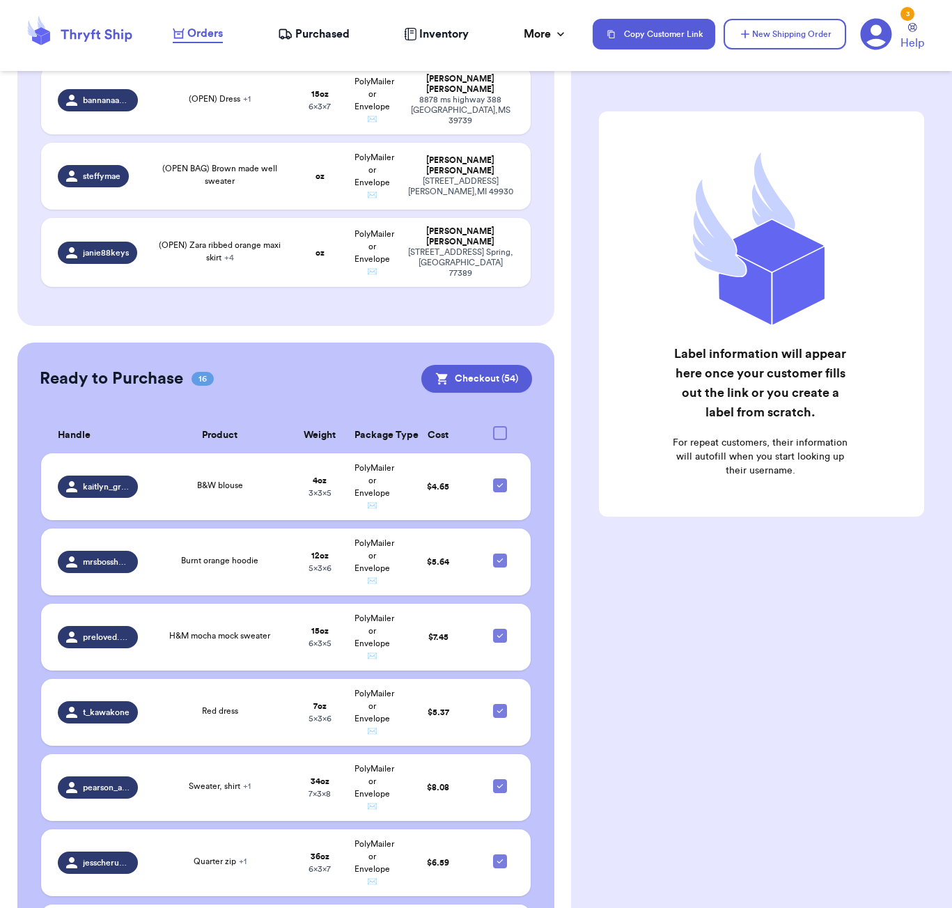
click at [499, 426] on input "checkbox" at bounding box center [499, 426] width 1 height 1
checkbox input "false"
click at [500, 489] on icon at bounding box center [500, 485] width 11 height 11
click at [500, 479] on input "checkbox" at bounding box center [499, 478] width 1 height 1
checkbox input "false"
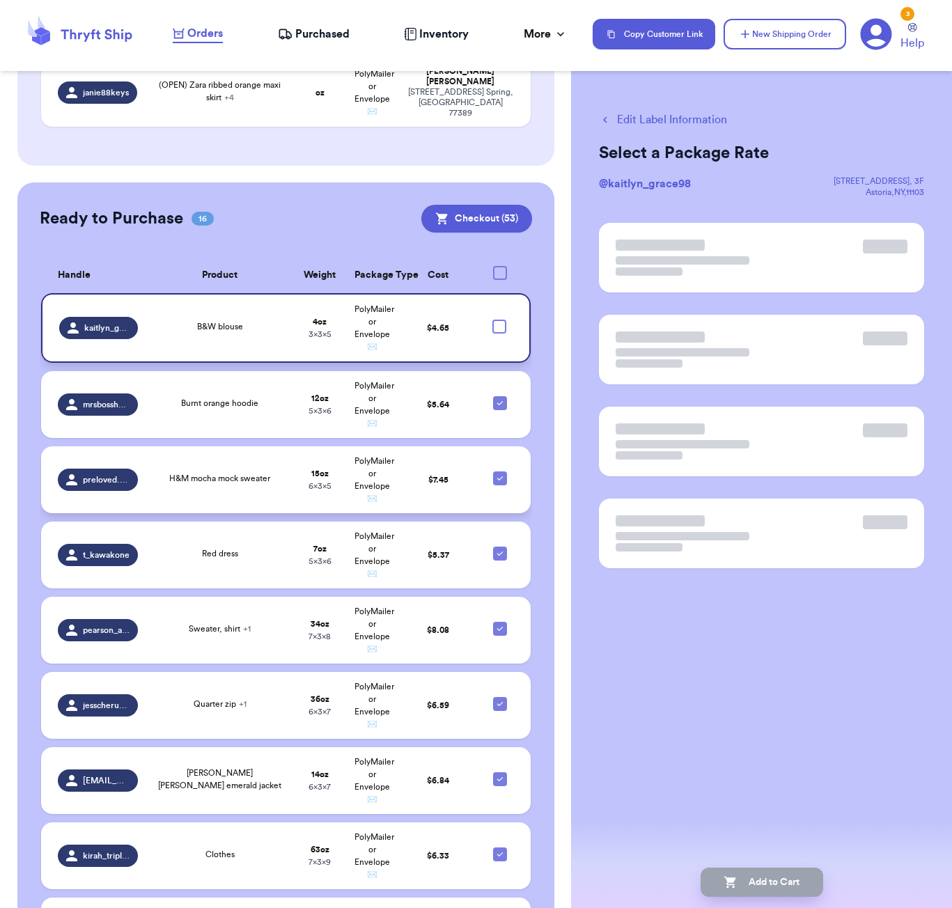
scroll to position [739, 0]
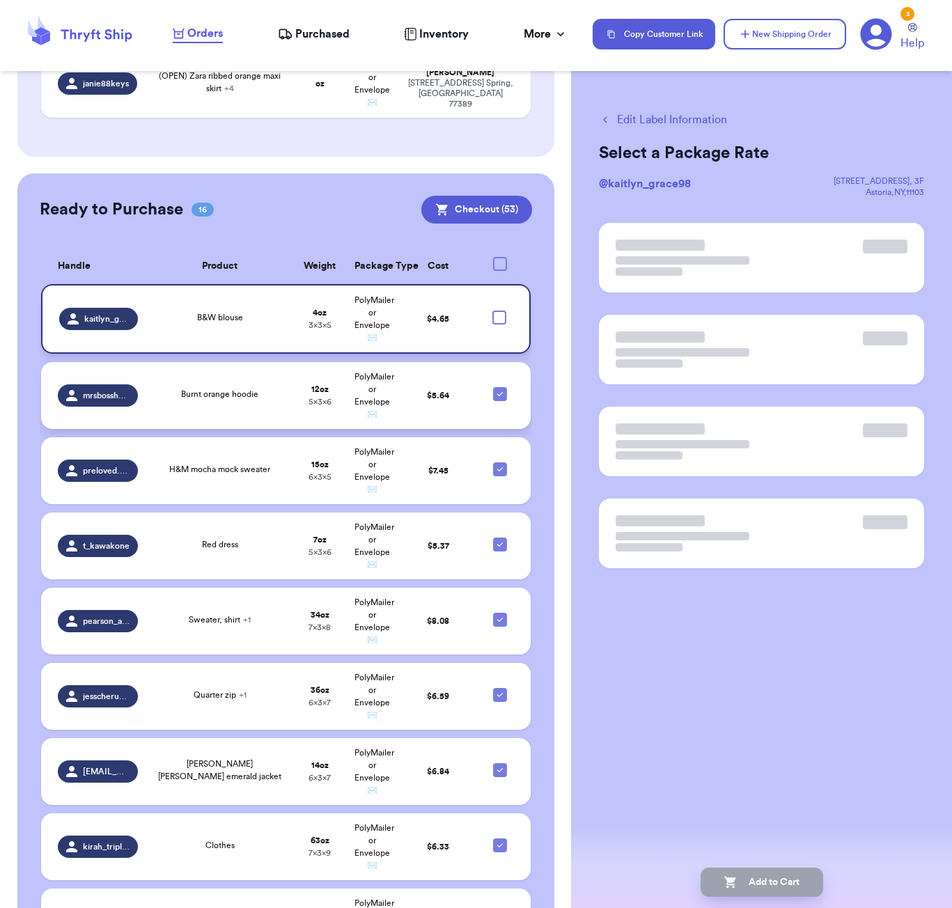
click at [501, 403] on td at bounding box center [504, 395] width 53 height 67
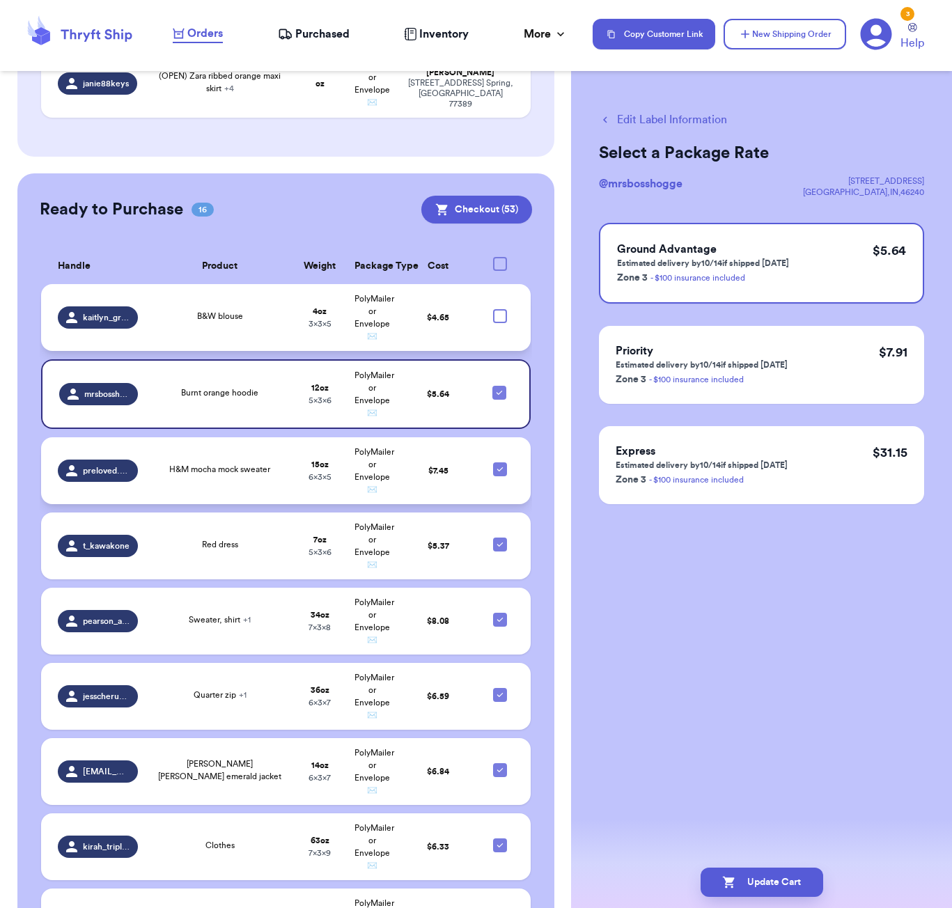
click at [498, 469] on icon at bounding box center [500, 469] width 6 height 4
click at [499, 462] on input "checkbox" at bounding box center [499, 462] width 1 height 1
checkbox input "false"
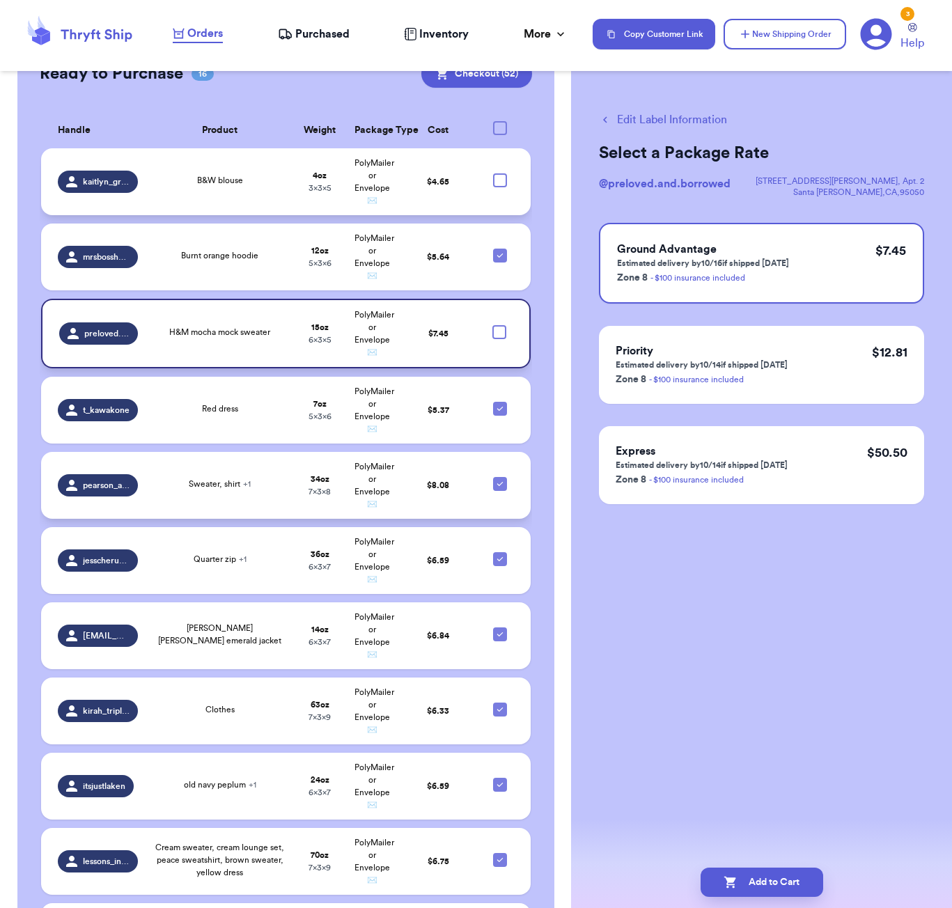
scroll to position [887, 0]
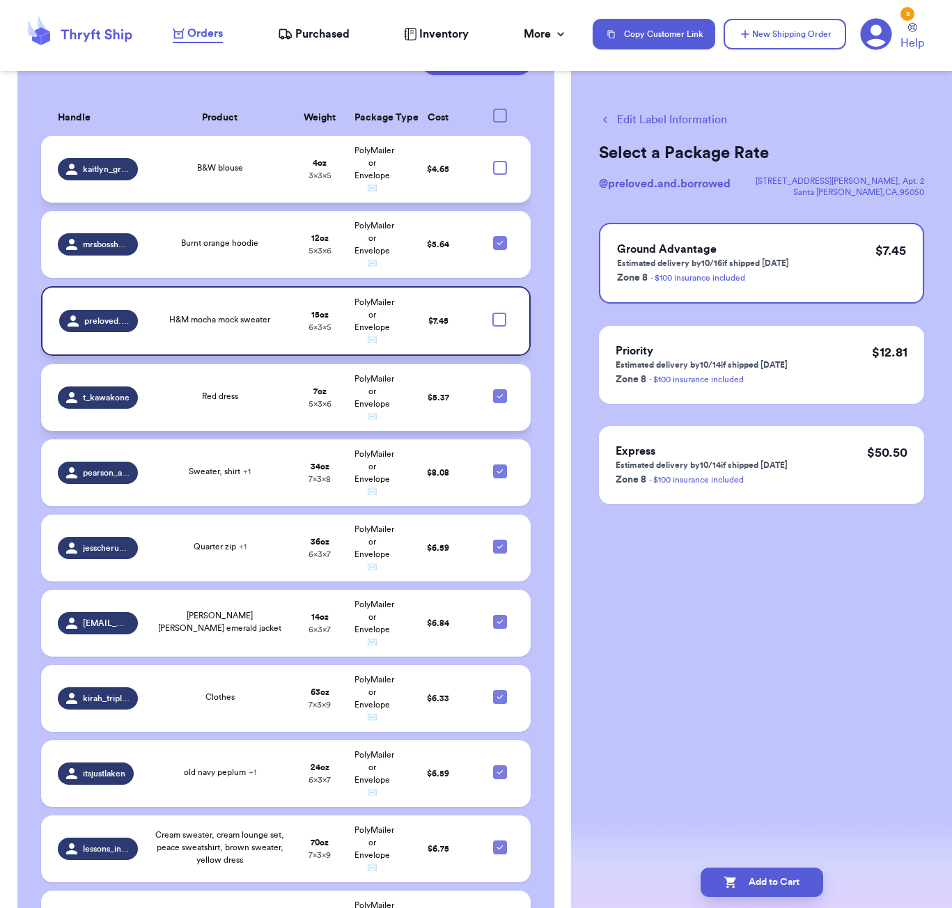
click at [504, 399] on icon at bounding box center [500, 396] width 11 height 11
click at [500, 389] on input "checkbox" at bounding box center [499, 389] width 1 height 1
checkbox input "false"
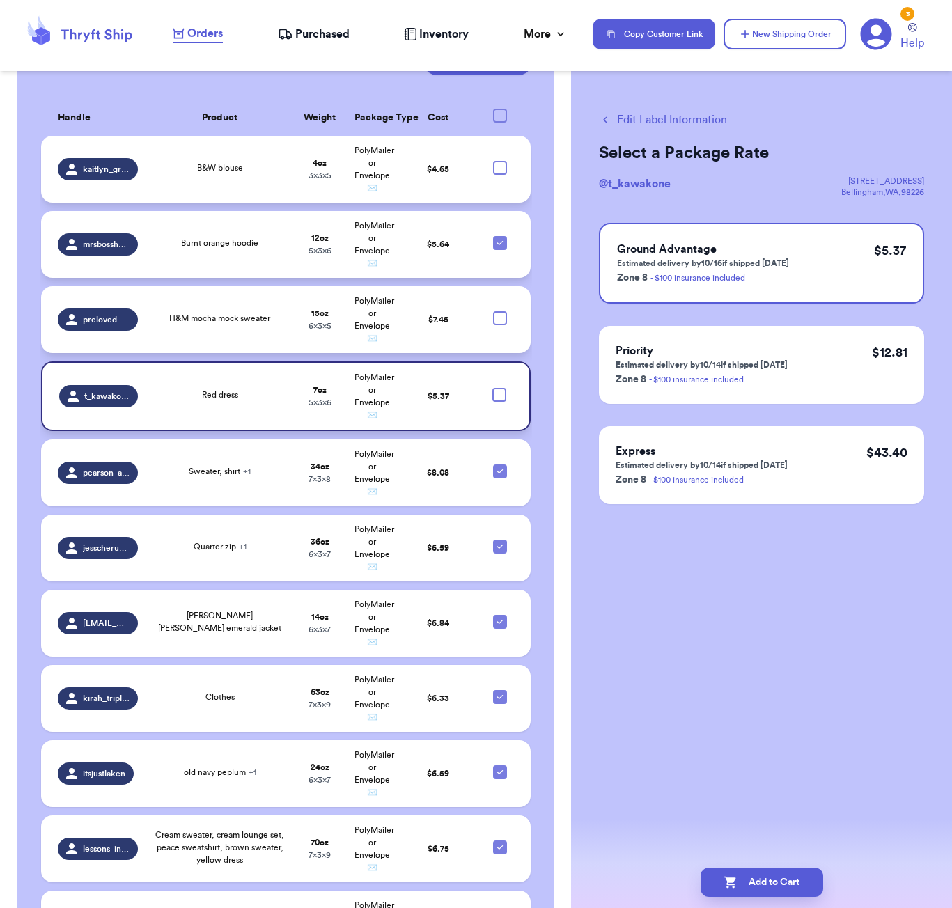
click at [497, 240] on icon at bounding box center [500, 243] width 11 height 11
click at [499, 236] on input "checkbox" at bounding box center [499, 235] width 1 height 1
checkbox input "false"
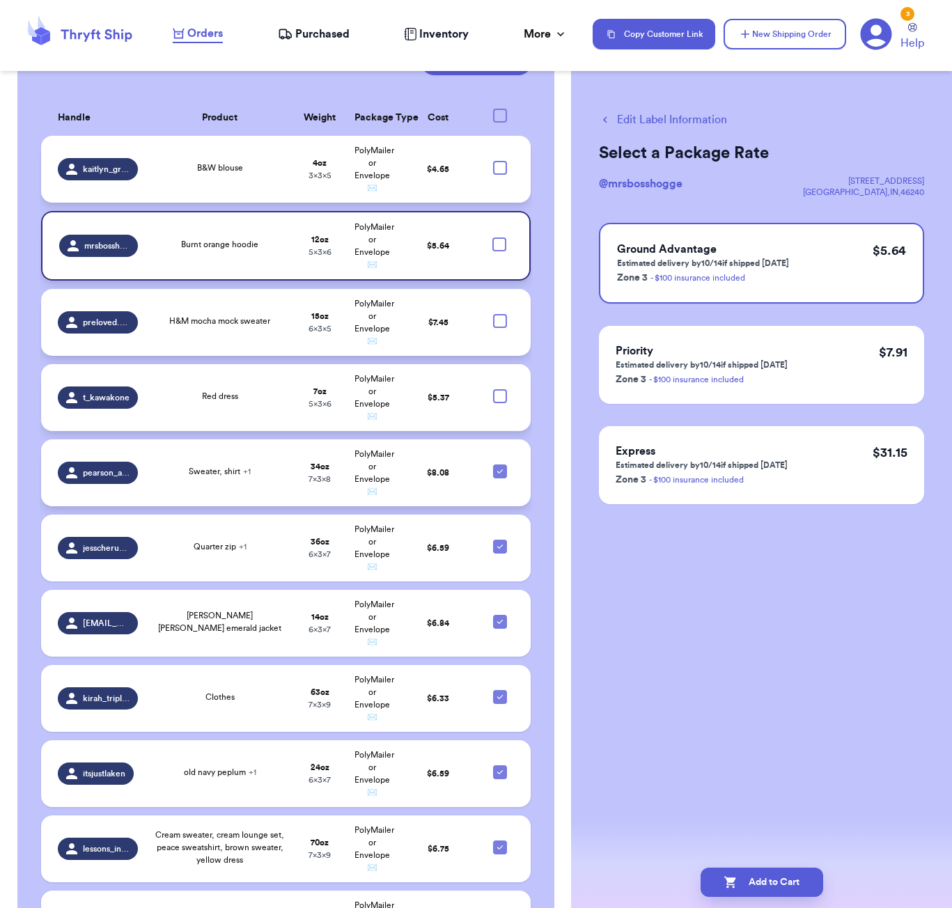
click at [501, 472] on icon at bounding box center [500, 471] width 11 height 11
click at [500, 465] on input "checkbox" at bounding box center [499, 464] width 1 height 1
checkbox input "false"
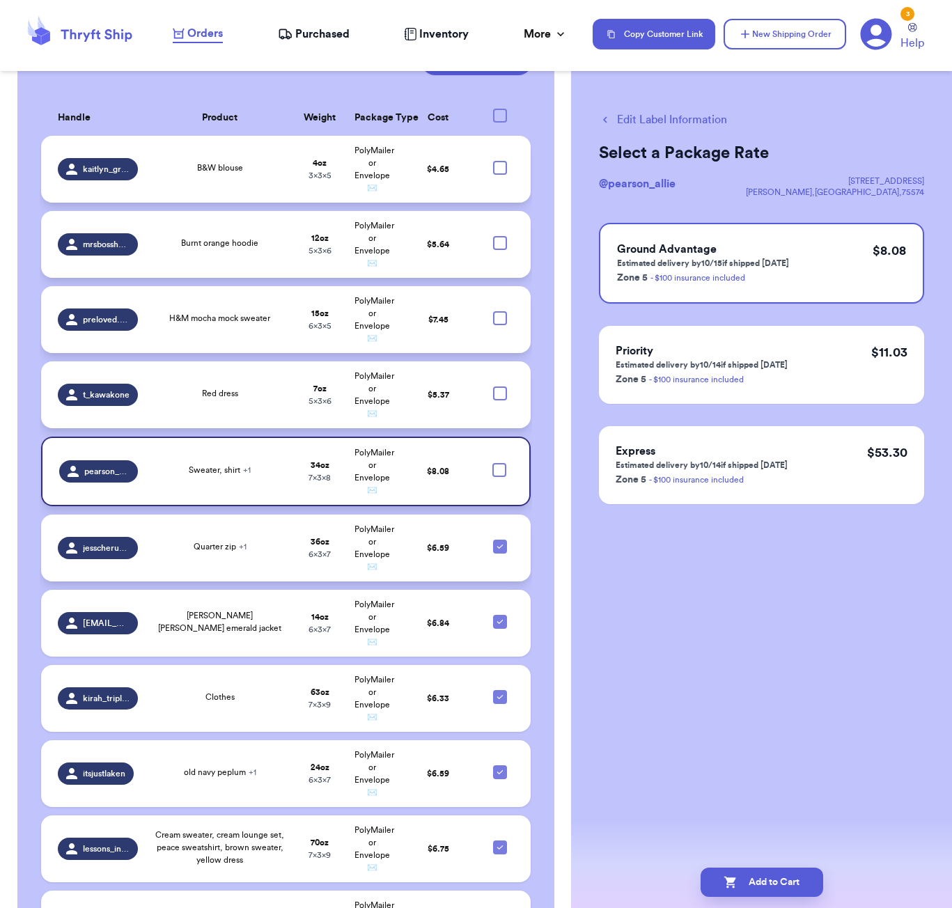
drag, startPoint x: 498, startPoint y: 544, endPoint x: 501, endPoint y: 569, distance: 25.2
click at [498, 544] on icon at bounding box center [500, 546] width 11 height 11
click at [499, 540] on input "checkbox" at bounding box center [499, 539] width 1 height 1
checkbox input "false"
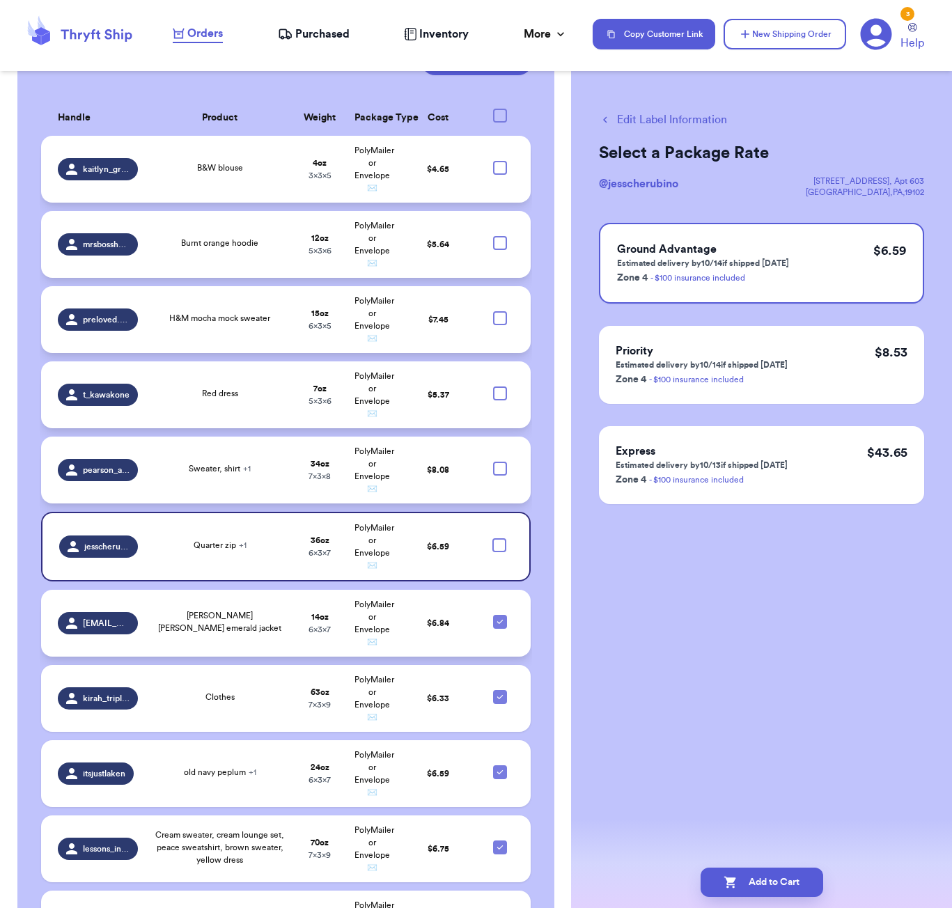
click at [499, 622] on icon at bounding box center [500, 622] width 6 height 4
click at [499, 615] on input "checkbox" at bounding box center [499, 614] width 1 height 1
checkbox input "false"
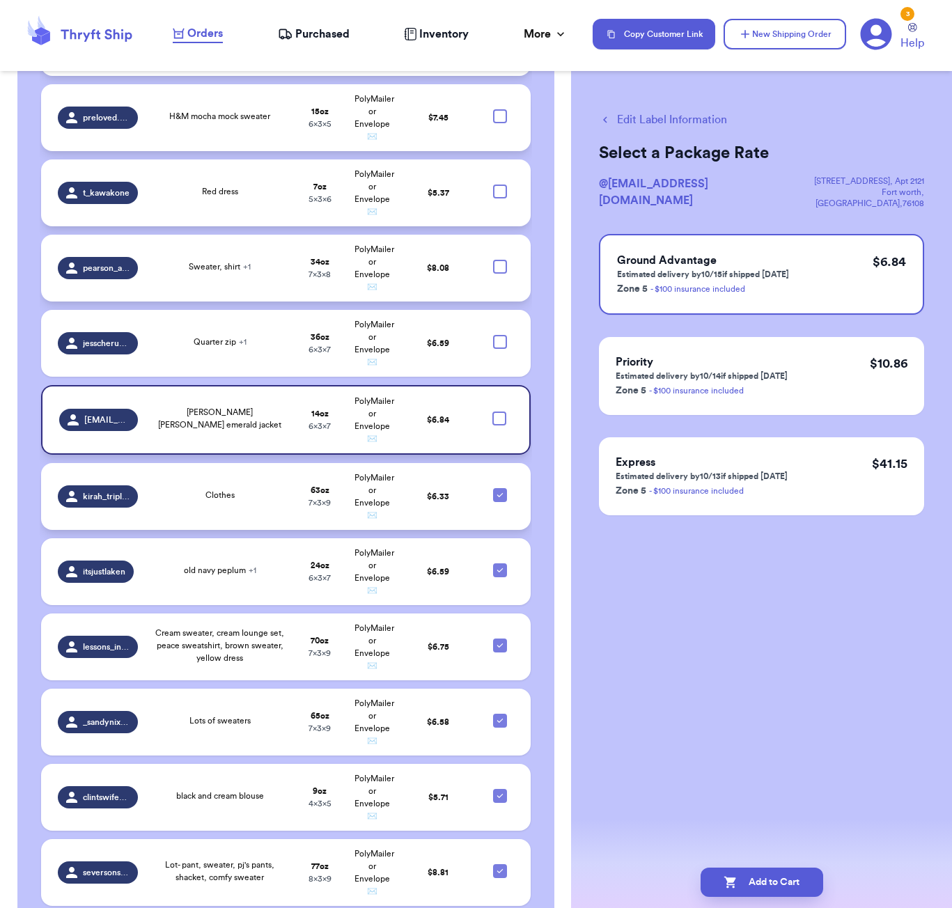
scroll to position [1103, 0]
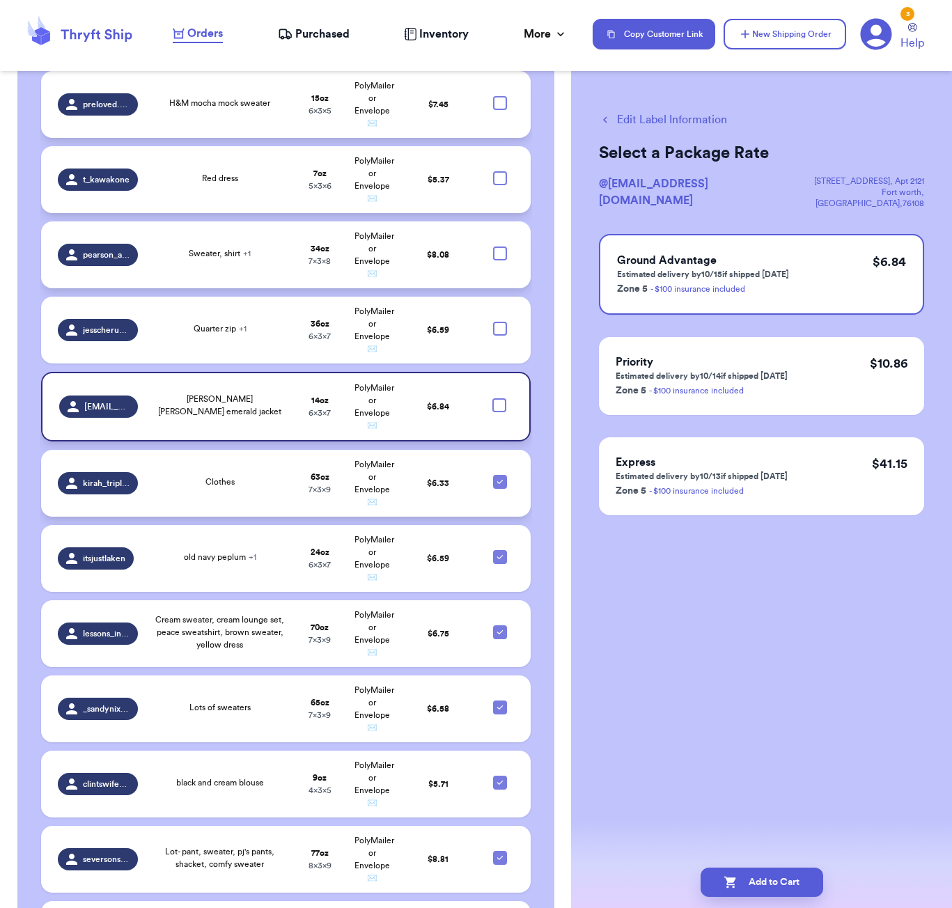
click at [502, 481] on icon at bounding box center [500, 481] width 11 height 11
click at [500, 475] on input "checkbox" at bounding box center [499, 474] width 1 height 1
checkbox input "false"
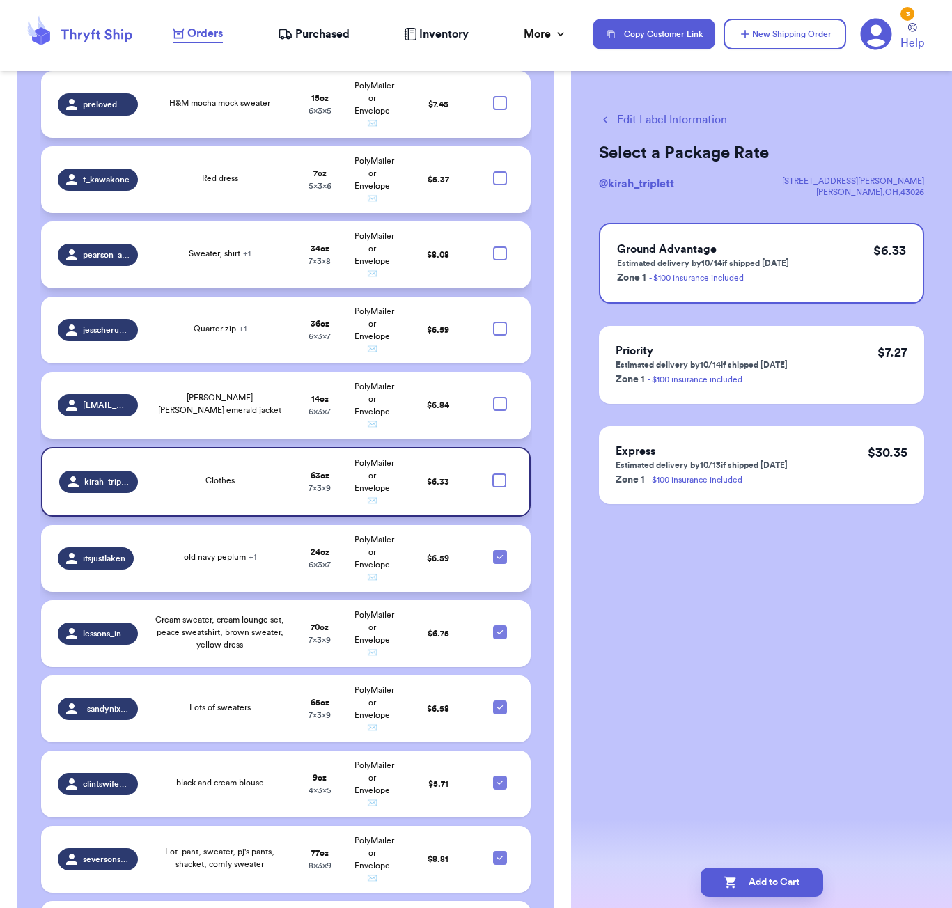
click at [498, 563] on td at bounding box center [504, 558] width 53 height 67
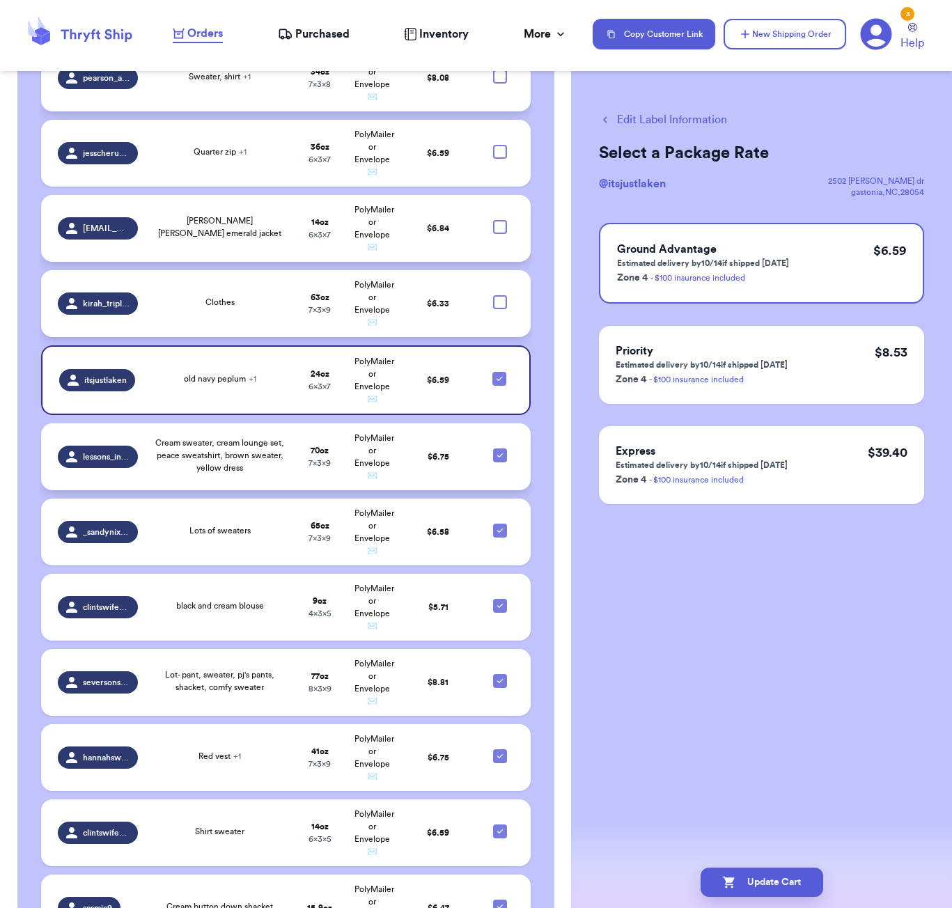
scroll to position [1322, 0]
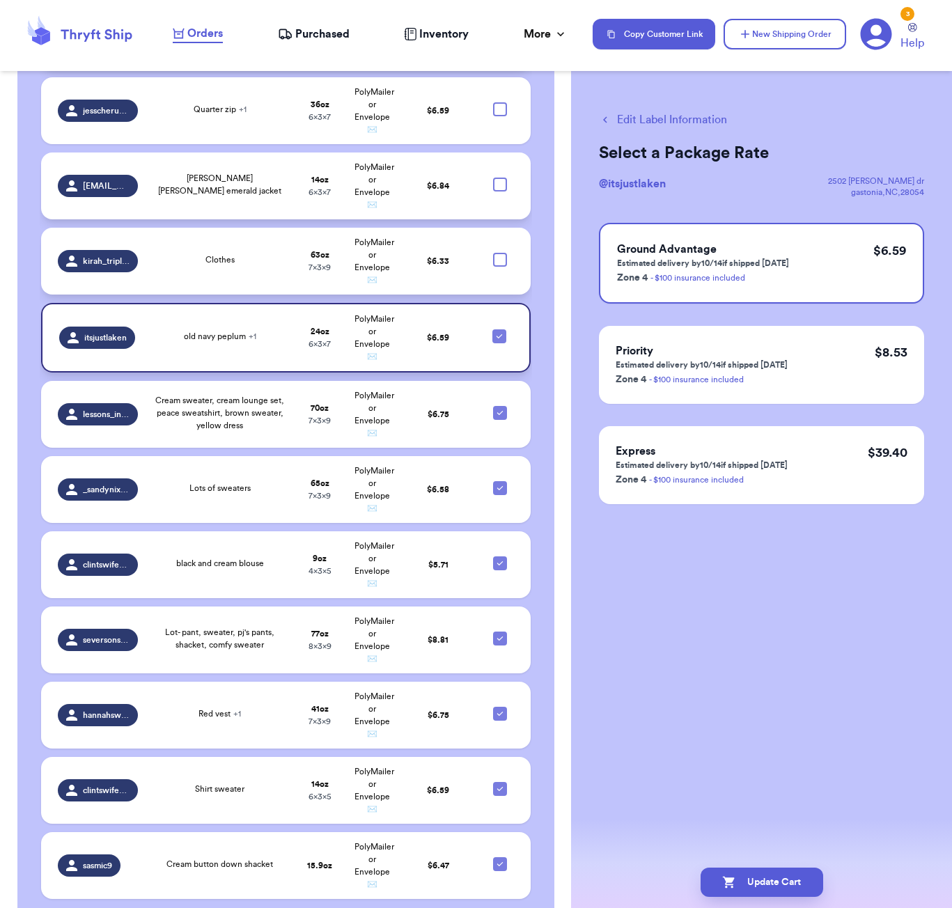
click at [500, 337] on icon at bounding box center [499, 336] width 11 height 11
click at [499, 329] on input "checkbox" at bounding box center [499, 329] width 1 height 1
checkbox input "false"
click at [501, 415] on icon at bounding box center [500, 412] width 11 height 11
click at [500, 406] on input "checkbox" at bounding box center [499, 405] width 1 height 1
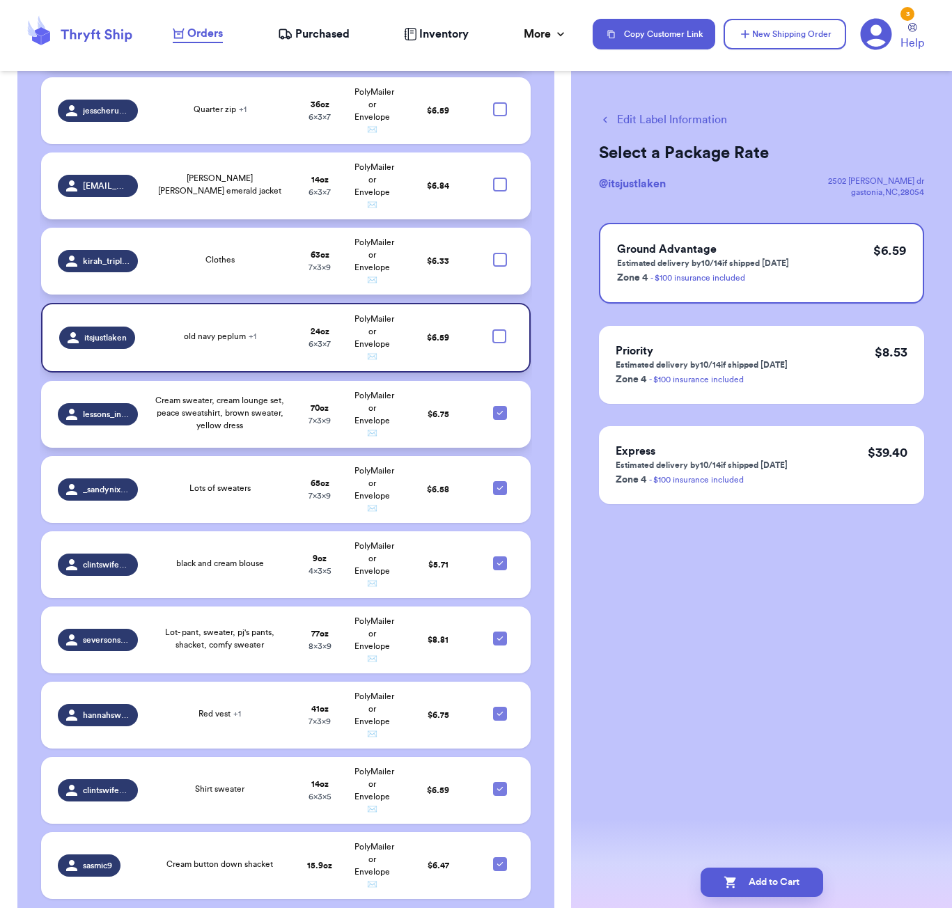
checkbox input "false"
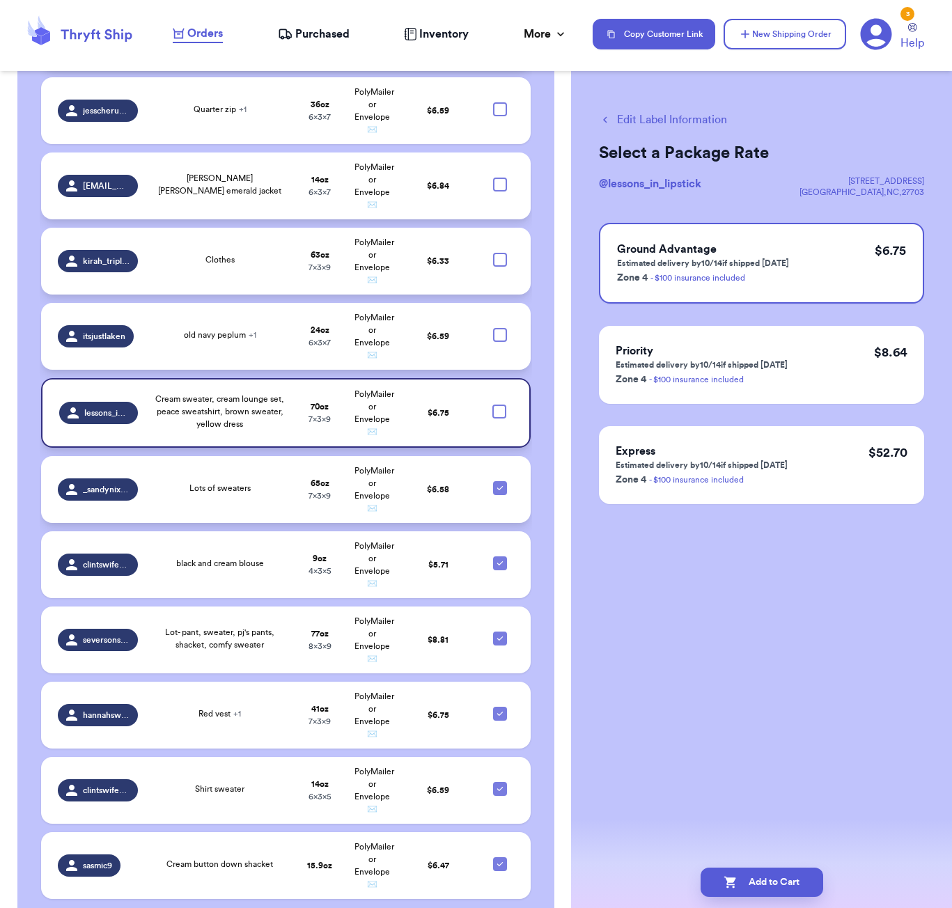
click at [500, 490] on icon at bounding box center [500, 488] width 11 height 11
click at [500, 481] on input "checkbox" at bounding box center [499, 481] width 1 height 1
checkbox input "false"
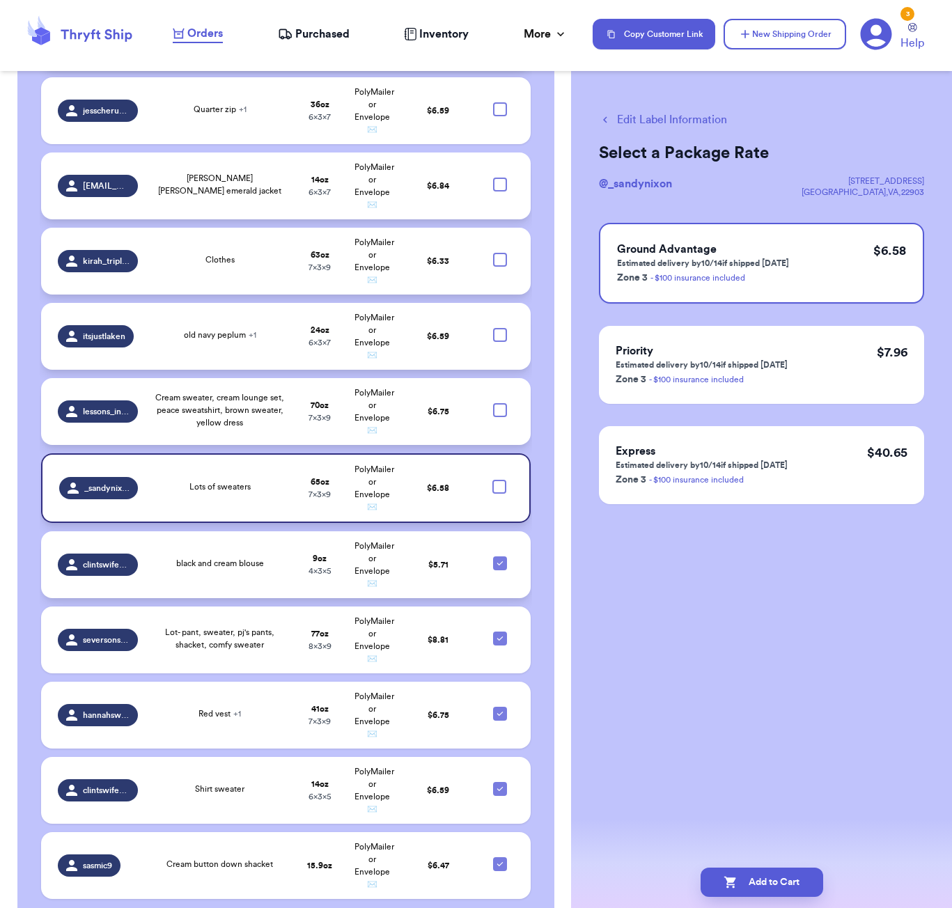
click at [499, 569] on div at bounding box center [500, 564] width 14 height 14
click at [499, 557] on input "checkbox" at bounding box center [499, 556] width 1 height 1
checkbox input "false"
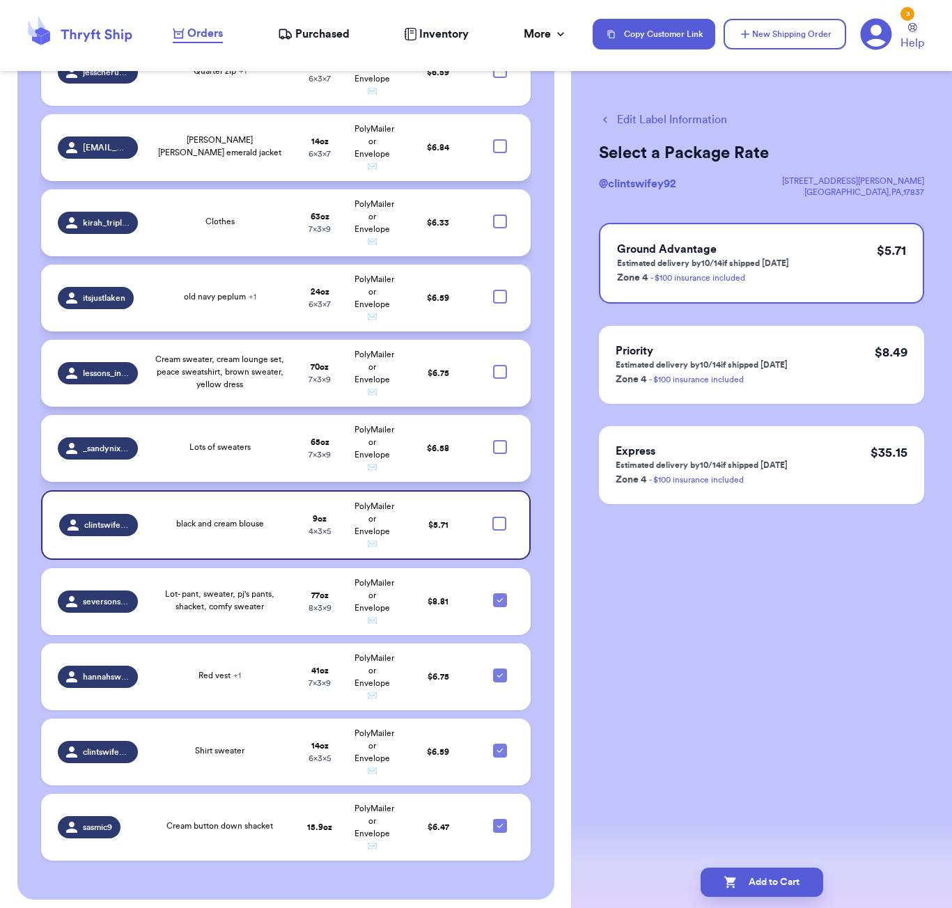
scroll to position [1360, 0]
click at [500, 605] on icon at bounding box center [500, 601] width 11 height 11
click at [500, 594] on input "checkbox" at bounding box center [499, 593] width 1 height 1
checkbox input "false"
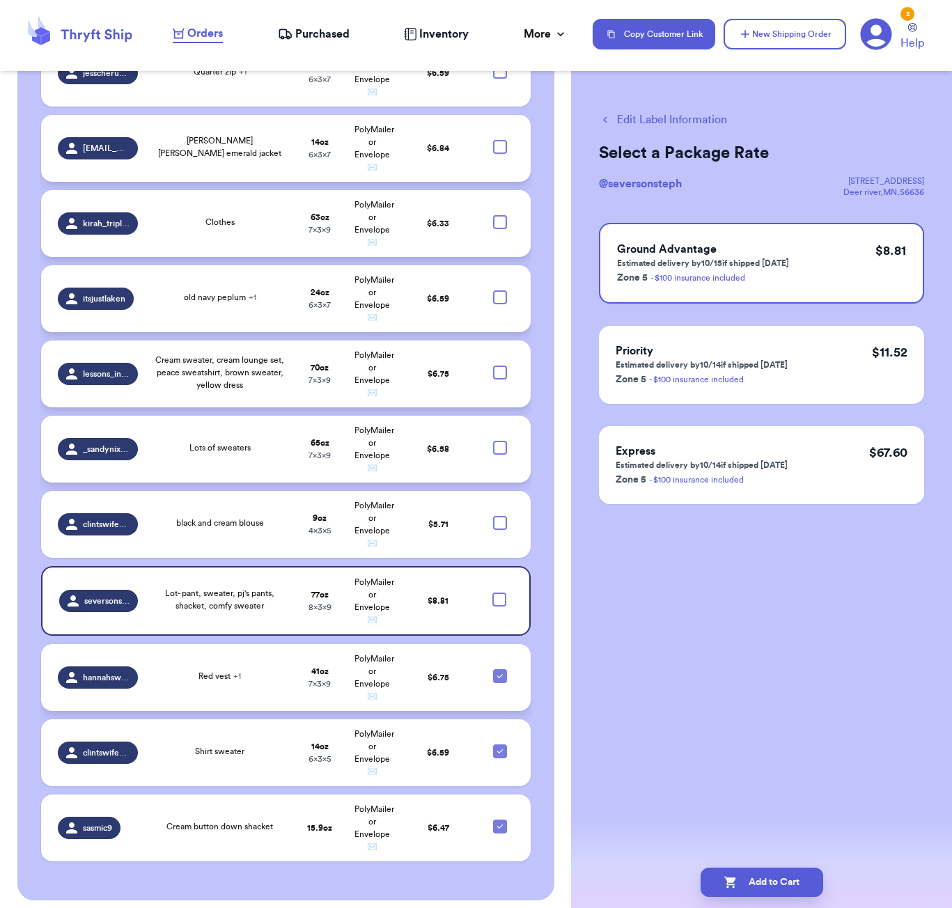
click at [499, 678] on icon at bounding box center [500, 676] width 11 height 11
click at [499, 669] on input "checkbox" at bounding box center [499, 669] width 1 height 1
checkbox input "false"
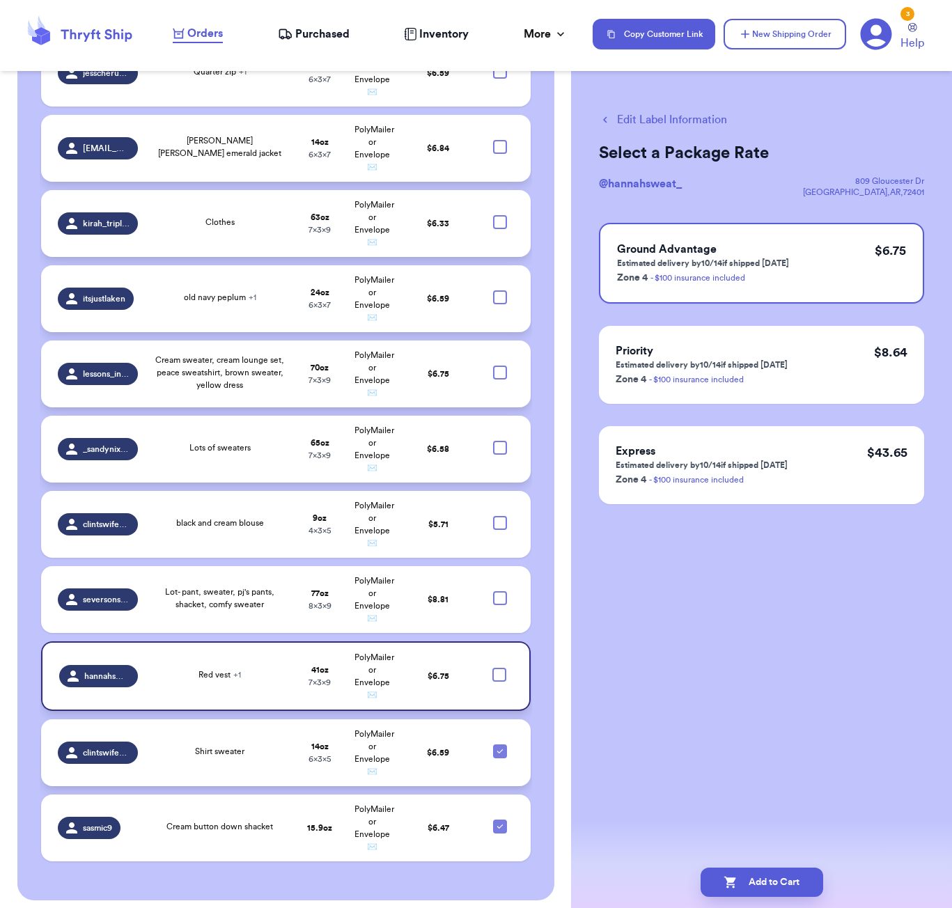
click at [498, 753] on icon at bounding box center [500, 751] width 11 height 11
click at [499, 745] on input "checkbox" at bounding box center [499, 744] width 1 height 1
checkbox input "false"
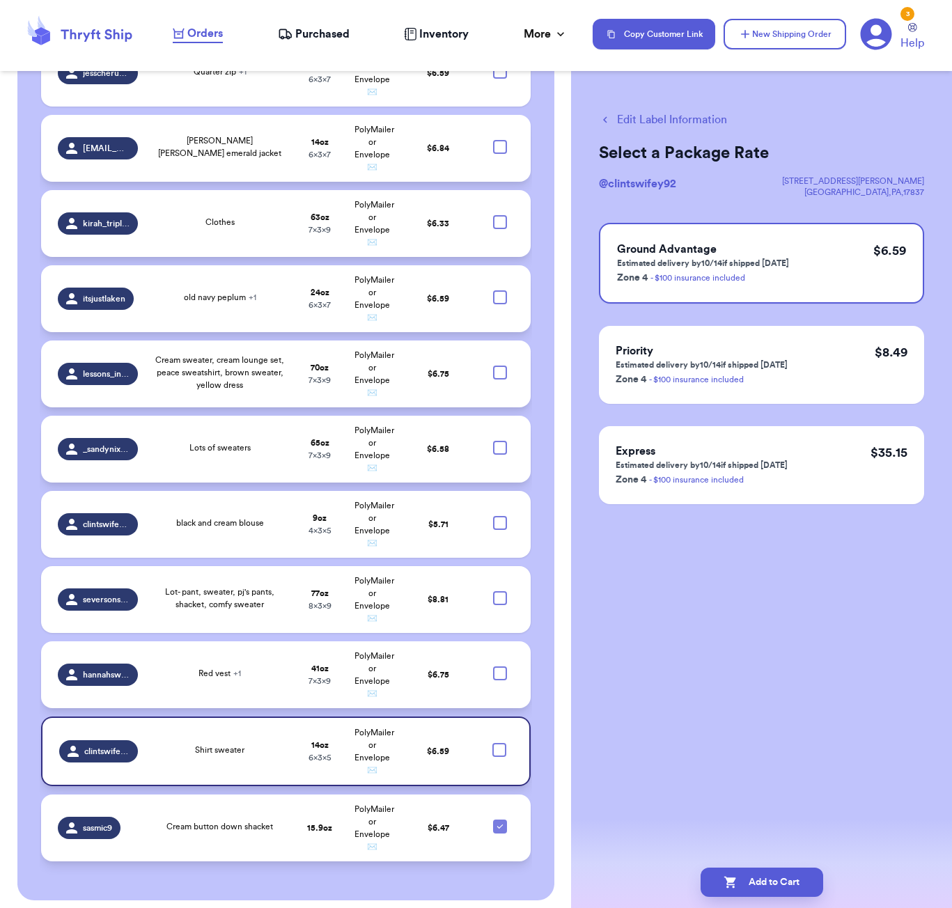
click at [499, 830] on icon at bounding box center [500, 826] width 11 height 11
click at [499, 820] on input "checkbox" at bounding box center [499, 819] width 1 height 1
checkbox input "false"
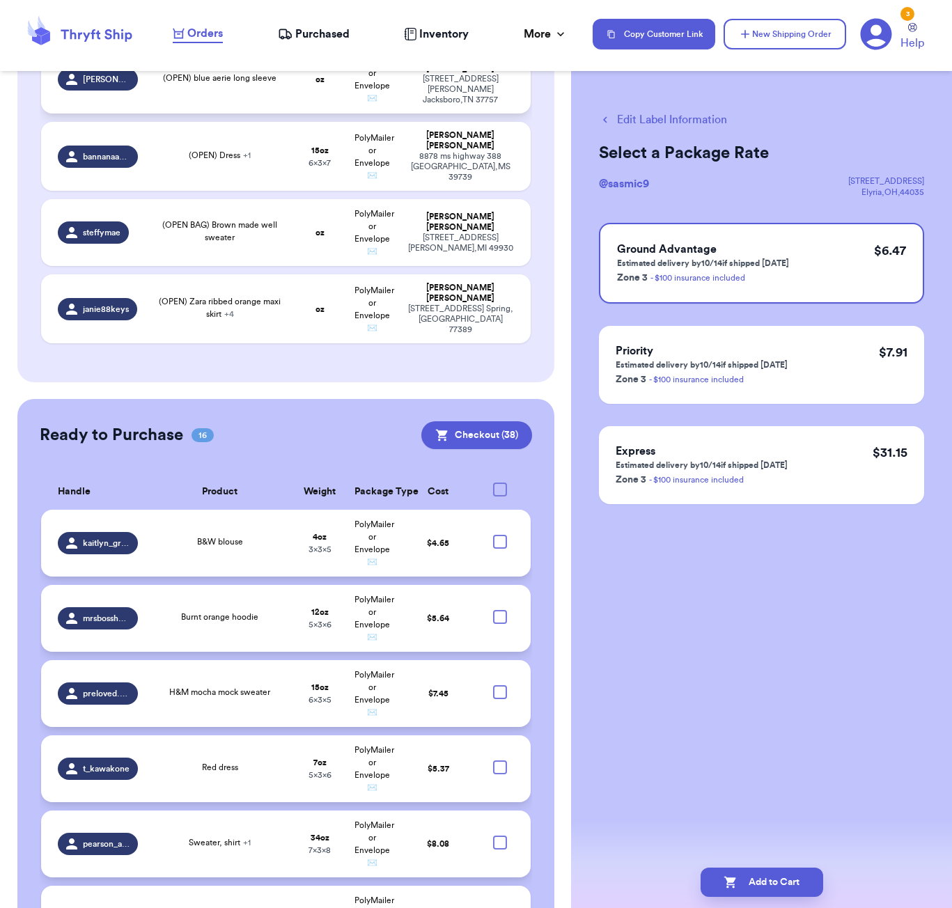
scroll to position [514, 0]
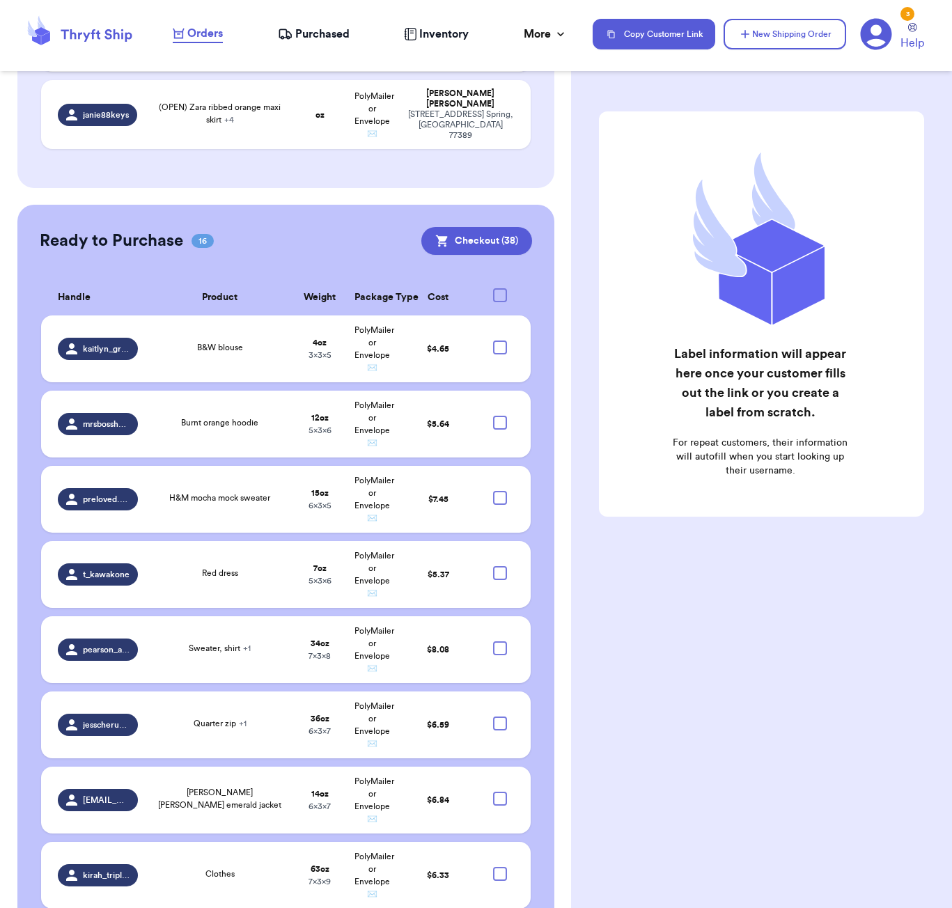
scroll to position [731, 0]
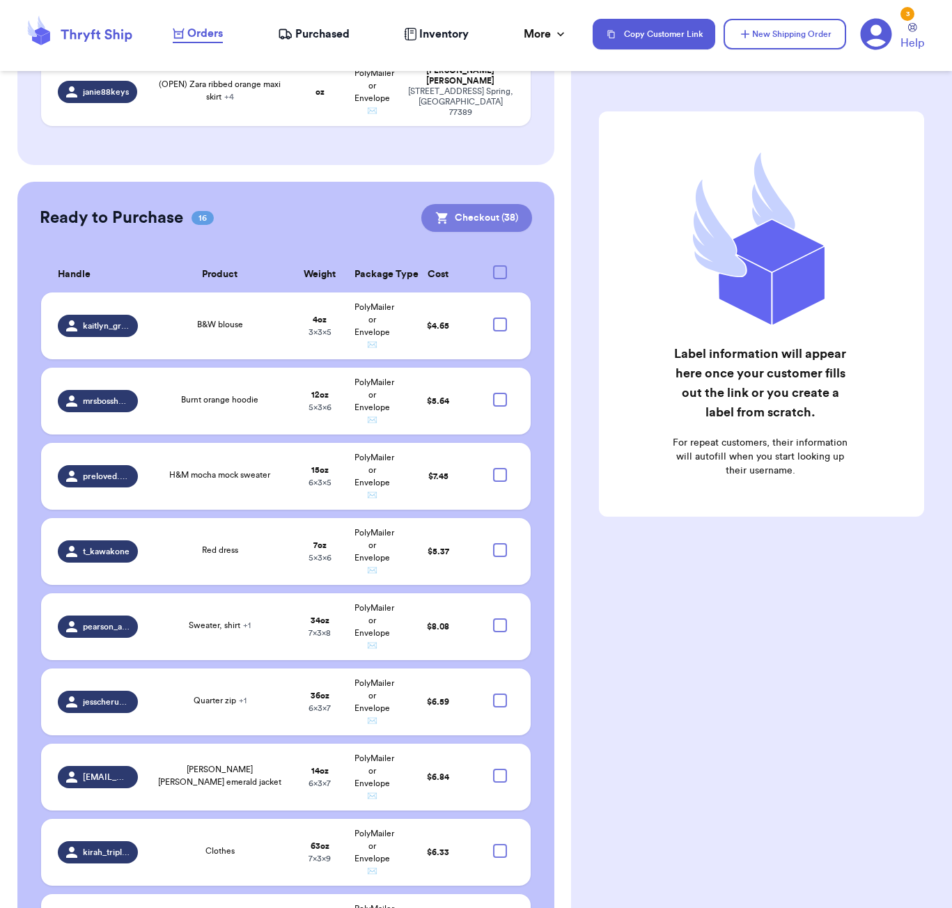
click at [495, 204] on button "Checkout ( 38 )" at bounding box center [476, 218] width 111 height 28
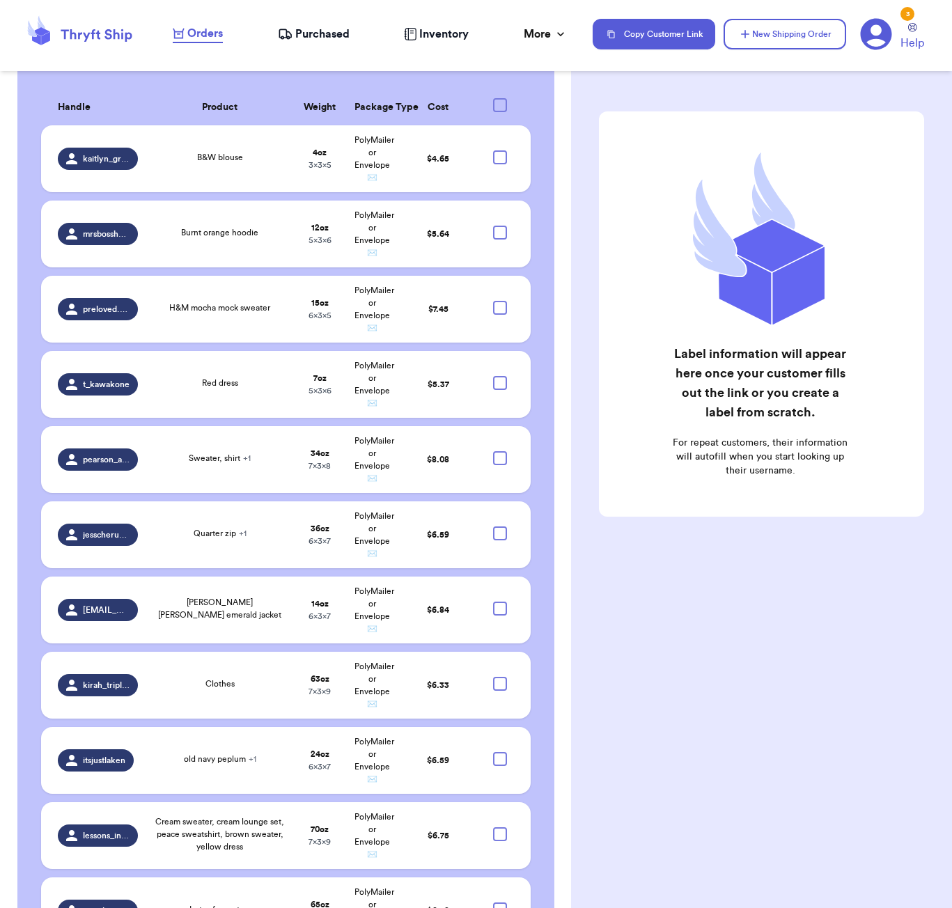
scroll to position [795, 0]
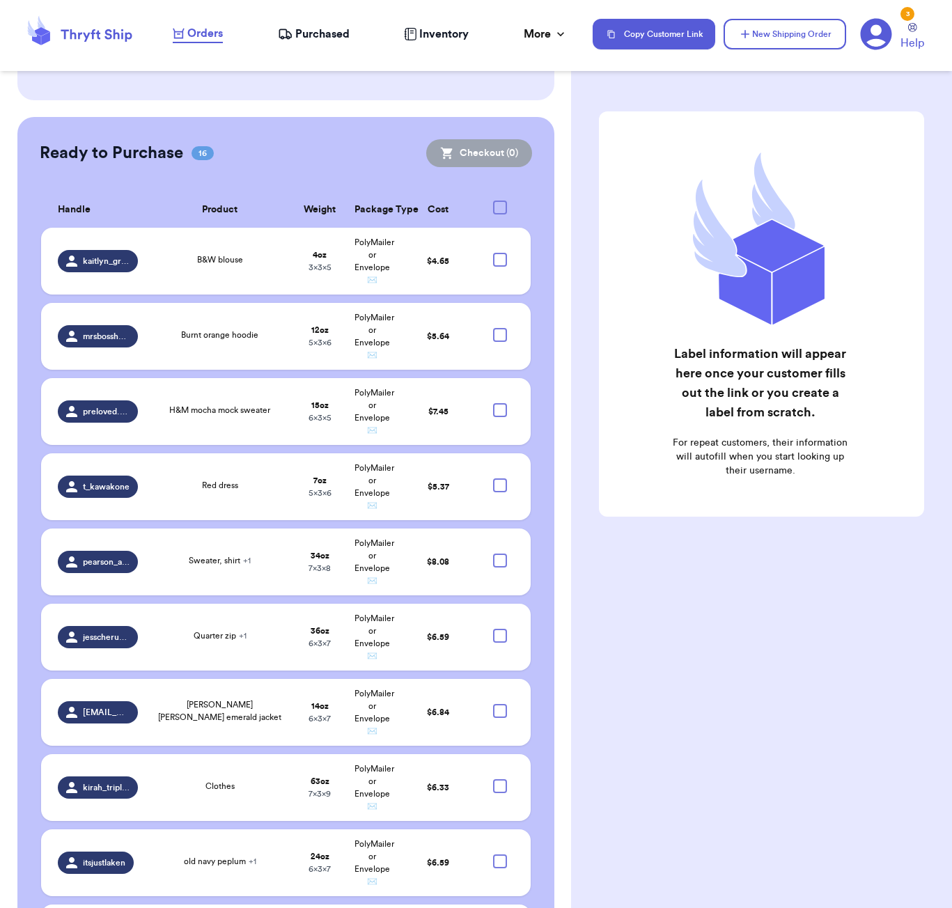
click at [498, 201] on div at bounding box center [500, 208] width 14 height 14
click at [499, 201] on input "checkbox" at bounding box center [499, 200] width 1 height 1
checkbox input "true"
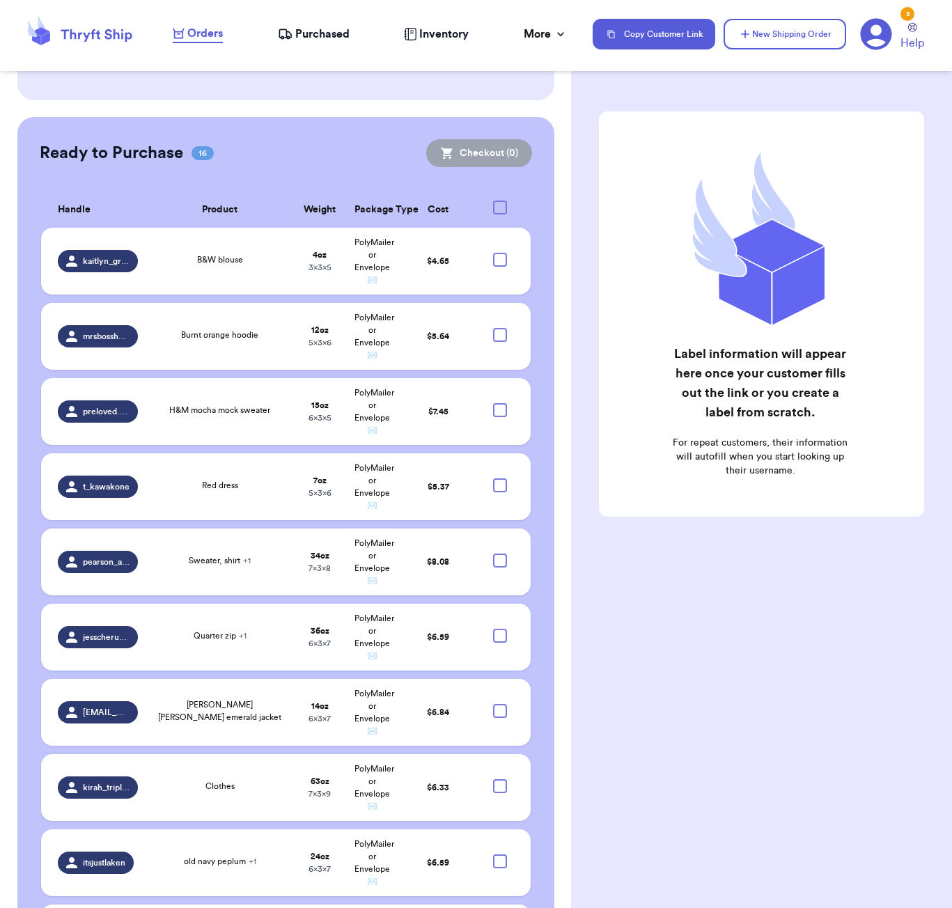
checkbox input "true"
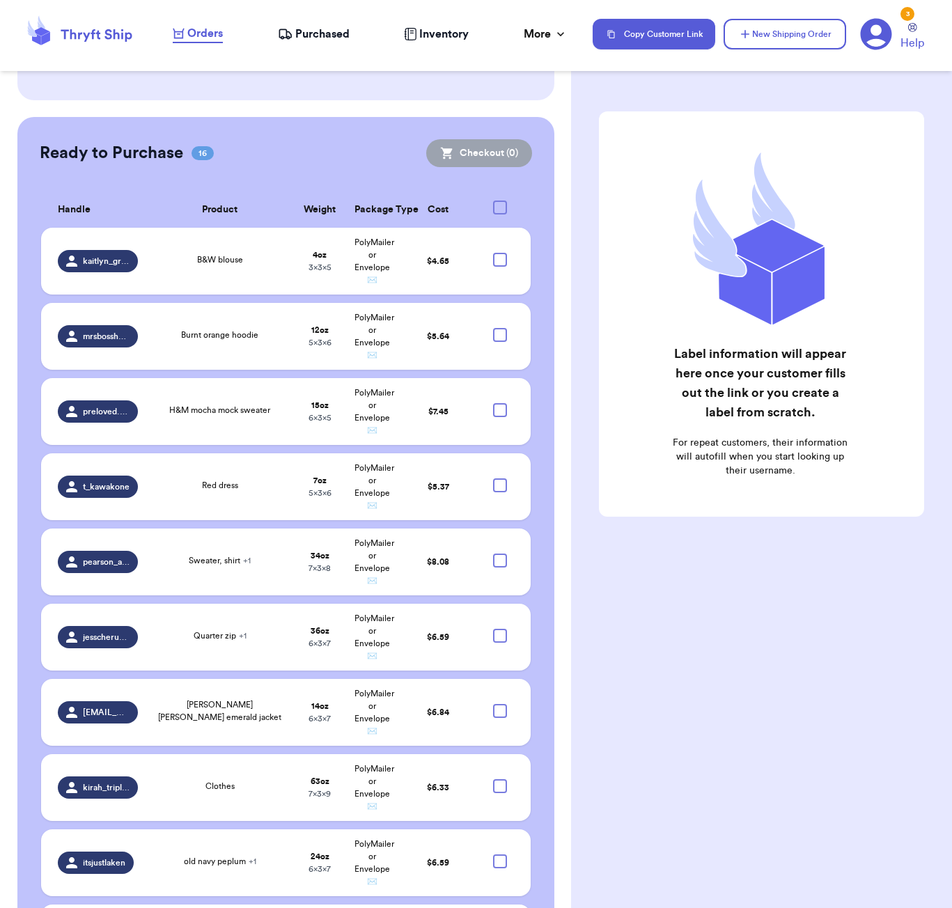
checkbox input "true"
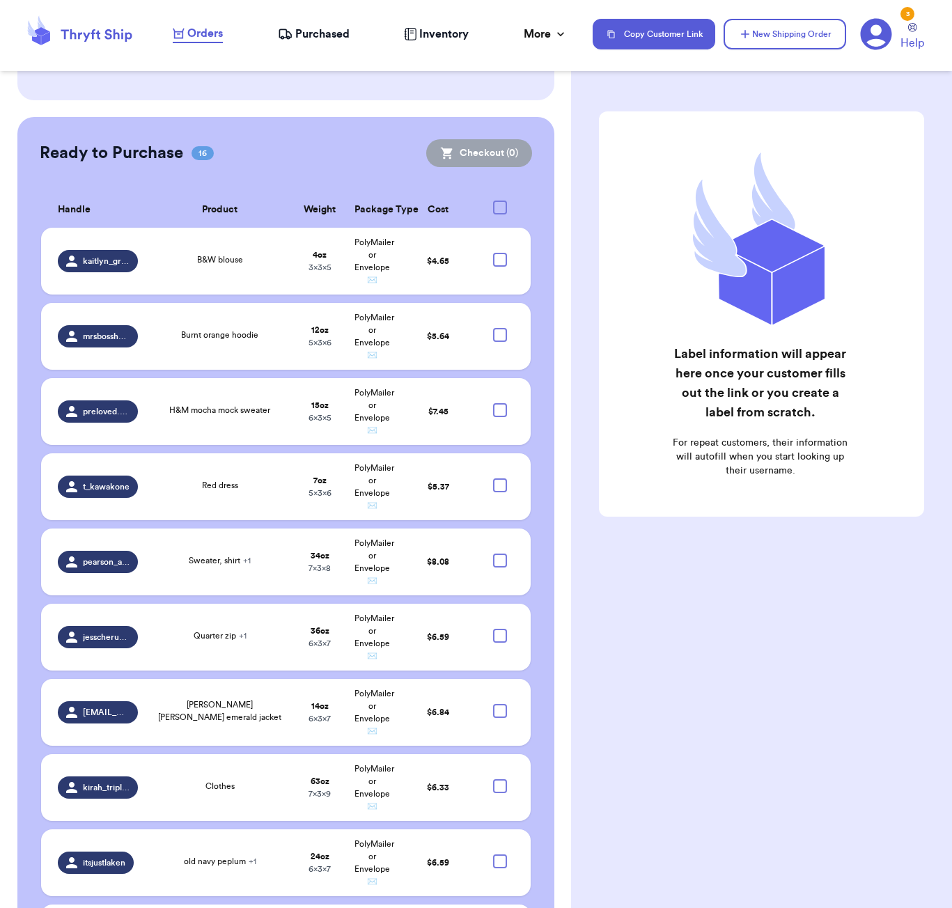
checkbox input "true"
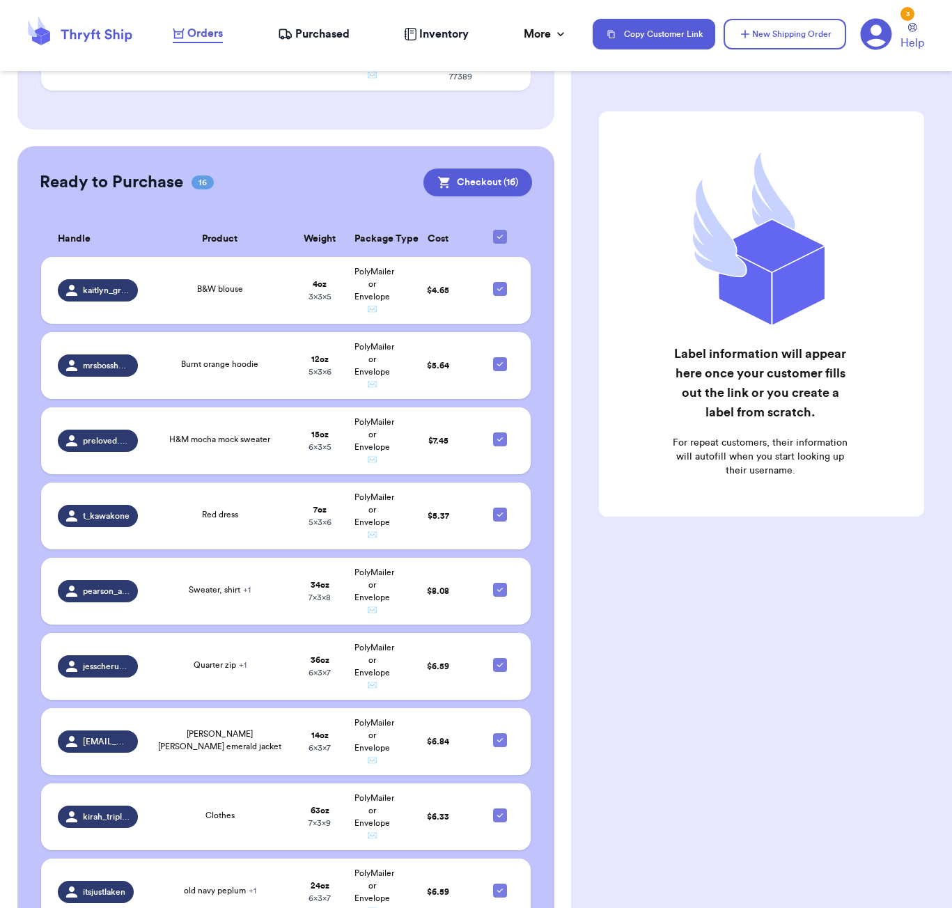
scroll to position [736, 0]
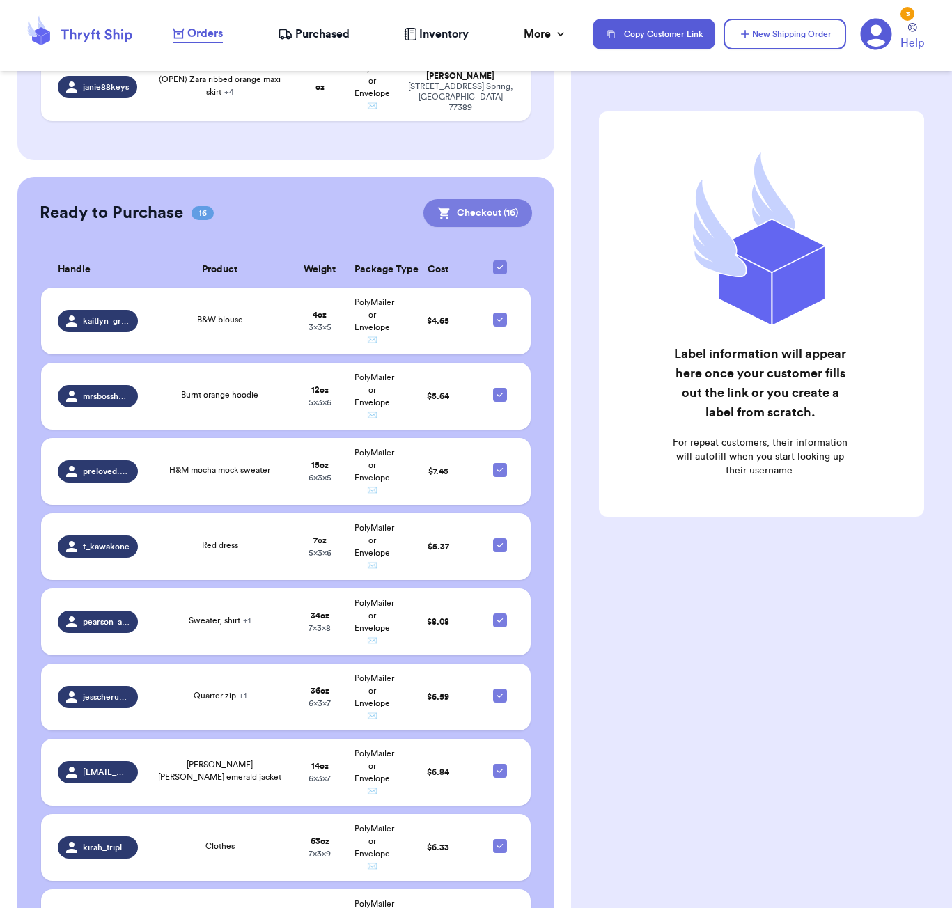
click at [480, 208] on button "Checkout ( 16 )" at bounding box center [477, 213] width 109 height 28
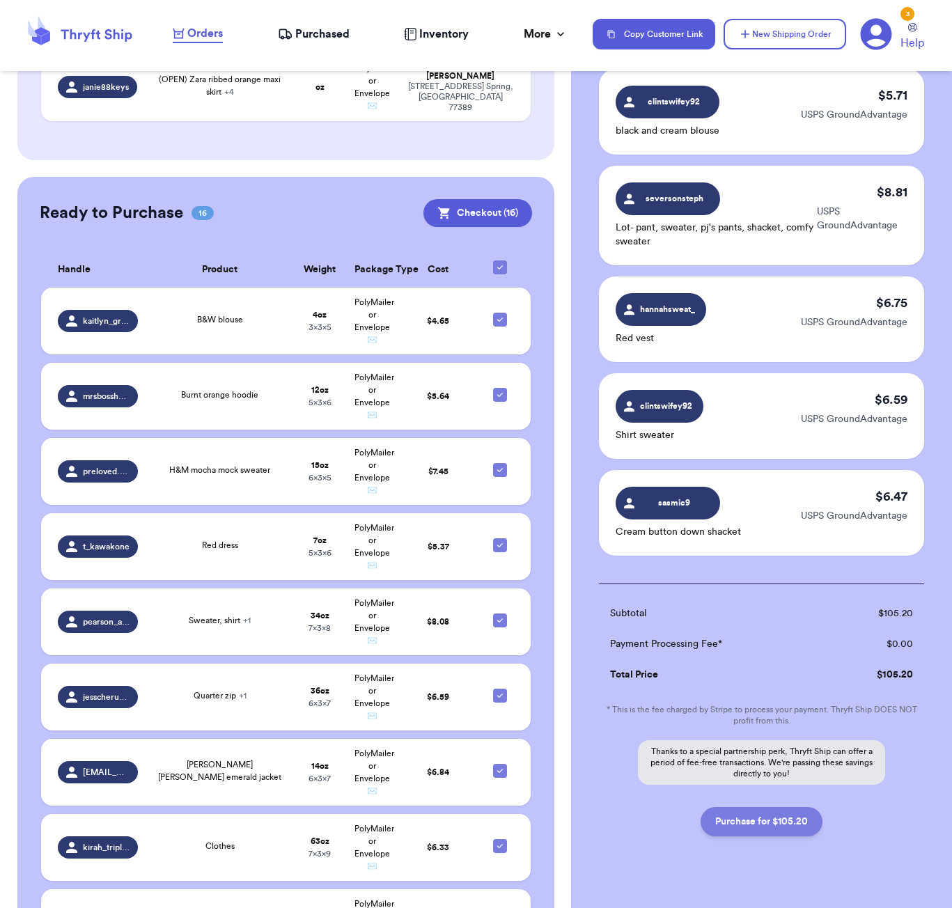
scroll to position [1208, 0]
click at [802, 808] on button "Purchase for $105.20" at bounding box center [762, 822] width 122 height 29
checkbox input "false"
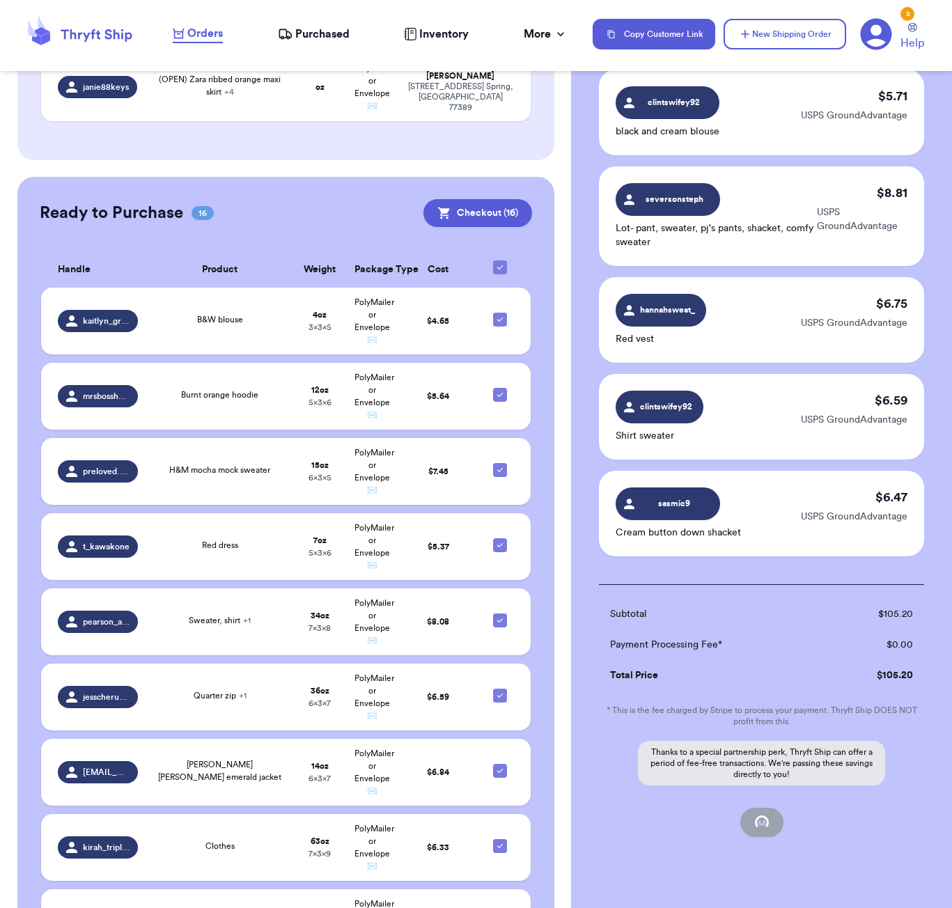
checkbox input "false"
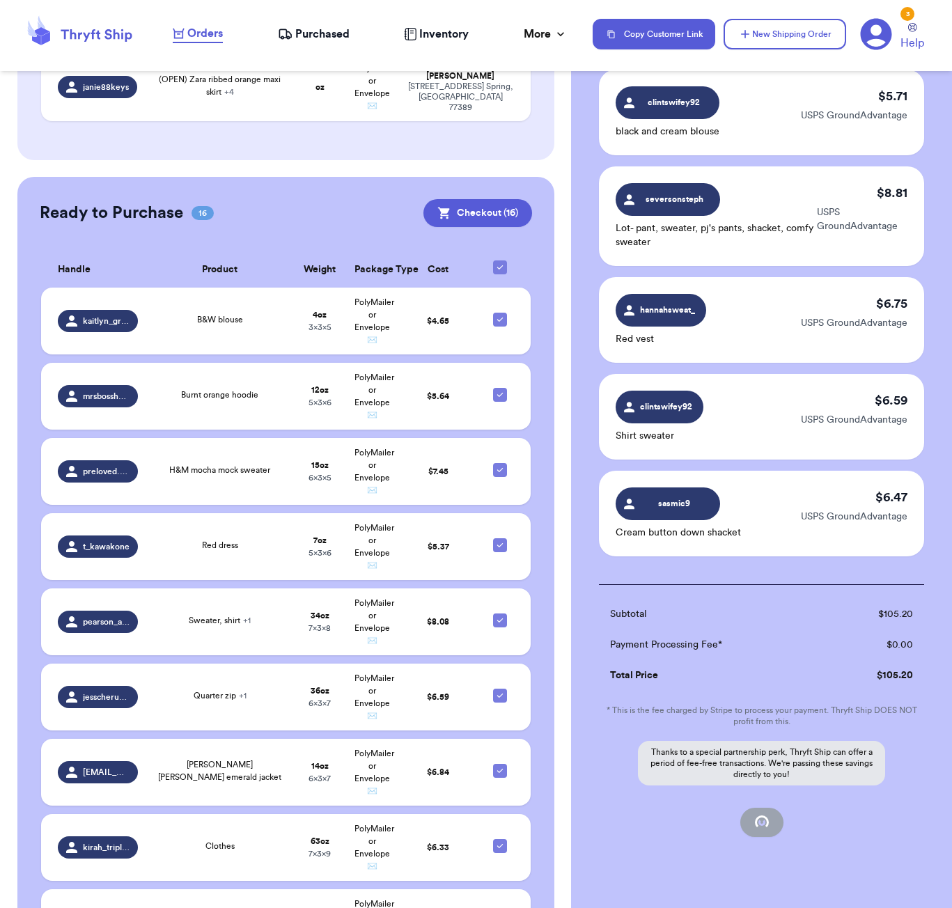
checkbox input "false"
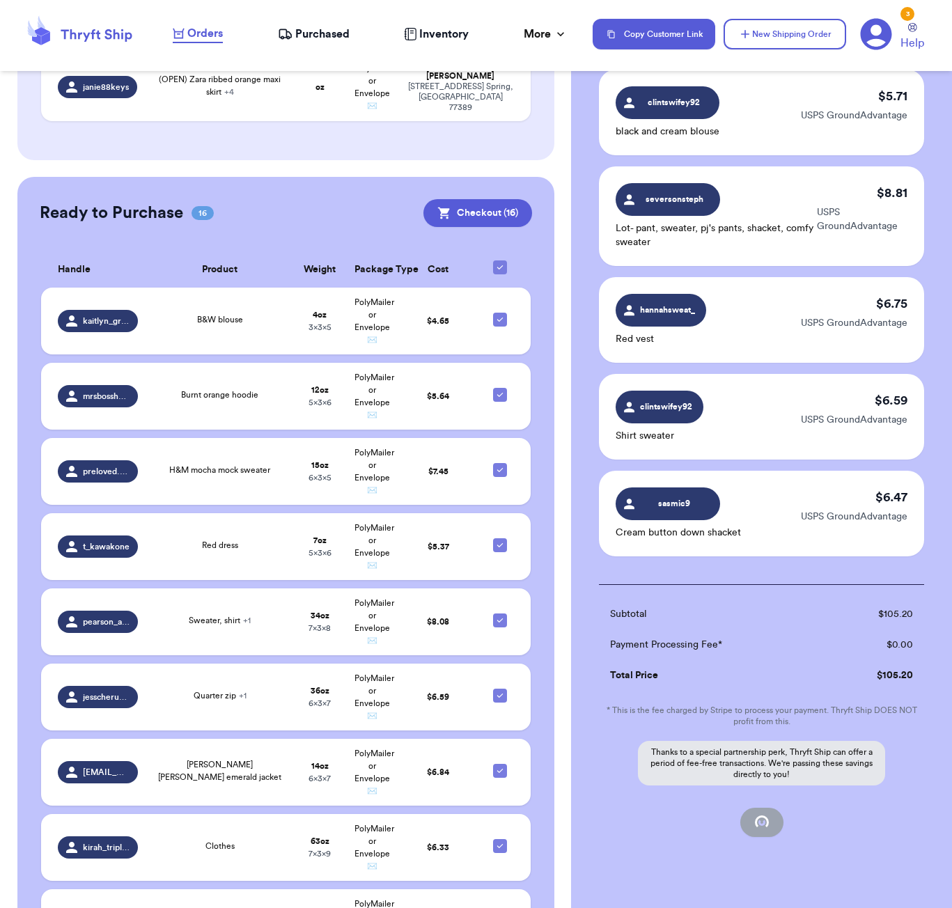
checkbox input "false"
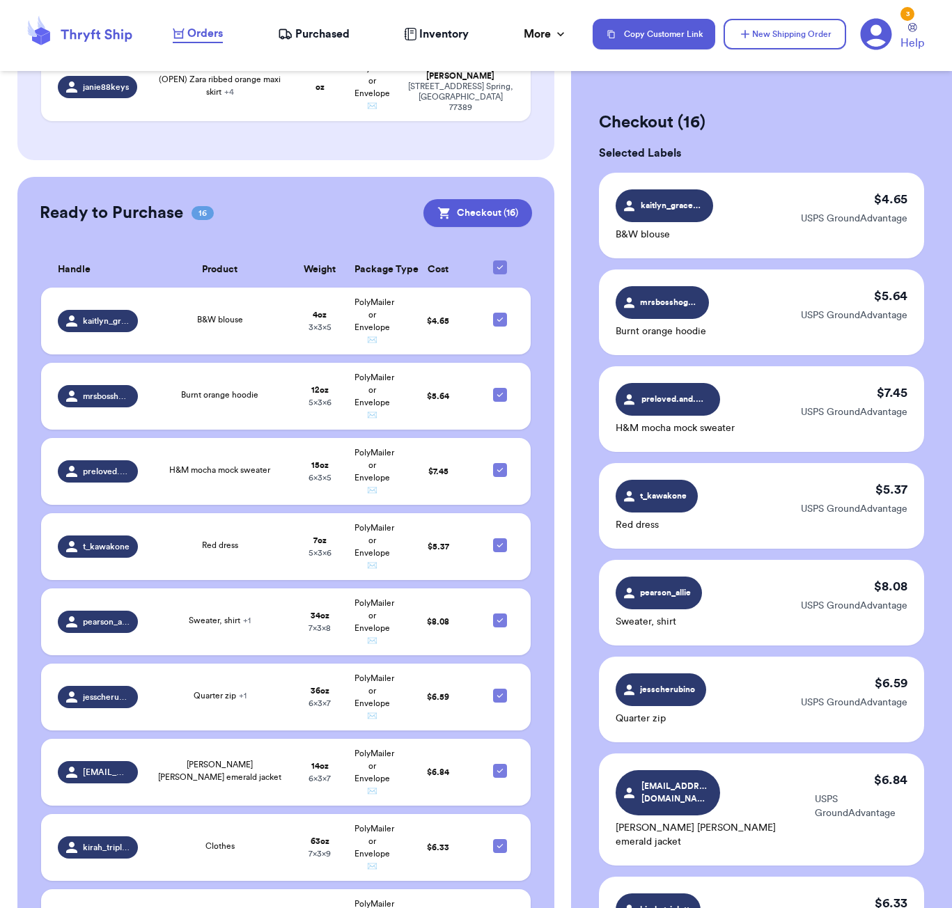
checkbox input "true"
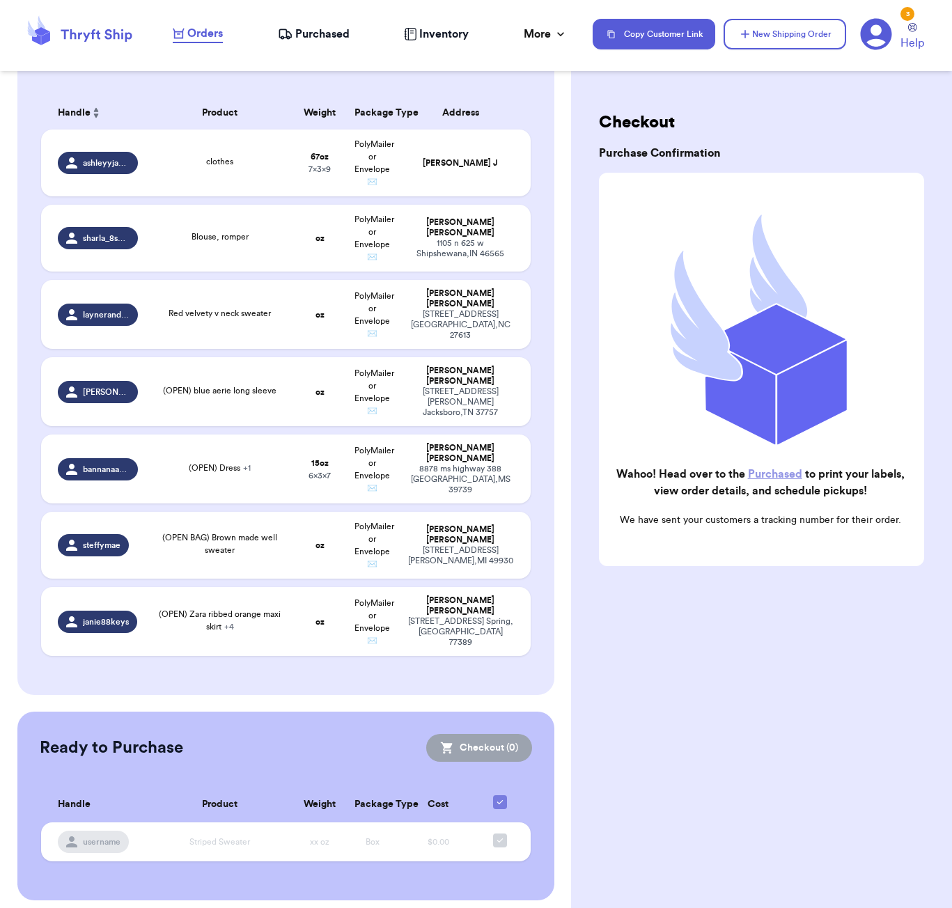
click at [322, 31] on span "Purchased" at bounding box center [322, 34] width 54 height 17
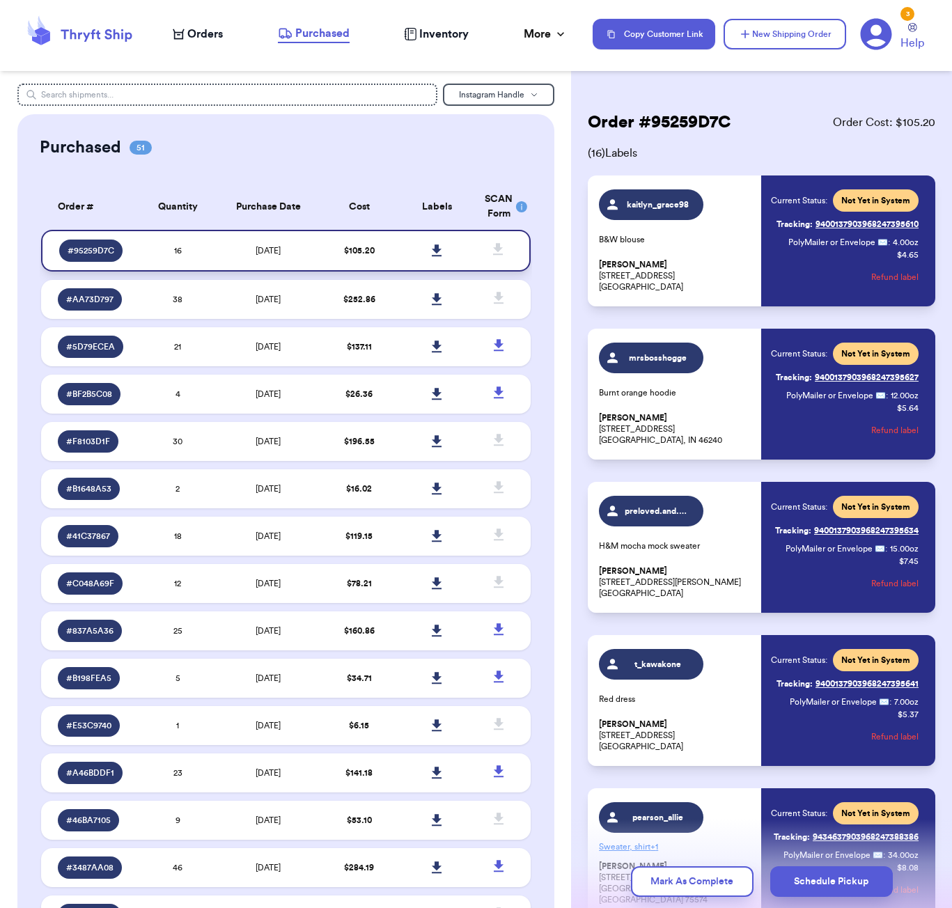
click at [431, 257] on link at bounding box center [437, 250] width 31 height 31
click at [215, 39] on span "Orders" at bounding box center [205, 34] width 36 height 17
